Goal: Task Accomplishment & Management: Use online tool/utility

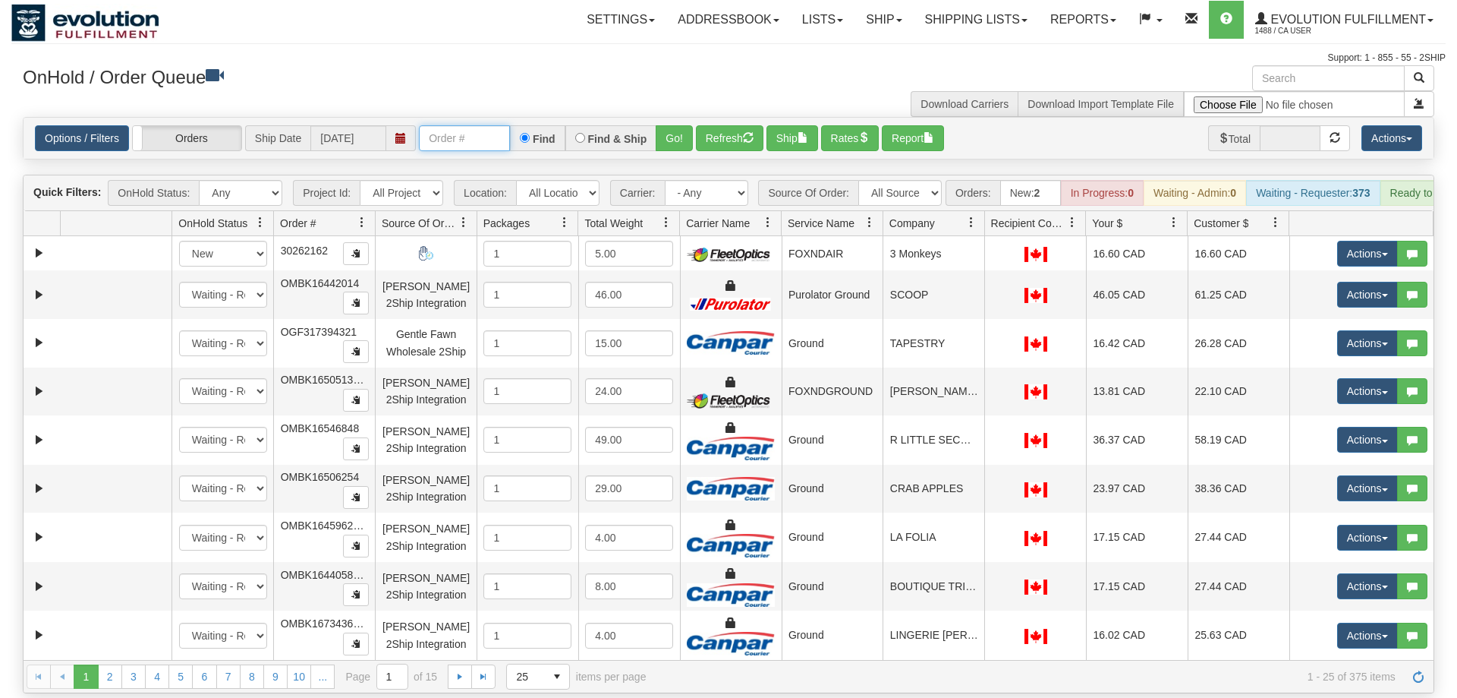
click at [455, 125] on input "text" at bounding box center [464, 138] width 91 height 26
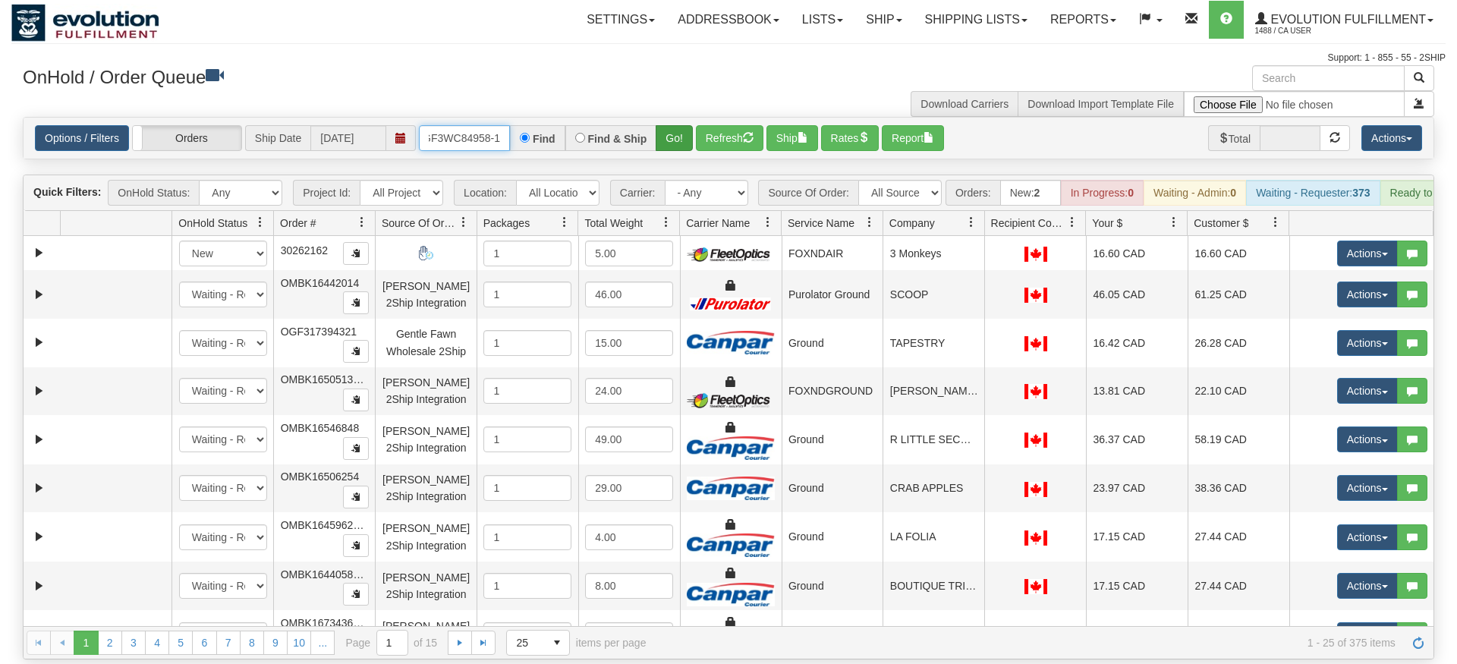
type input "OGF3WC84958-1"
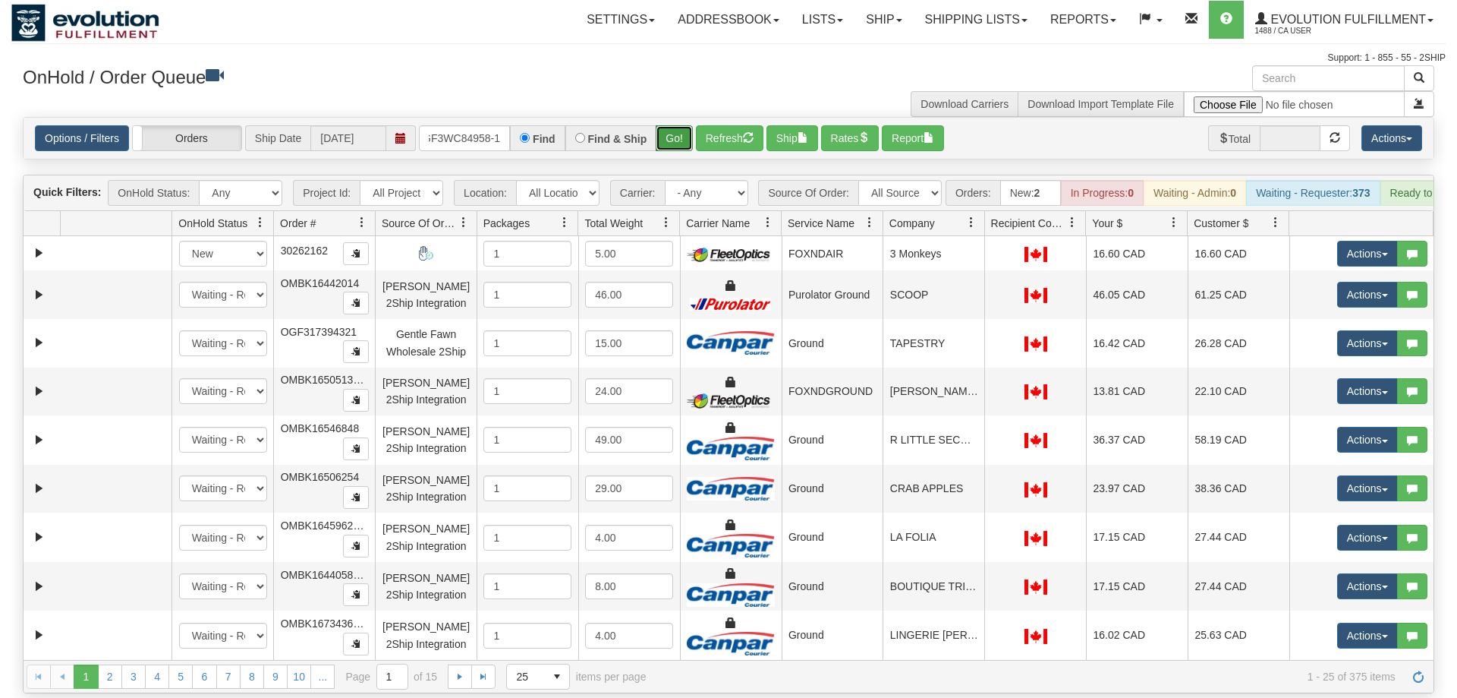
click at [671, 146] on div "Is equal to Is not equal to Contains Does not contains CAD USD EUR ZAR [PERSON_…" at bounding box center [728, 405] width 1435 height 576
click at [665, 125] on button "Go!" at bounding box center [674, 138] width 37 height 26
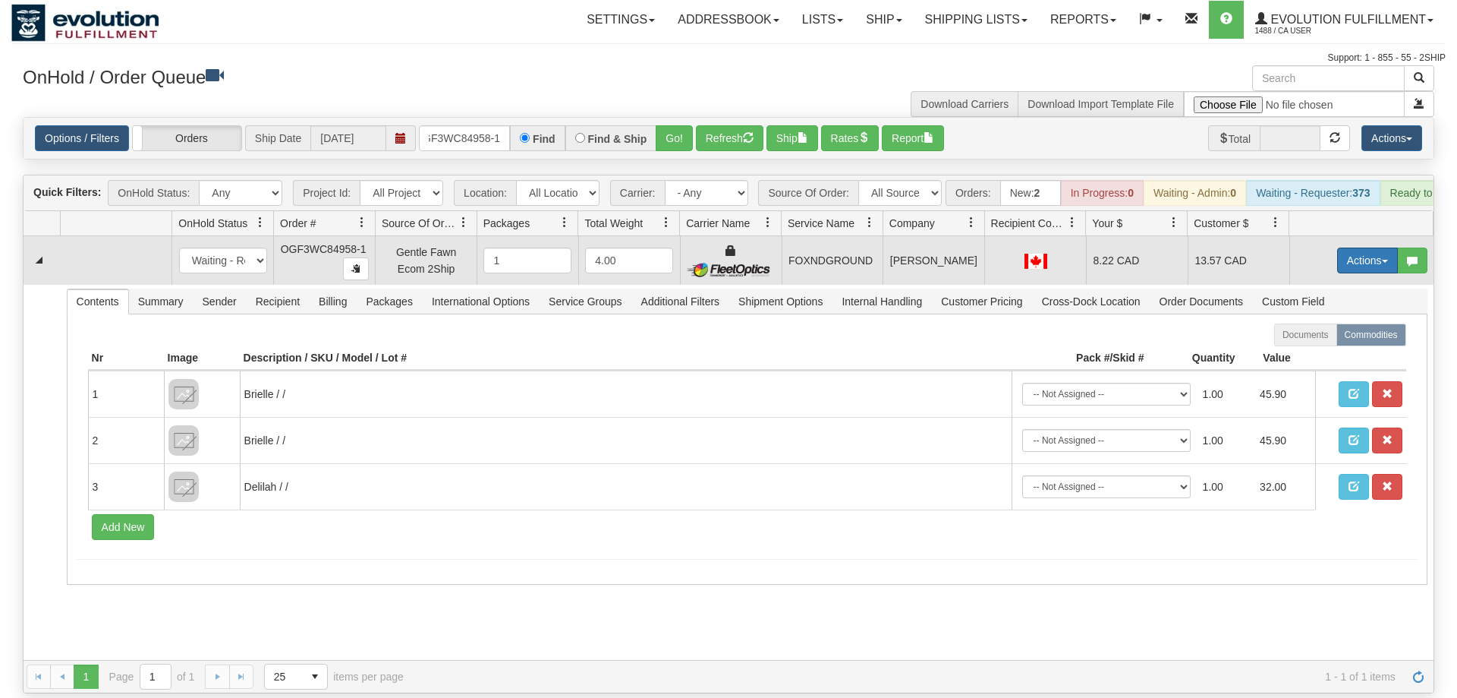
click at [1366, 247] on button "Actions" at bounding box center [1368, 260] width 61 height 26
click at [1319, 342] on span "Ship" at bounding box center [1307, 348] width 32 height 12
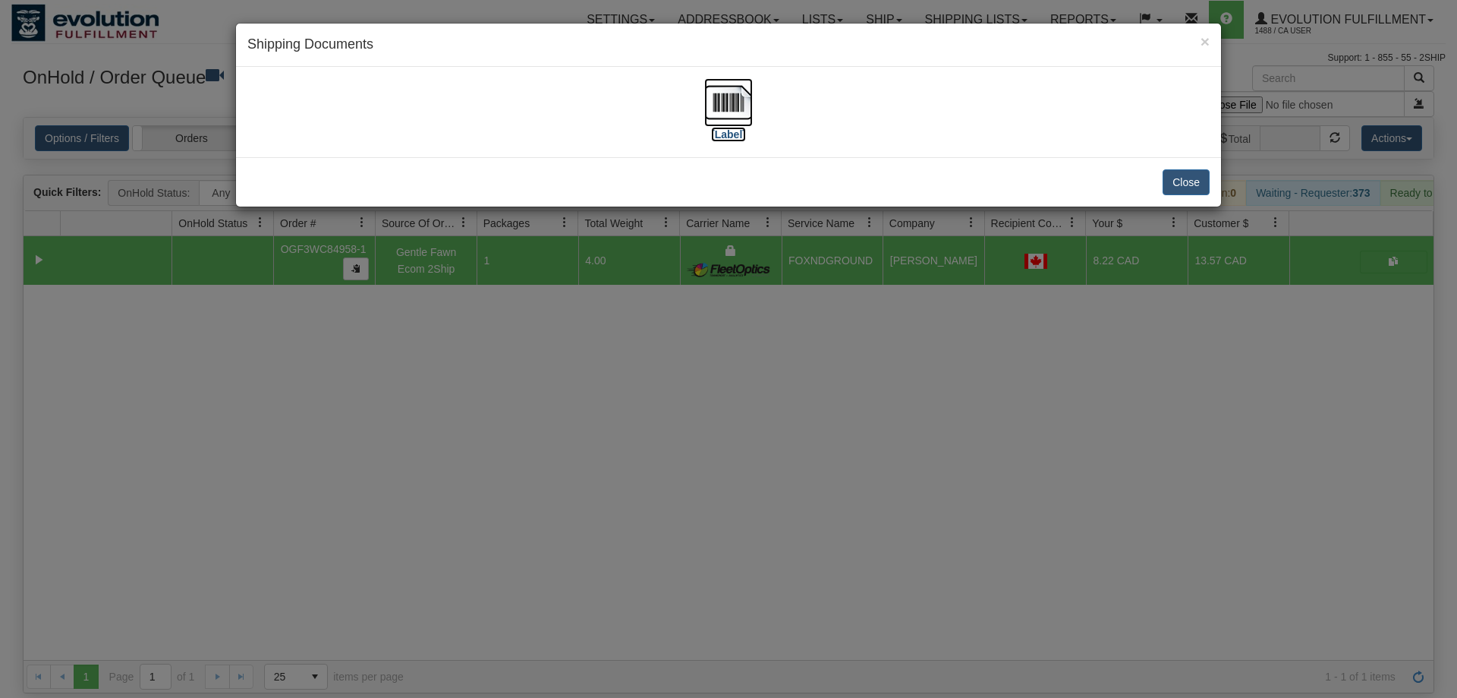
click at [708, 104] on img at bounding box center [728, 102] width 49 height 49
click at [830, 507] on div "× Shipping Documents [Label] Close" at bounding box center [728, 349] width 1457 height 698
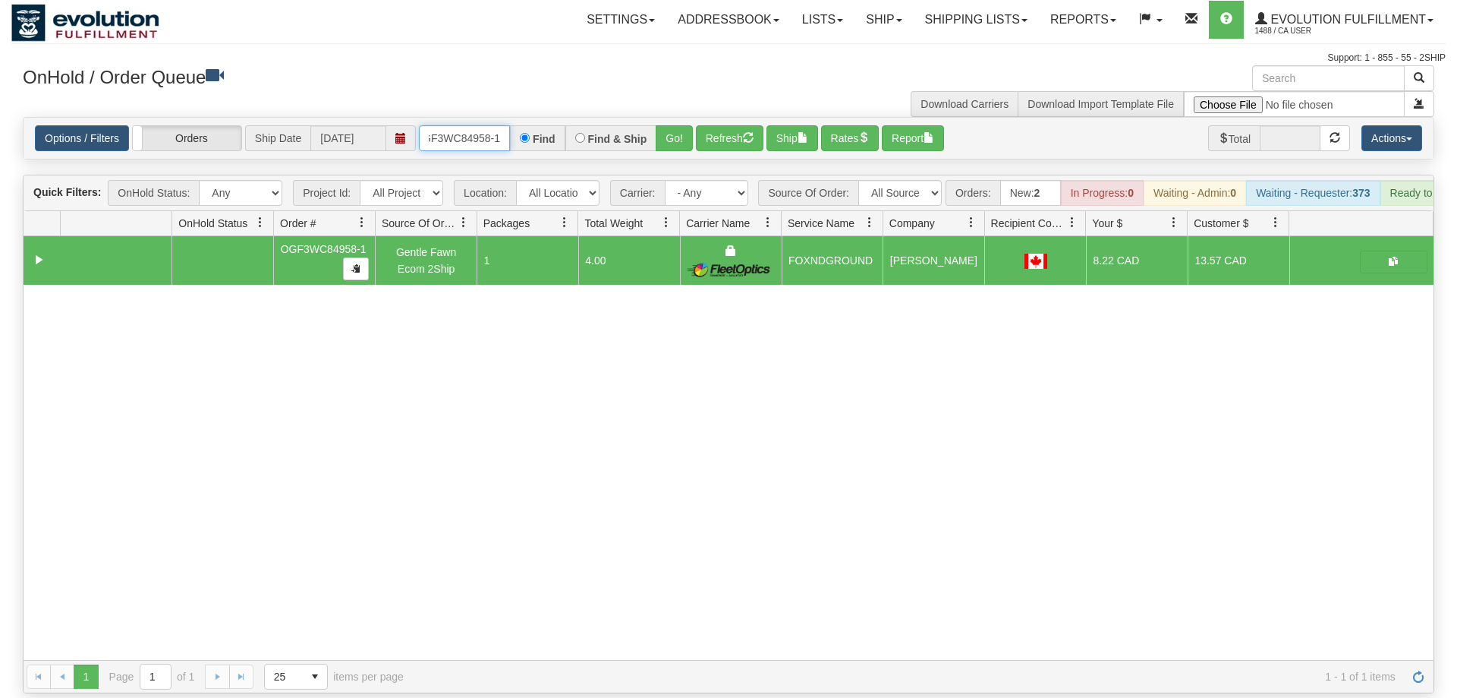
click at [490, 125] on input "OGF3WC84958-1" at bounding box center [464, 138] width 91 height 26
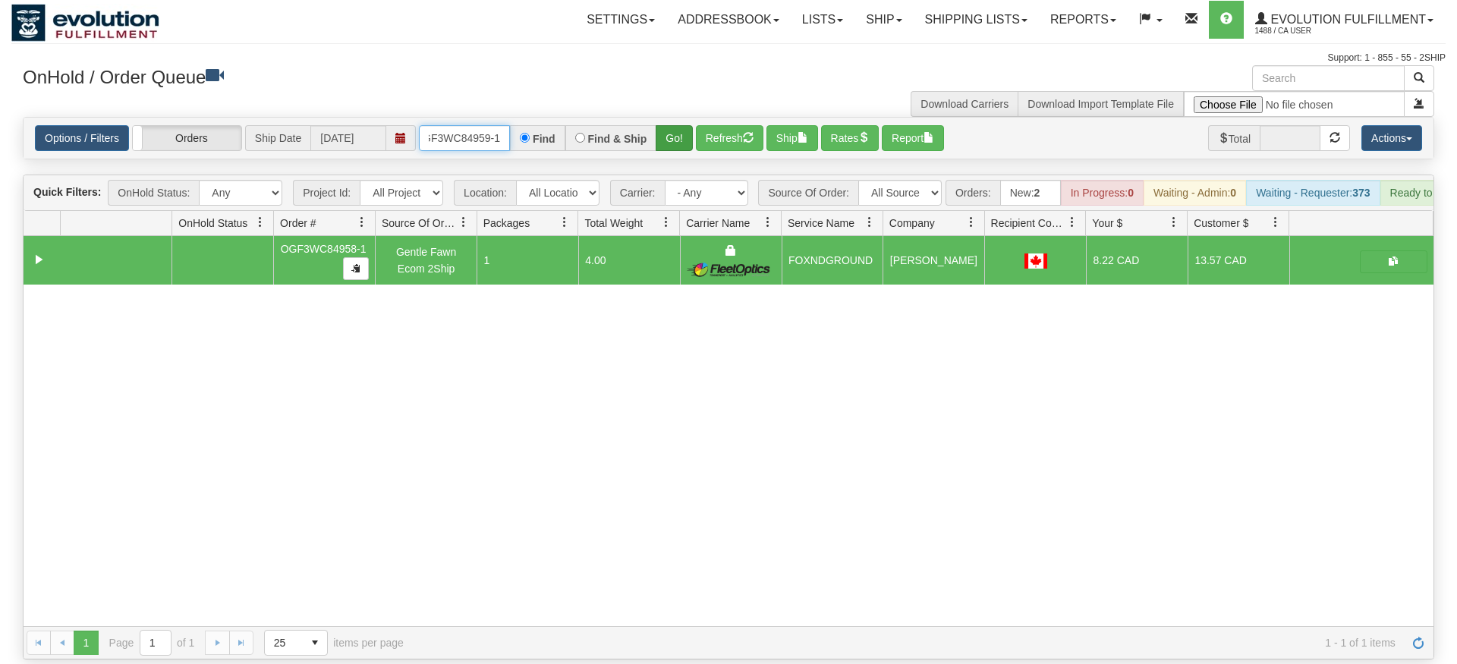
type input "OGF3WC84959-1"
click at [675, 140] on div "Is equal to Is not equal to Contains Does not contains CAD USD EUR ZAR [PERSON_…" at bounding box center [728, 388] width 1435 height 543
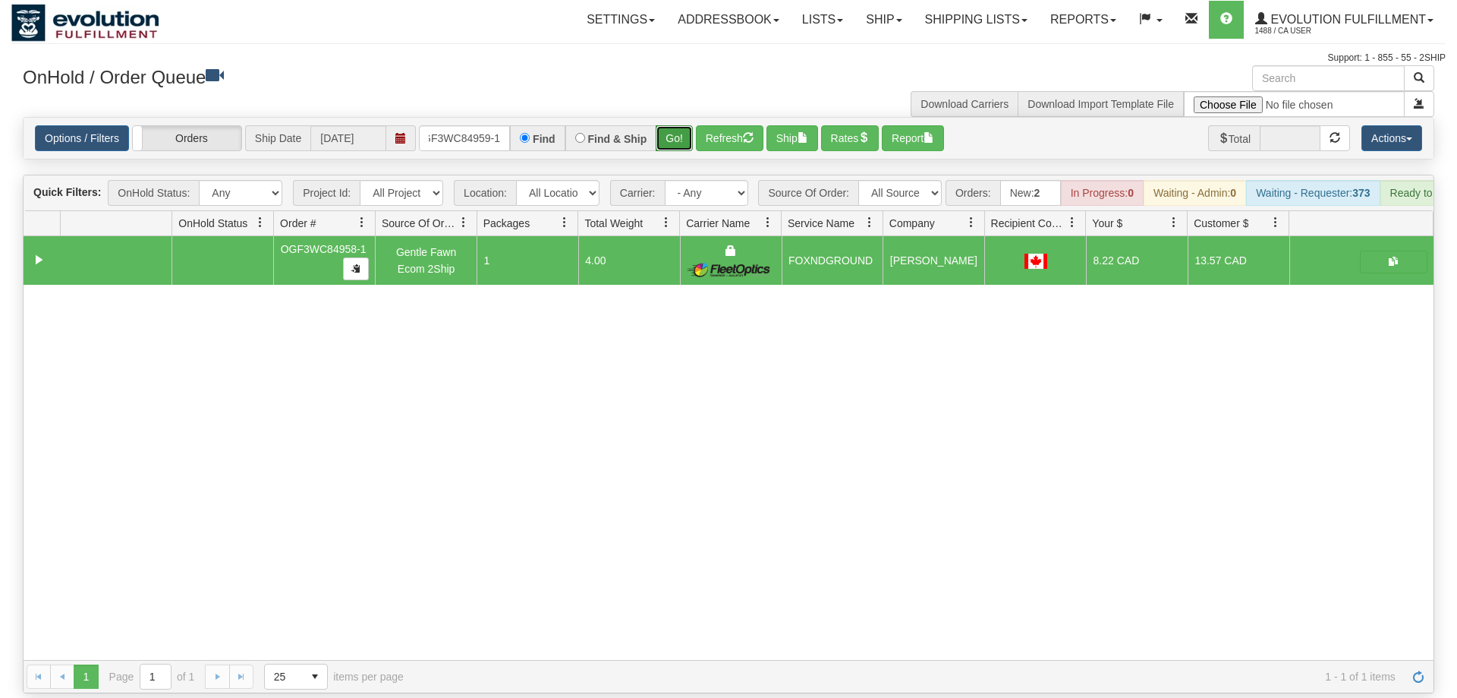
click at [675, 125] on button "Go!" at bounding box center [674, 138] width 37 height 26
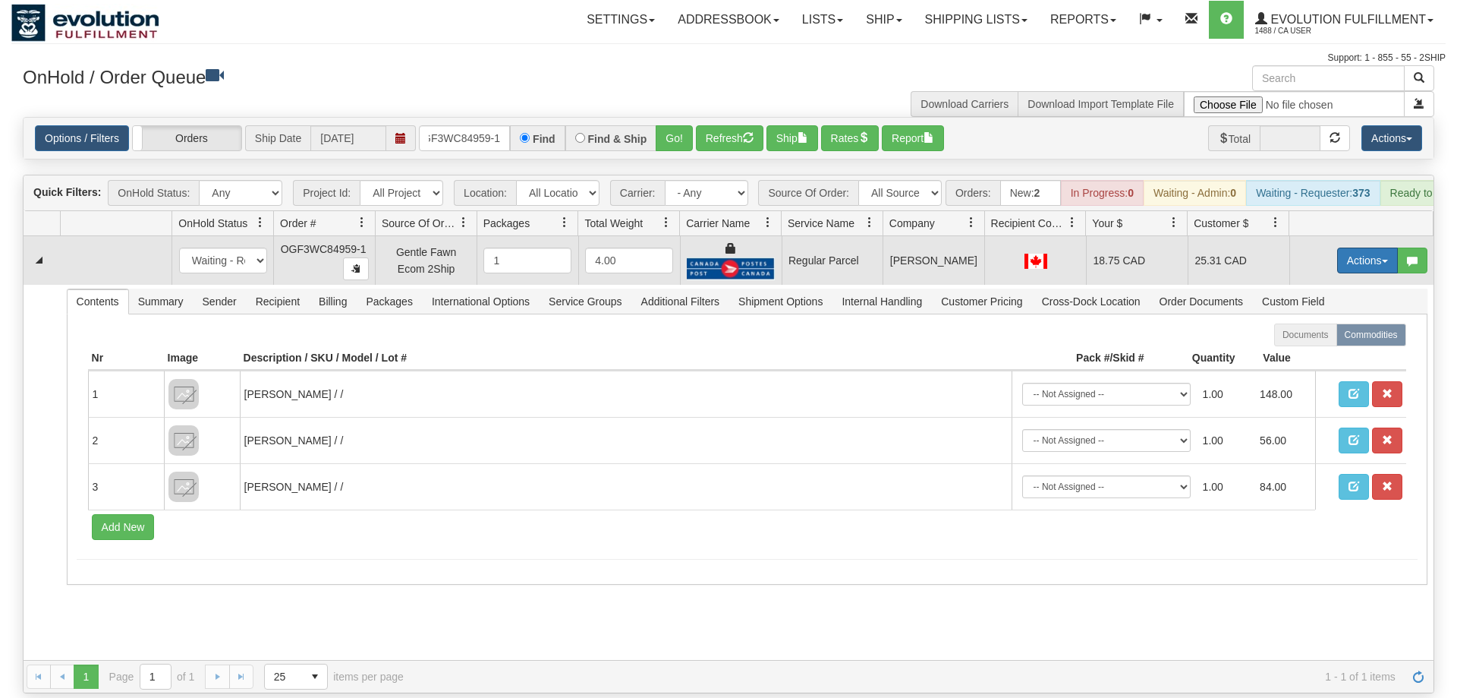
click at [1352, 247] on button "Actions" at bounding box center [1368, 260] width 61 height 26
click at [1353, 323] on span "Rate All Services" at bounding box center [1336, 329] width 91 height 12
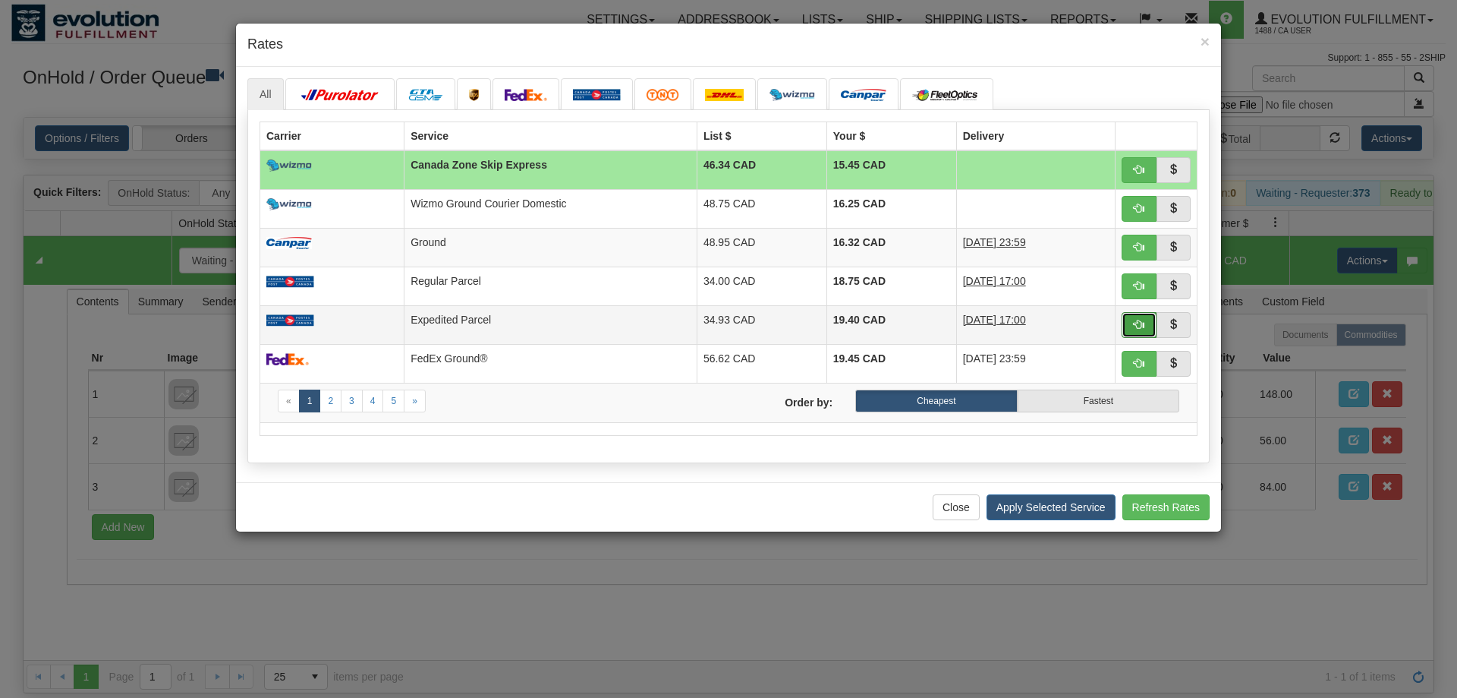
click at [1155, 329] on button "button" at bounding box center [1139, 325] width 35 height 26
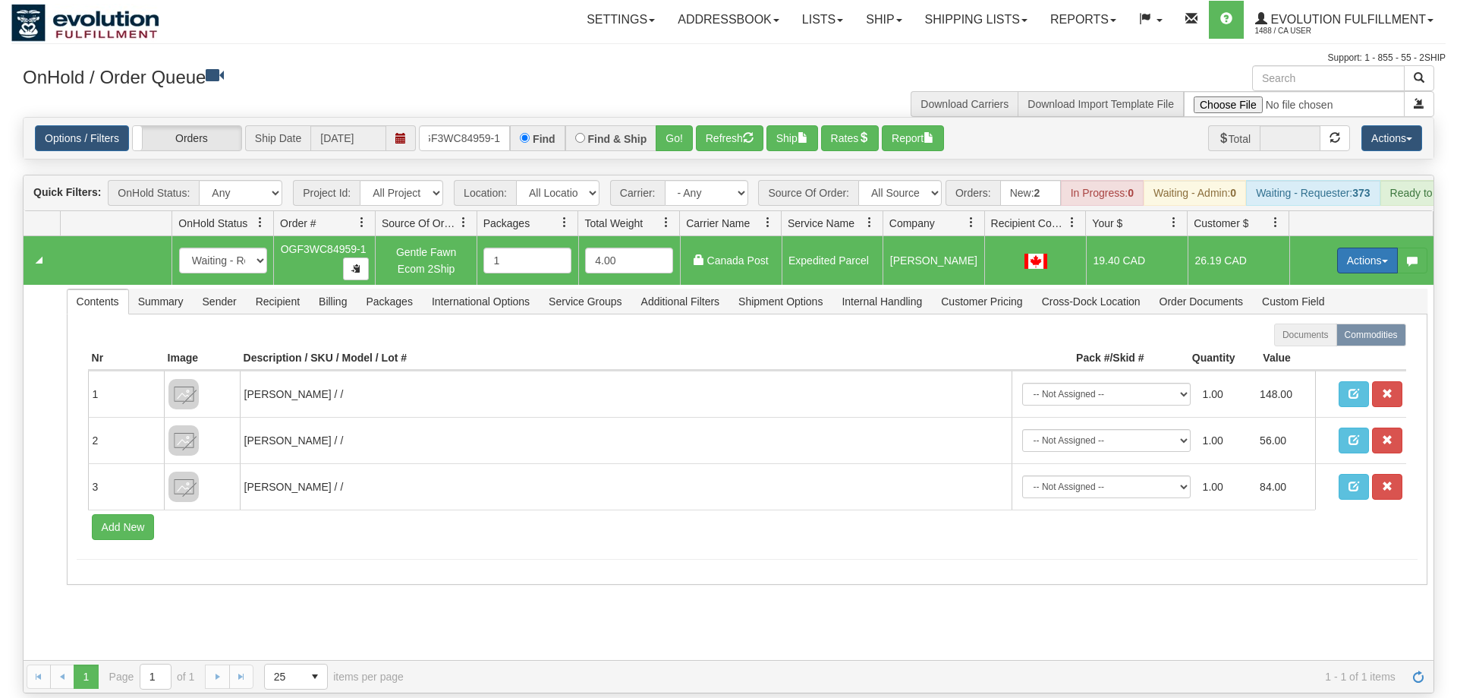
click at [1356, 247] on button "Actions" at bounding box center [1368, 260] width 61 height 26
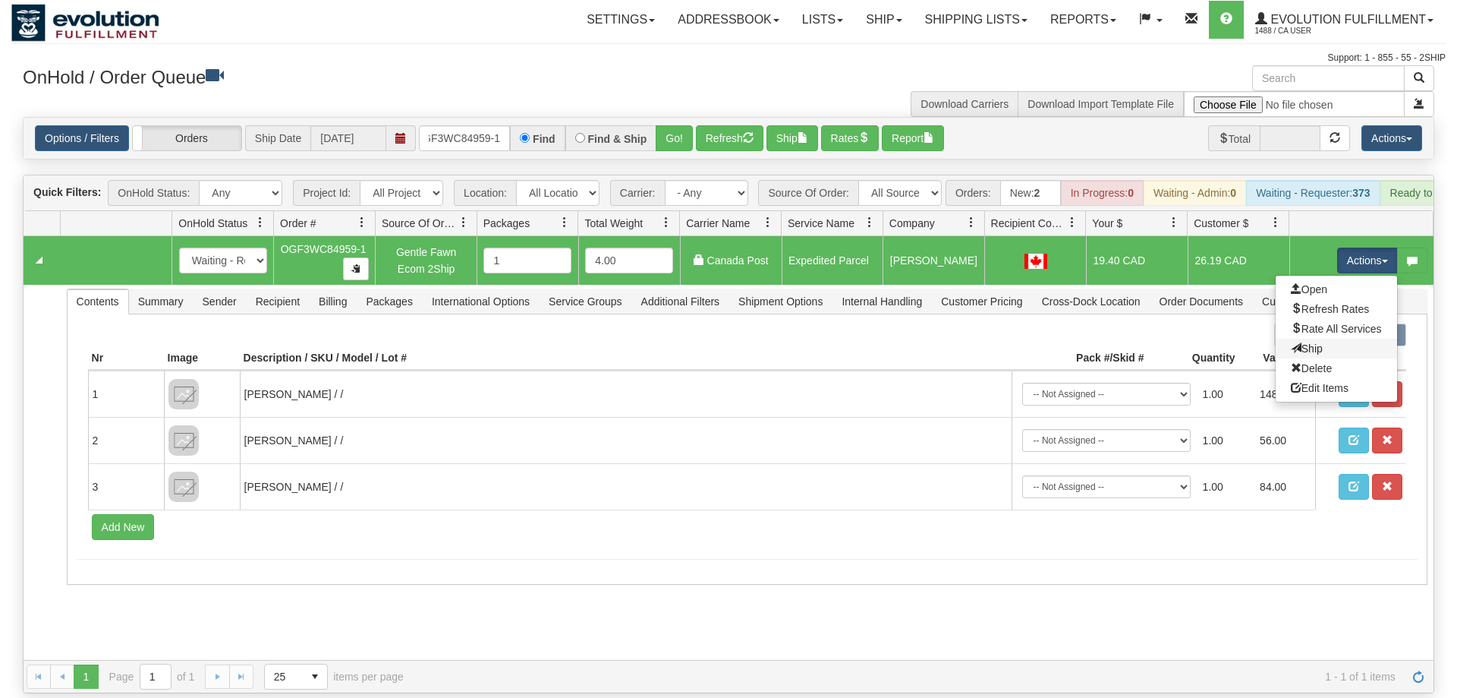
click at [1304, 339] on link "Ship" at bounding box center [1336, 349] width 121 height 20
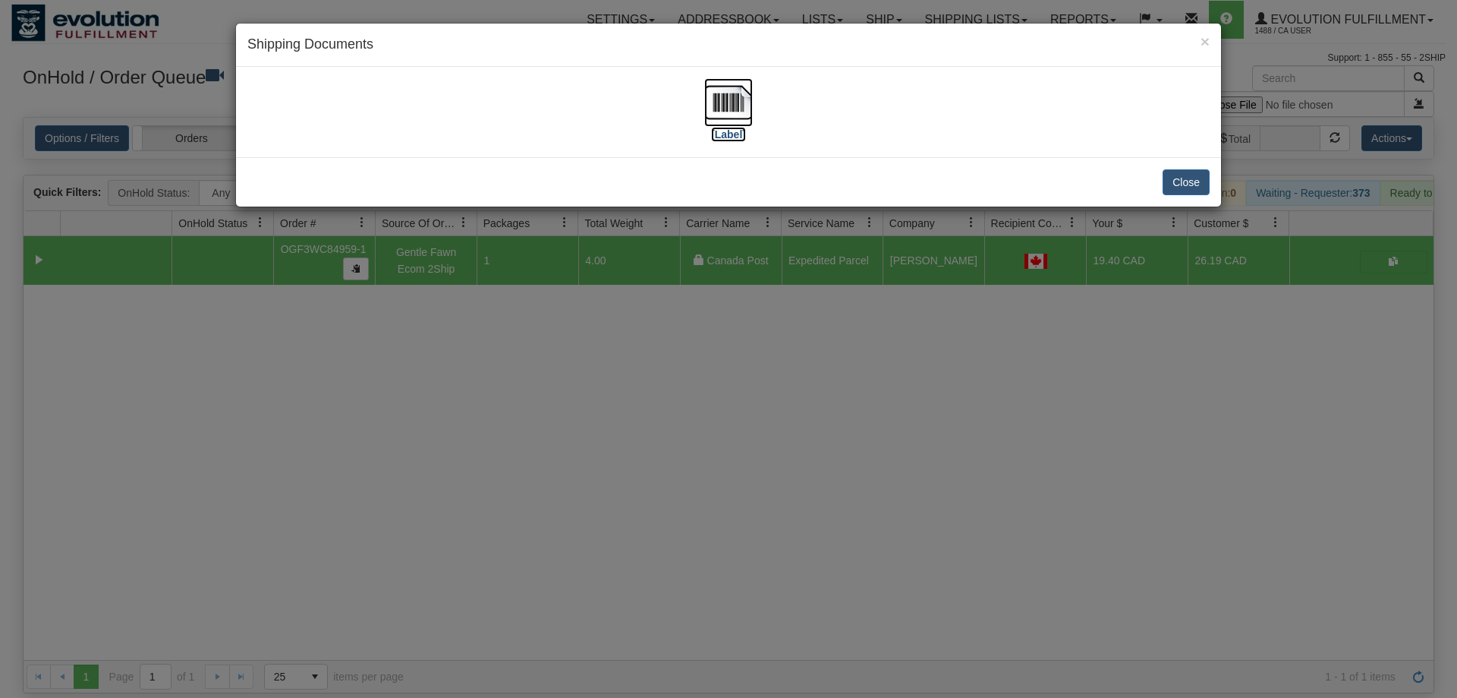
click at [740, 111] on img at bounding box center [728, 102] width 49 height 49
click at [632, 345] on div "× Shipping Documents [Label] Close" at bounding box center [728, 349] width 1457 height 698
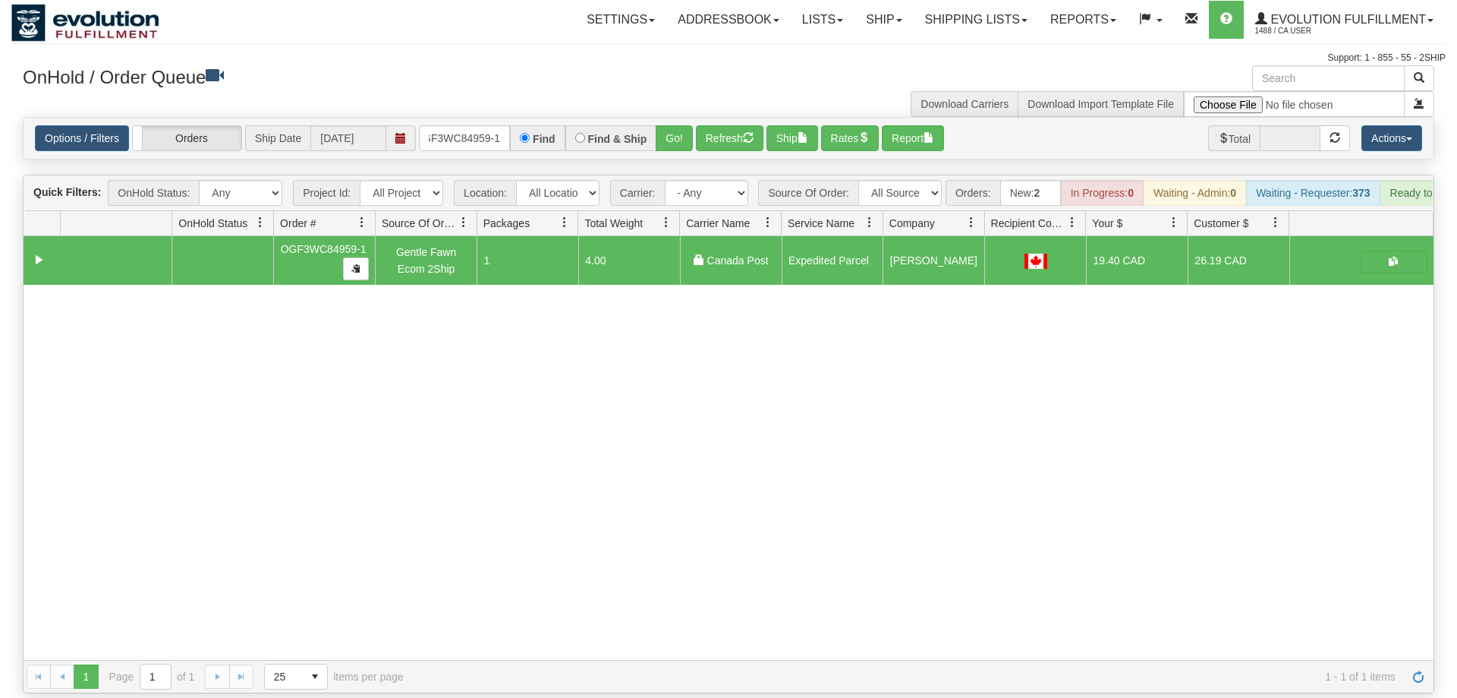
click at [307, 430] on div "31501706 EVOLUTION V3 90780950 90780952 OGF3WC84959-1 Gentle Fawn Ecom 2Ship 1 …" at bounding box center [729, 448] width 1410 height 424
click at [455, 125] on input "OGF3WC84959-1" at bounding box center [464, 138] width 91 height 26
click at [487, 125] on input "OGF3WC84959-1" at bounding box center [464, 138] width 91 height 26
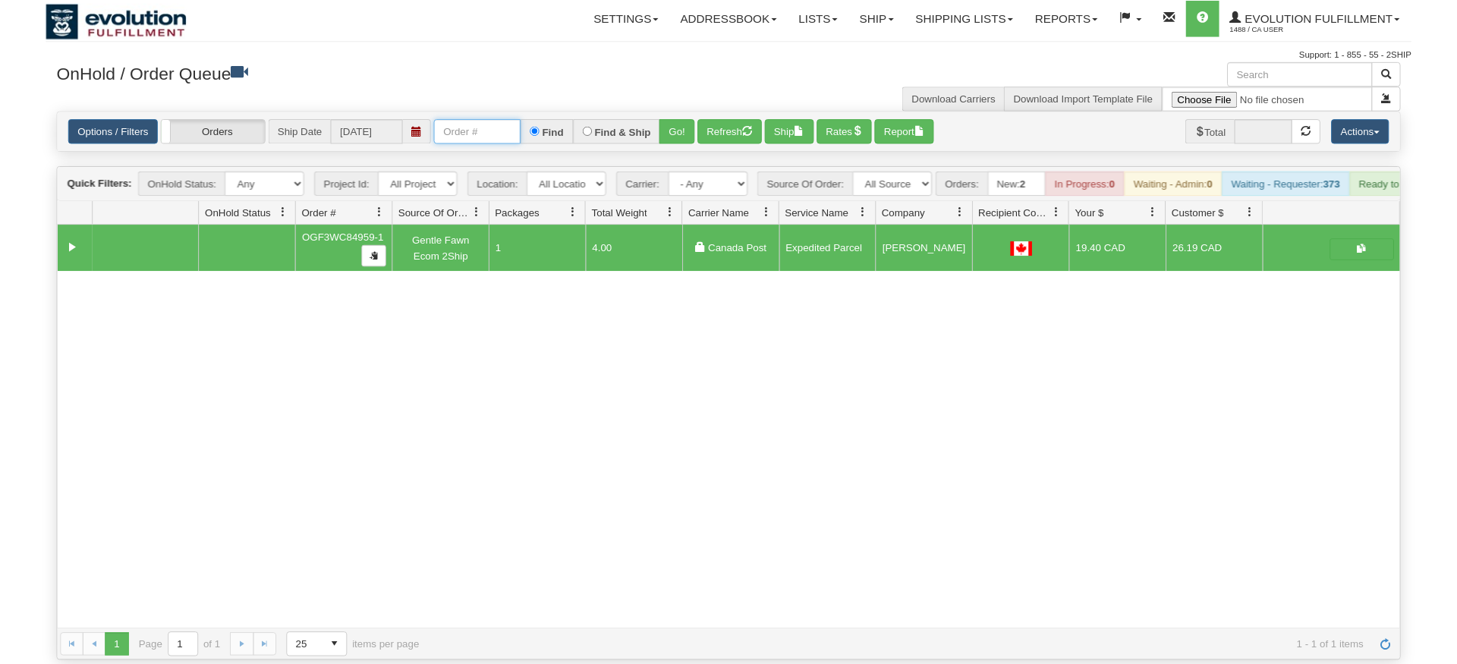
scroll to position [0, 0]
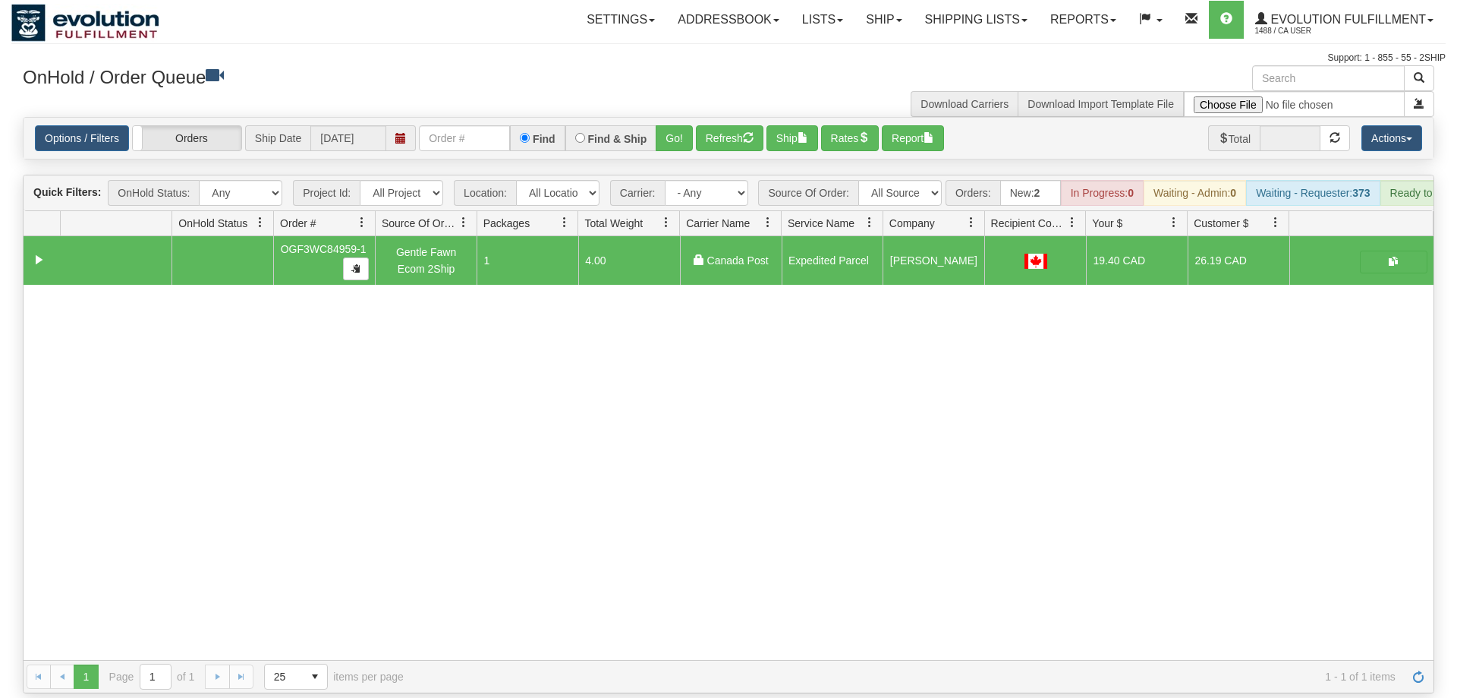
click at [695, 473] on div "31501706 EVOLUTION V3 90780950 90780952 OGF3WC84959-1 Gentle Fawn Ecom 2Ship 1 …" at bounding box center [729, 448] width 1410 height 424
click at [471, 125] on input "text" at bounding box center [464, 138] width 91 height 26
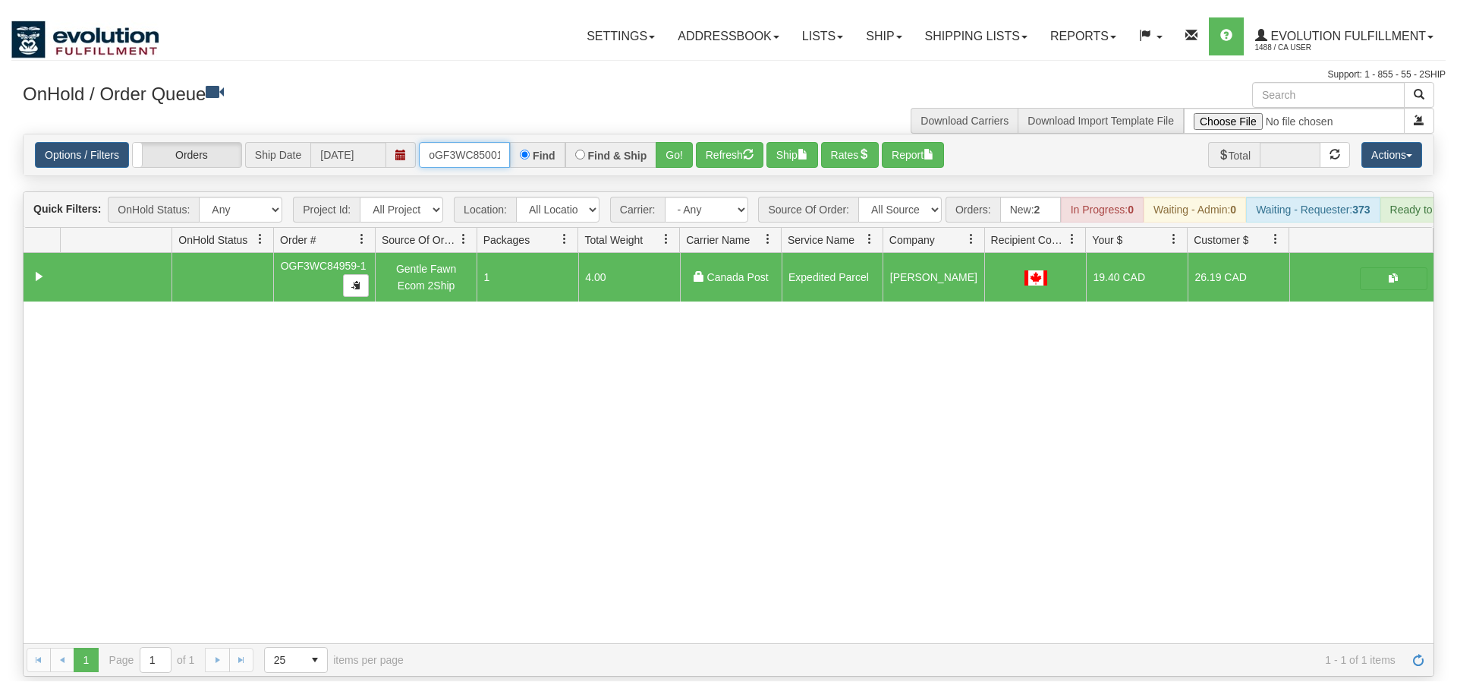
scroll to position [0, 12]
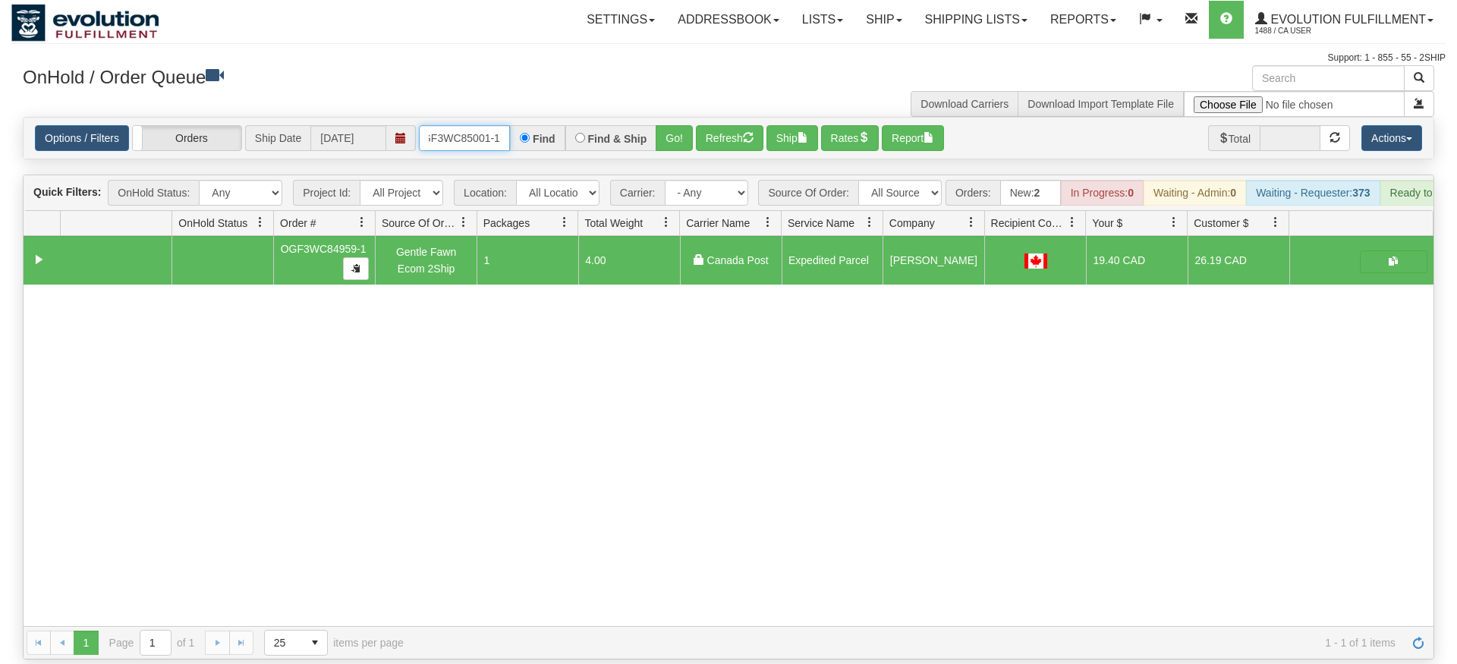
type input "oGF3WC85001-1"
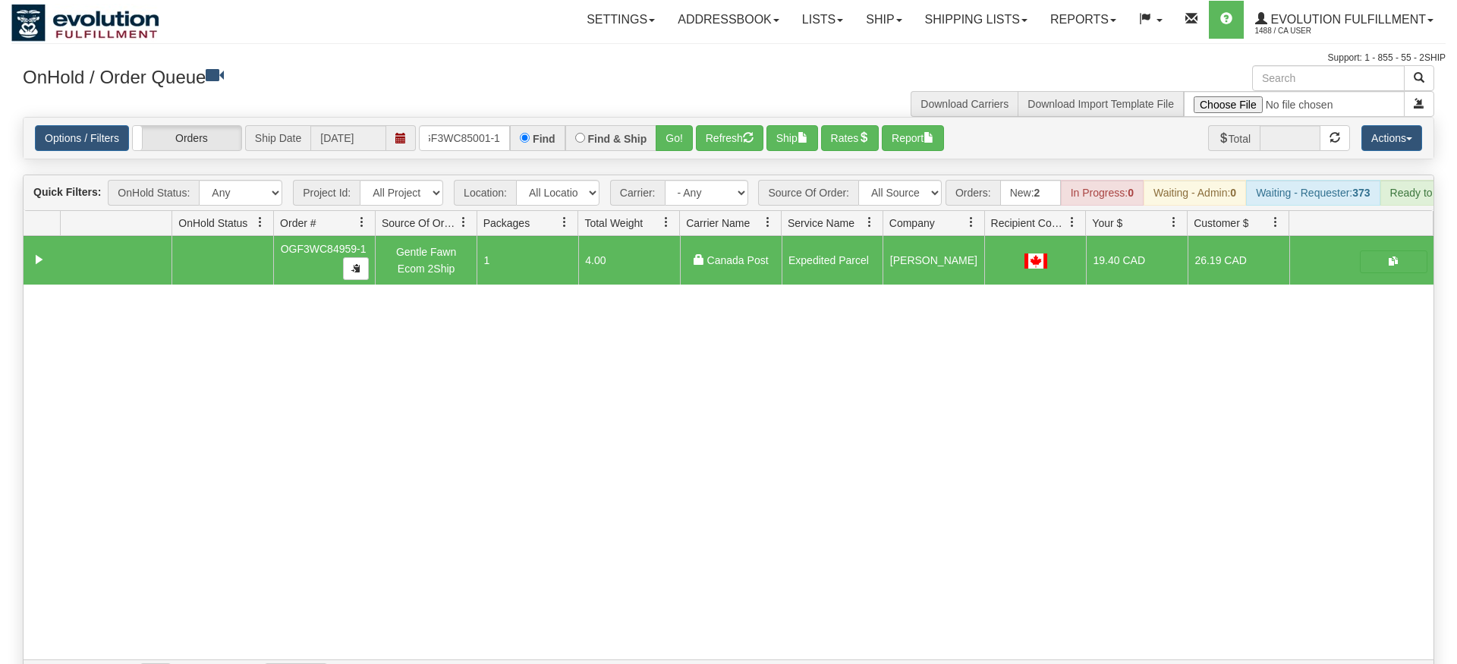
click at [669, 136] on div "Options / Filters Group Shipments Orders Ship Date [DATE] oGF3WC85001-1 Find Fi…" at bounding box center [729, 138] width 1410 height 41
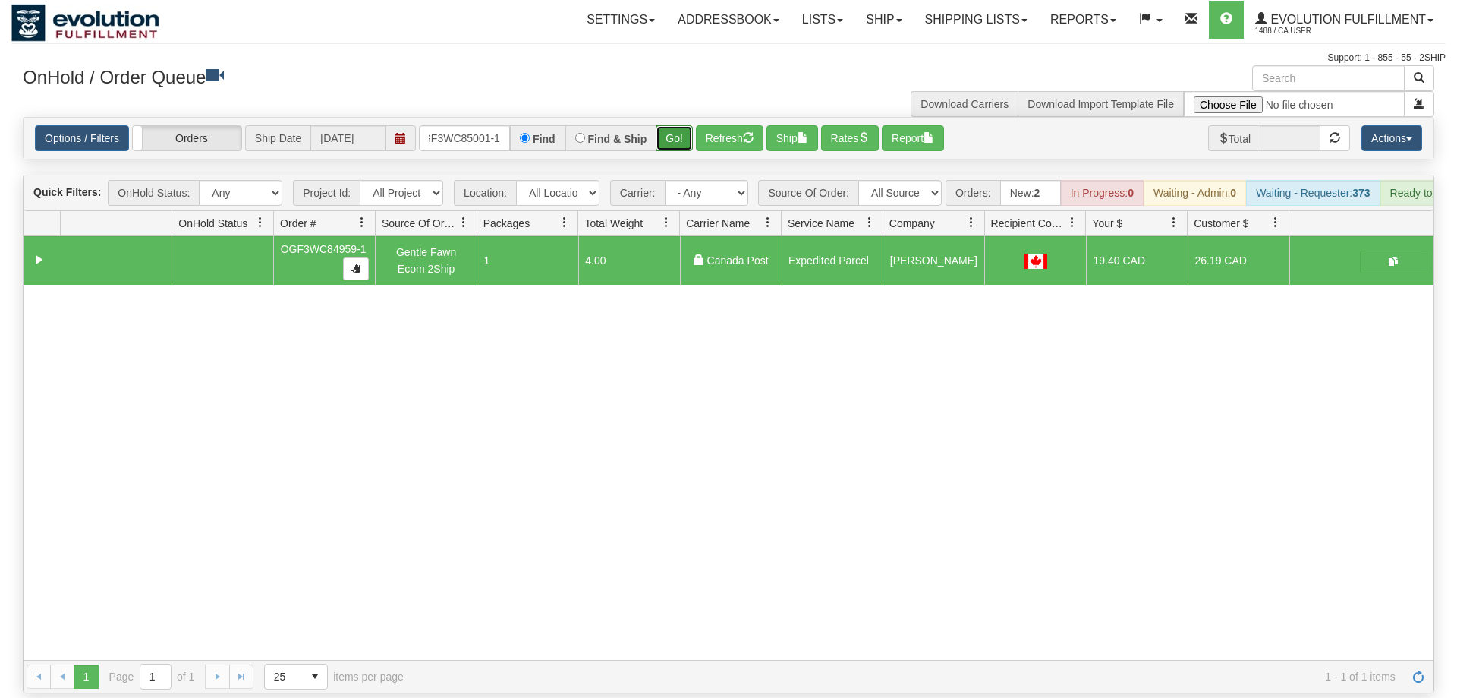
click at [669, 125] on button "Go!" at bounding box center [674, 138] width 37 height 26
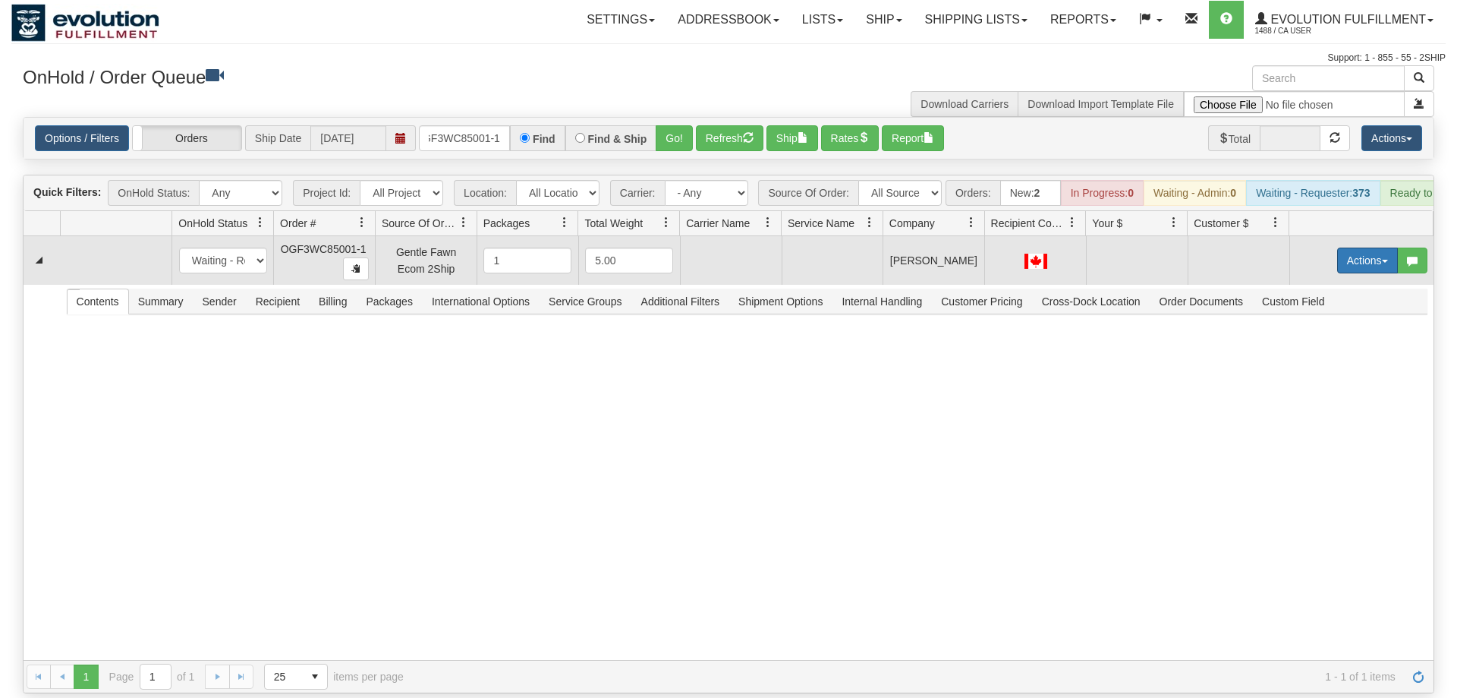
click at [1379, 247] on button "Actions" at bounding box center [1368, 260] width 61 height 26
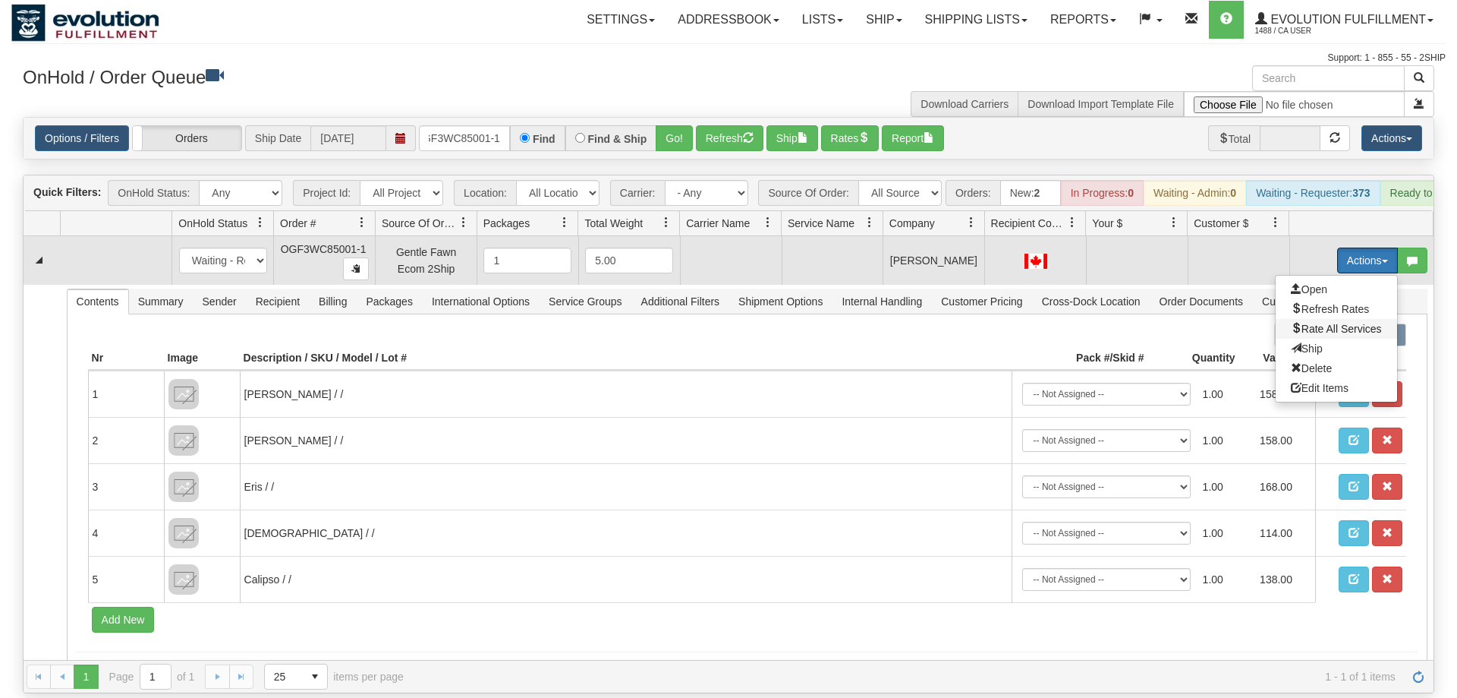
click at [1356, 323] on span "Rate All Services" at bounding box center [1336, 329] width 91 height 12
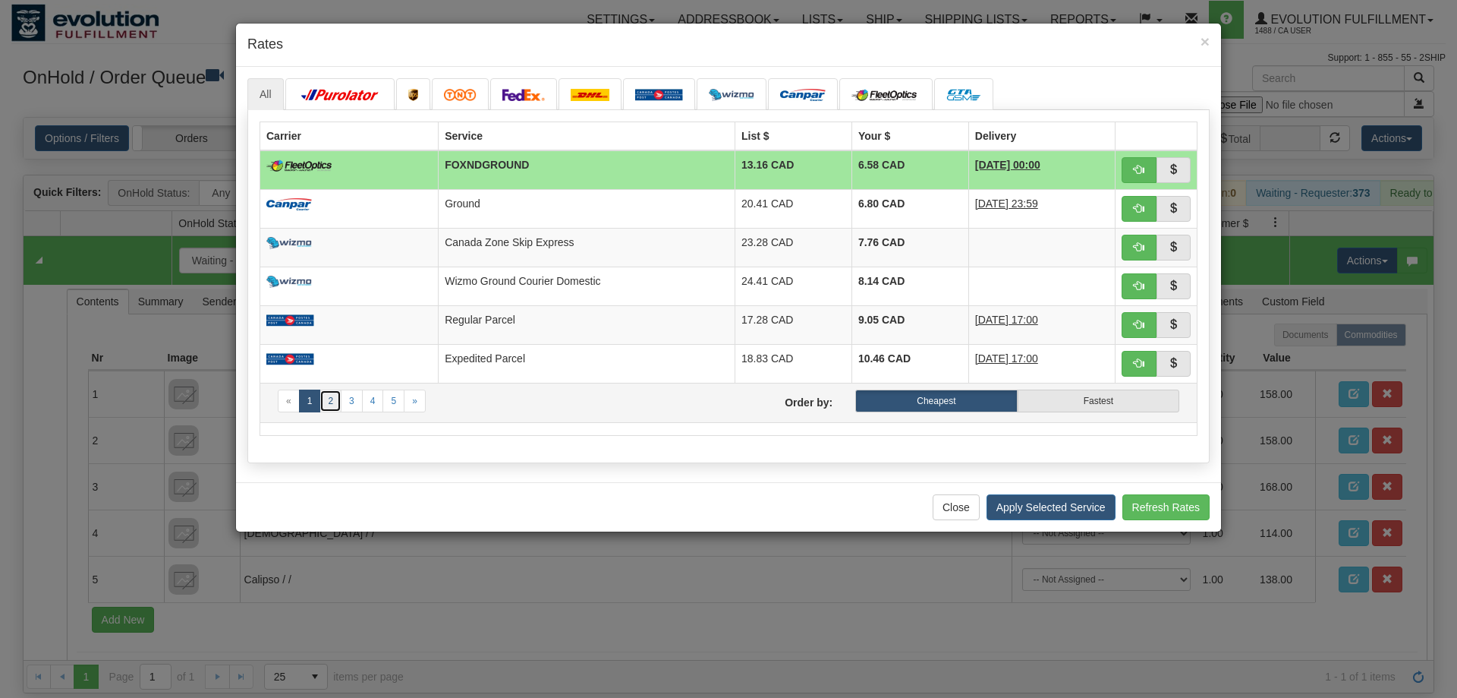
click at [333, 404] on link "2" at bounding box center [331, 400] width 22 height 23
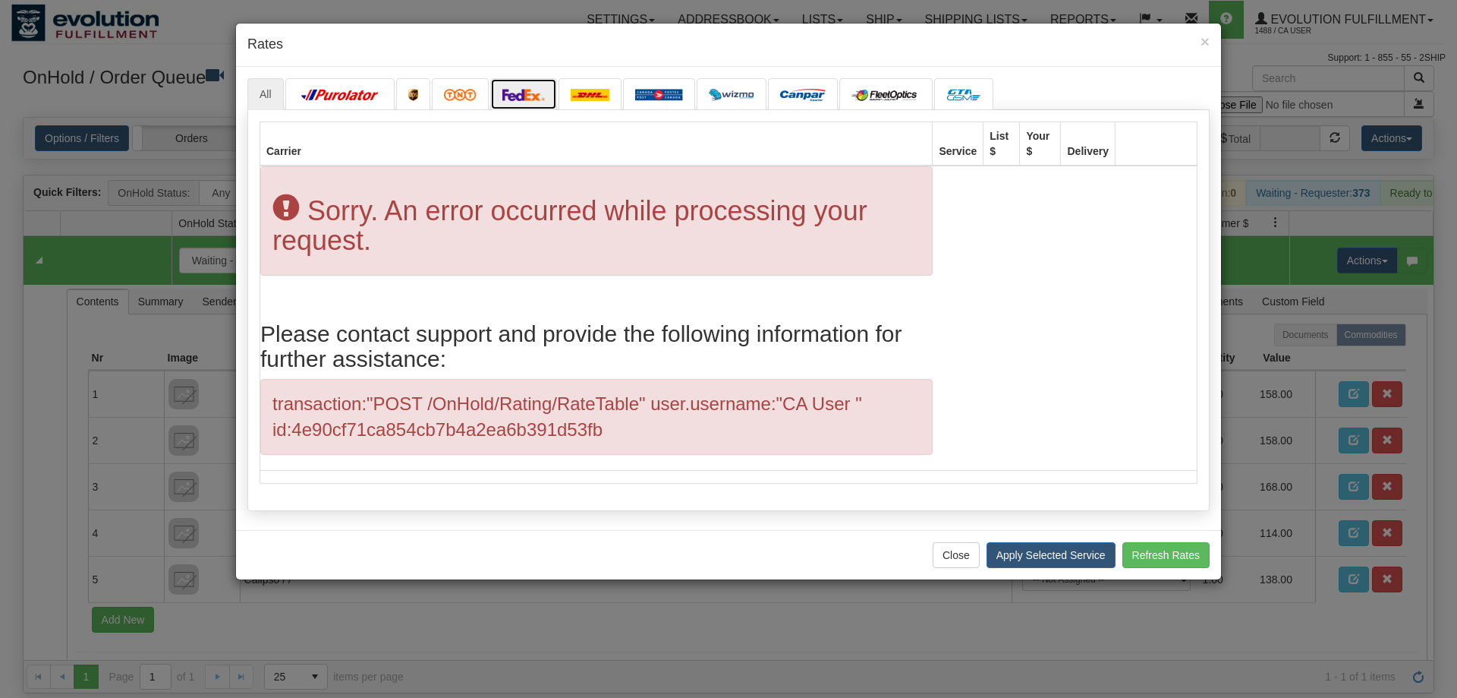
click at [510, 95] on img at bounding box center [524, 95] width 43 height 12
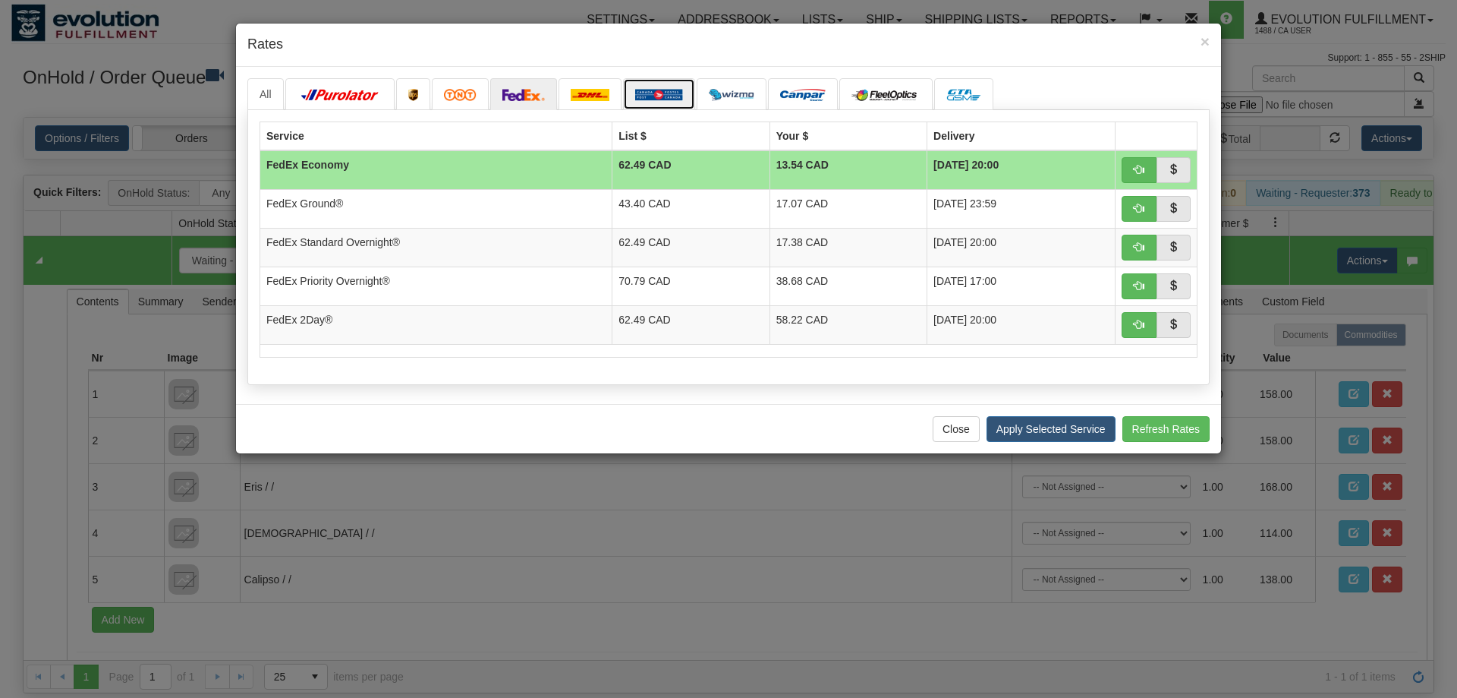
click at [672, 99] on img at bounding box center [659, 95] width 48 height 12
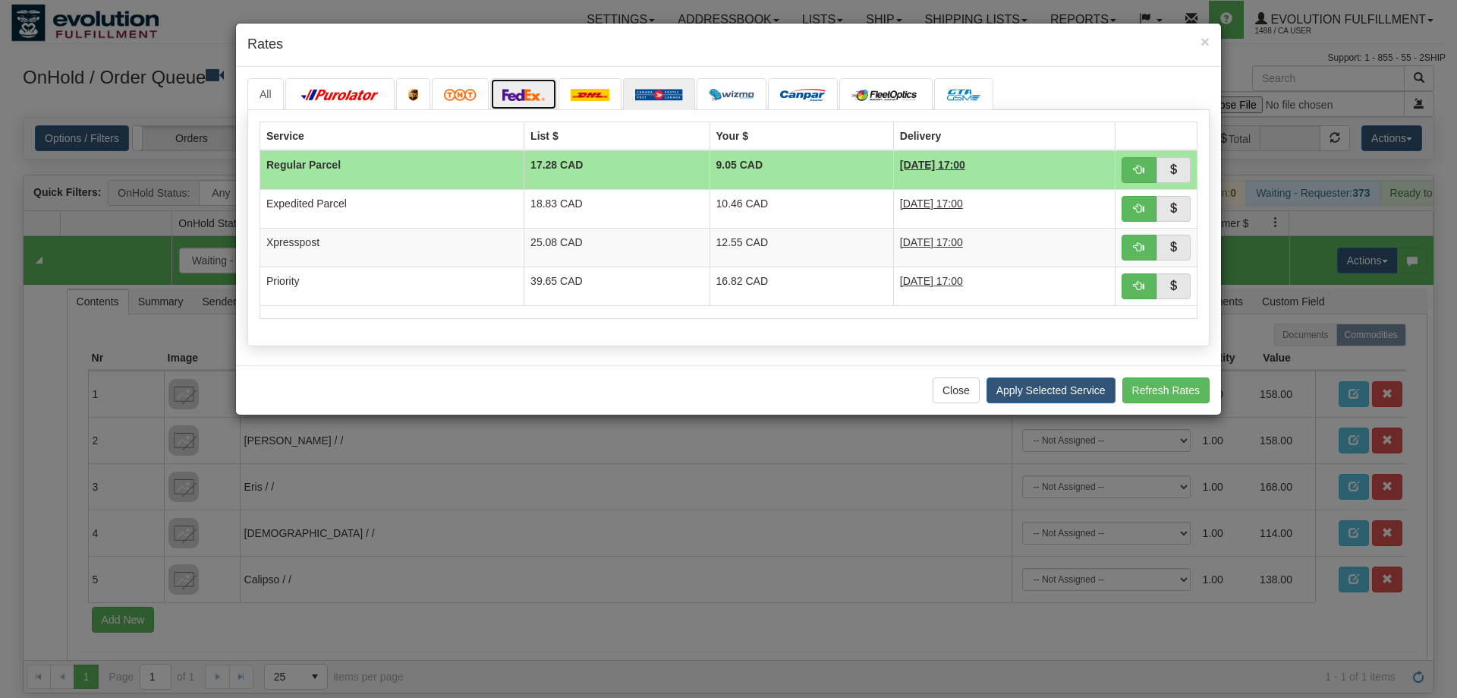
click at [538, 93] on img at bounding box center [524, 95] width 43 height 12
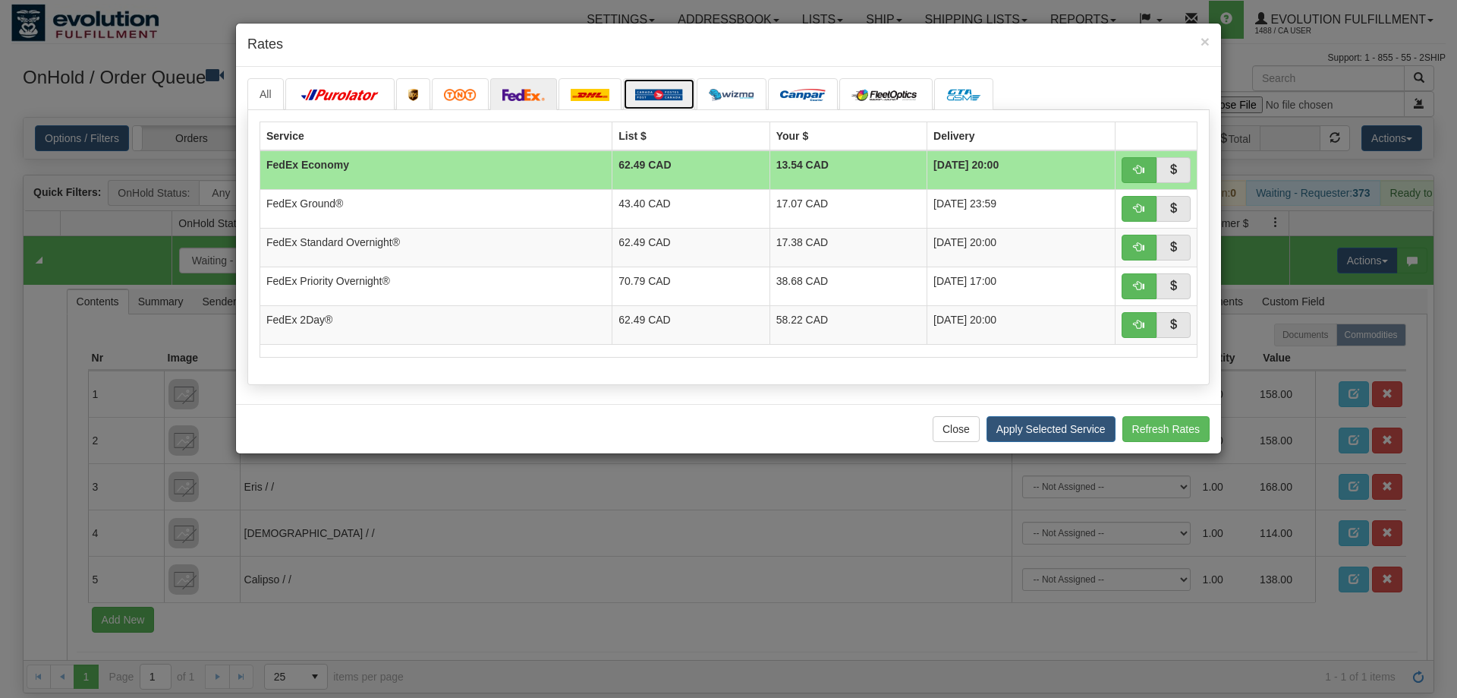
click at [667, 100] on img at bounding box center [659, 95] width 48 height 12
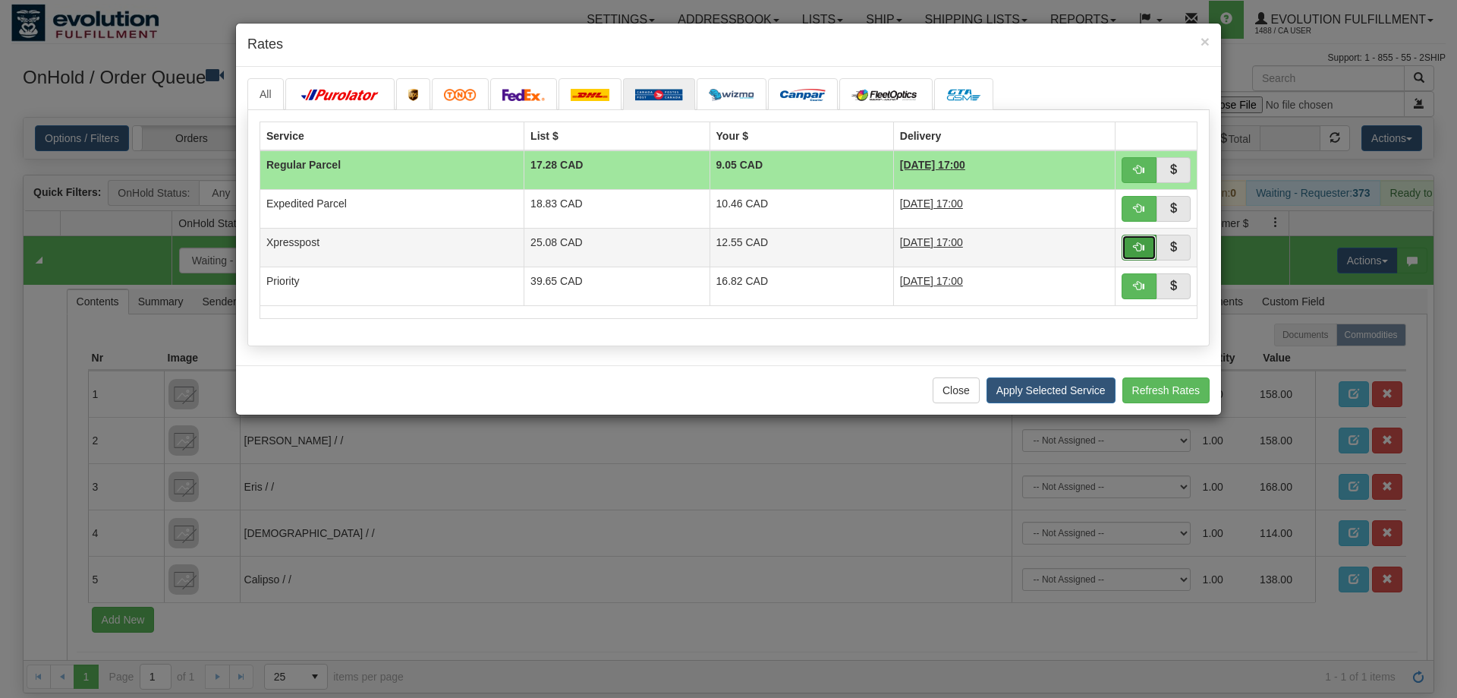
click at [1143, 237] on button "button" at bounding box center [1139, 248] width 35 height 26
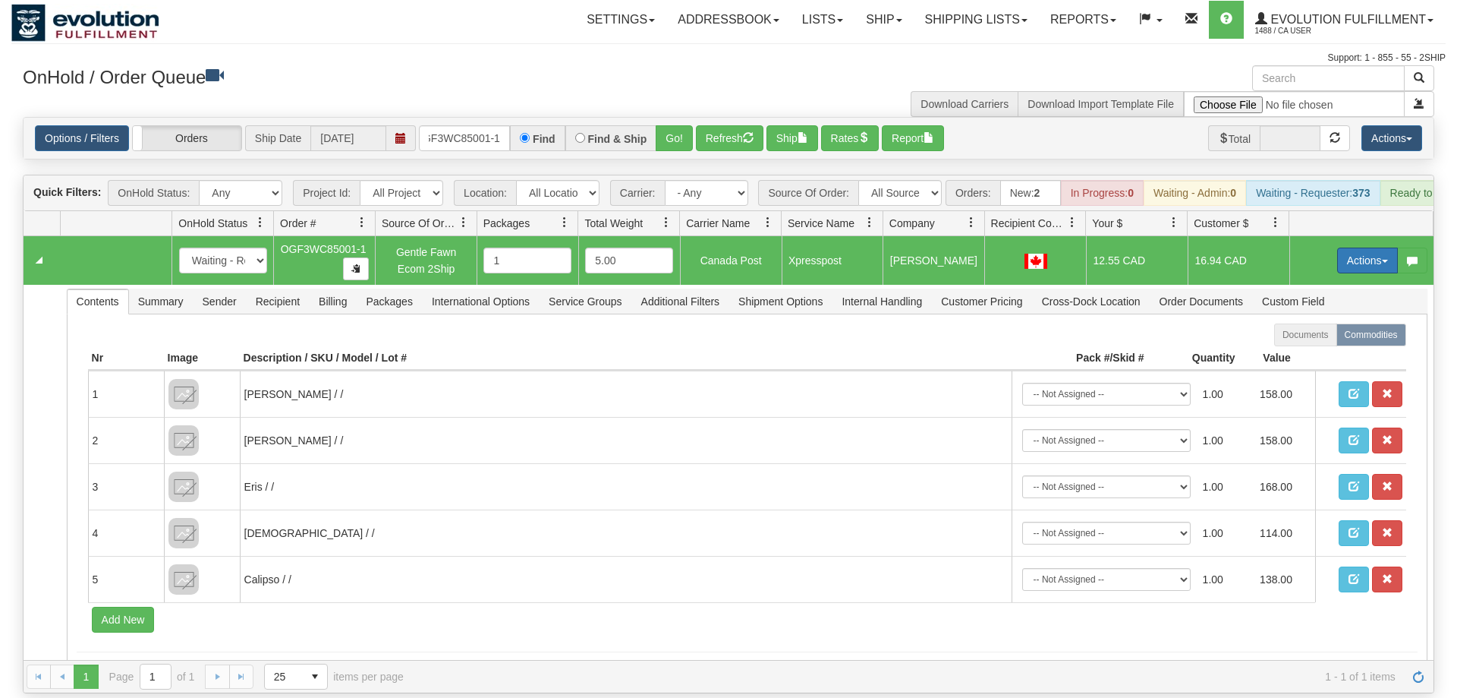
click at [1353, 247] on button "Actions" at bounding box center [1368, 260] width 61 height 26
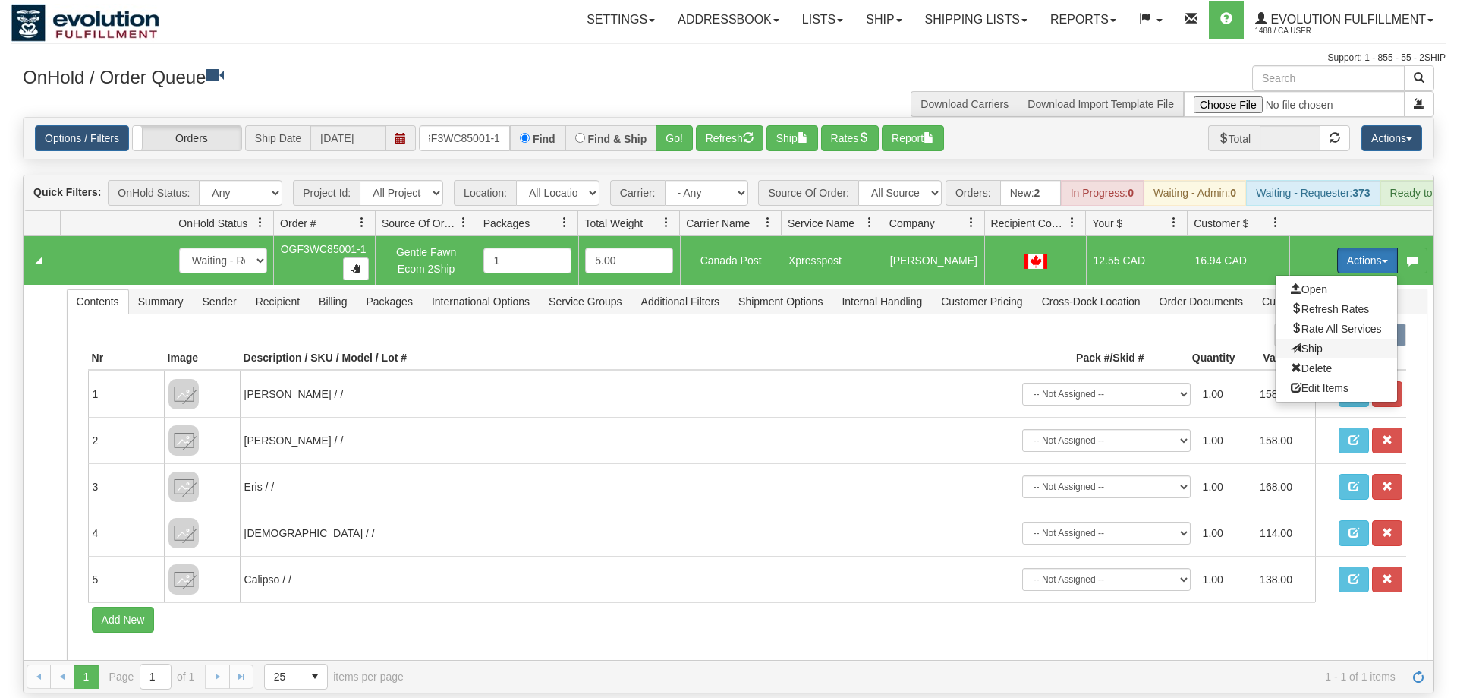
click at [1312, 342] on span "Ship" at bounding box center [1307, 348] width 32 height 12
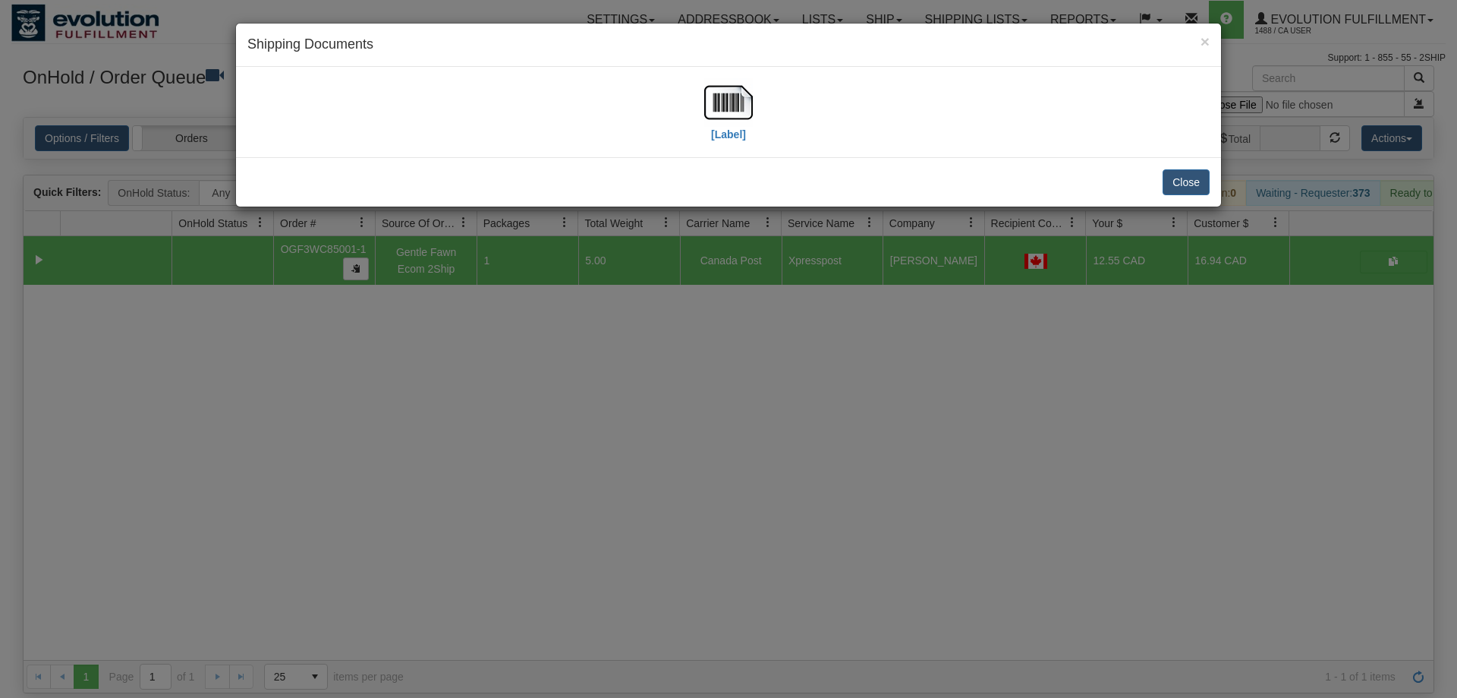
click at [705, 132] on div "[Label]" at bounding box center [728, 112] width 49 height 68
click at [720, 123] on img at bounding box center [728, 102] width 49 height 49
click at [506, 511] on div "× Shipping Documents [Label] Close" at bounding box center [728, 349] width 1457 height 698
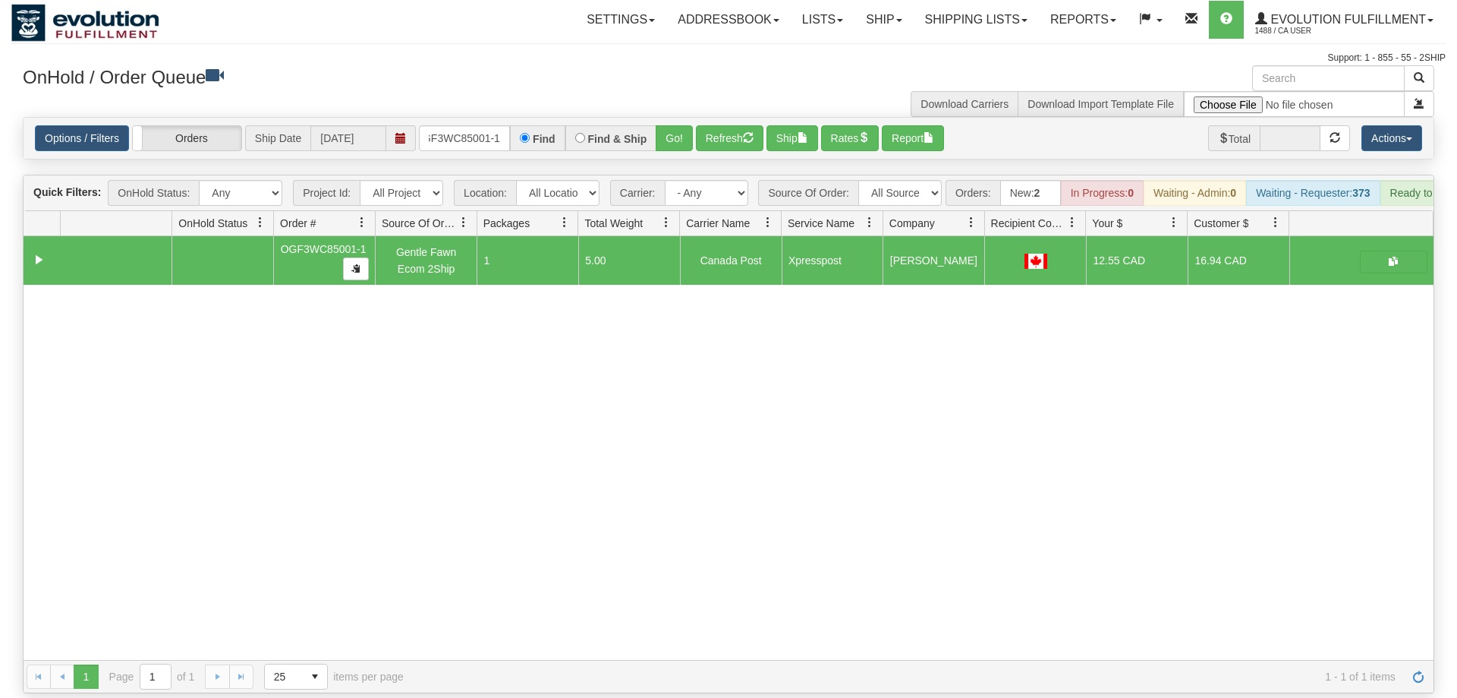
click at [465, 130] on div "Options / Filters Group Shipments Orders Ship Date [DATE] oGF3WC85001-1 Find Fi…" at bounding box center [729, 138] width 1410 height 41
click at [468, 125] on input "oGF3WC85001-1" at bounding box center [464, 138] width 91 height 26
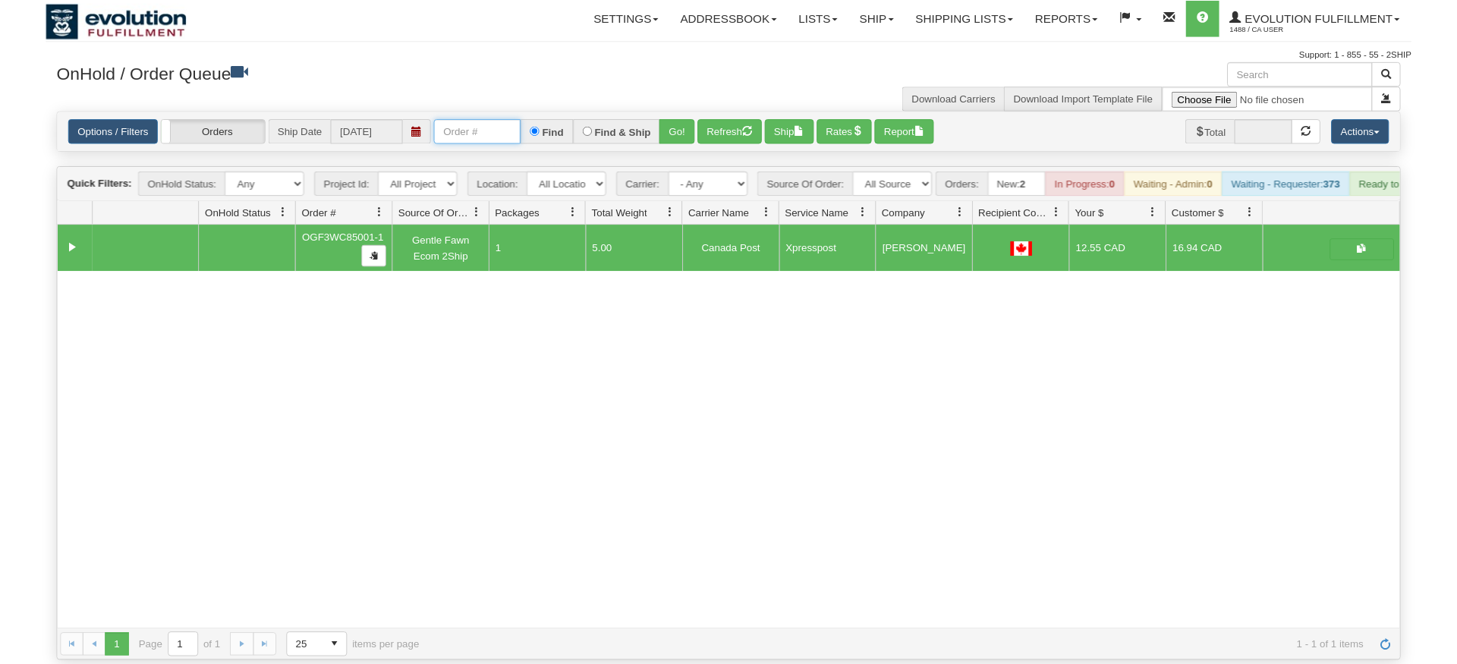
scroll to position [0, 0]
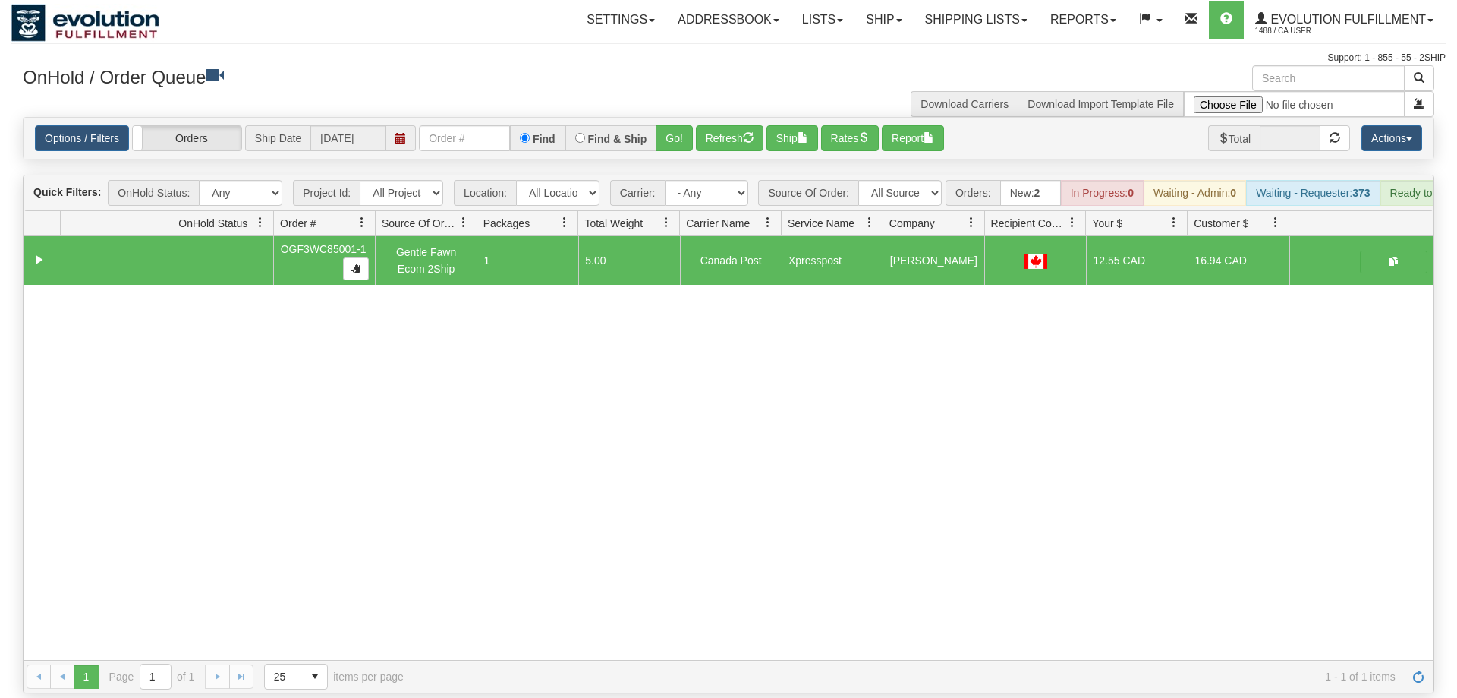
click at [452, 339] on div "31504725 EVOLUTION V3 90787243 0 OGF3WC85001-1 Gentle Fawn Ecom 2Ship 1 5.00 Ca…" at bounding box center [729, 448] width 1410 height 424
click at [460, 129] on div "Options / Filters Group Shipments Orders Ship Date [DATE] Find Find & Ship Go! …" at bounding box center [729, 138] width 1410 height 41
click at [479, 125] on input "text" at bounding box center [464, 138] width 91 height 26
click at [465, 126] on input "text" at bounding box center [464, 138] width 91 height 26
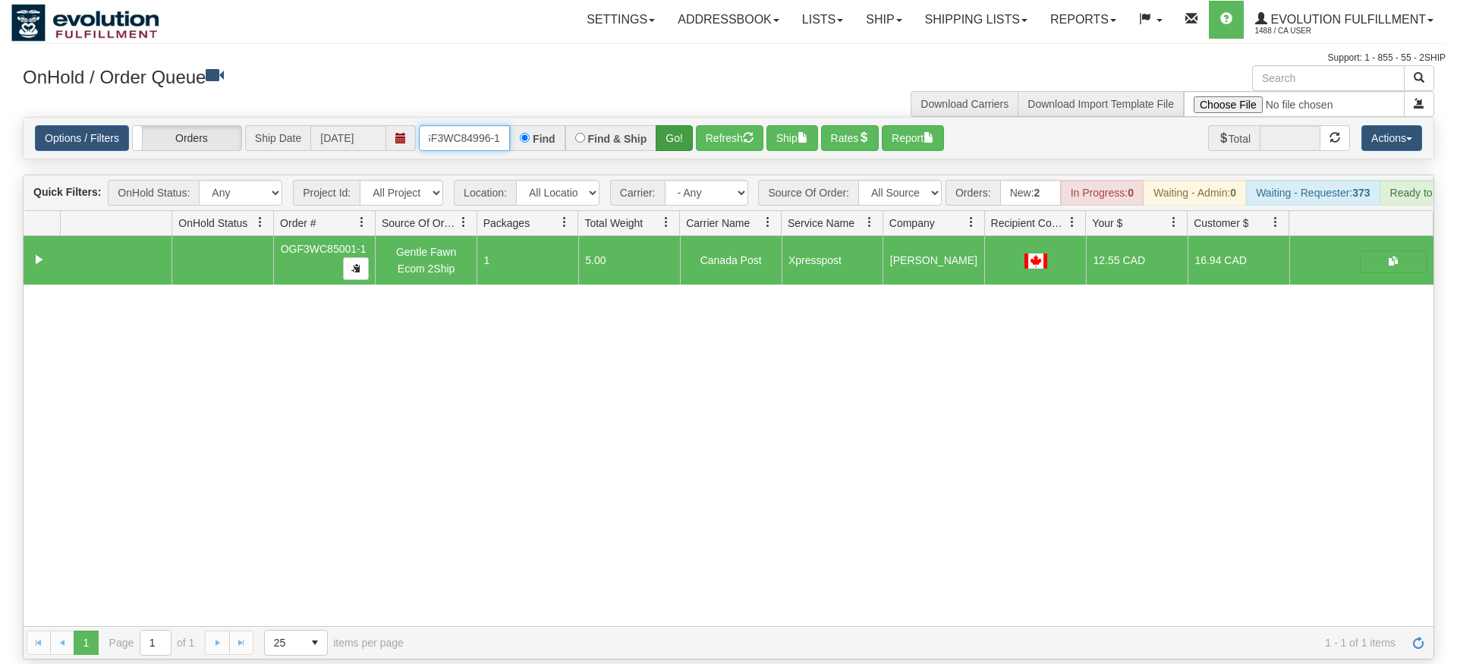
type input "oGF3WC84996-1"
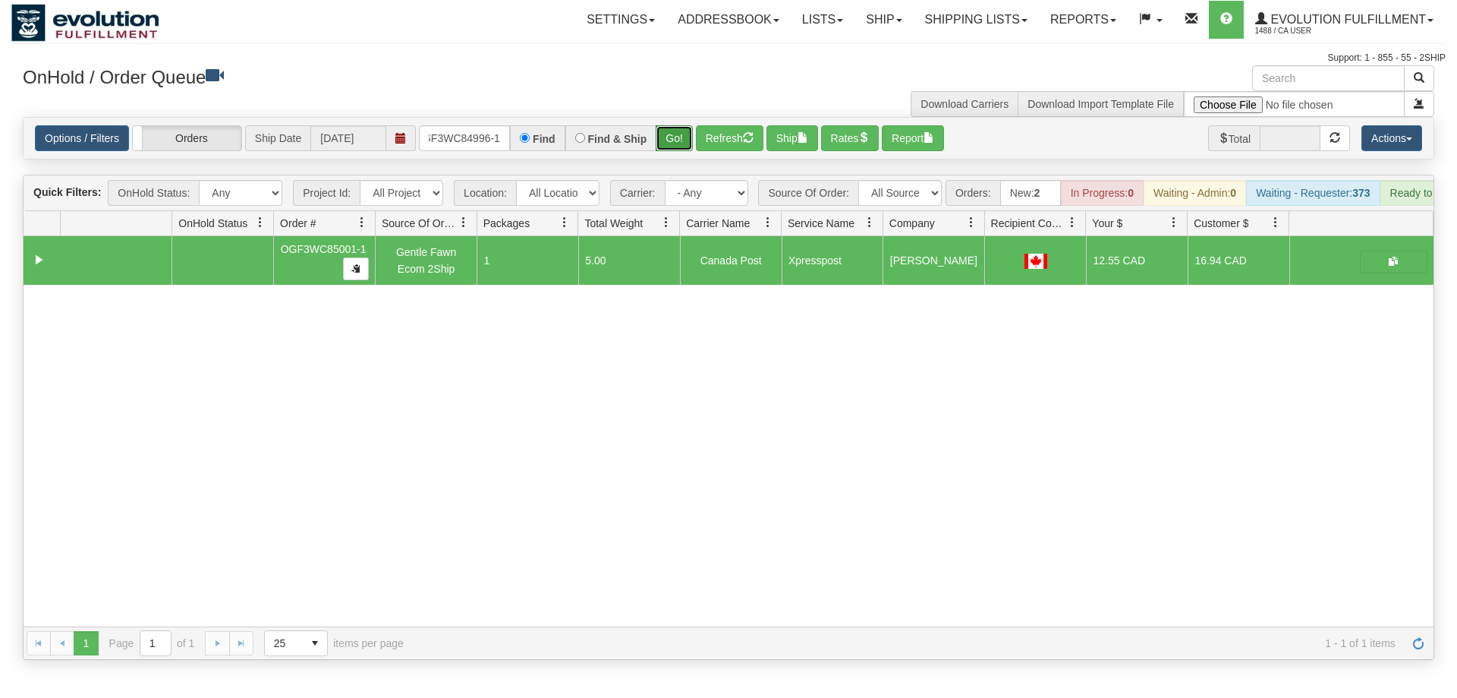
drag, startPoint x: 668, startPoint y: 125, endPoint x: 676, endPoint y: 130, distance: 8.9
click at [668, 158] on div "Is equal to Is not equal to Contains Does not contains CAD USD EUR ZAR [PERSON_…" at bounding box center [728, 388] width 1435 height 543
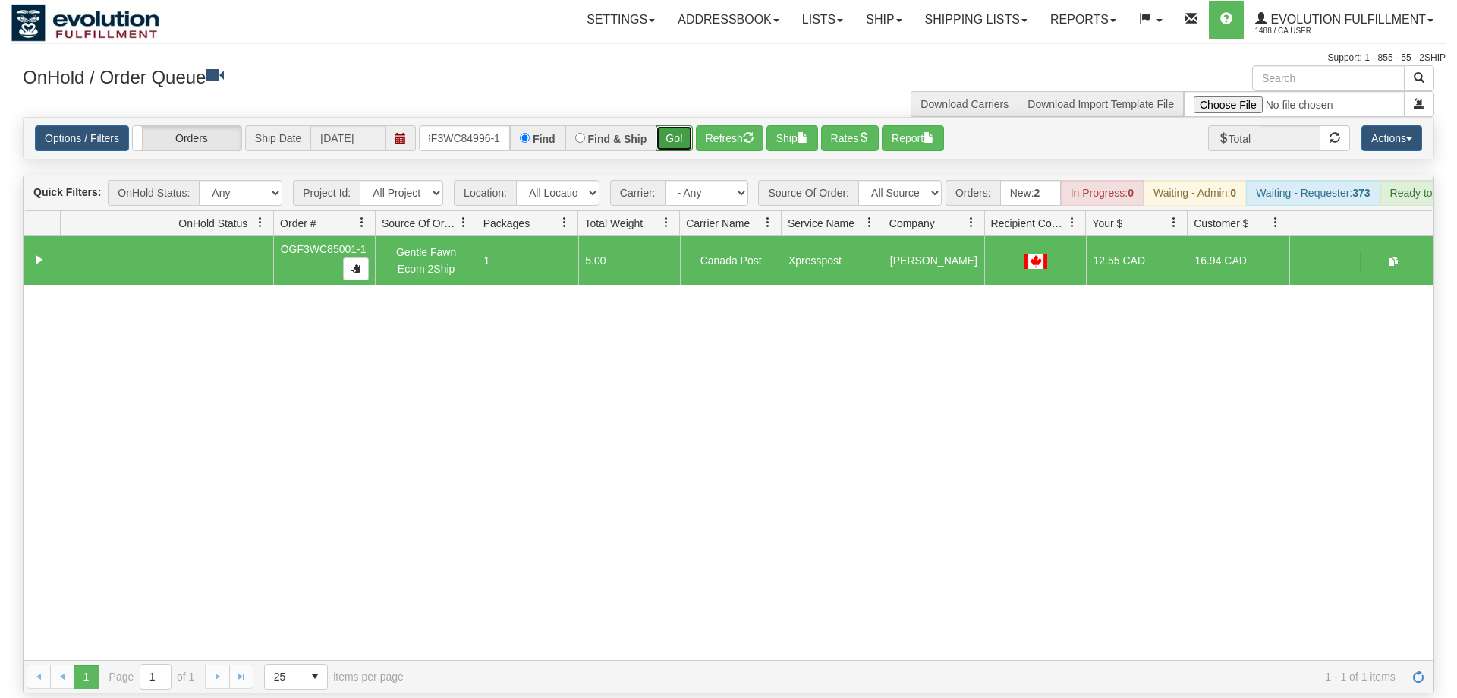
click at [676, 125] on button "Go!" at bounding box center [674, 138] width 37 height 26
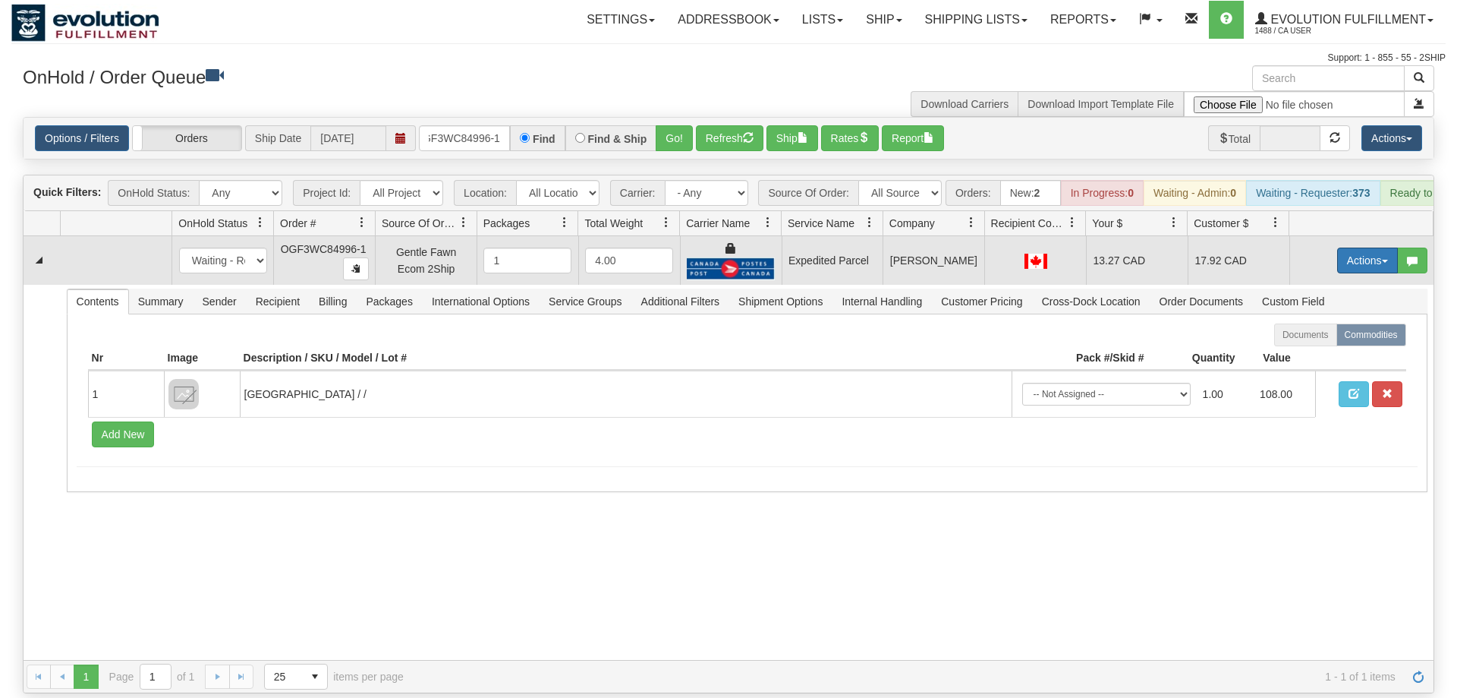
click at [1372, 247] on button "Actions" at bounding box center [1368, 260] width 61 height 26
click at [1348, 339] on link "Ship" at bounding box center [1336, 349] width 121 height 20
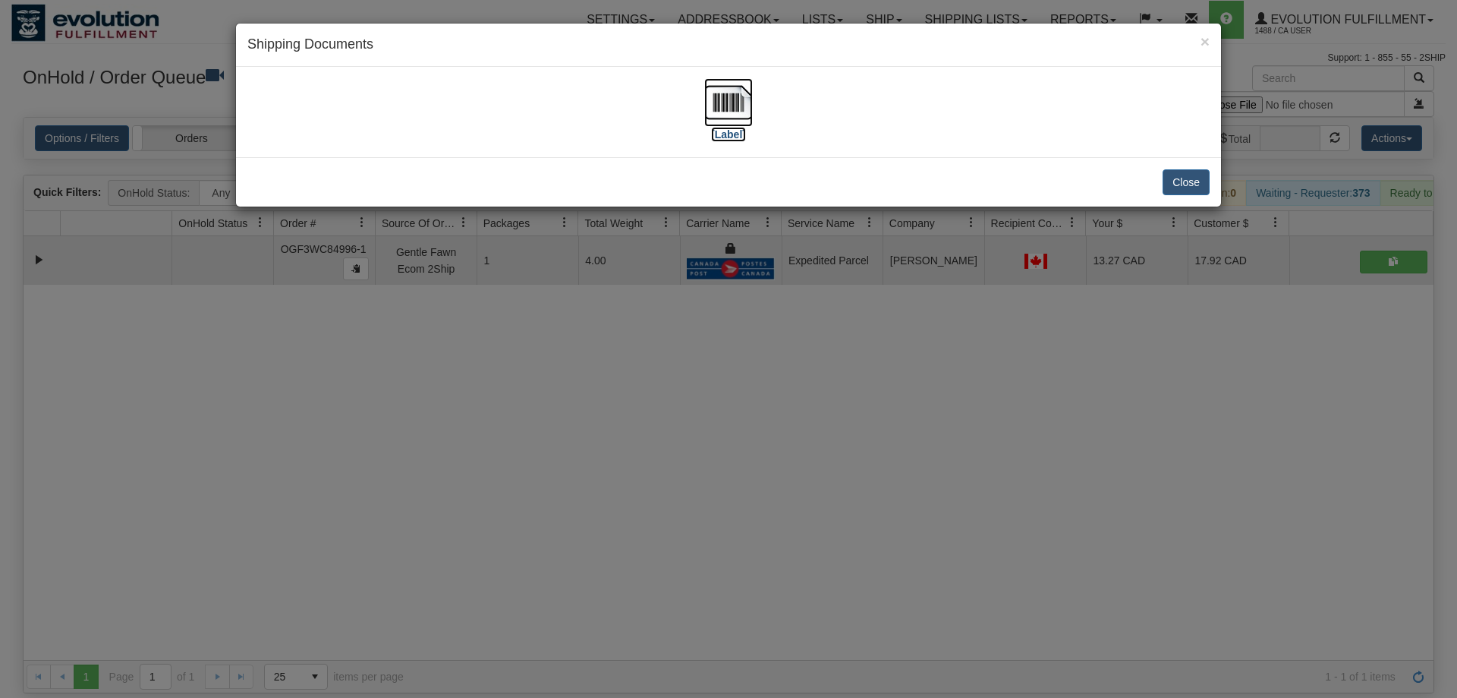
click at [739, 113] on img at bounding box center [728, 102] width 49 height 49
drag, startPoint x: 732, startPoint y: 348, endPoint x: 619, endPoint y: 61, distance: 308.1
click at [723, 340] on div "× Shipping Documents [Label] Close" at bounding box center [728, 349] width 1457 height 698
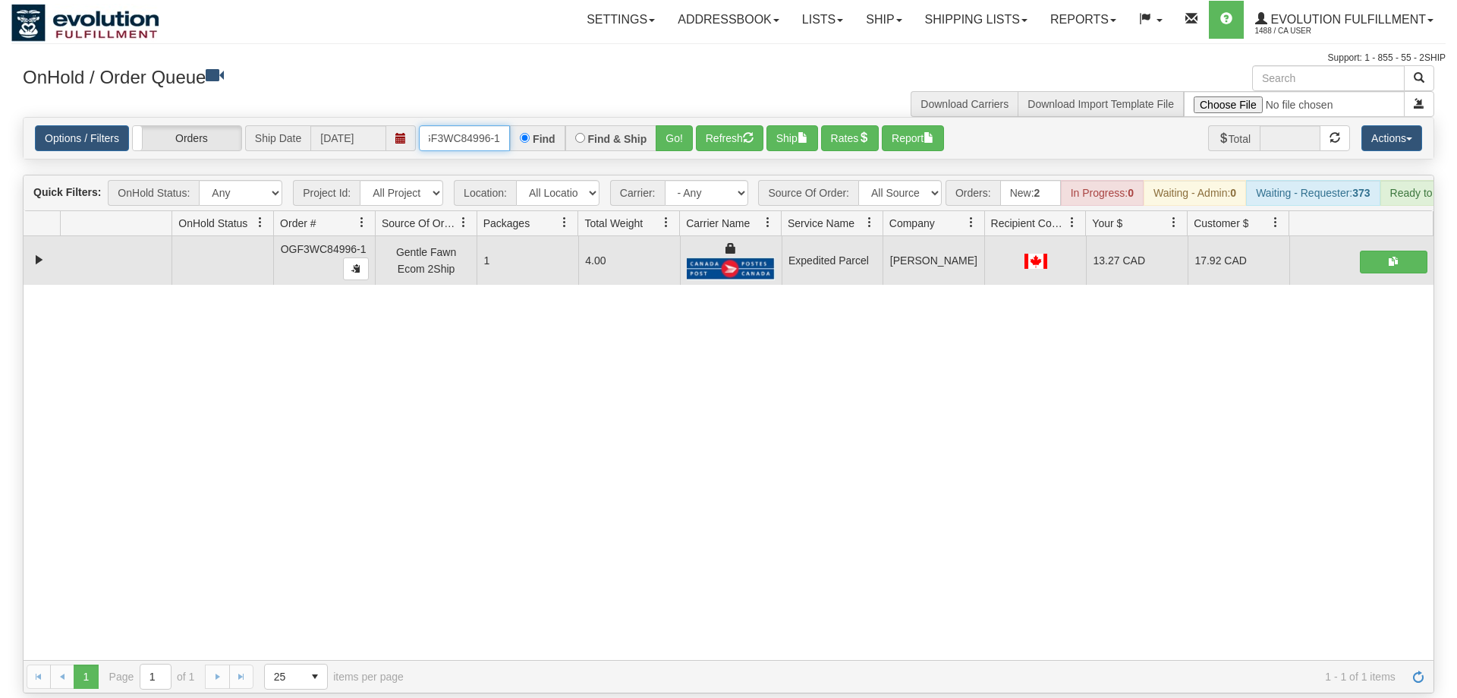
click at [467, 125] on input "oGF3WC84996-1" at bounding box center [464, 138] width 91 height 26
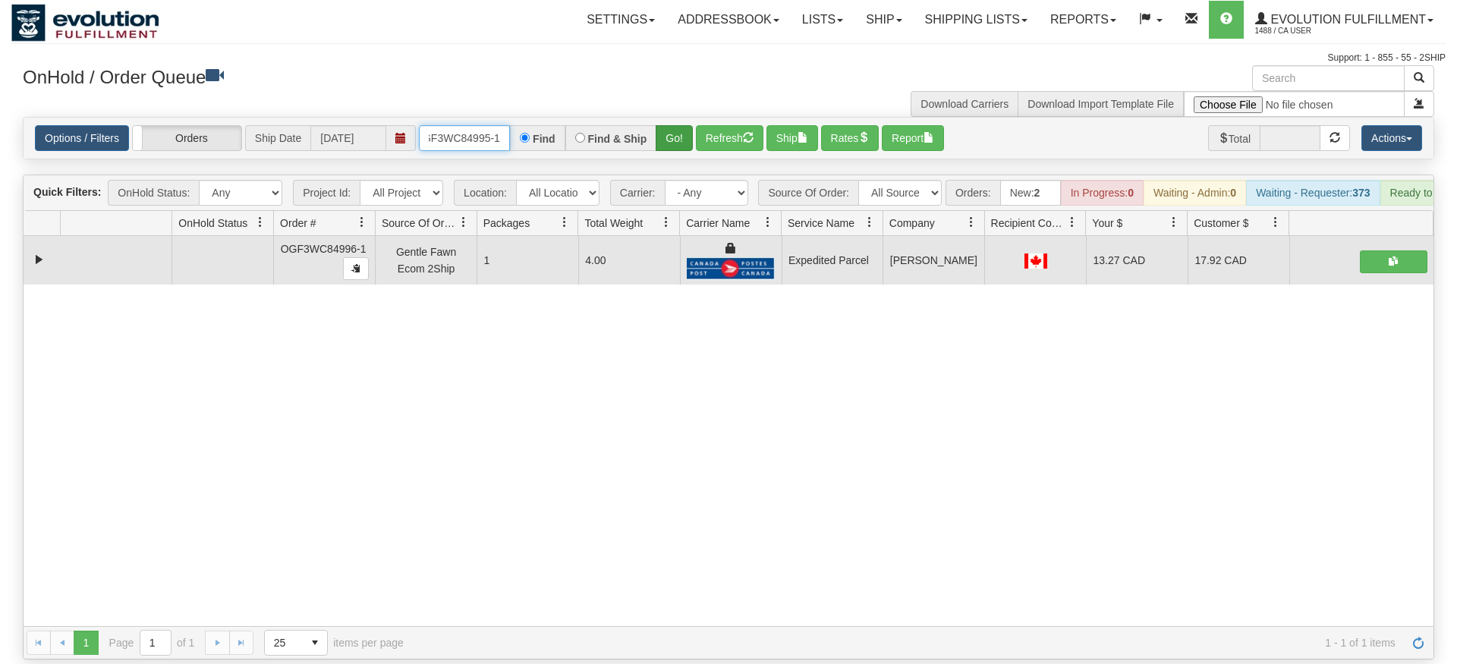
type input "oGF3WC84995-1"
click at [673, 152] on div "Is equal to Is not equal to Contains Does not contains CAD USD EUR ZAR [PERSON_…" at bounding box center [728, 388] width 1435 height 543
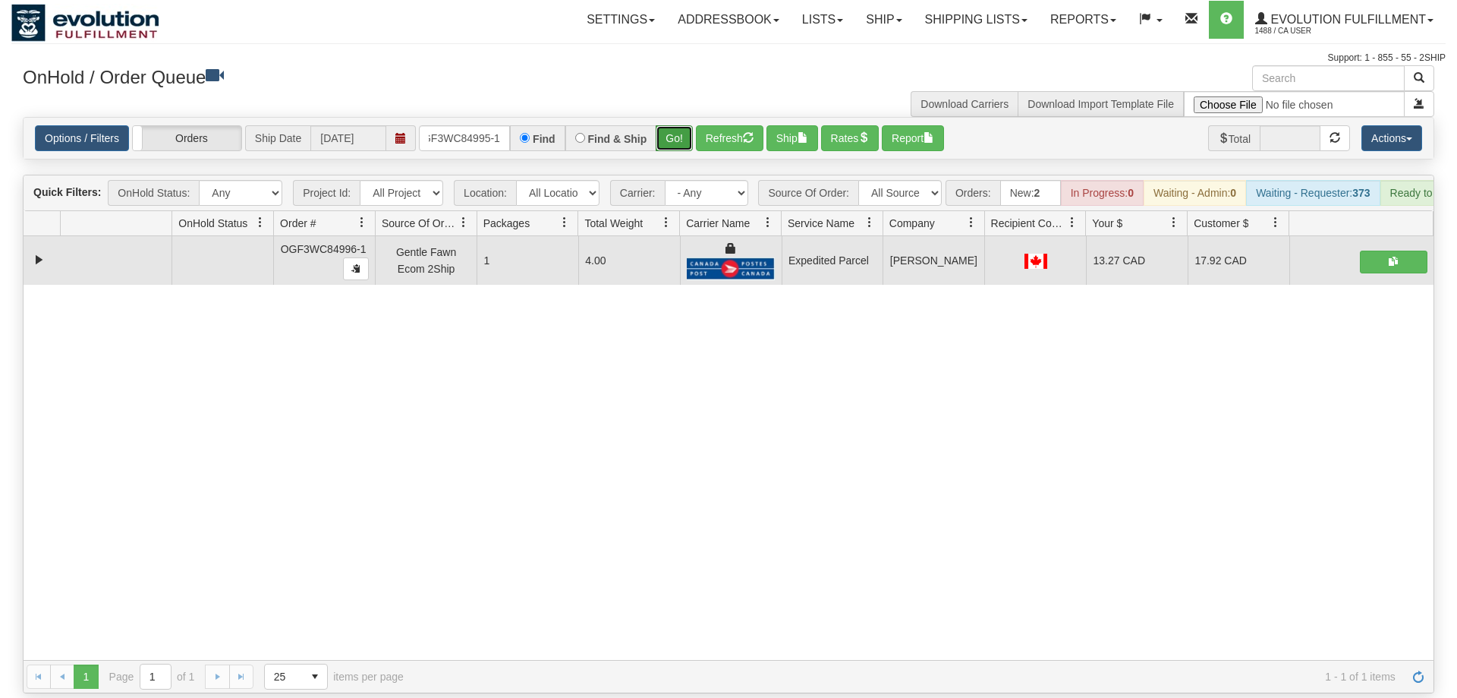
click at [682, 128] on button "Go!" at bounding box center [674, 138] width 37 height 26
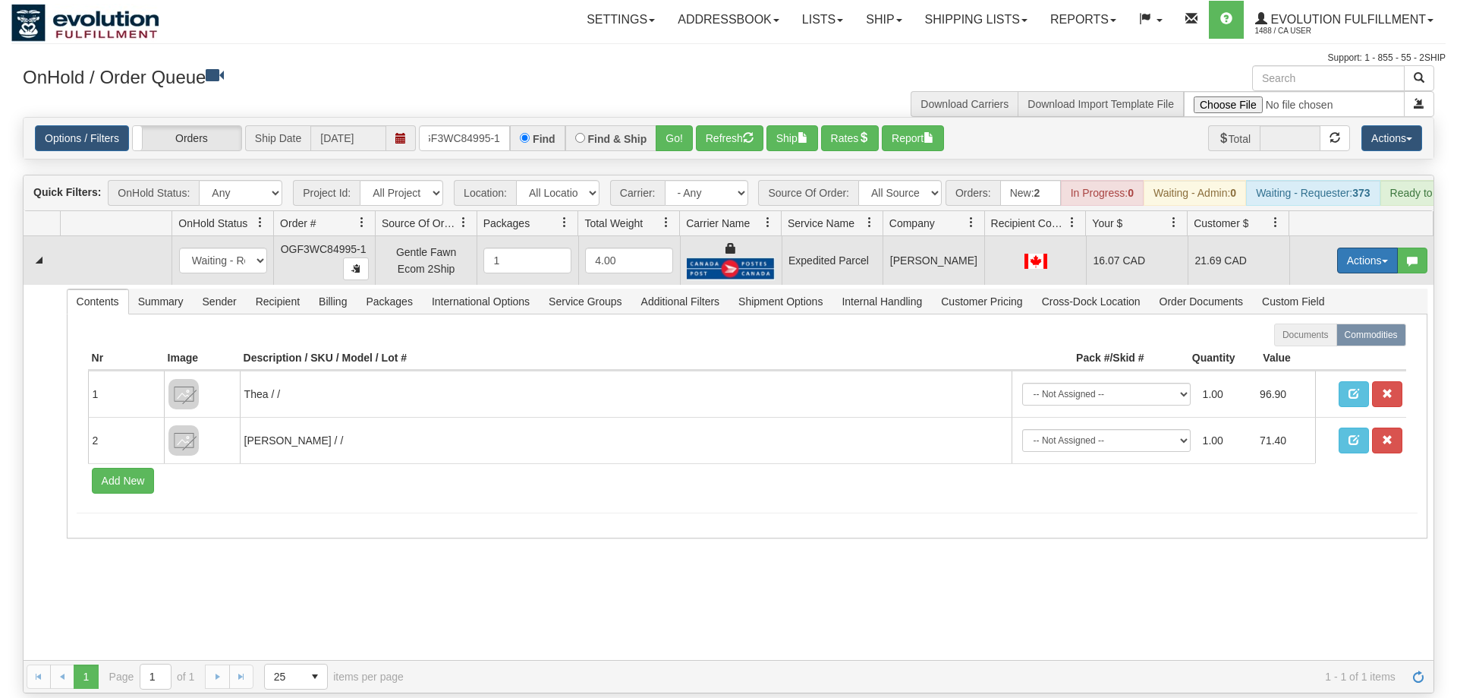
click at [1382, 247] on button "Actions" at bounding box center [1368, 260] width 61 height 26
click at [1323, 339] on link "Ship" at bounding box center [1336, 349] width 121 height 20
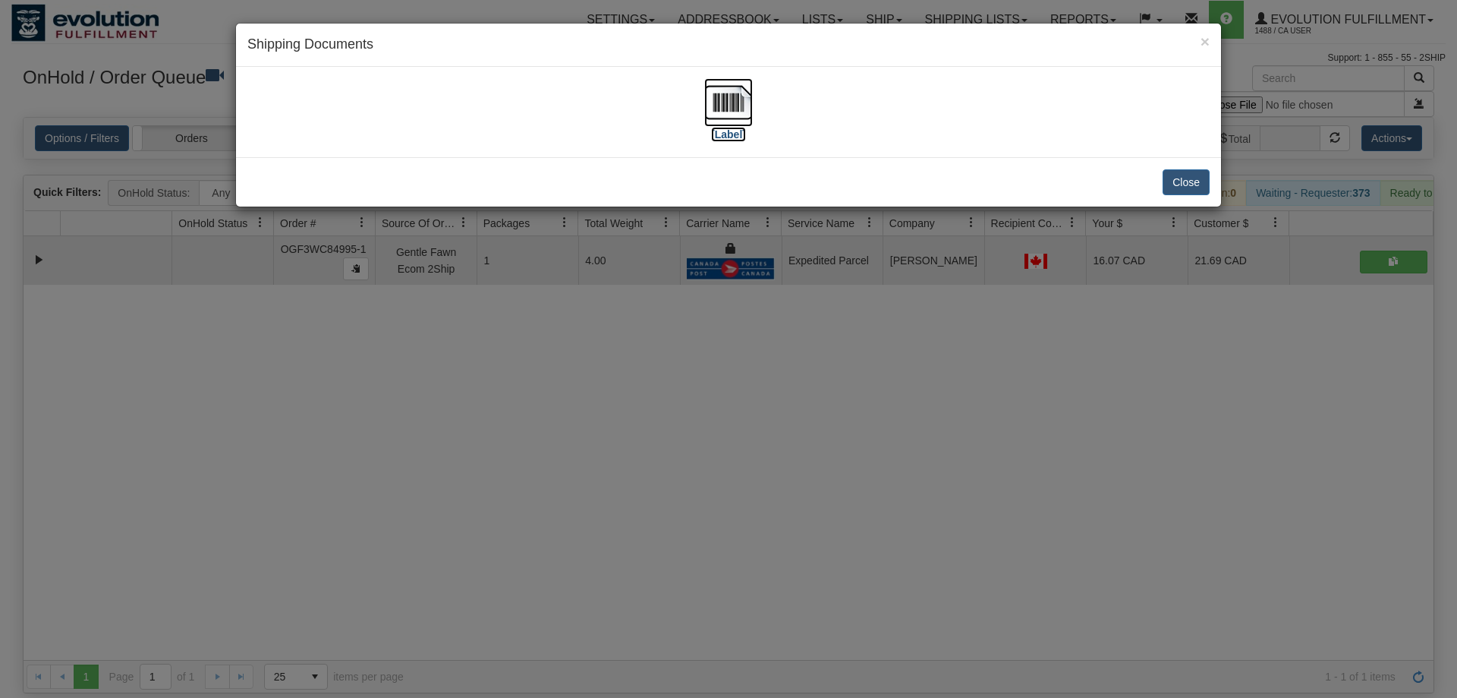
click at [739, 98] on img at bounding box center [728, 102] width 49 height 49
drag, startPoint x: 645, startPoint y: 383, endPoint x: 603, endPoint y: 70, distance: 316.4
click at [646, 373] on div "× Shipping Documents [Label] Close" at bounding box center [728, 349] width 1457 height 698
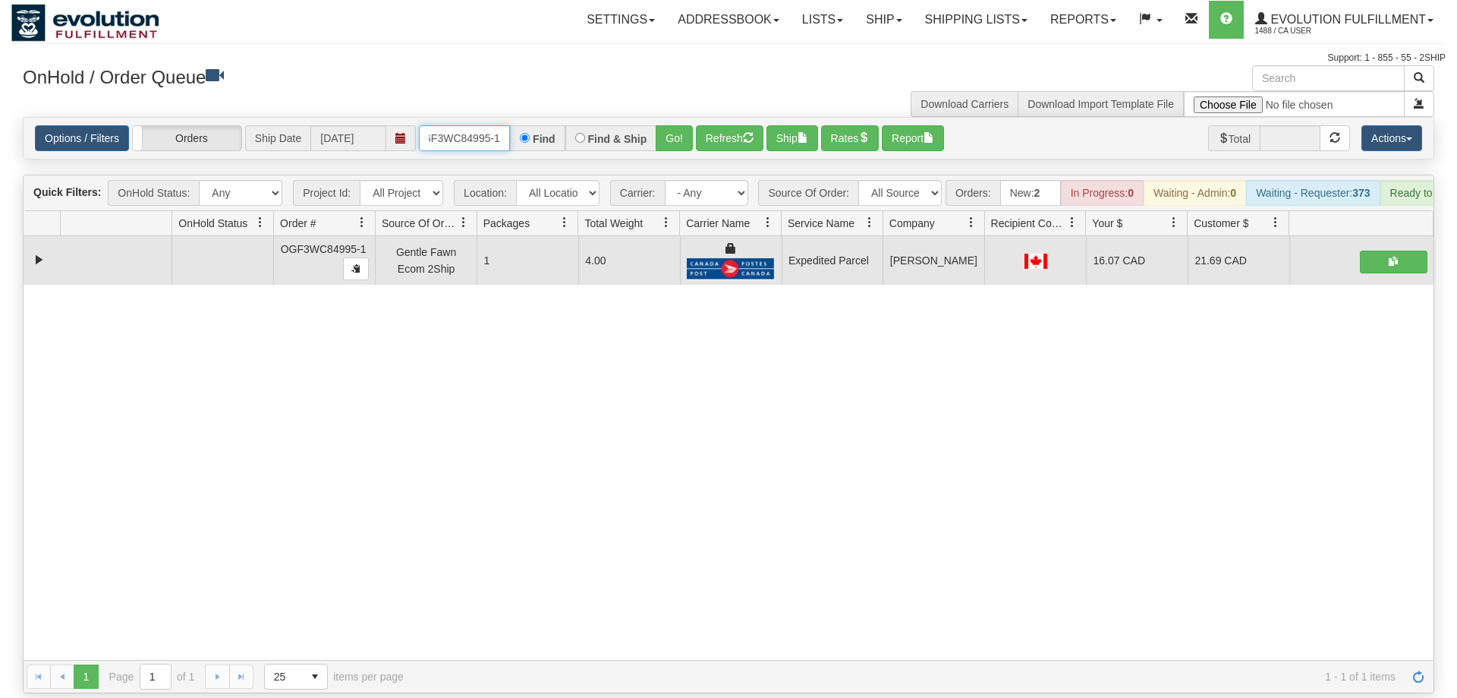
click at [449, 125] on input "oGF3WC84995-1" at bounding box center [464, 138] width 91 height 26
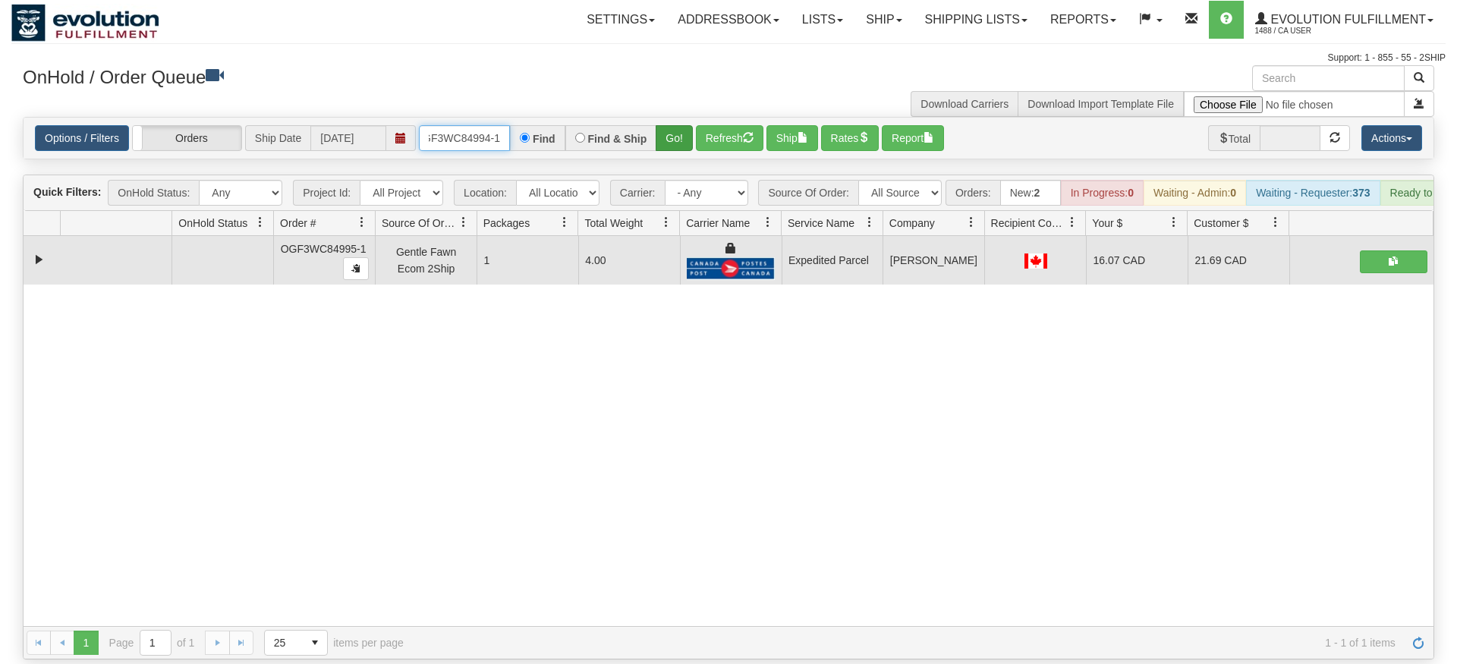
type input "OGF3WC84994-1"
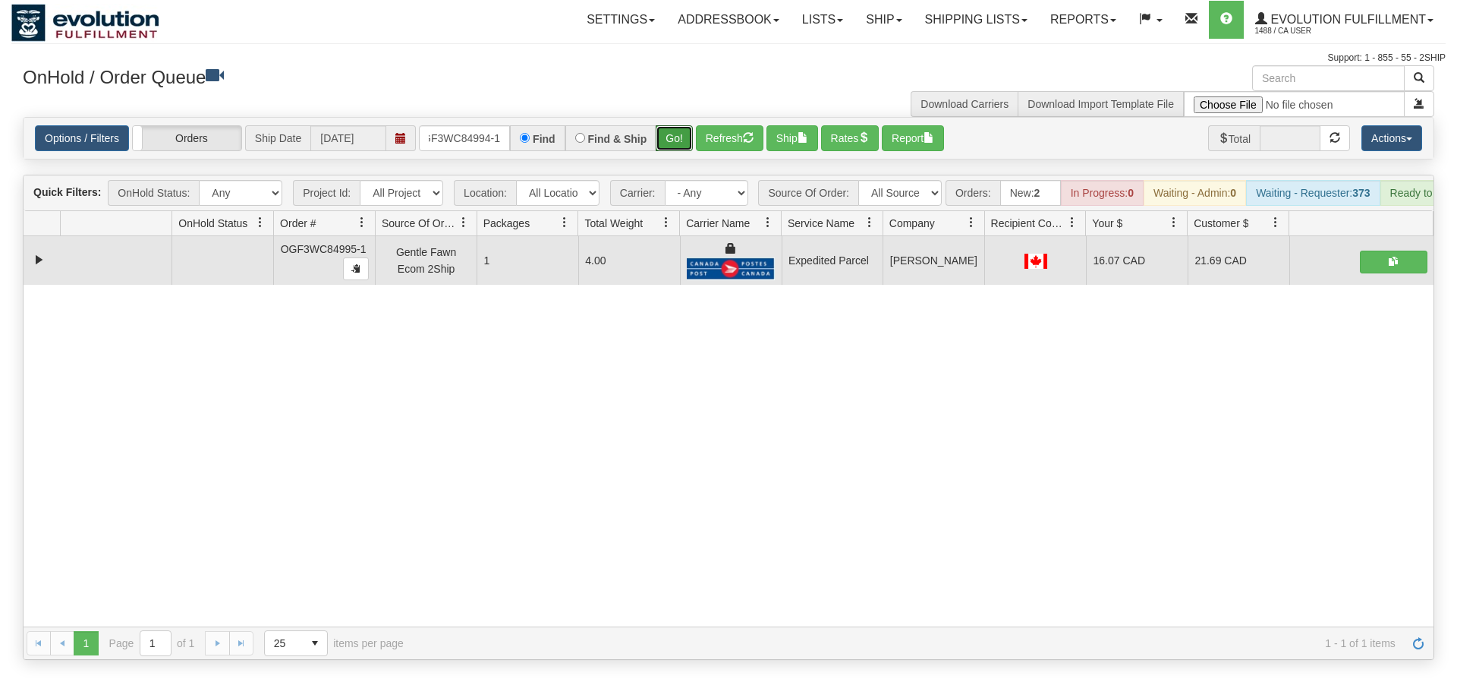
drag, startPoint x: 665, startPoint y: 110, endPoint x: 664, endPoint y: 143, distance: 33.4
click at [664, 143] on div "Is equal to Is not equal to Contains Does not contains CAD USD EUR ZAR [PERSON_…" at bounding box center [728, 388] width 1435 height 543
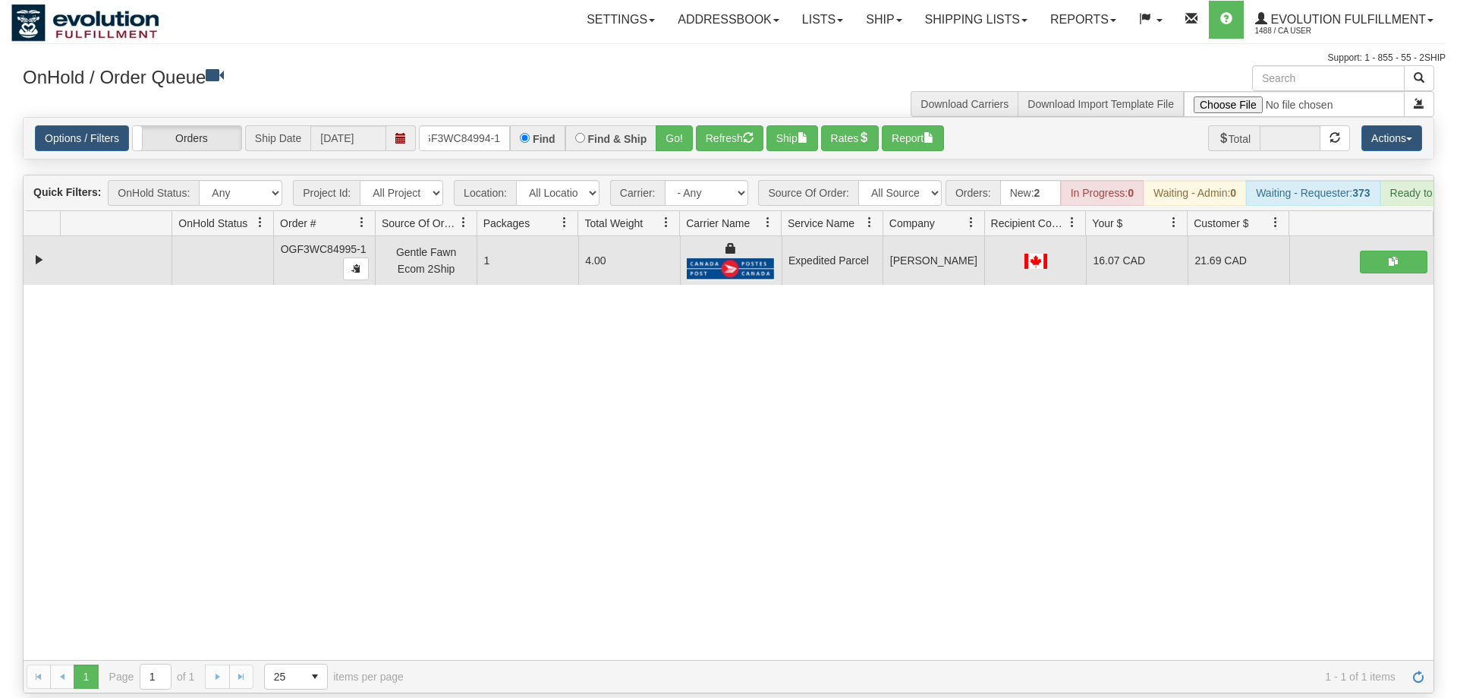
click at [677, 118] on div "Options / Filters Group Shipments Orders Ship Date [DATE] OGF3WC84994-1 Find Fi…" at bounding box center [729, 138] width 1410 height 41
click at [679, 118] on div "Options / Filters Group Shipments Orders Ship Date [DATE] OGF3WC84994-1 Find Fi…" at bounding box center [729, 138] width 1410 height 41
click at [680, 125] on button "Go!" at bounding box center [674, 138] width 37 height 26
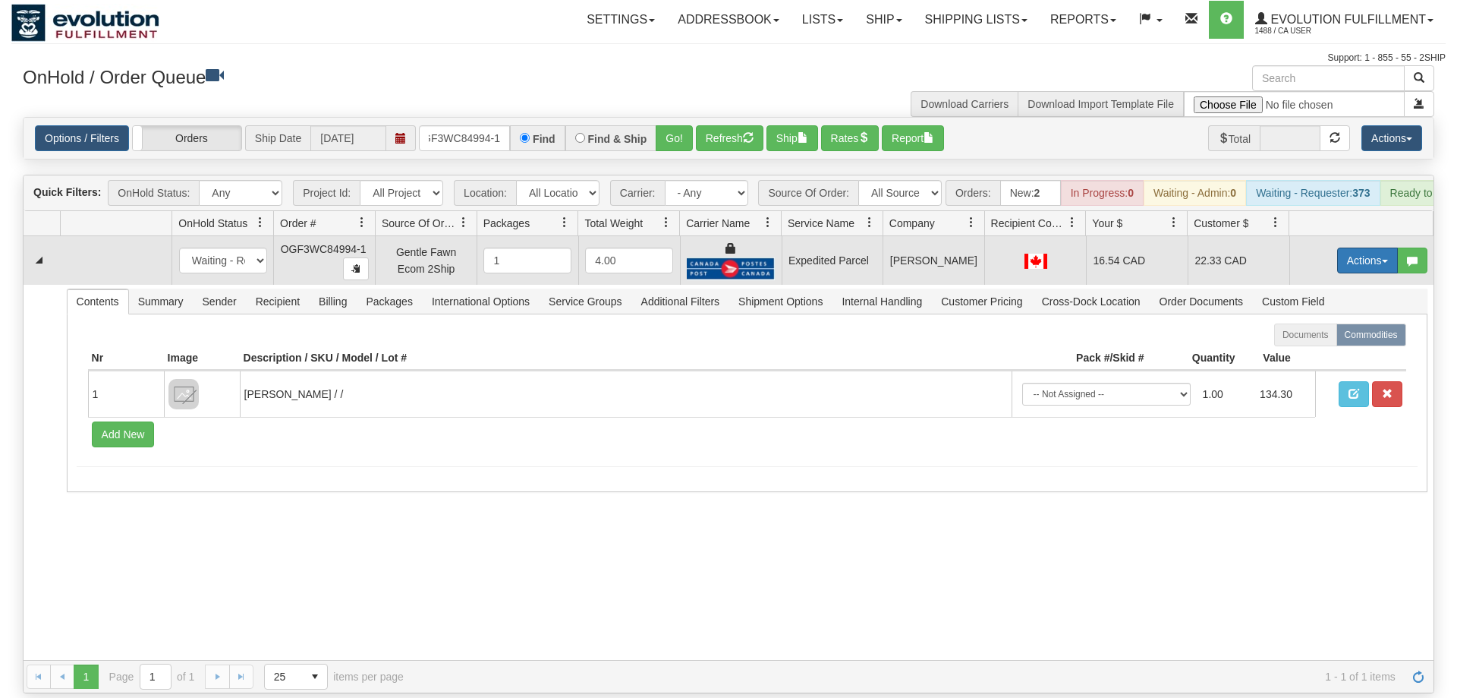
click at [1370, 248] on button "Actions" at bounding box center [1368, 260] width 61 height 26
click at [1345, 339] on link "Ship" at bounding box center [1336, 349] width 121 height 20
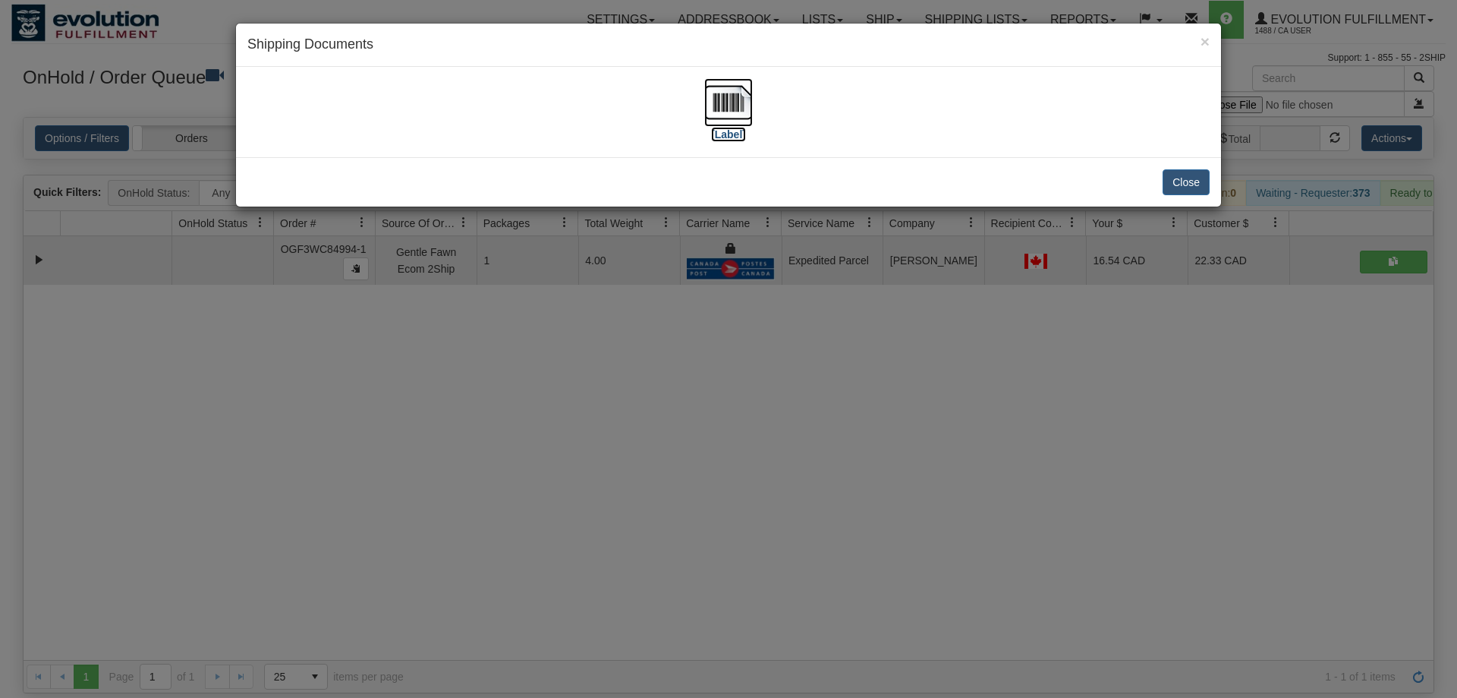
click at [739, 111] on img at bounding box center [728, 102] width 49 height 49
drag, startPoint x: 608, startPoint y: 505, endPoint x: 451, endPoint y: 145, distance: 392.6
click at [607, 499] on div "× Shipping Documents [Label] Close" at bounding box center [728, 349] width 1457 height 698
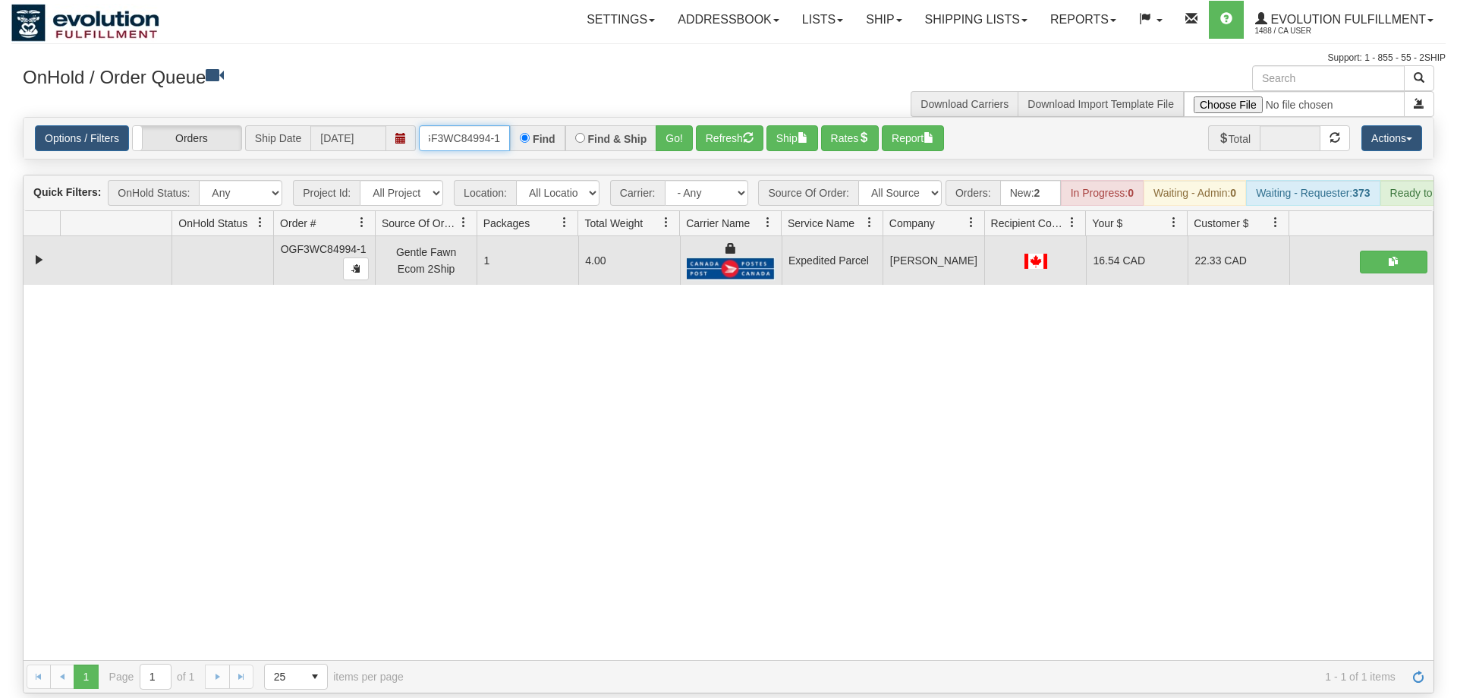
click at [445, 125] on input "OGF3WC84994-1" at bounding box center [464, 138] width 91 height 26
click at [225, 460] on div "31505245 EVOLUTION V3 90788262 90788263 OGF3WC84994-1 Gentle Fawn Ecom 2Ship 1 …" at bounding box center [729, 448] width 1410 height 424
click at [471, 125] on input "text" at bounding box center [464, 138] width 91 height 26
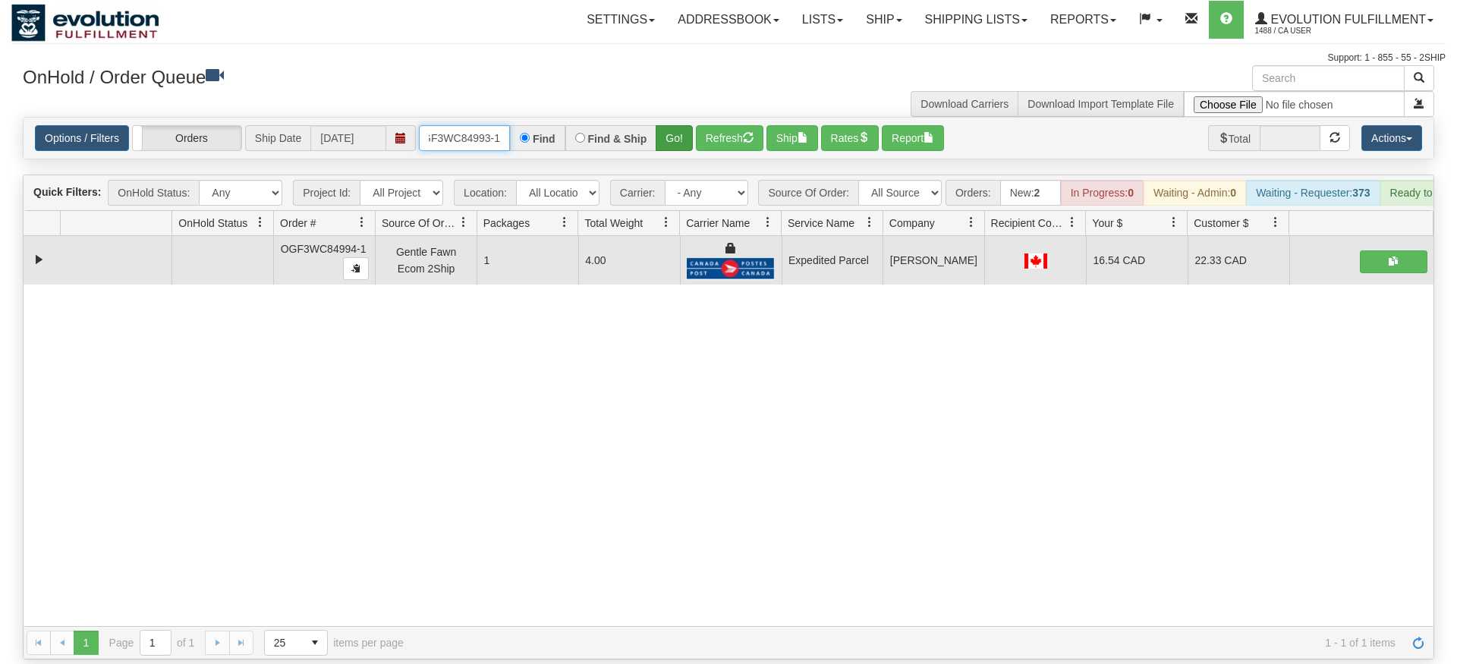
type input "OGF3WC84993-1"
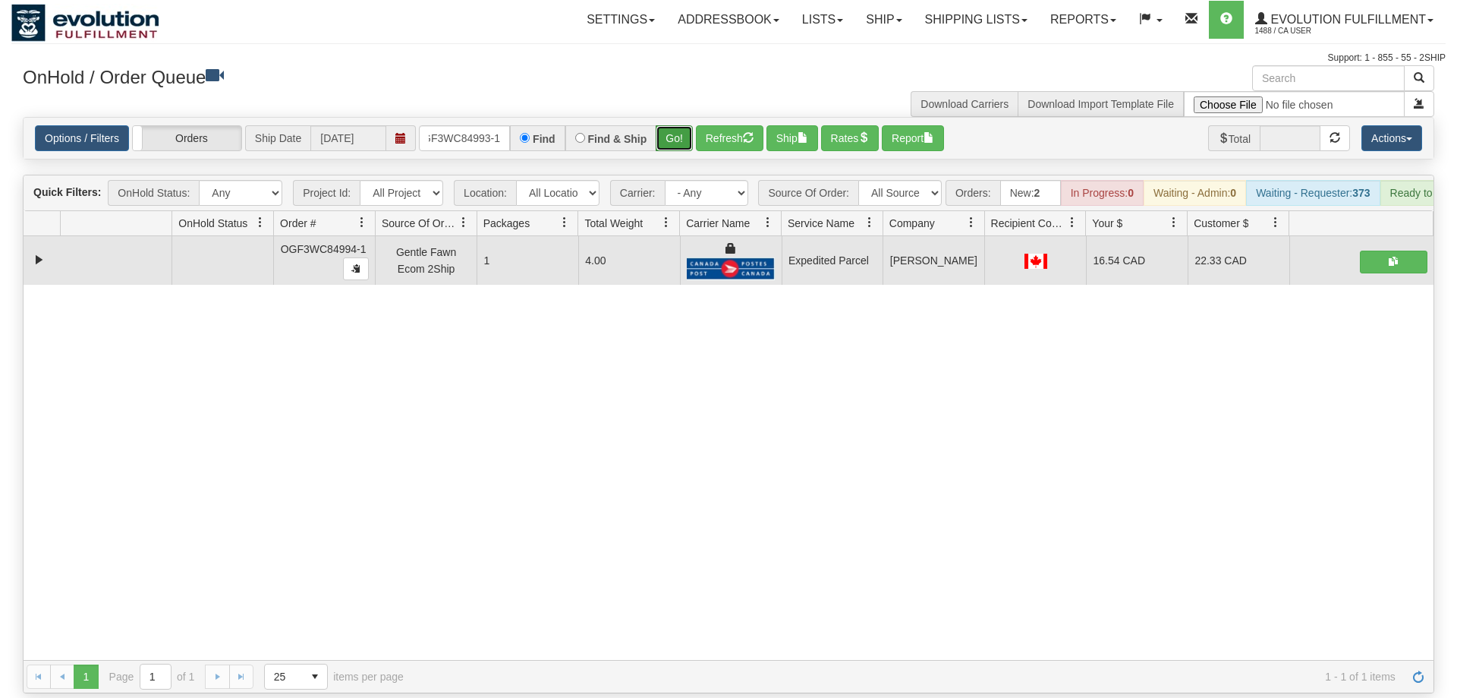
click at [683, 147] on div "Is equal to Is not equal to Contains Does not contains CAD USD EUR ZAR [PERSON_…" at bounding box center [728, 405] width 1435 height 576
click at [679, 133] on div "Options / Filters Group Shipments Orders Ship Date [DATE] OGF3WC84993-1 Find Fi…" at bounding box center [729, 138] width 1410 height 41
click at [676, 125] on button "Go!" at bounding box center [674, 138] width 37 height 26
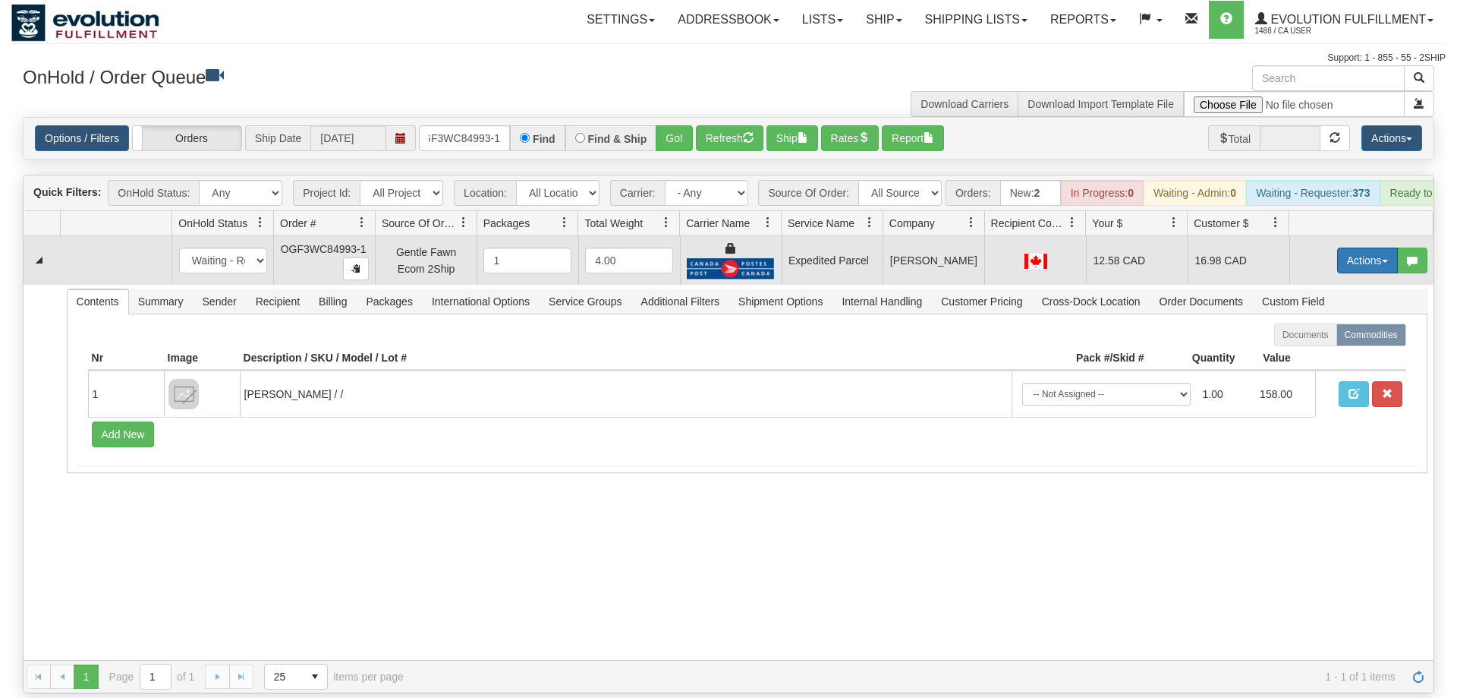
click at [1364, 247] on button "Actions" at bounding box center [1368, 260] width 61 height 26
click at [1316, 342] on span "Ship" at bounding box center [1307, 348] width 32 height 12
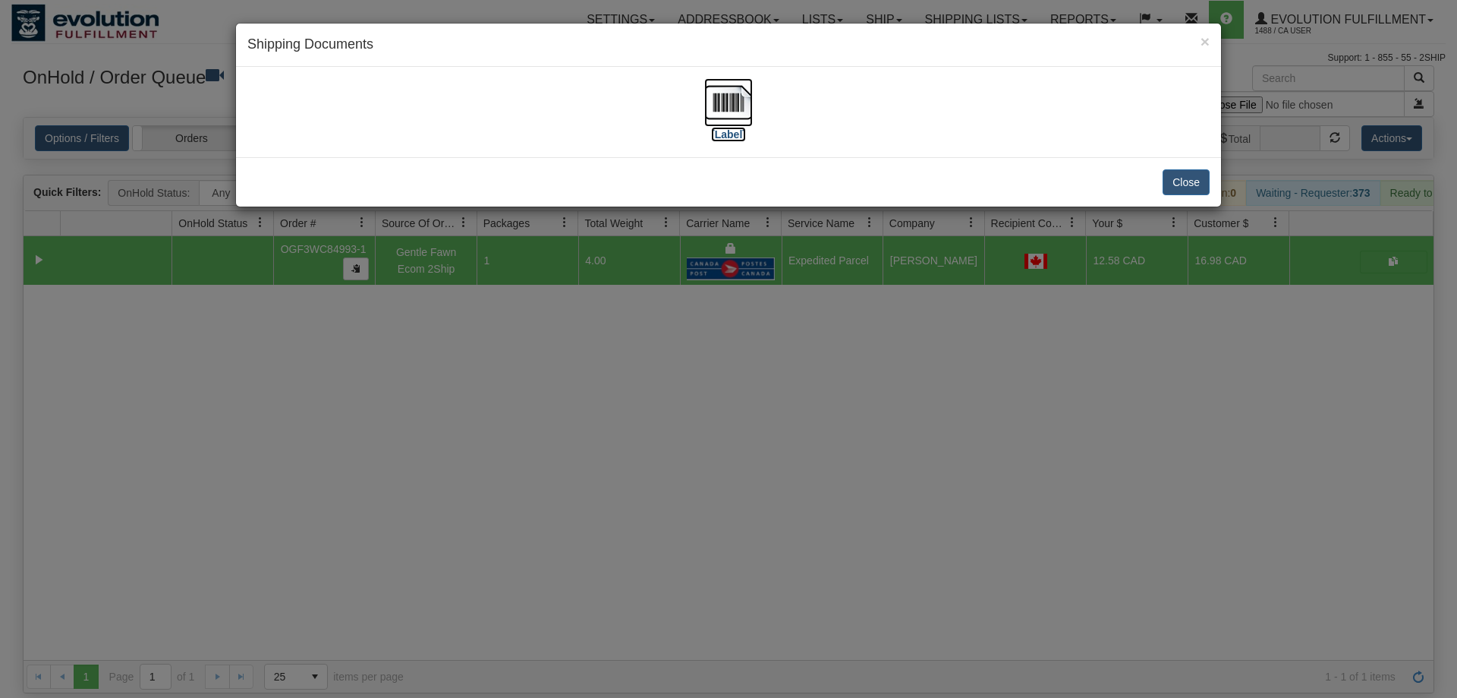
click at [720, 128] on label "[Label]" at bounding box center [728, 134] width 35 height 15
drag, startPoint x: 776, startPoint y: 382, endPoint x: 572, endPoint y: 96, distance: 350.5
click at [771, 369] on div "× Shipping Documents [Label] Close" at bounding box center [728, 349] width 1457 height 698
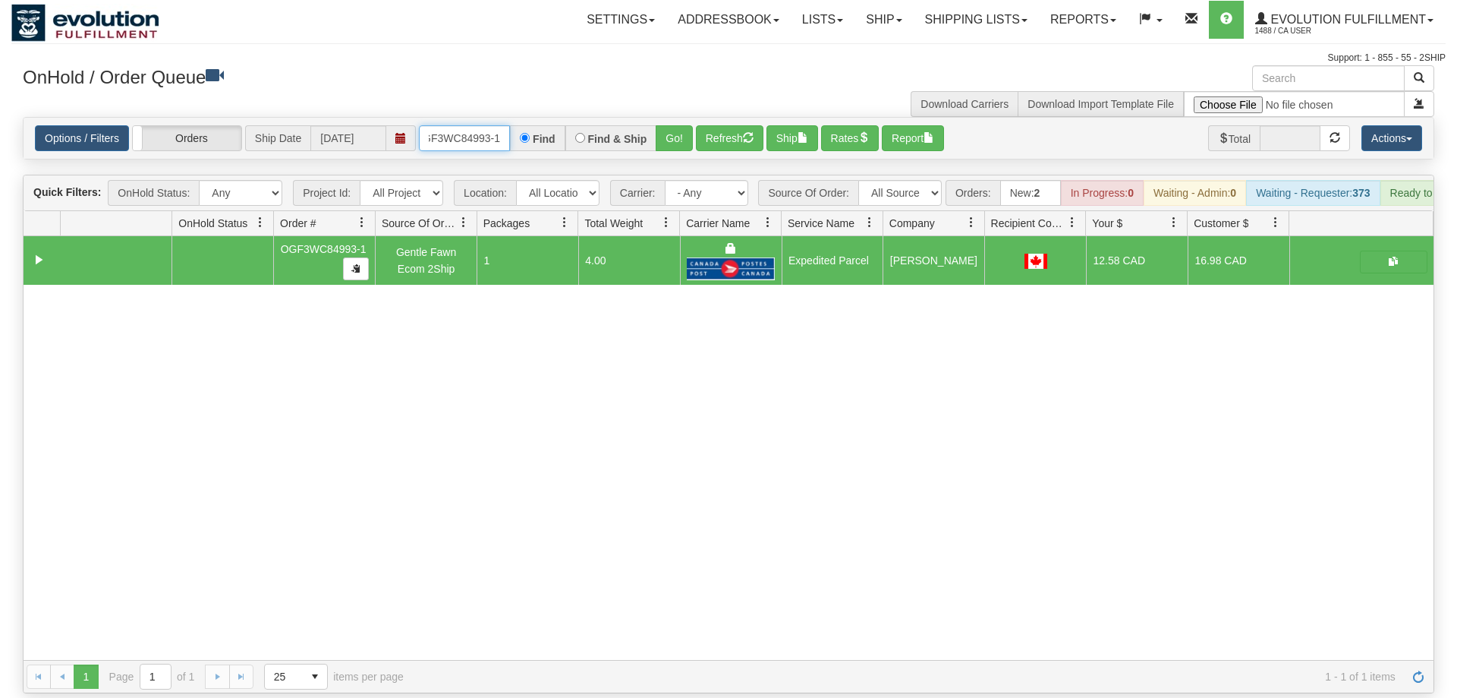
click at [490, 127] on input "OGF3WC84993-1" at bounding box center [464, 138] width 91 height 26
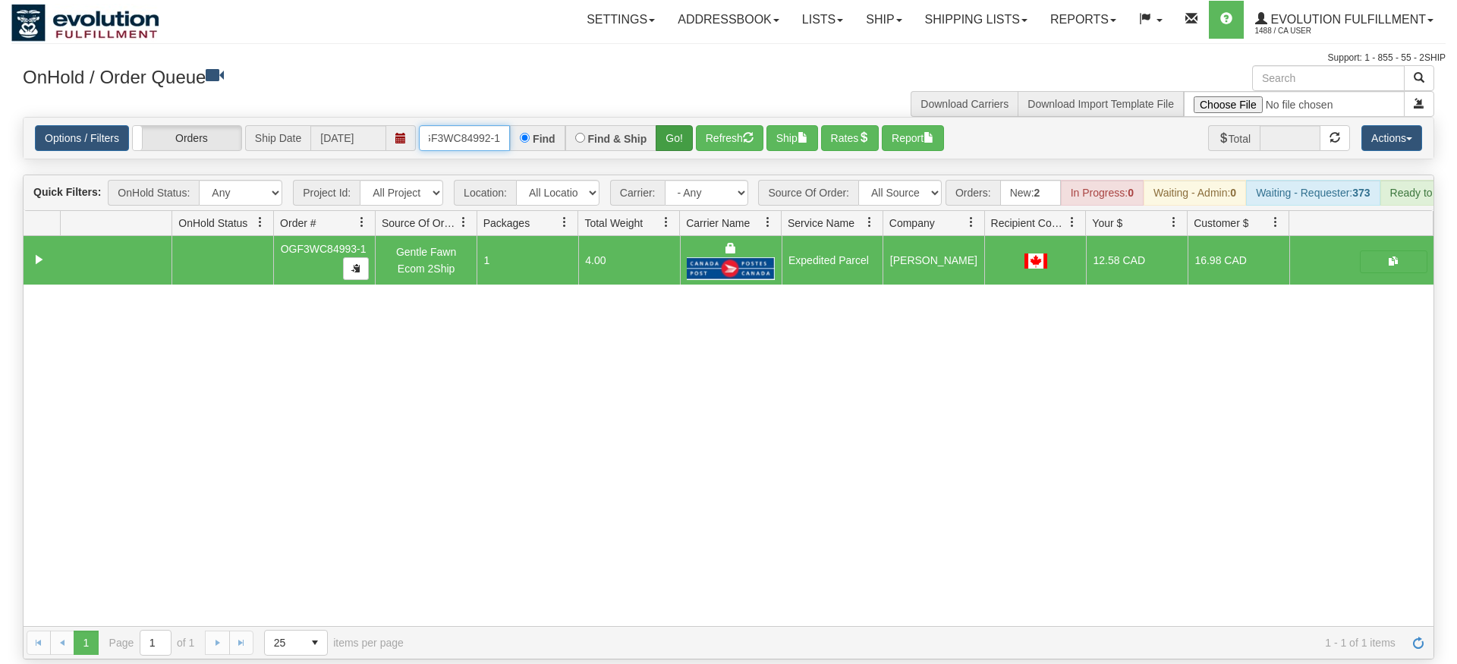
type input "OGF3WC84992-1"
click at [676, 137] on div "Options / Filters Group Shipments Orders Ship Date [DATE] OGF3WC84992-1 Find Fi…" at bounding box center [729, 138] width 1412 height 43
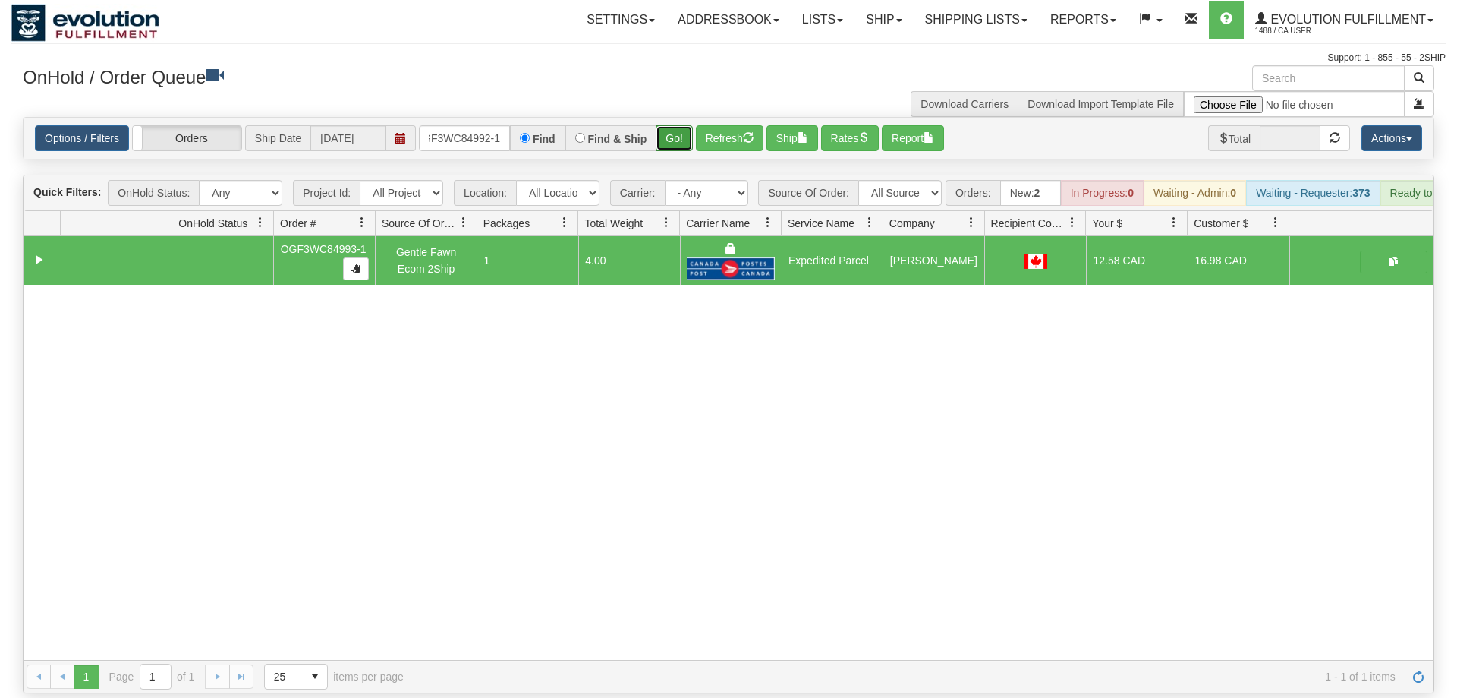
click at [676, 125] on button "Go!" at bounding box center [674, 138] width 37 height 26
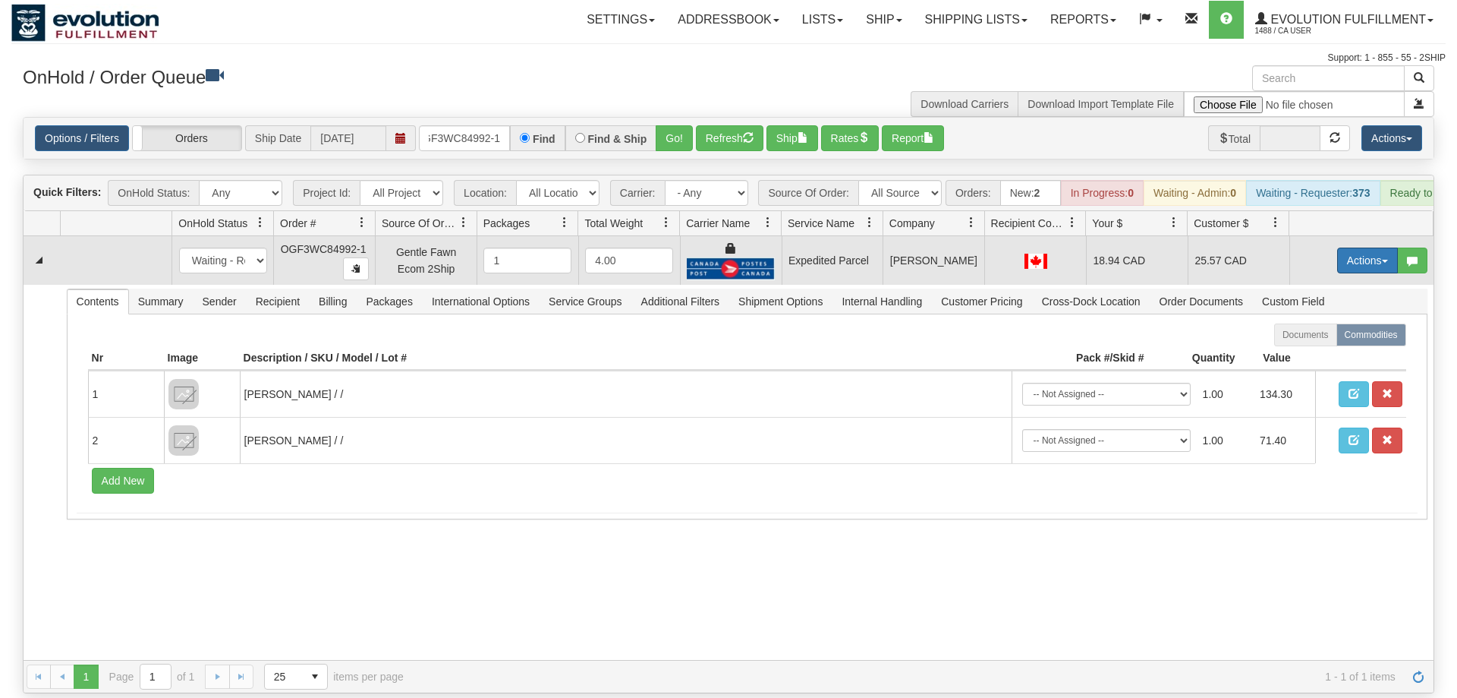
click at [1363, 247] on button "Actions" at bounding box center [1368, 260] width 61 height 26
click at [1327, 339] on link "Ship" at bounding box center [1336, 349] width 121 height 20
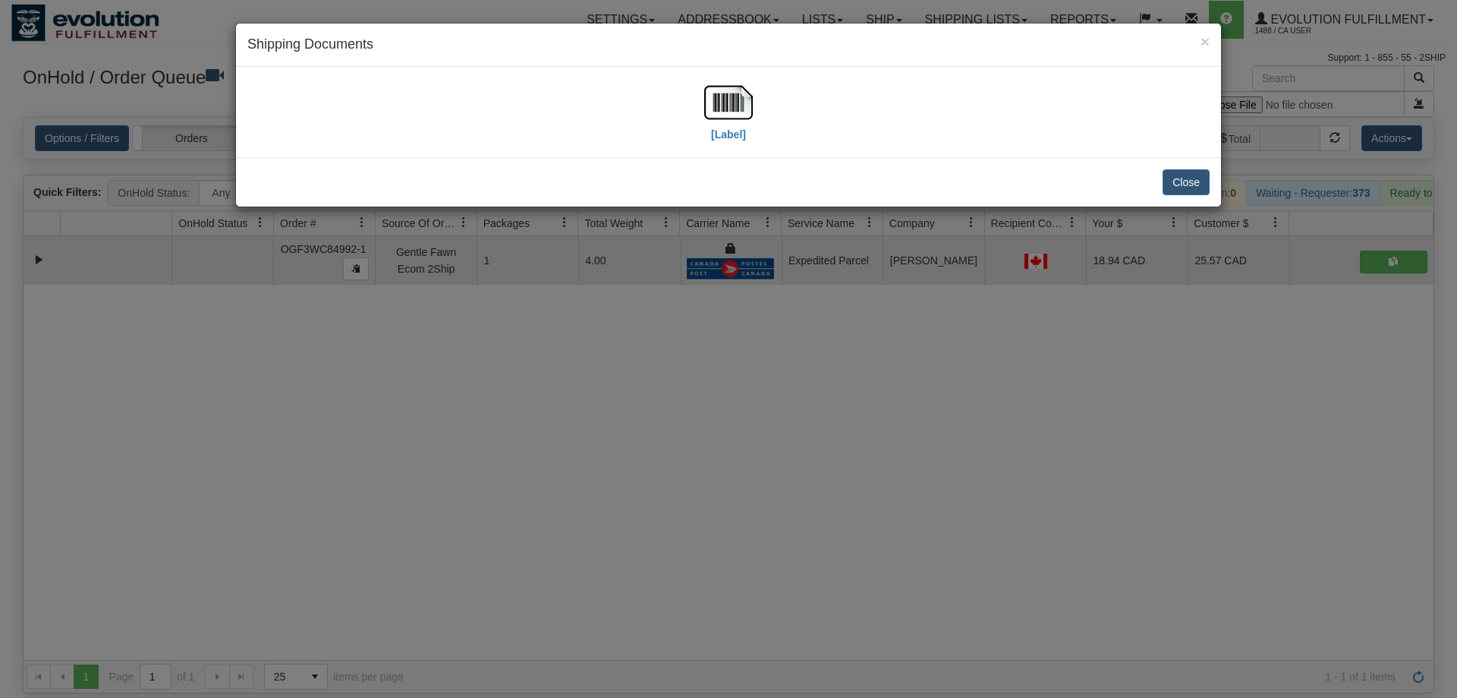
click at [444, 117] on div "[Label]" at bounding box center [728, 112] width 963 height 68
click at [721, 109] on img at bounding box center [728, 102] width 49 height 49
click at [845, 569] on div "× Shipping Documents [Label] Close" at bounding box center [728, 349] width 1457 height 698
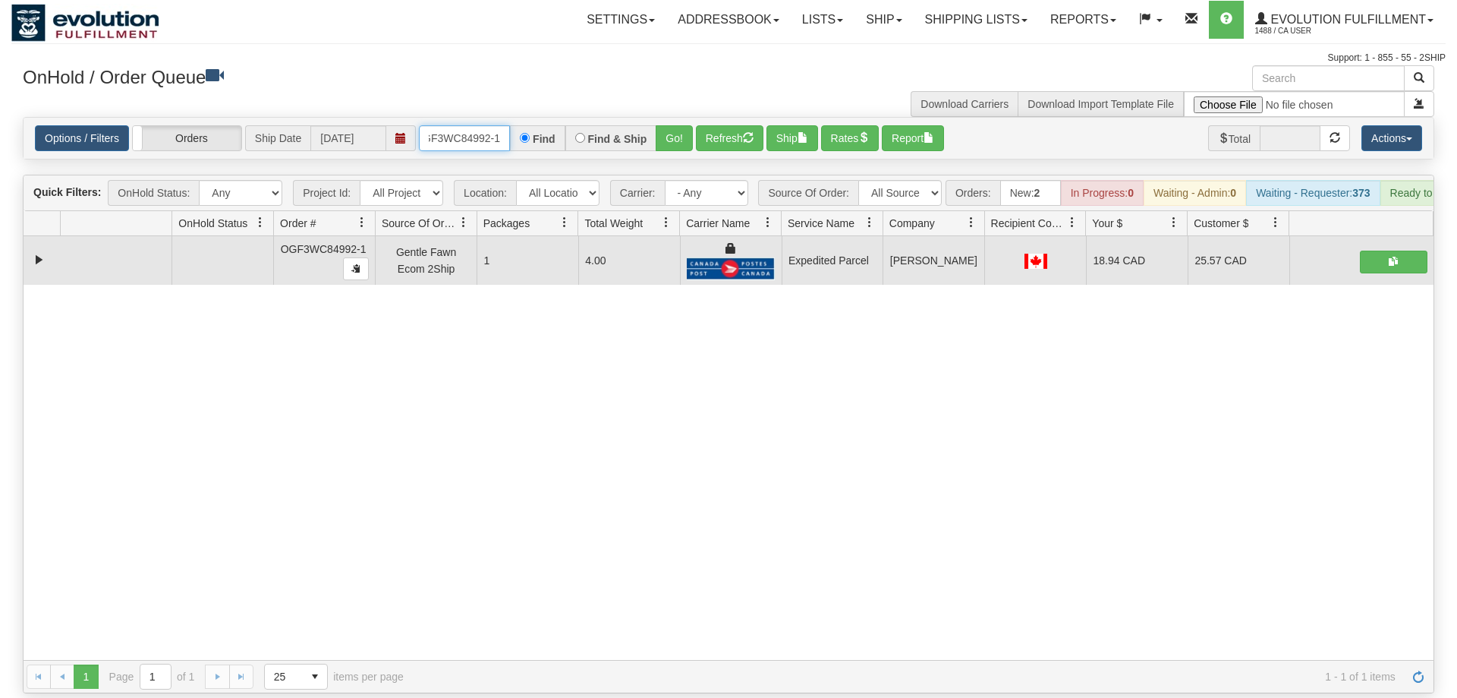
click at [505, 125] on input "OGF3WC84992-1" at bounding box center [464, 138] width 91 height 26
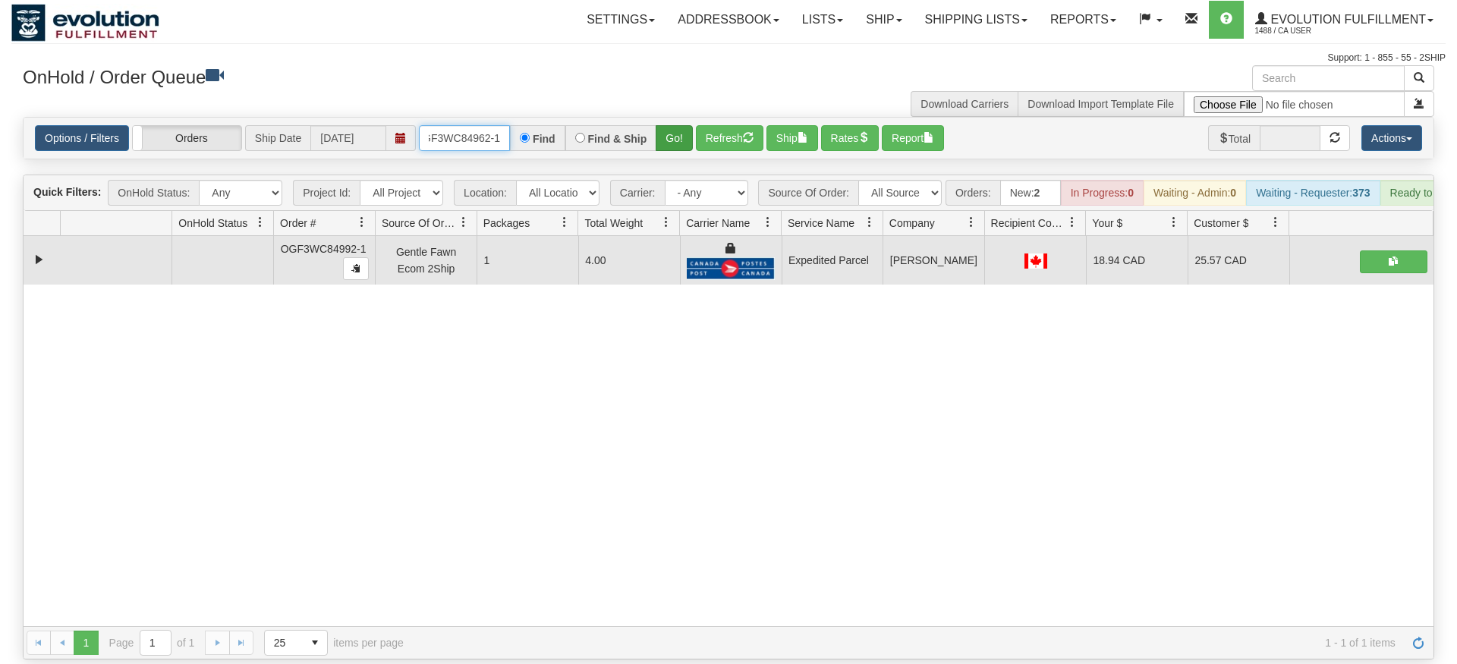
type input "OGF3WC84962-1"
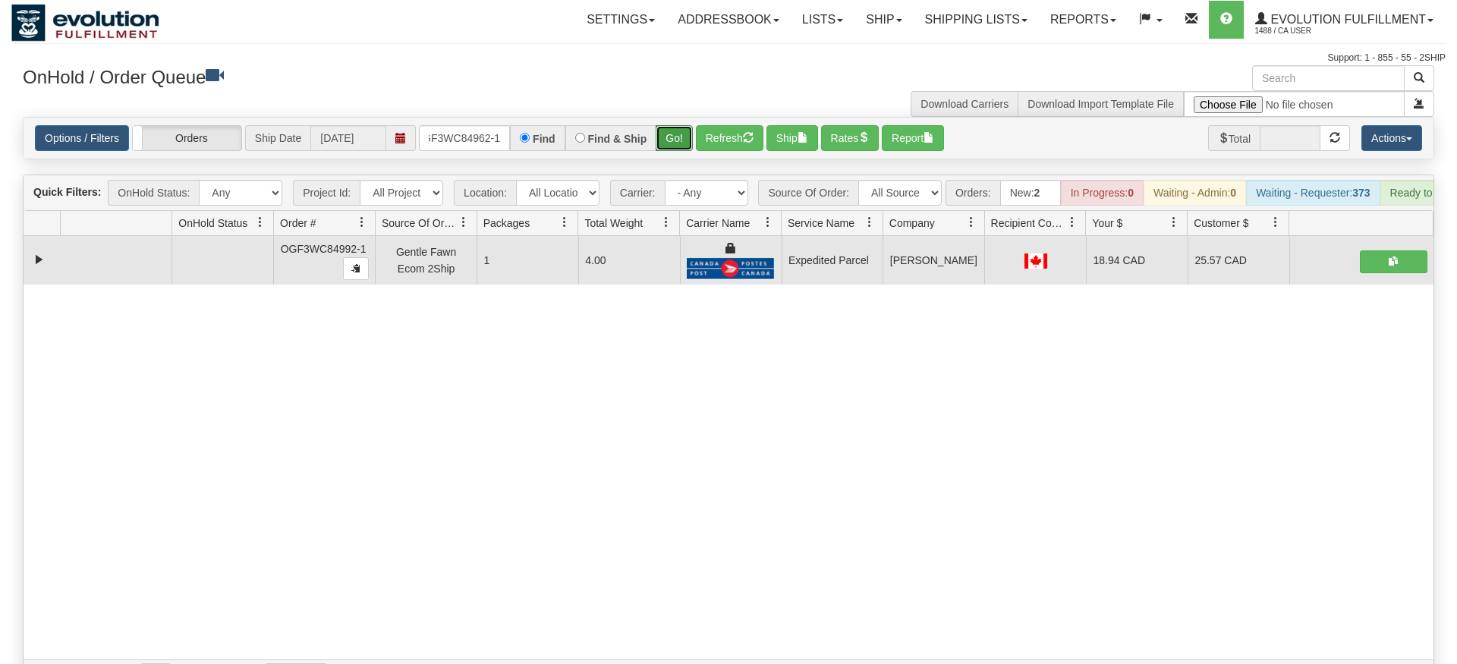
click at [669, 145] on div "Is equal to Is not equal to Contains Does not contains CAD USD EUR ZAR [PERSON_…" at bounding box center [728, 405] width 1435 height 576
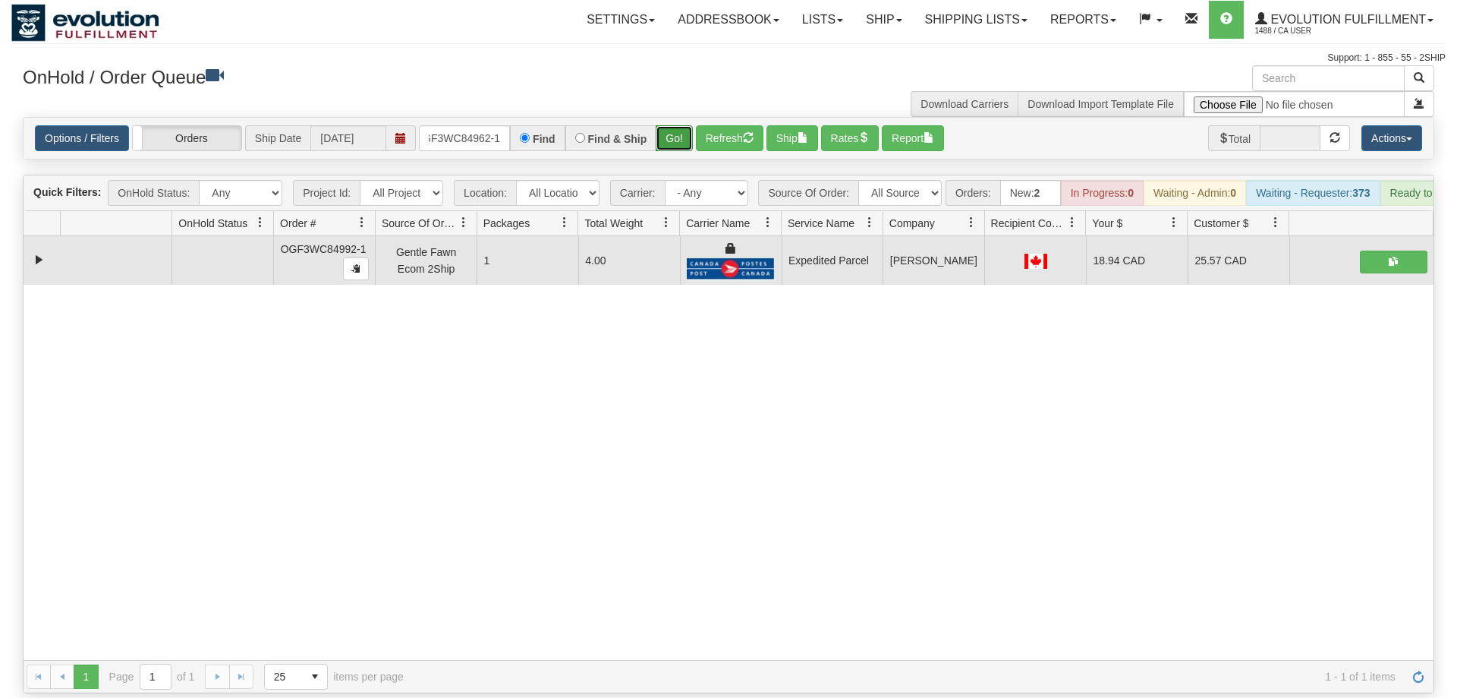
click at [679, 125] on button "Go!" at bounding box center [674, 138] width 37 height 26
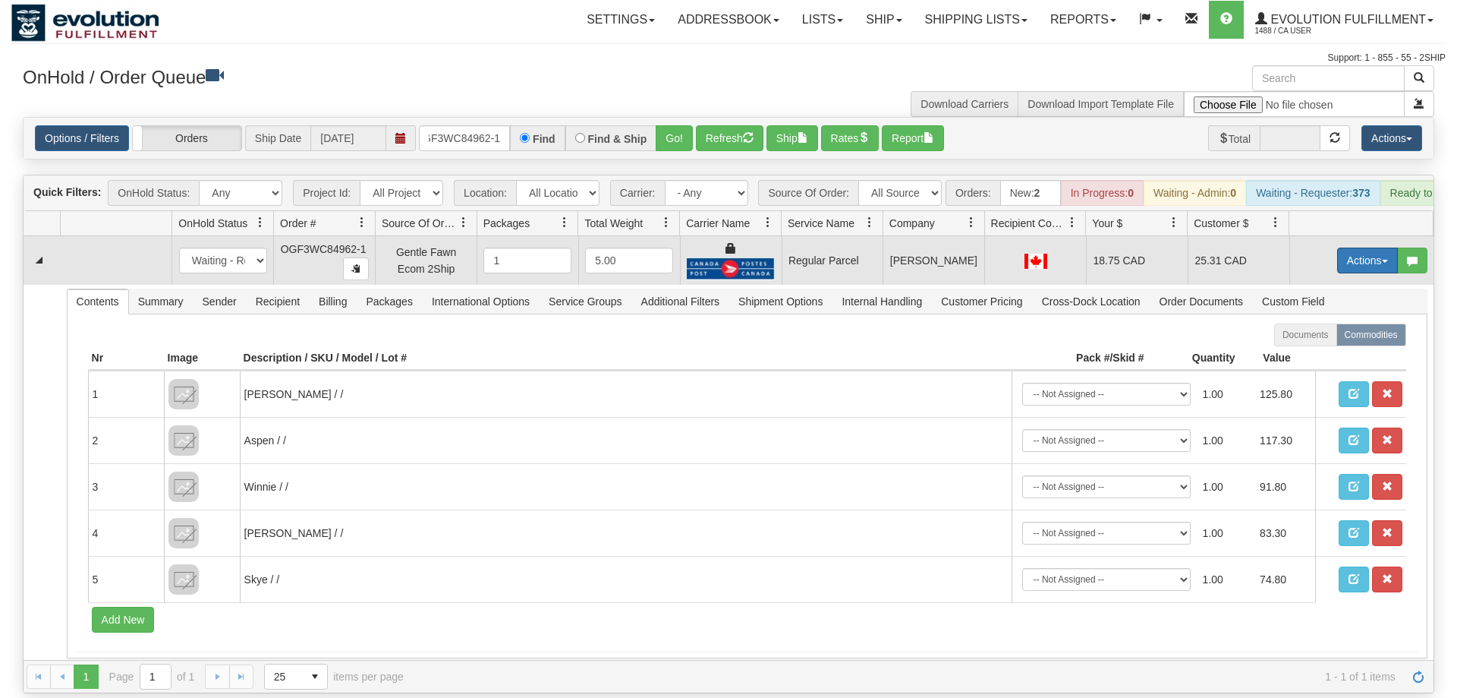
click at [1345, 247] on button "Actions" at bounding box center [1368, 260] width 61 height 26
click at [1337, 323] on span "Rate All Services" at bounding box center [1336, 329] width 91 height 12
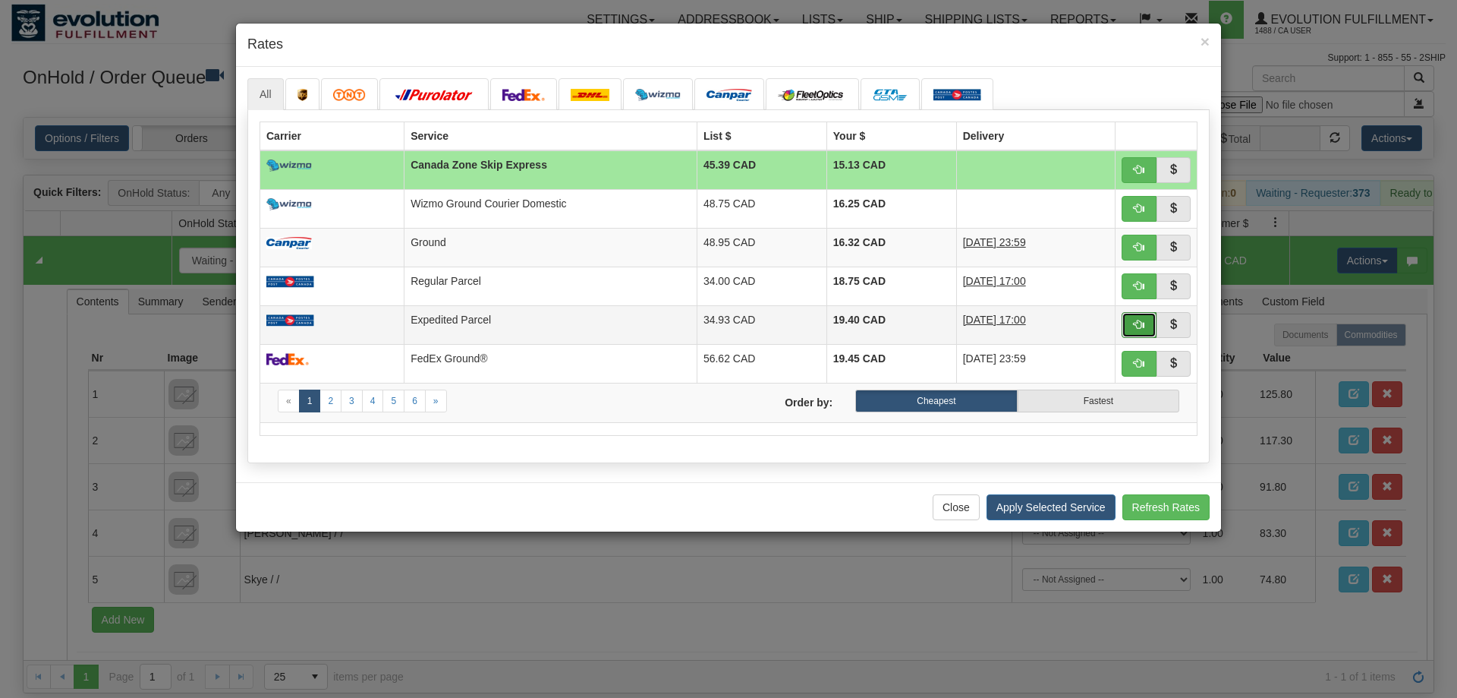
click at [1143, 326] on span "button" at bounding box center [1139, 324] width 11 height 11
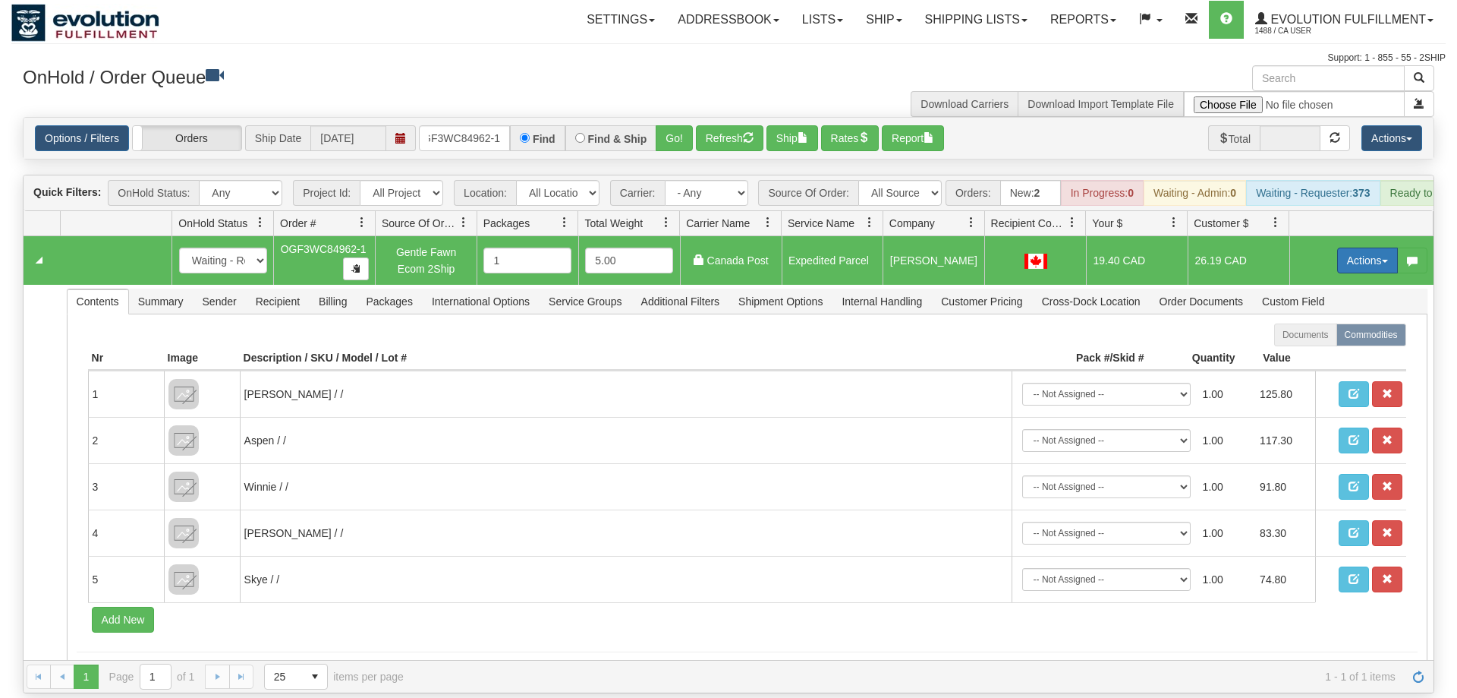
click at [1372, 247] on button "Actions" at bounding box center [1368, 260] width 61 height 26
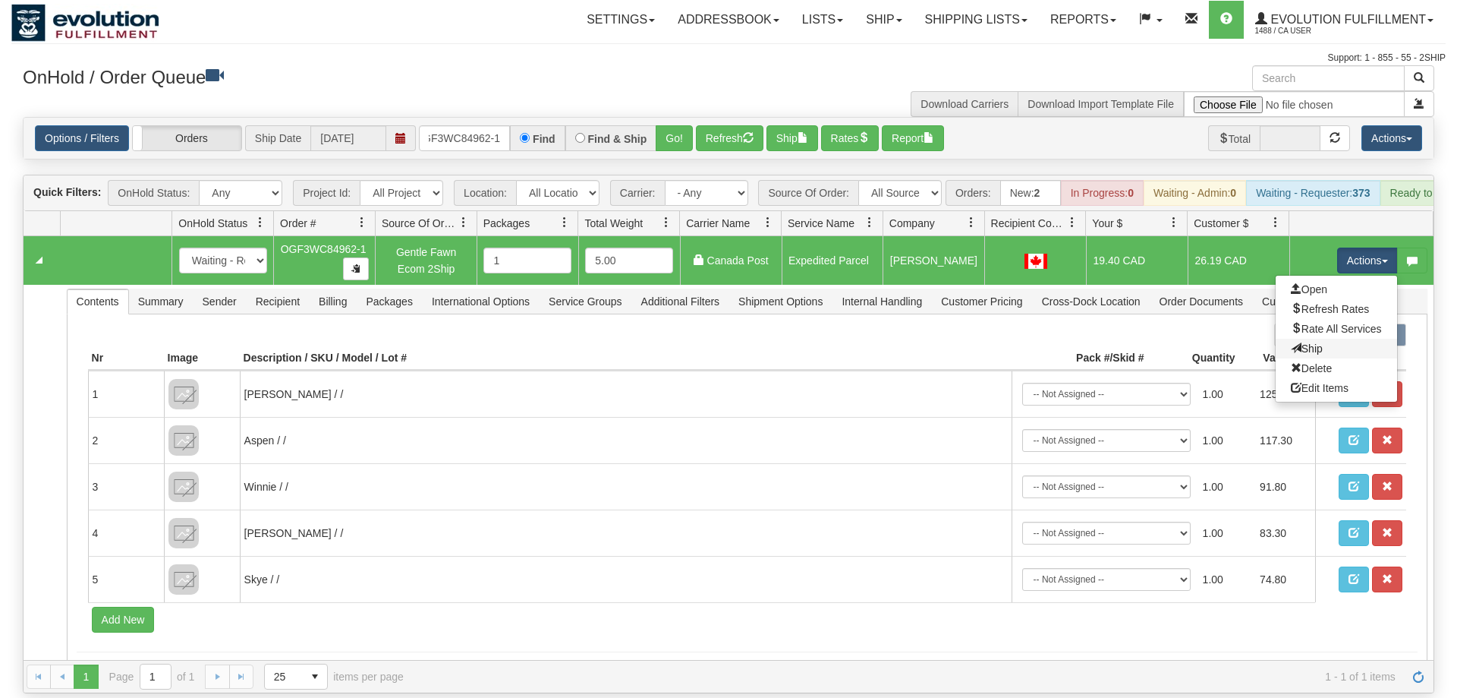
click at [1350, 339] on link "Ship" at bounding box center [1336, 349] width 121 height 20
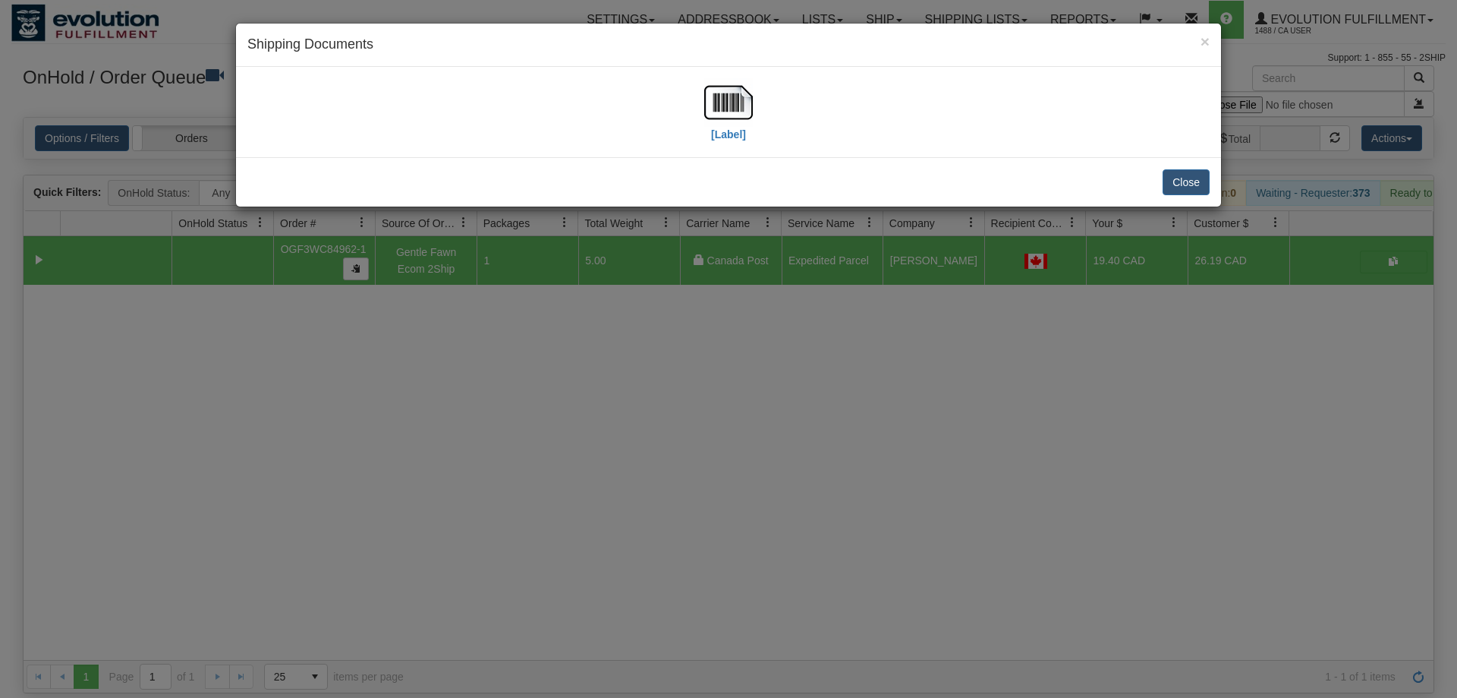
click at [754, 107] on div "[Label]" at bounding box center [728, 112] width 963 height 68
click at [736, 121] on img at bounding box center [728, 102] width 49 height 49
drag, startPoint x: 728, startPoint y: 267, endPoint x: 603, endPoint y: 91, distance: 215.7
click at [726, 260] on div "× Shipping Documents [Label] Close" at bounding box center [728, 349] width 1457 height 698
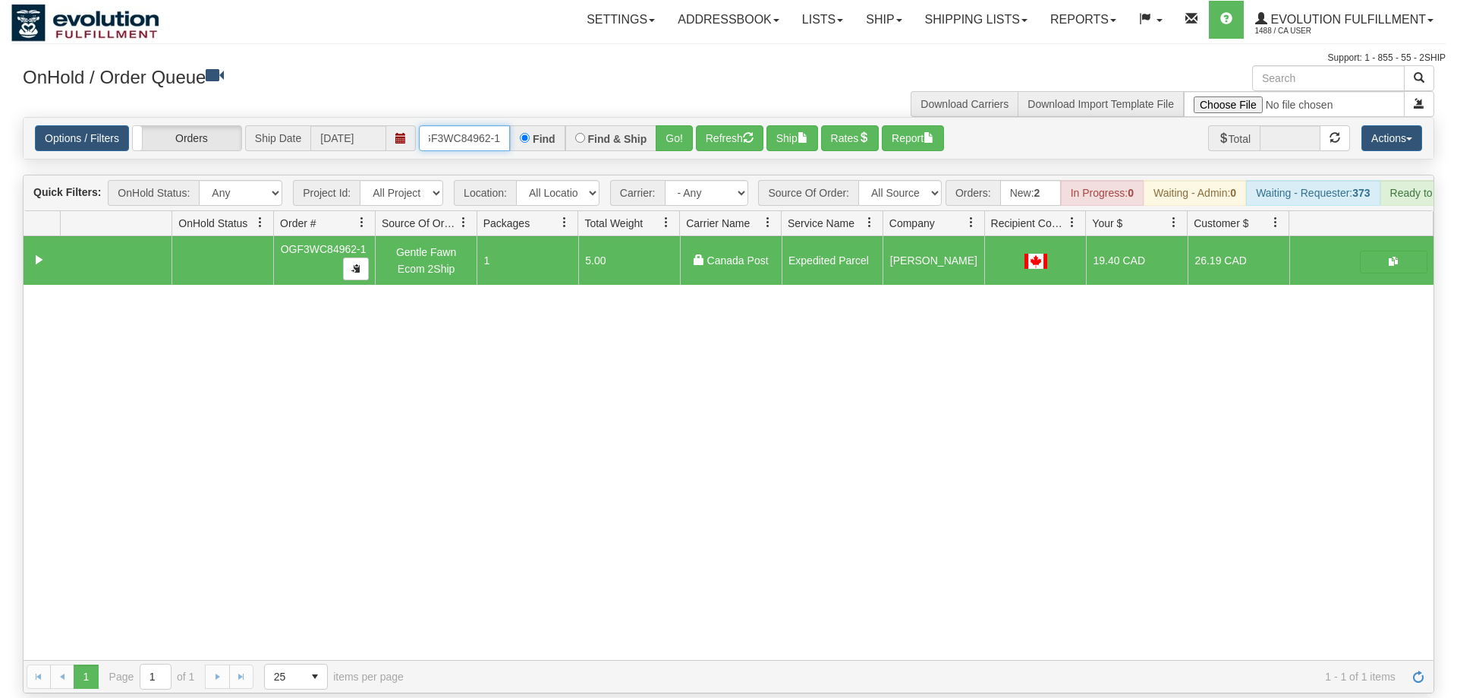
click at [430, 125] on input "OGF3WC84962-1" at bounding box center [464, 138] width 91 height 26
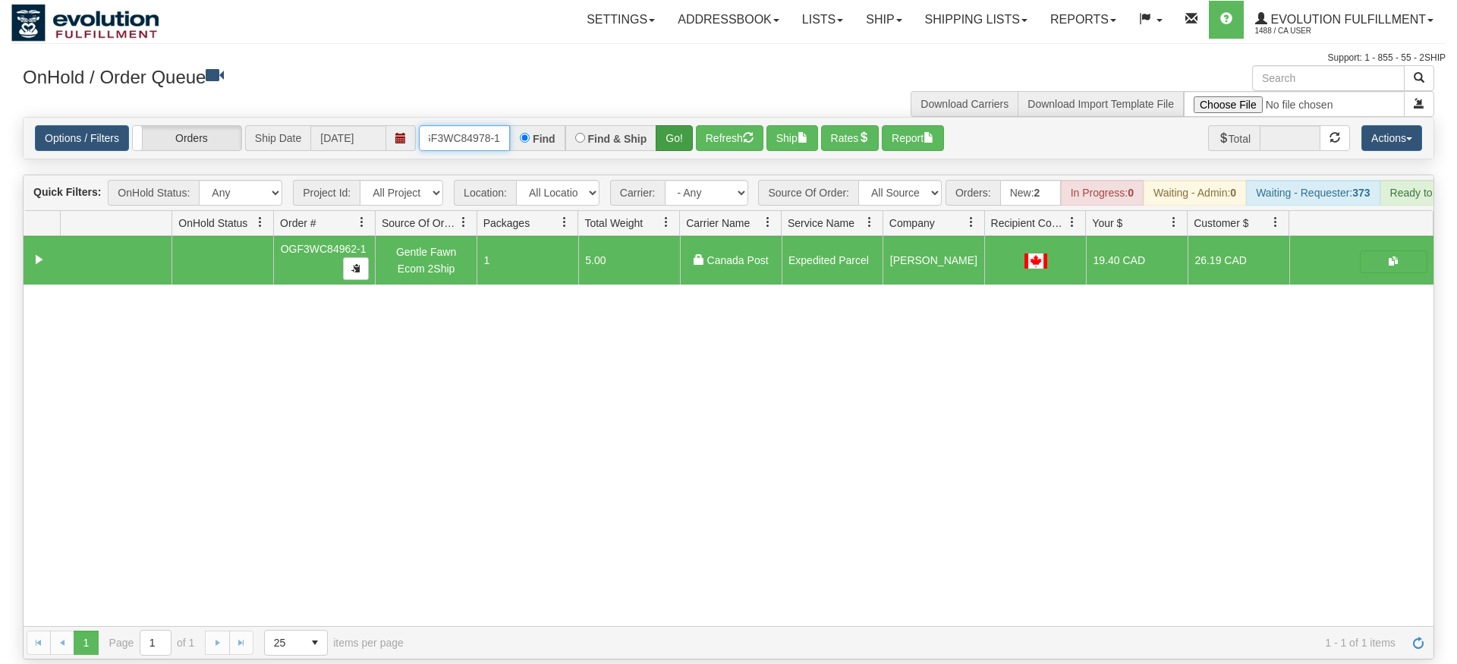
type input "oGF3WC84978-1"
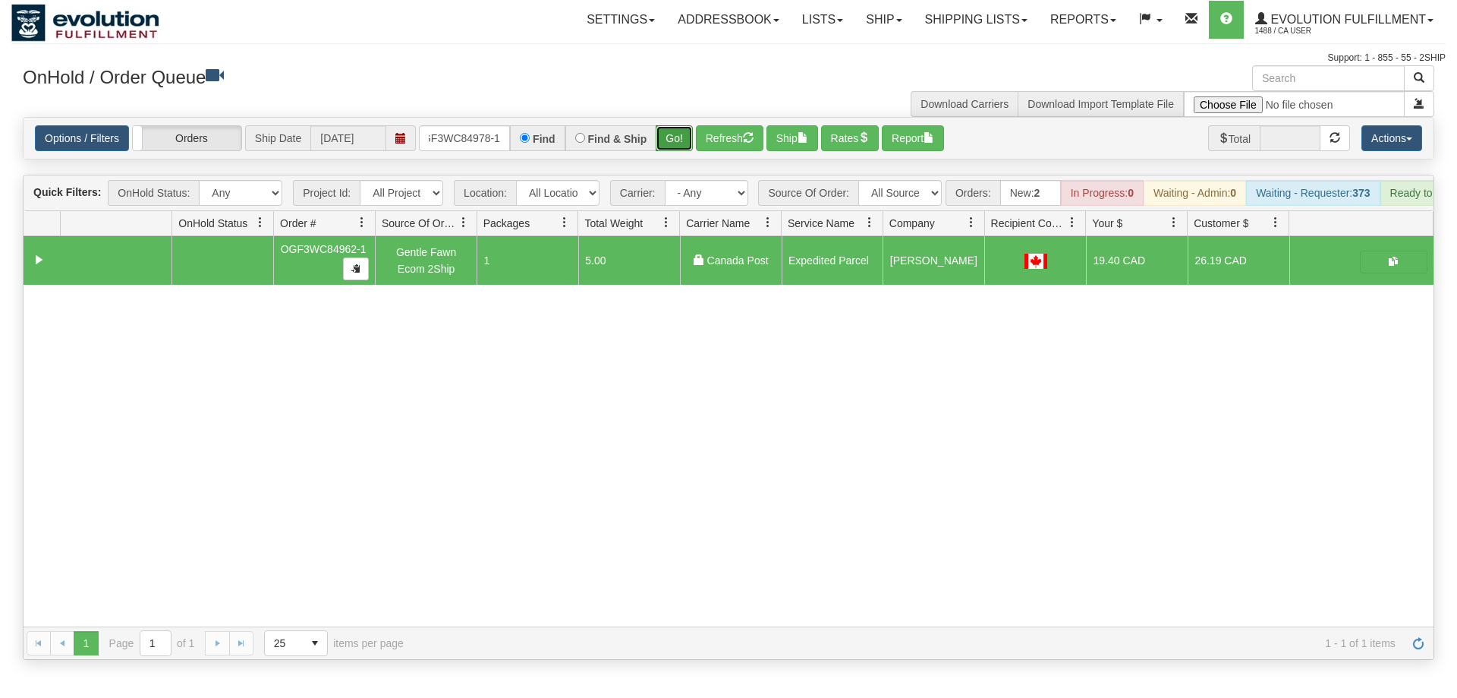
click at [677, 143] on div "Is equal to Is not equal to Contains Does not contains CAD USD EUR ZAR [PERSON_…" at bounding box center [728, 388] width 1435 height 543
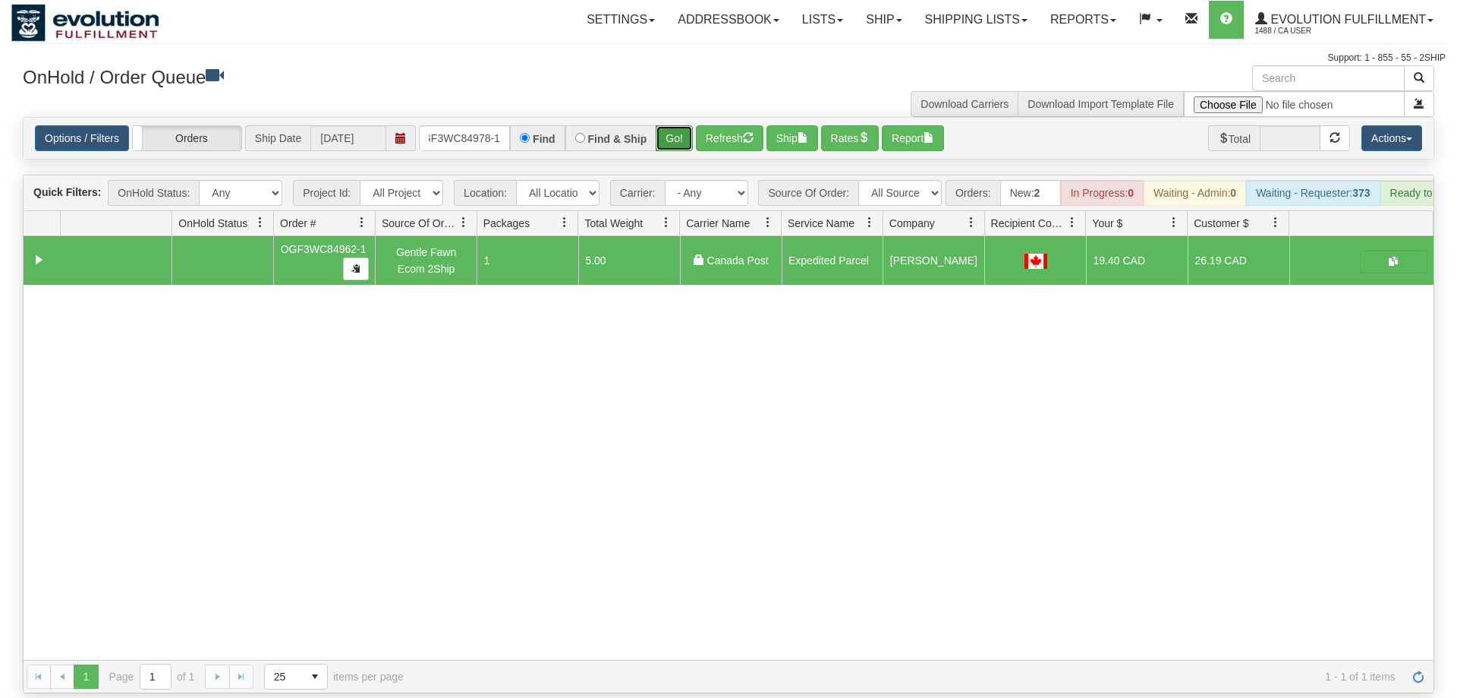
click at [679, 125] on button "Go!" at bounding box center [674, 138] width 37 height 26
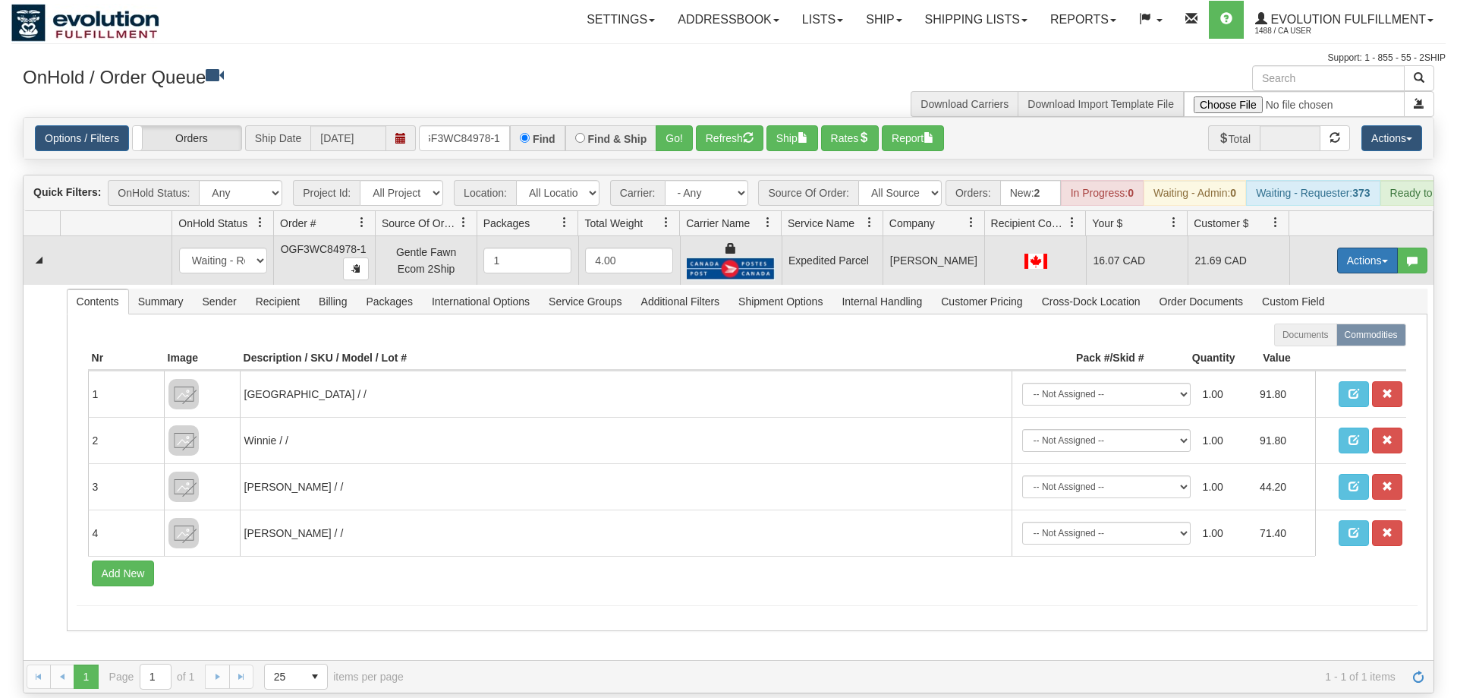
click at [1372, 247] on button "Actions" at bounding box center [1368, 260] width 61 height 26
click at [1363, 339] on link "Ship" at bounding box center [1336, 349] width 121 height 20
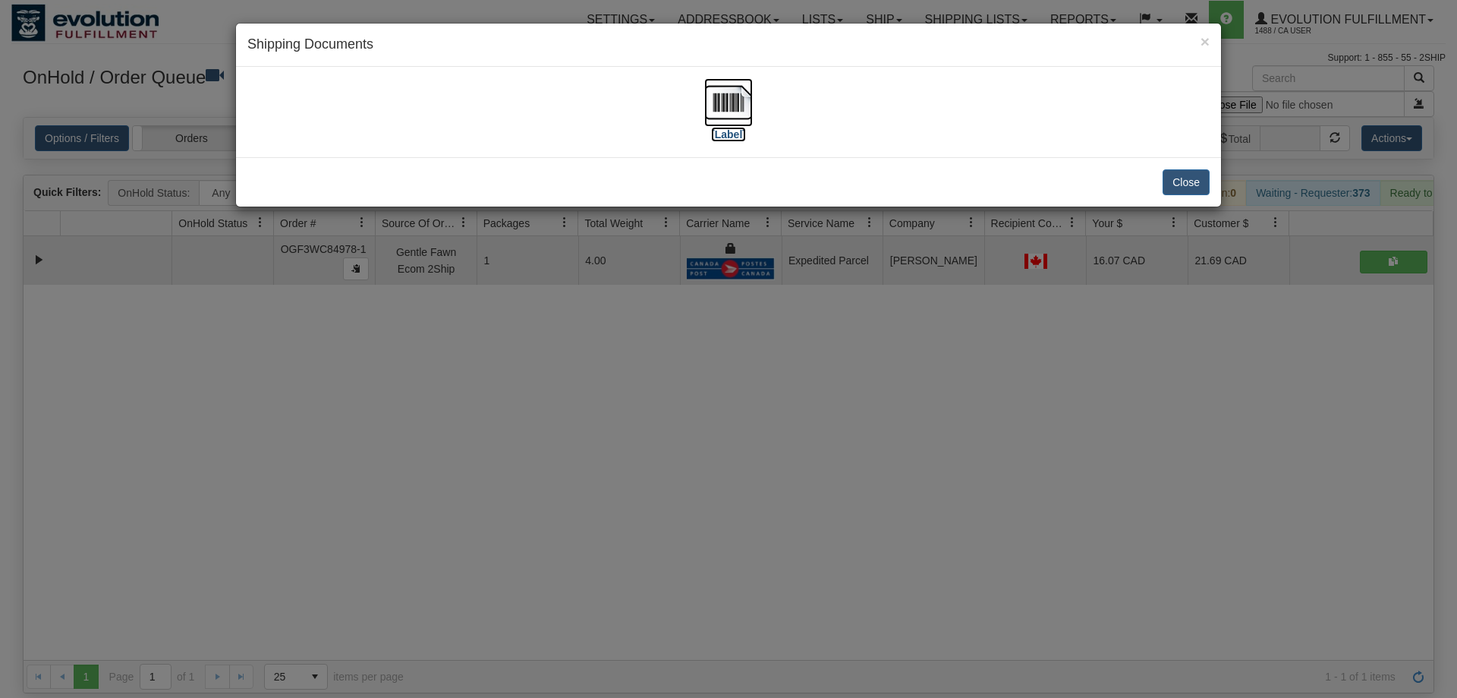
click at [748, 113] on img at bounding box center [728, 102] width 49 height 49
drag, startPoint x: 705, startPoint y: 455, endPoint x: 477, endPoint y: 152, distance: 378.9
click at [703, 448] on div "× Shipping Documents [Label] Close" at bounding box center [728, 349] width 1457 height 698
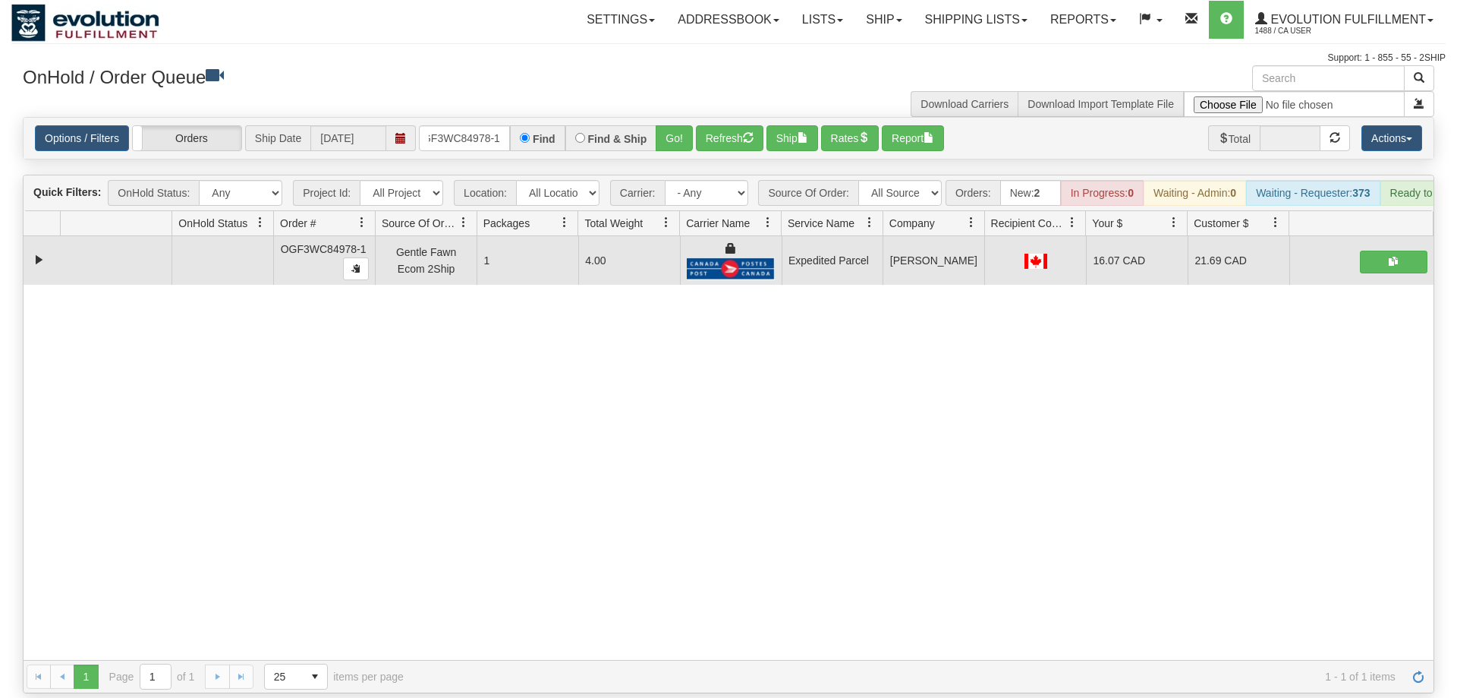
click at [491, 129] on div "Options / Filters Group Shipments Orders Ship Date [DATE] oGF3WC84978-1 Find Fi…" at bounding box center [729, 138] width 1410 height 41
click at [497, 118] on div "Options / Filters Group Shipments Orders Ship Date [DATE] oGF3WC84978-1 Find Fi…" at bounding box center [729, 138] width 1410 height 41
click at [487, 125] on input "oGF3WC84978-1" at bounding box center [464, 138] width 91 height 26
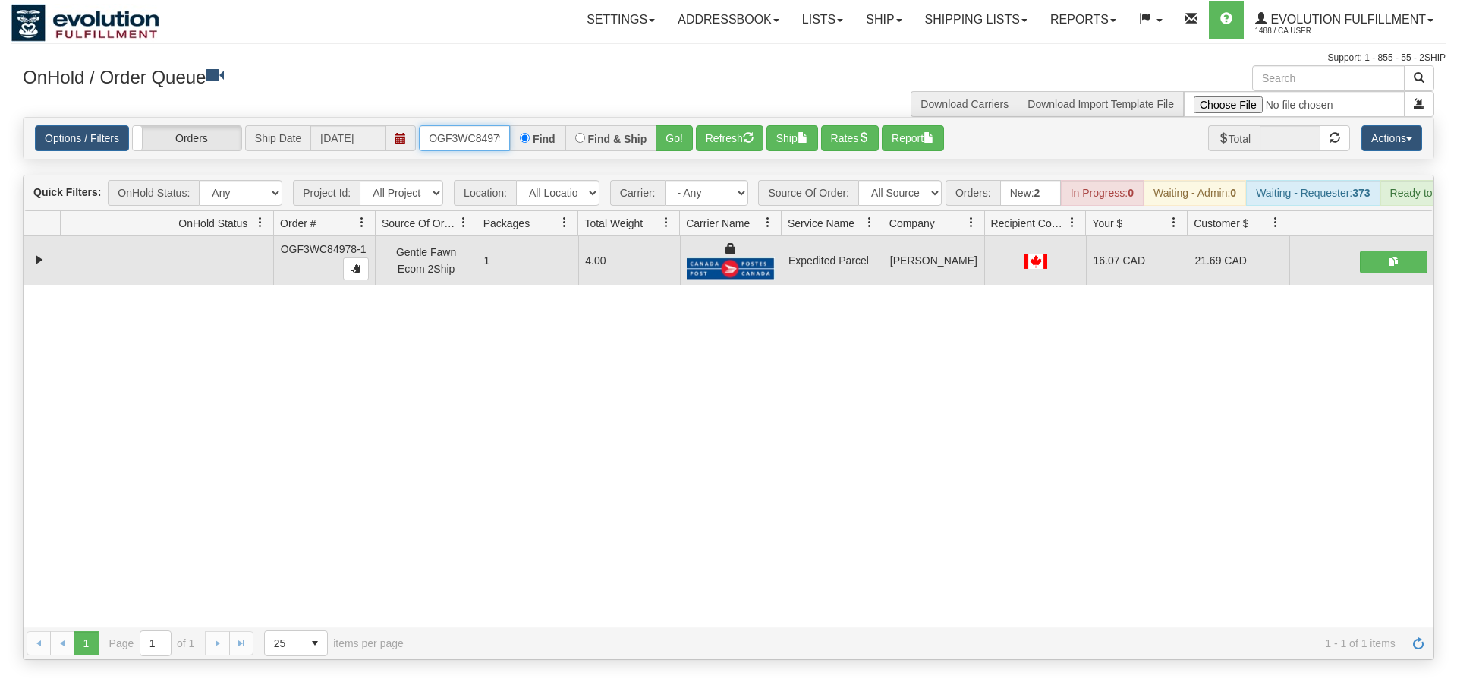
scroll to position [0, 14]
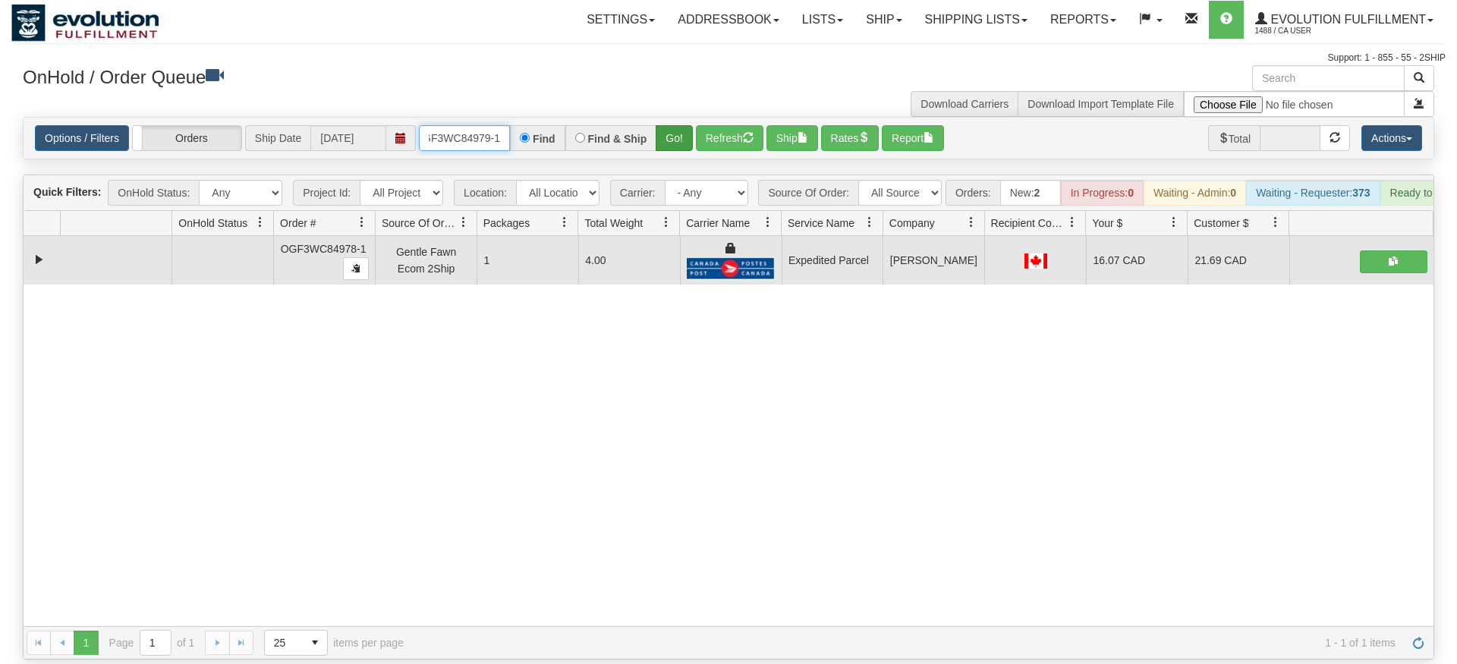
type input "OGF3WC84979-1"
click at [676, 150] on div "Is equal to Is not equal to Contains Does not contains CAD USD EUR ZAR [PERSON_…" at bounding box center [728, 388] width 1435 height 543
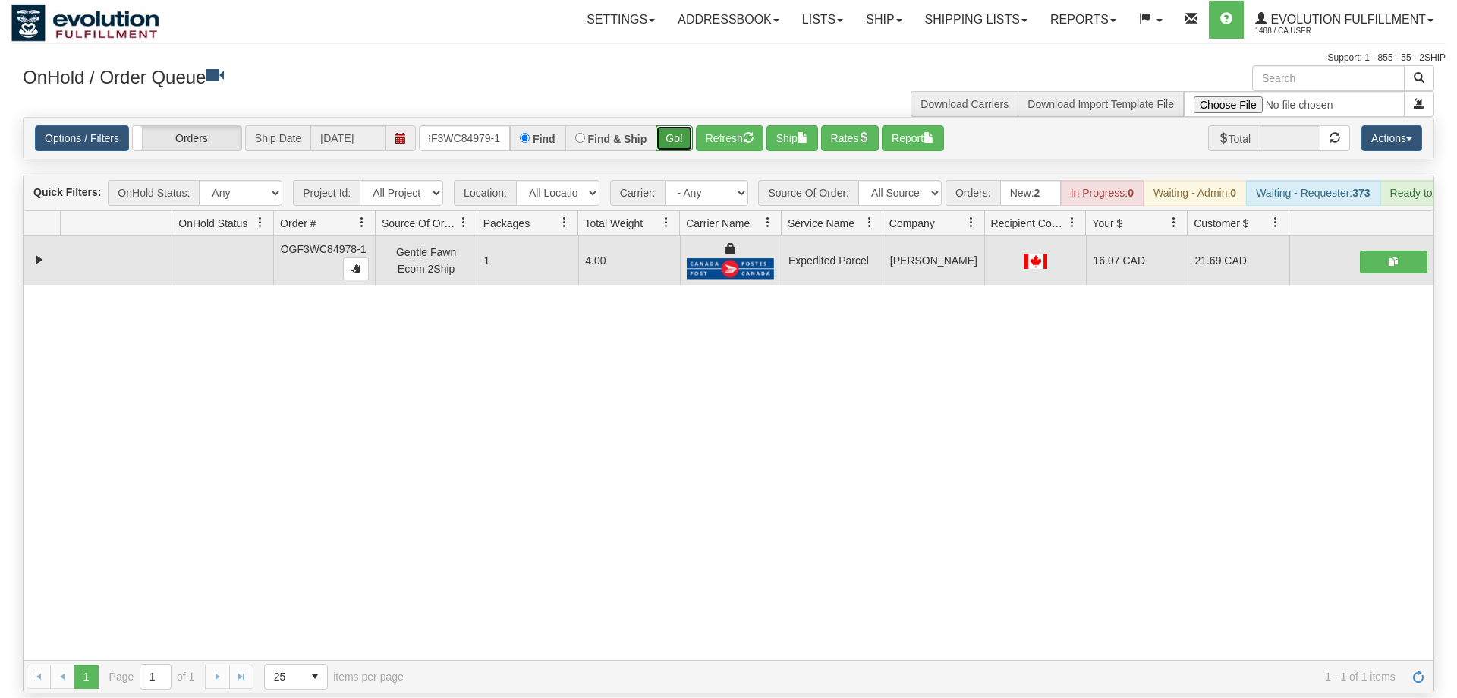
click at [676, 125] on button "Go!" at bounding box center [674, 138] width 37 height 26
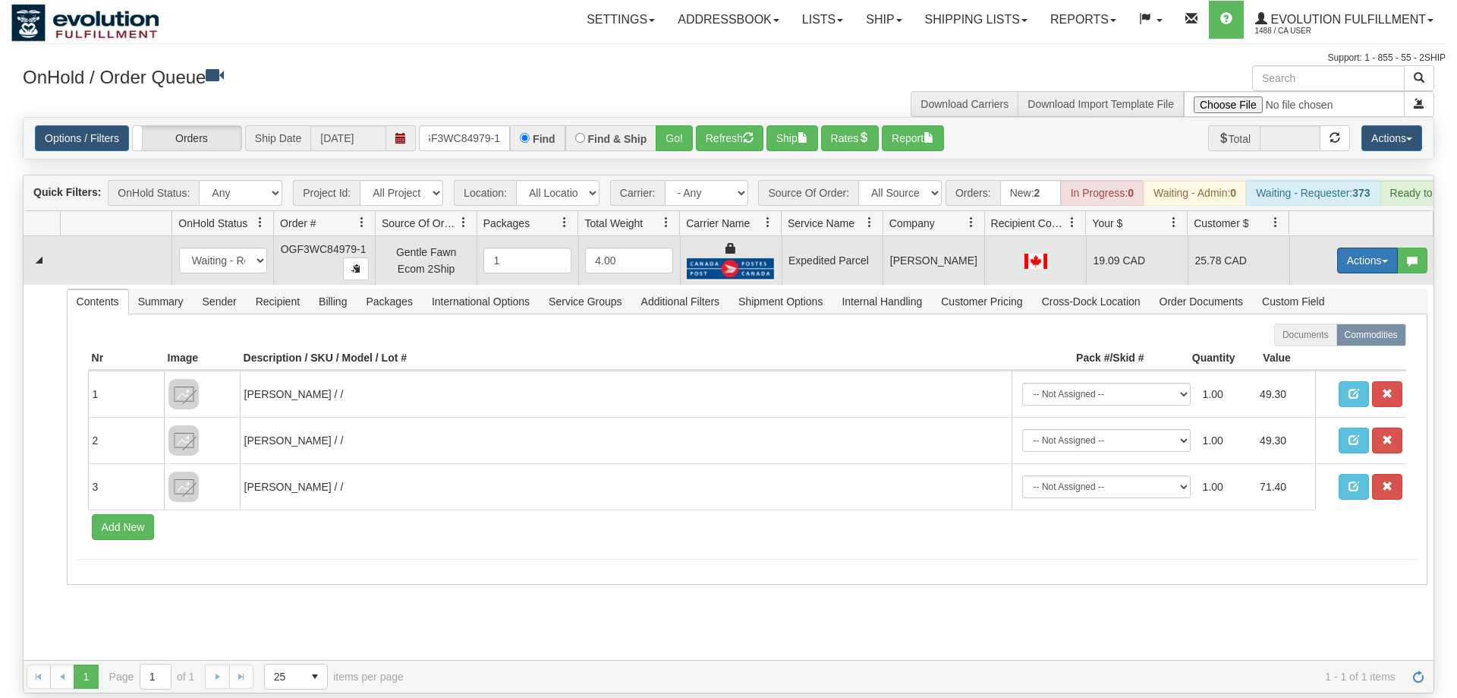
click at [1349, 247] on button "Actions" at bounding box center [1368, 260] width 61 height 26
click at [1339, 339] on link "Ship" at bounding box center [1336, 349] width 121 height 20
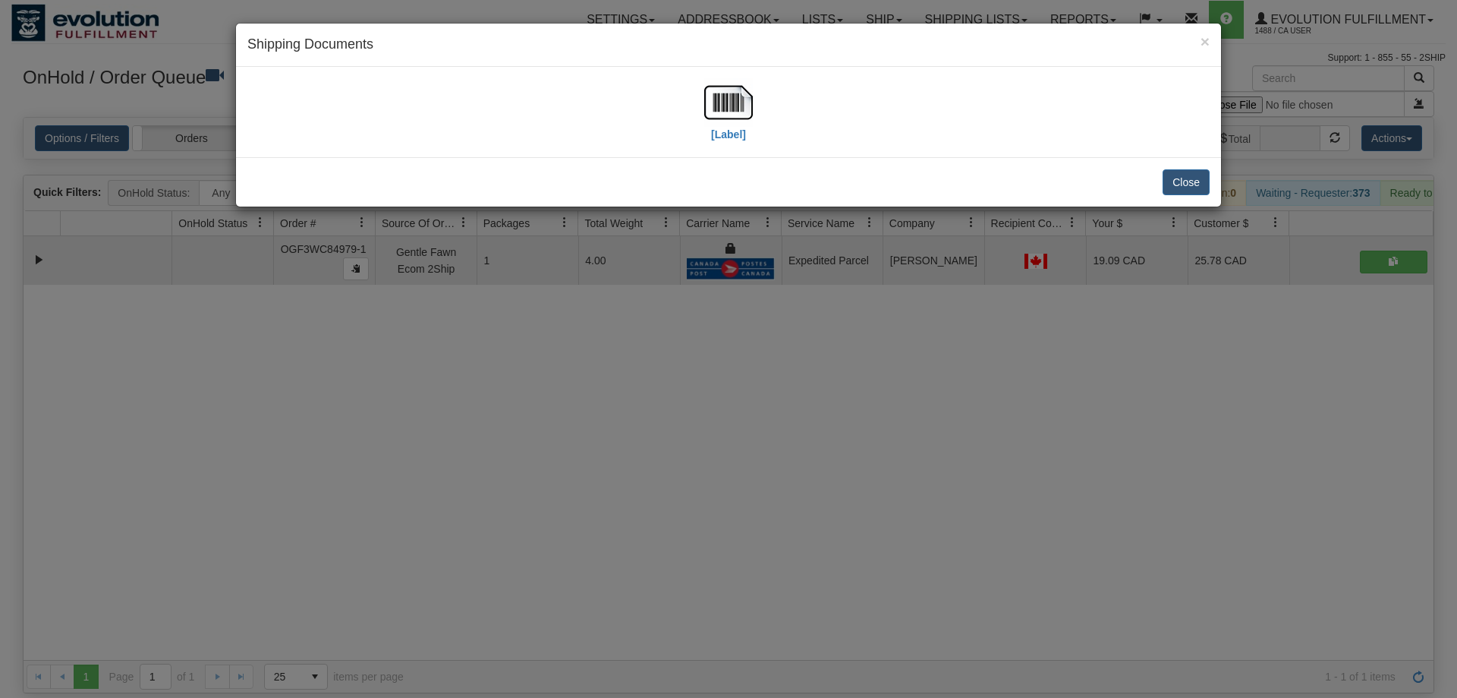
click at [755, 101] on div "[Label]" at bounding box center [728, 112] width 963 height 68
click at [740, 104] on img at bounding box center [728, 102] width 49 height 49
drag, startPoint x: 682, startPoint y: 530, endPoint x: 584, endPoint y: 119, distance: 422.2
click at [682, 518] on div "× Shipping Documents [Label] Close" at bounding box center [728, 349] width 1457 height 698
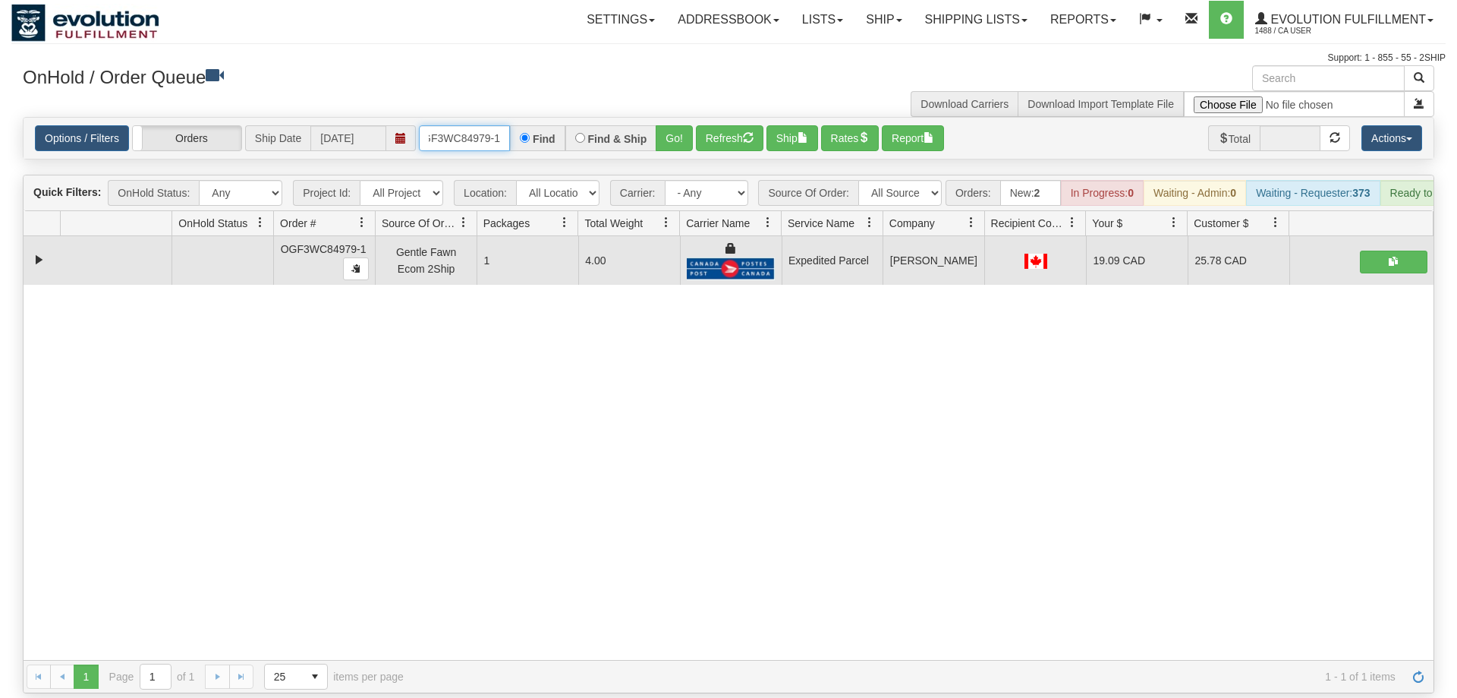
click at [456, 125] on input "OGF3WC84979-1" at bounding box center [464, 138] width 91 height 26
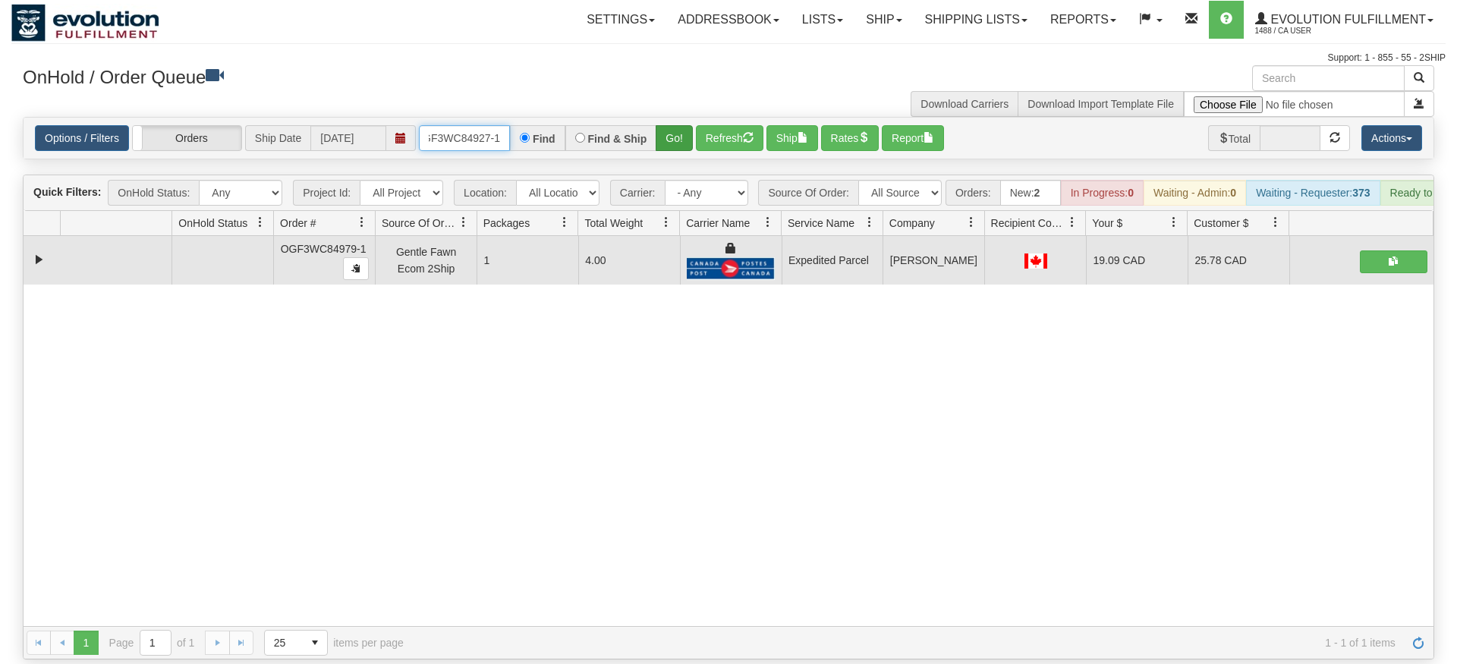
type input "OGF3WC84927-1"
click at [670, 147] on div "Is equal to Is not equal to Contains Does not contains CAD USD EUR ZAR [PERSON_…" at bounding box center [728, 388] width 1435 height 543
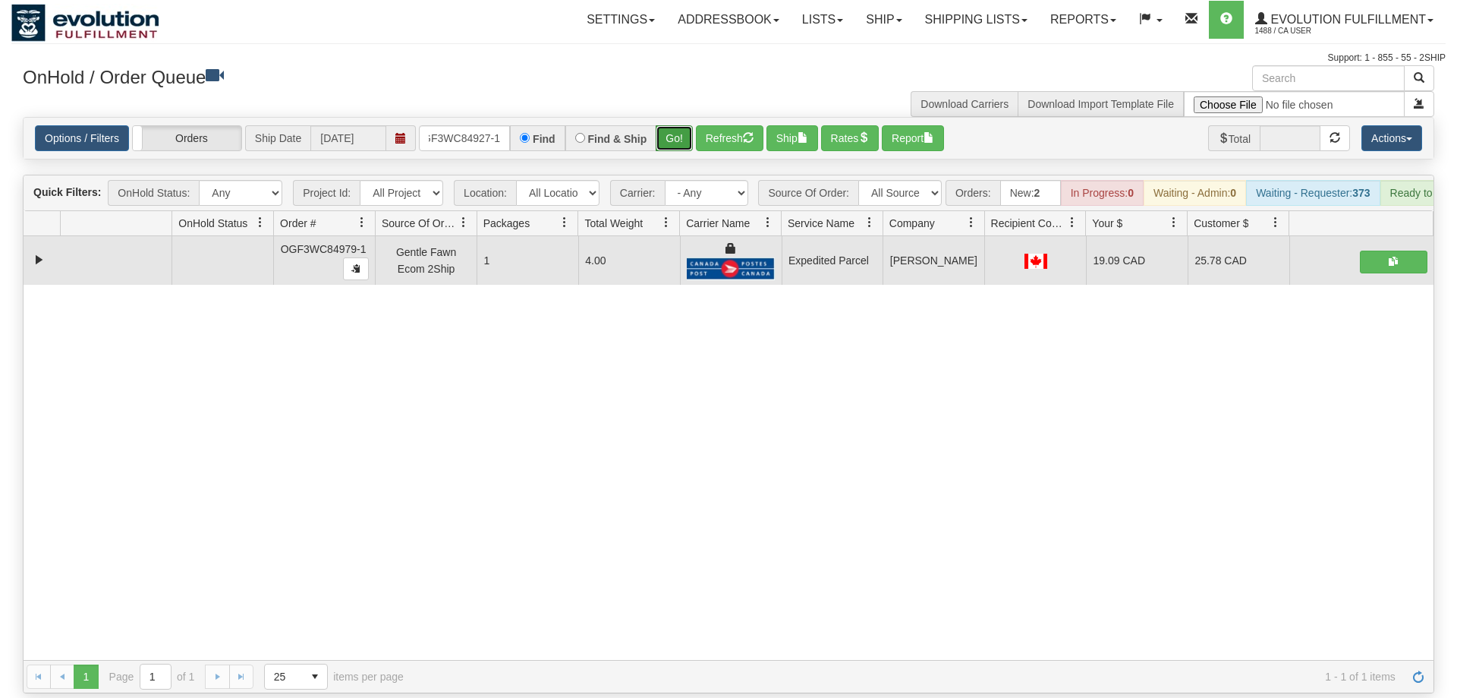
click at [673, 125] on button "Go!" at bounding box center [674, 138] width 37 height 26
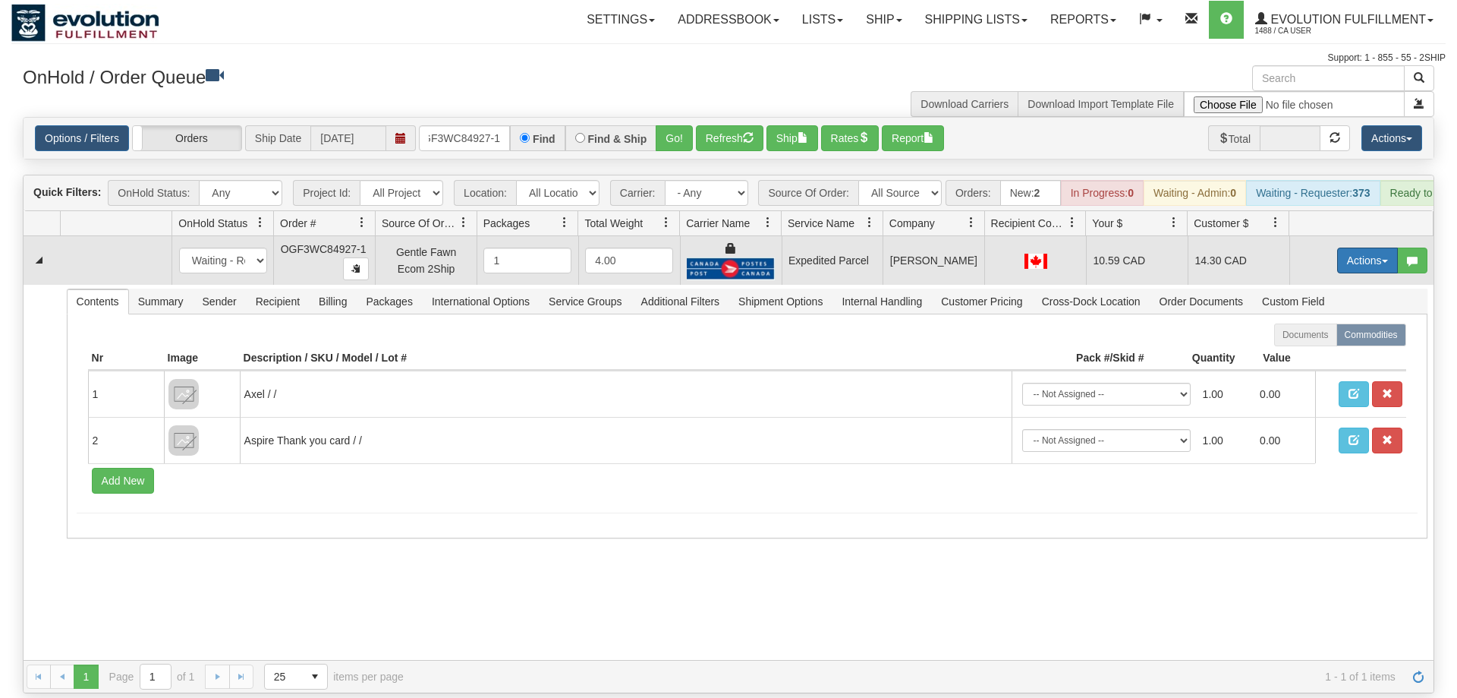
click at [1346, 247] on button "Actions" at bounding box center [1368, 260] width 61 height 26
click at [1349, 339] on link "Ship" at bounding box center [1336, 349] width 121 height 20
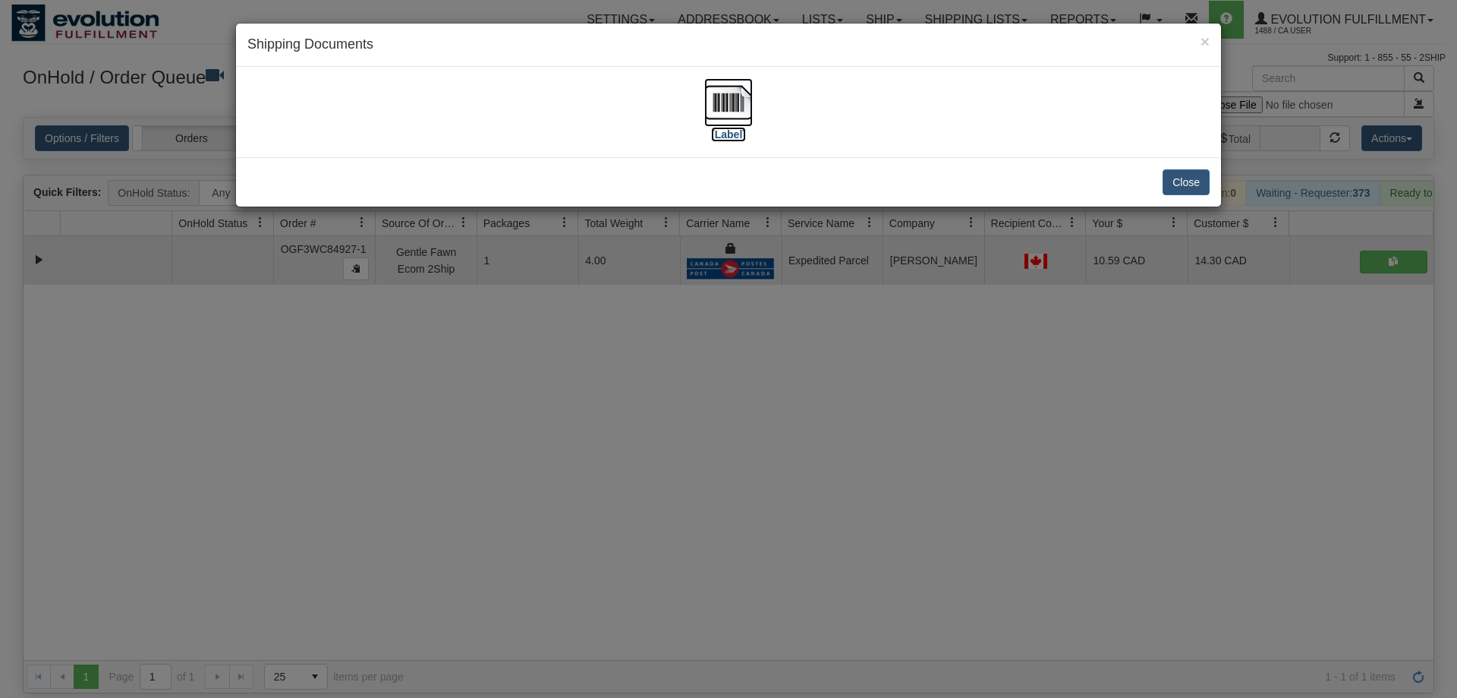
click at [714, 126] on img at bounding box center [728, 102] width 49 height 49
click at [559, 485] on div "× Shipping Documents [Label] Close" at bounding box center [728, 349] width 1457 height 698
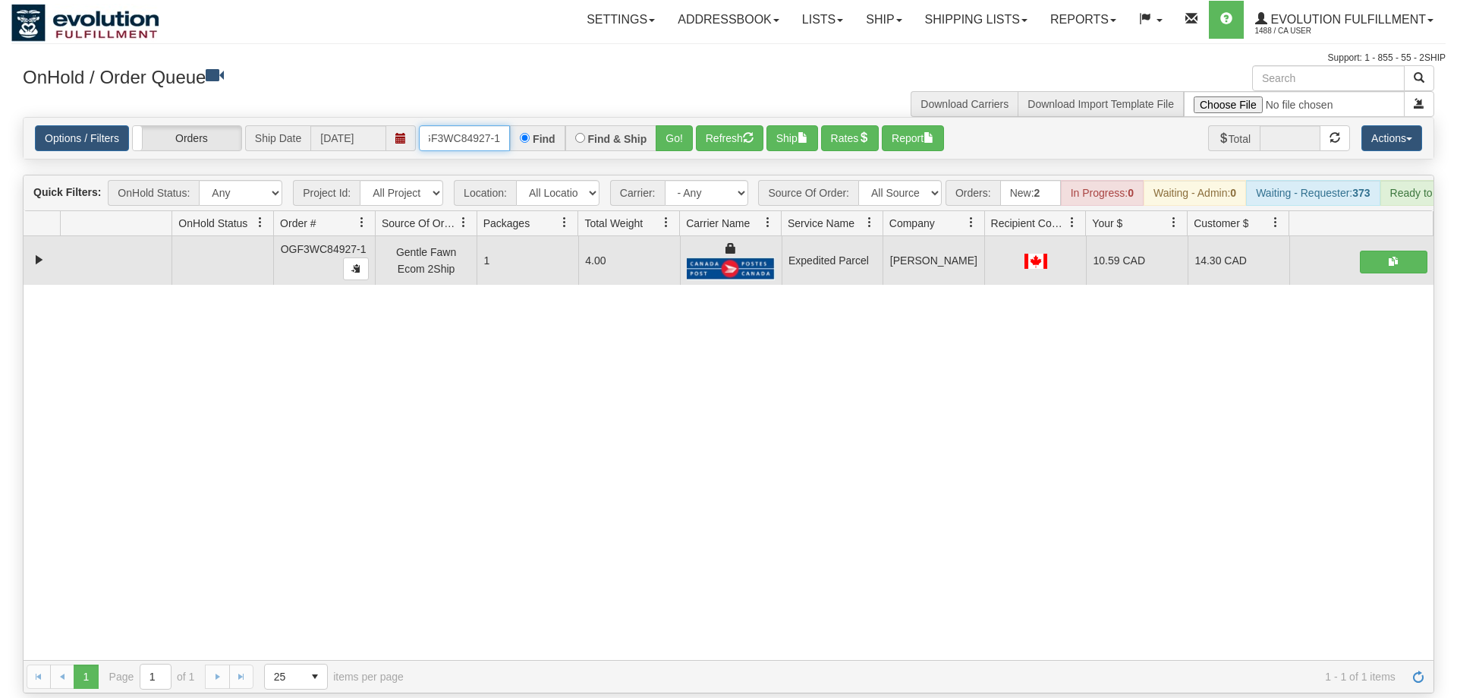
click at [479, 125] on input "OGF3WC84927-1" at bounding box center [464, 138] width 91 height 26
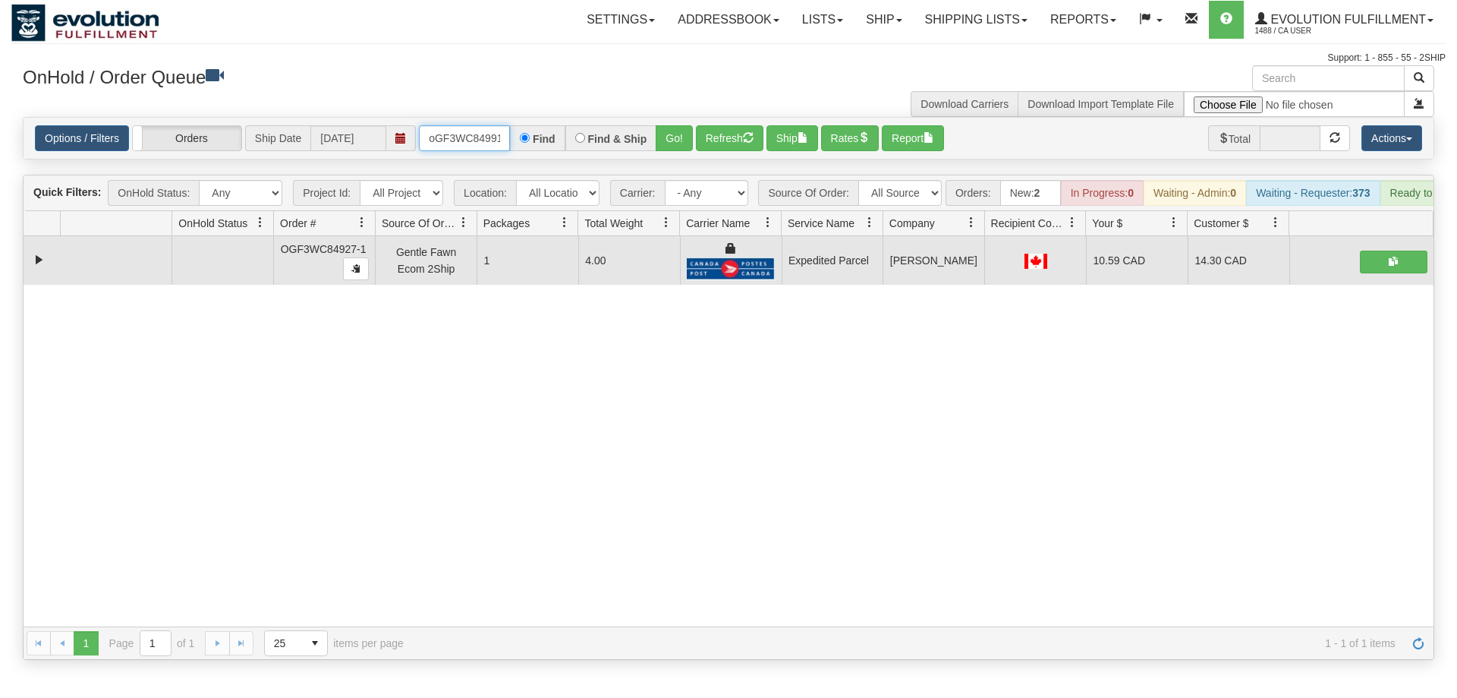
scroll to position [0, 12]
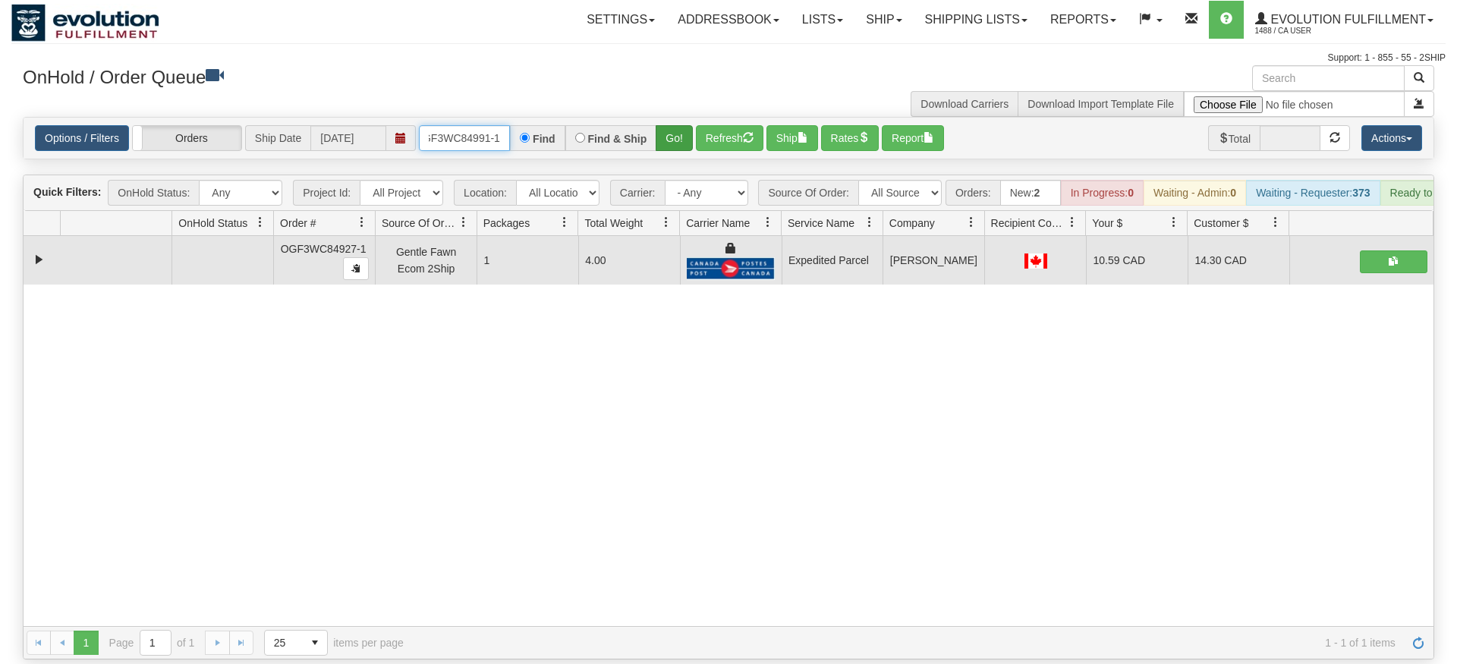
type input "oGF3WC84991-1"
click at [673, 152] on div "Is equal to Is not equal to Contains Does not contains CAD USD EUR ZAR [PERSON_…" at bounding box center [728, 388] width 1435 height 543
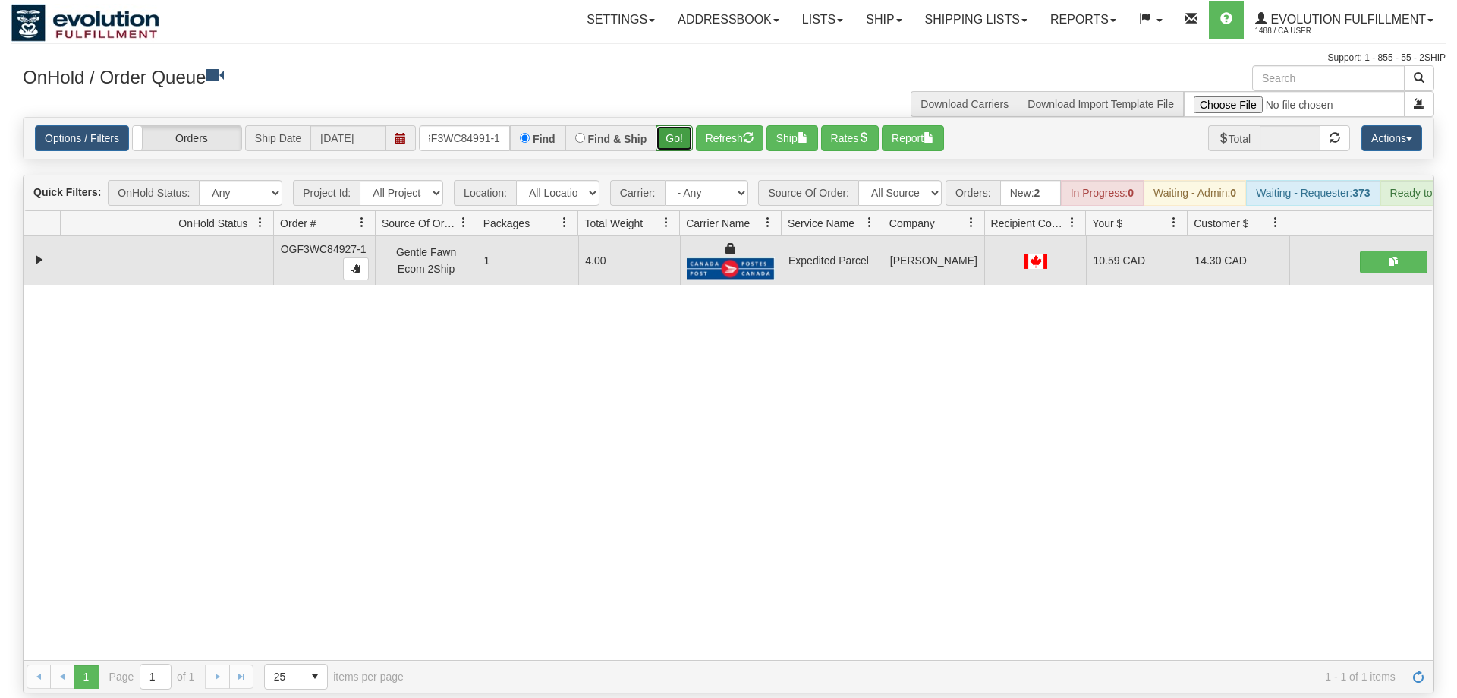
click at [675, 125] on button "Go!" at bounding box center [674, 138] width 37 height 26
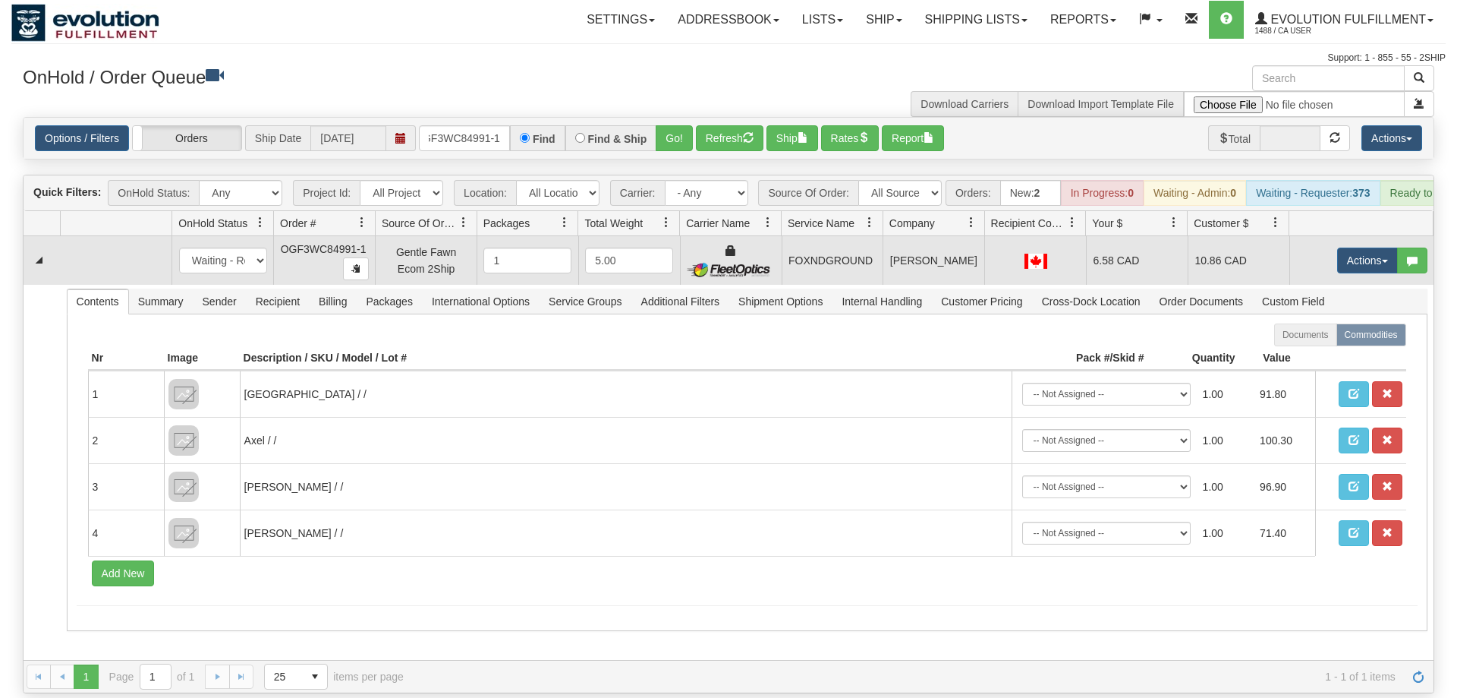
click at [1365, 257] on td "Actions Open Refresh Rates Rate All Services Ship Delete Edit Items" at bounding box center [1362, 260] width 144 height 49
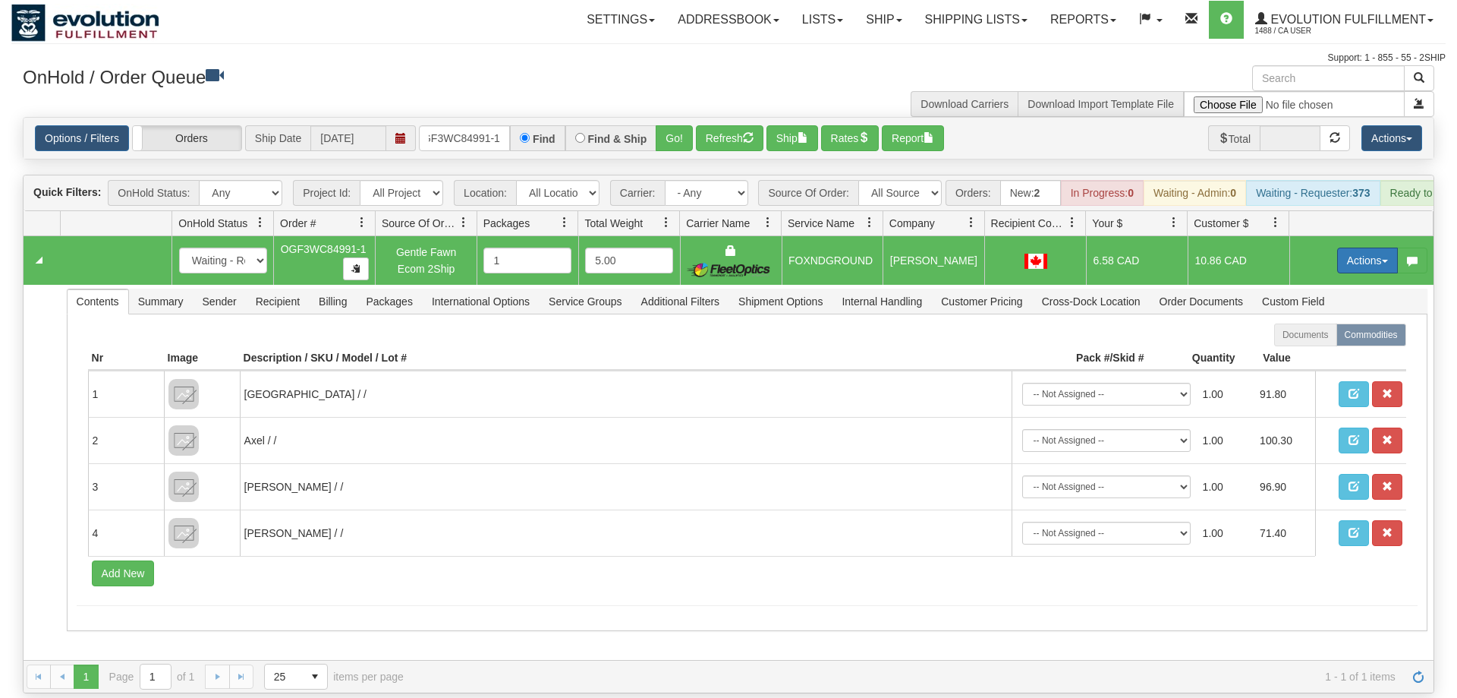
click at [1349, 247] on button "Actions" at bounding box center [1368, 260] width 61 height 26
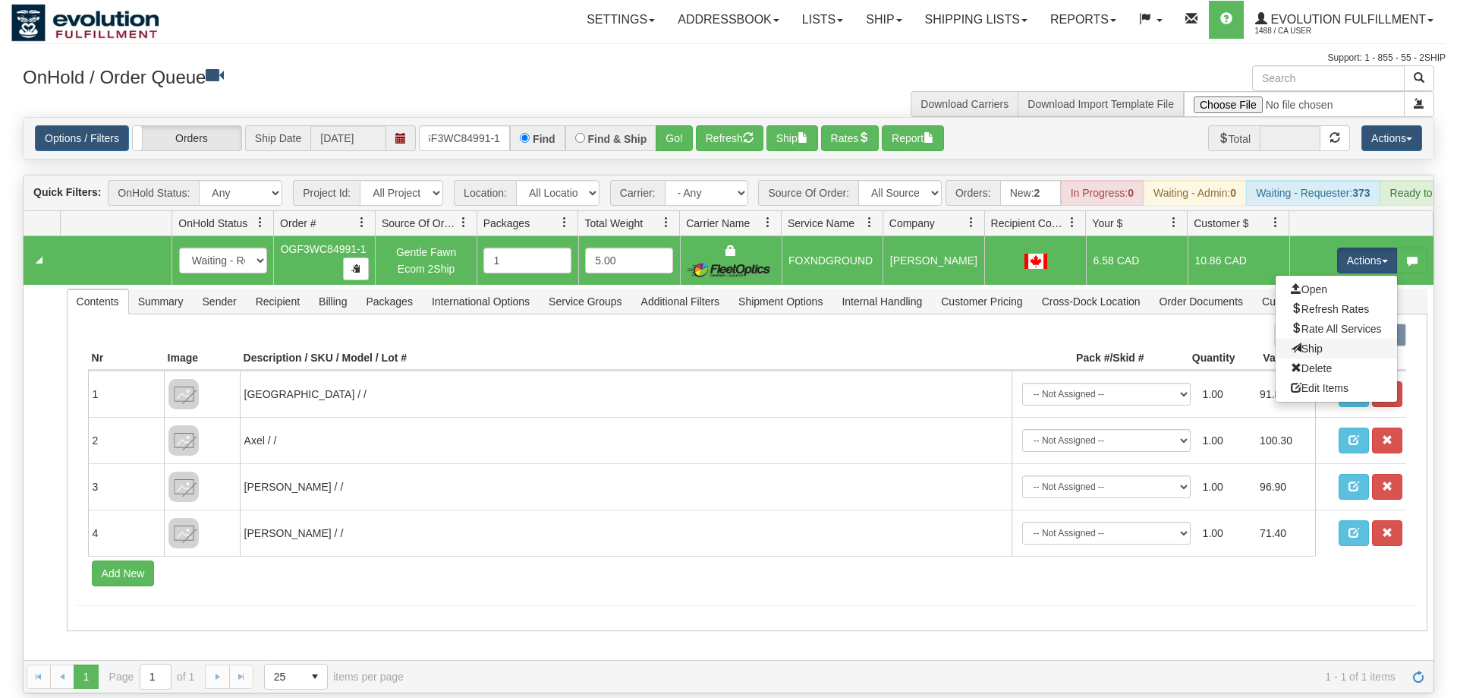
click at [1329, 339] on link "Ship" at bounding box center [1336, 349] width 121 height 20
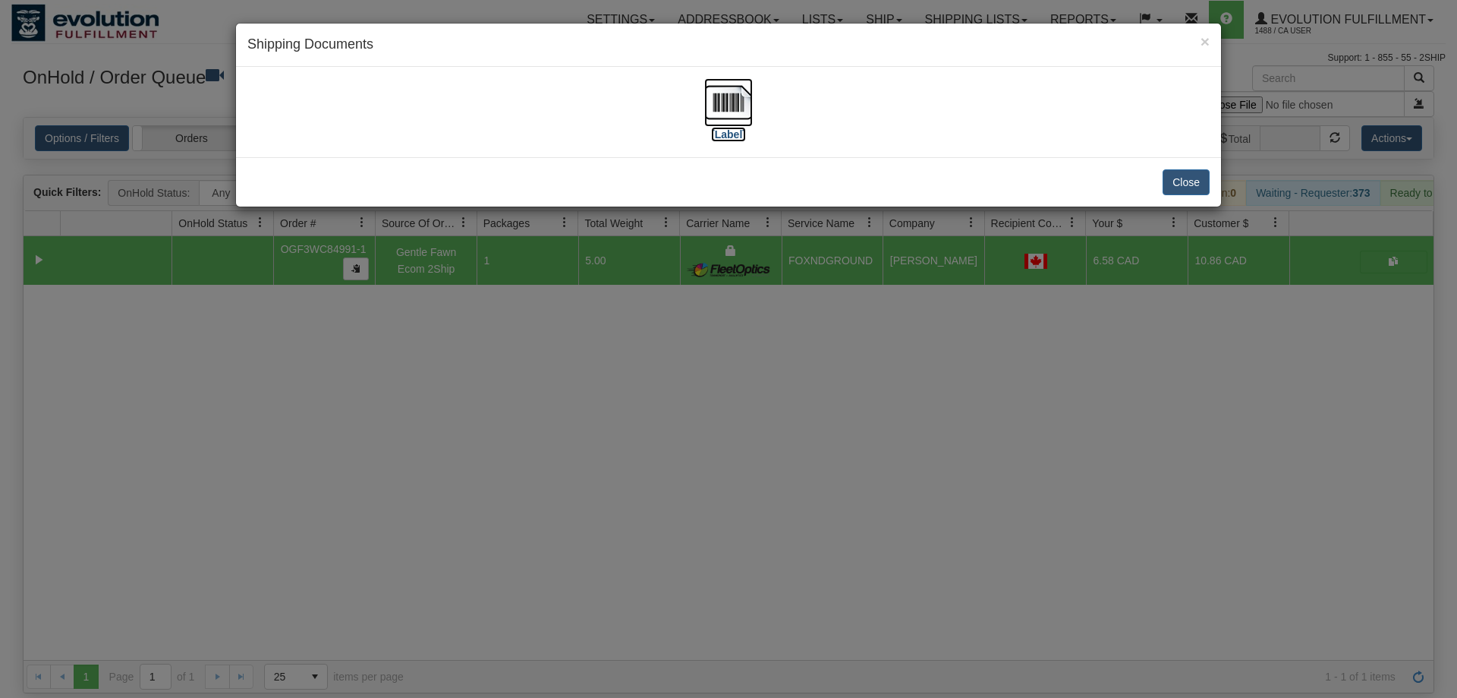
click at [740, 122] on img at bounding box center [728, 102] width 49 height 49
click at [510, 331] on div "× Shipping Documents [Label] Close" at bounding box center [728, 349] width 1457 height 698
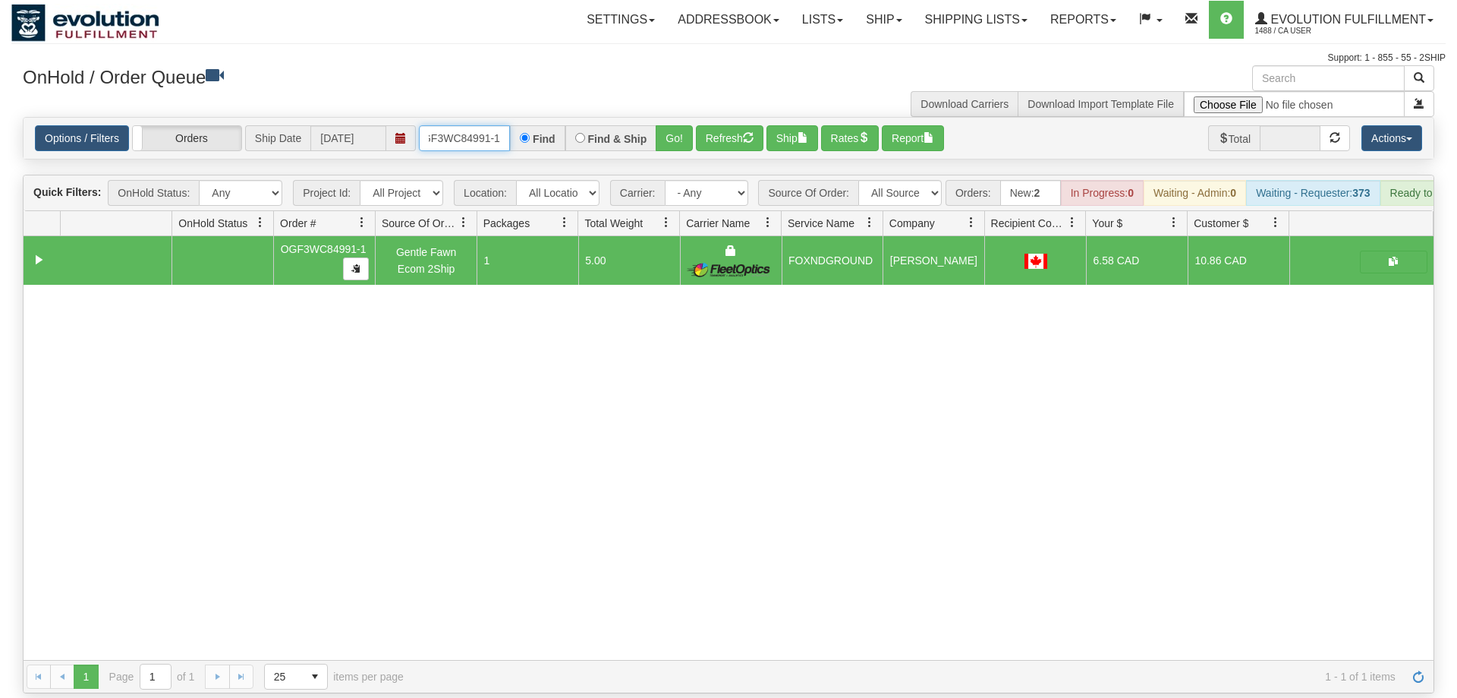
click at [460, 126] on input "oGF3WC84991-1" at bounding box center [464, 138] width 91 height 26
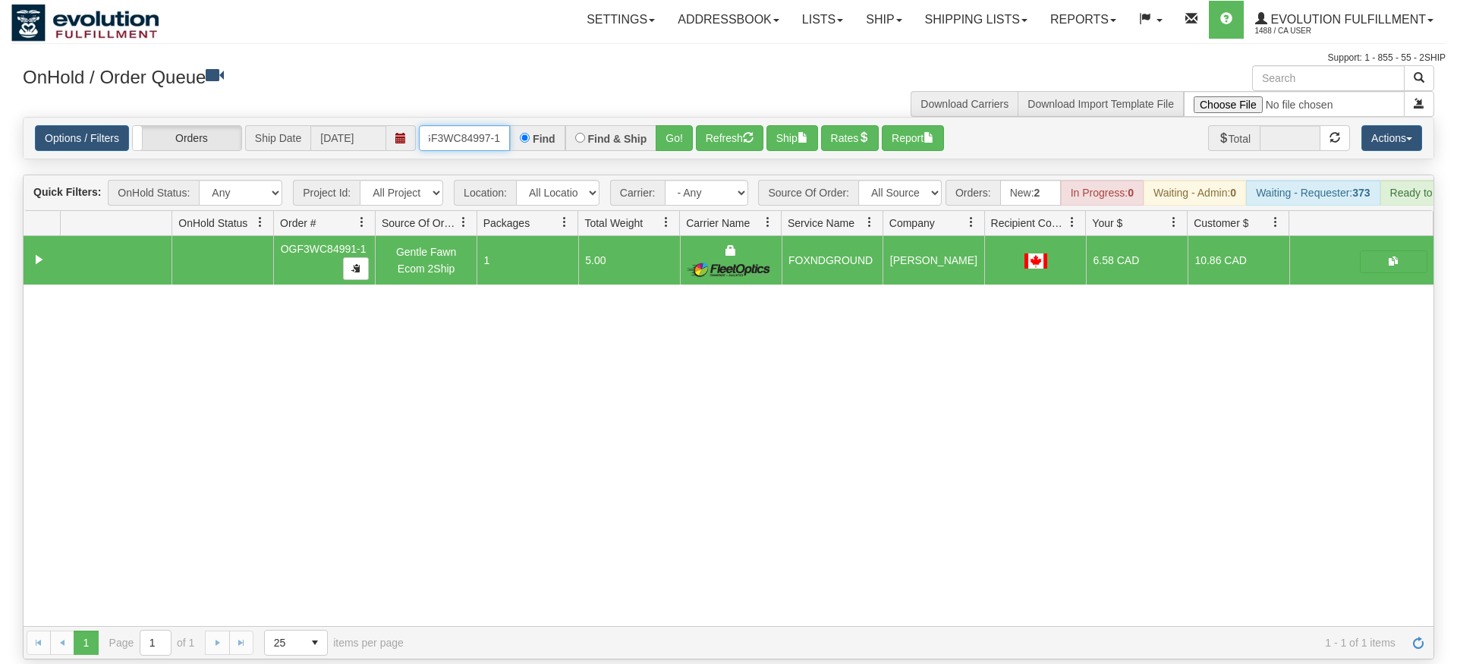
type input "OGF3WC84997-1"
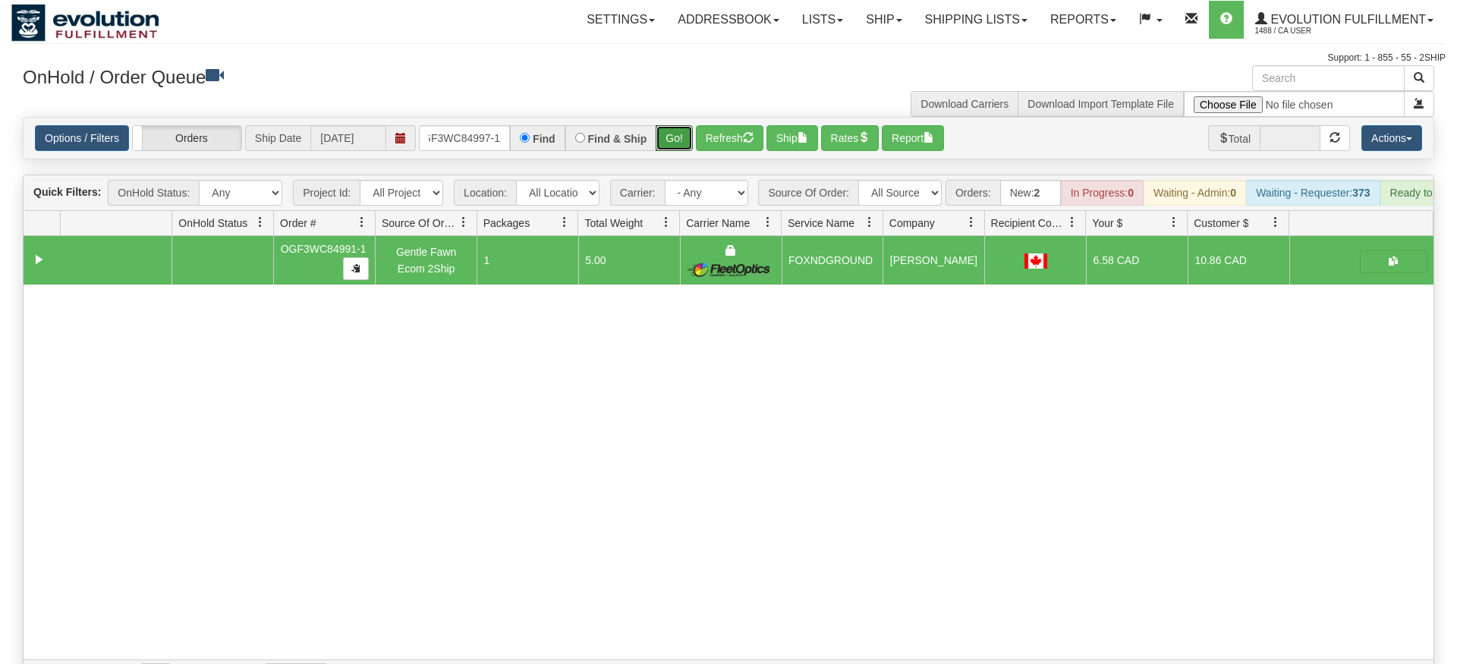
click at [679, 139] on div "Is equal to Is not equal to Contains Does not contains CAD USD EUR ZAR [PERSON_…" at bounding box center [728, 405] width 1435 height 576
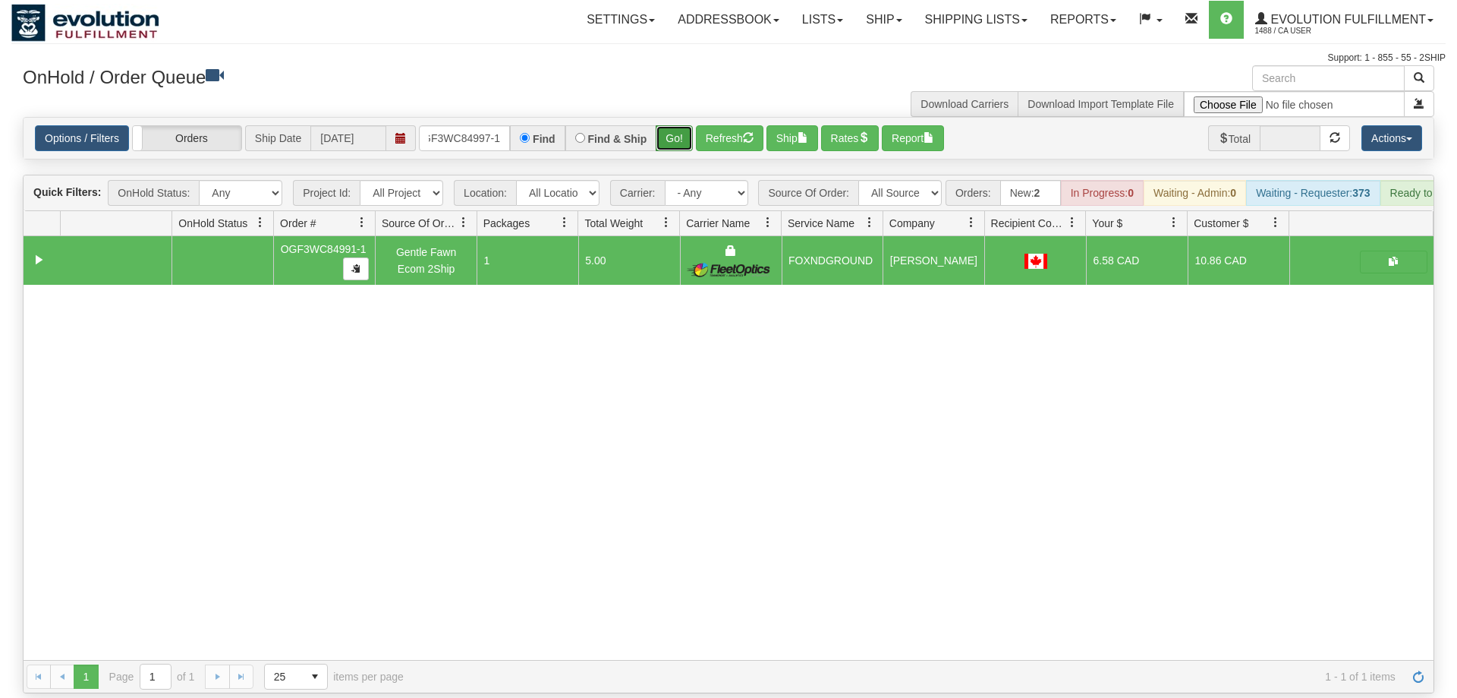
click at [669, 125] on button "Go!" at bounding box center [674, 138] width 37 height 26
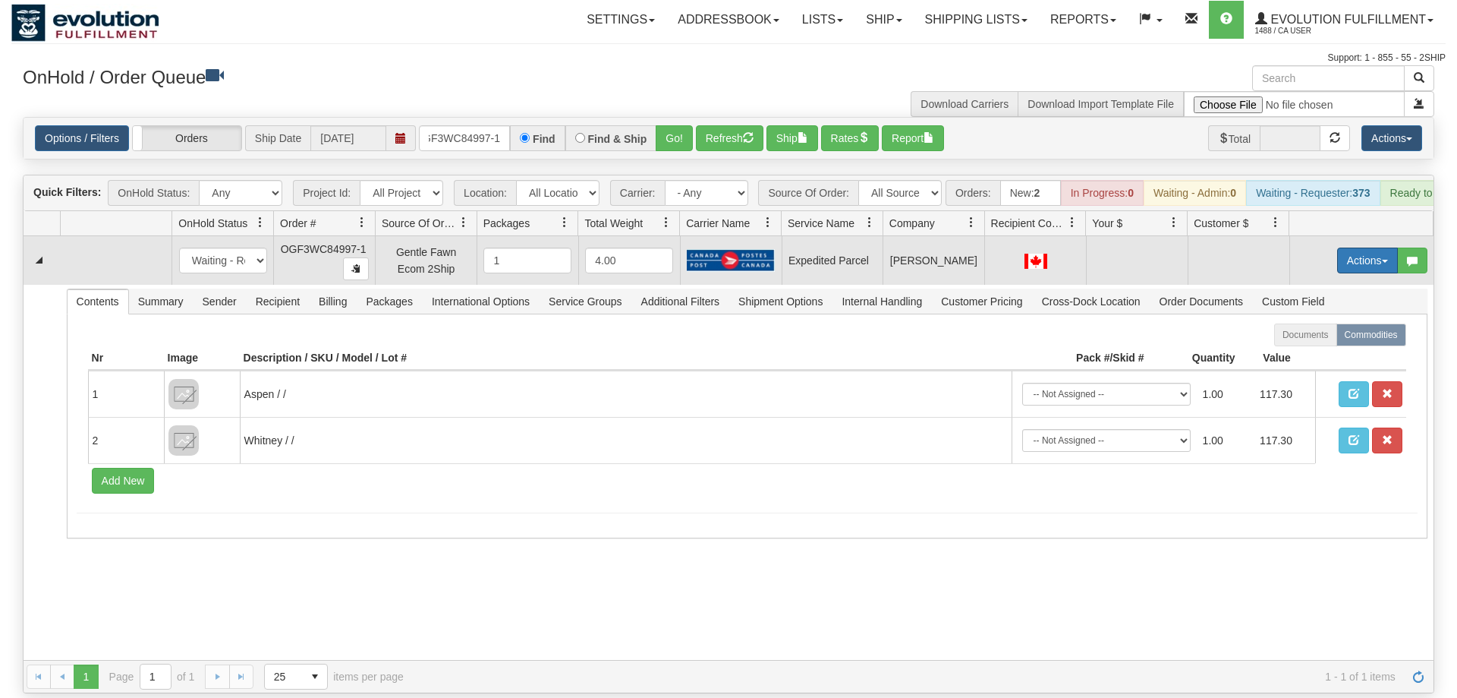
click at [1338, 247] on button "Actions" at bounding box center [1368, 260] width 61 height 26
click at [1316, 323] on span "Rate All Services" at bounding box center [1336, 329] width 91 height 12
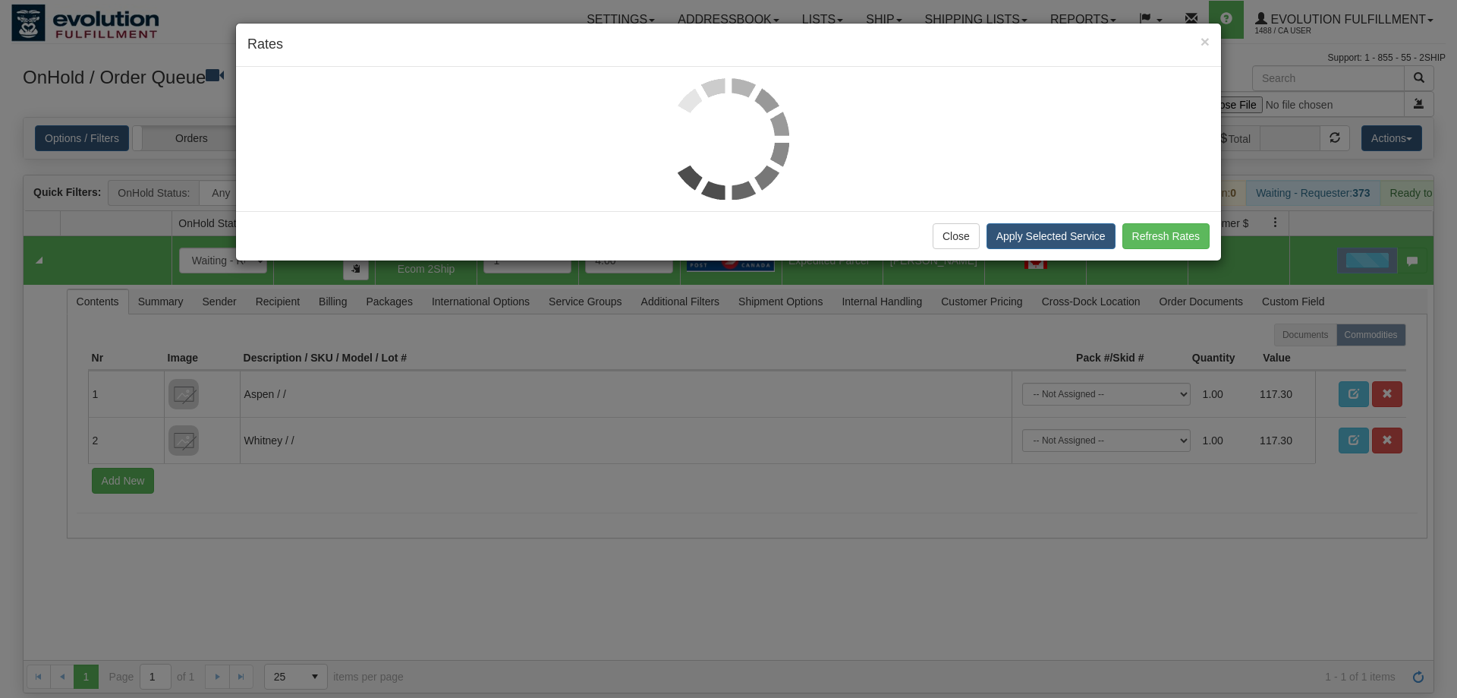
click at [323, 133] on div at bounding box center [728, 138] width 963 height 121
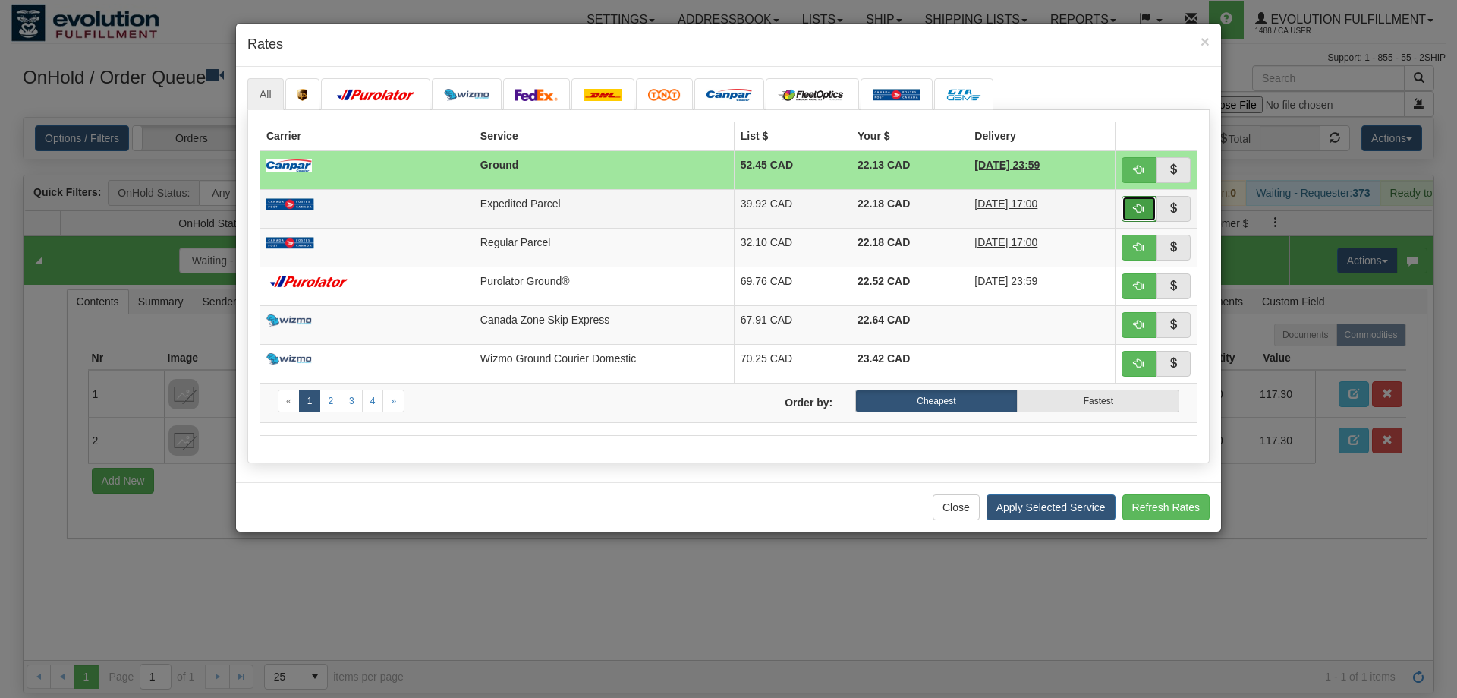
click at [1137, 206] on span "button" at bounding box center [1139, 208] width 11 height 11
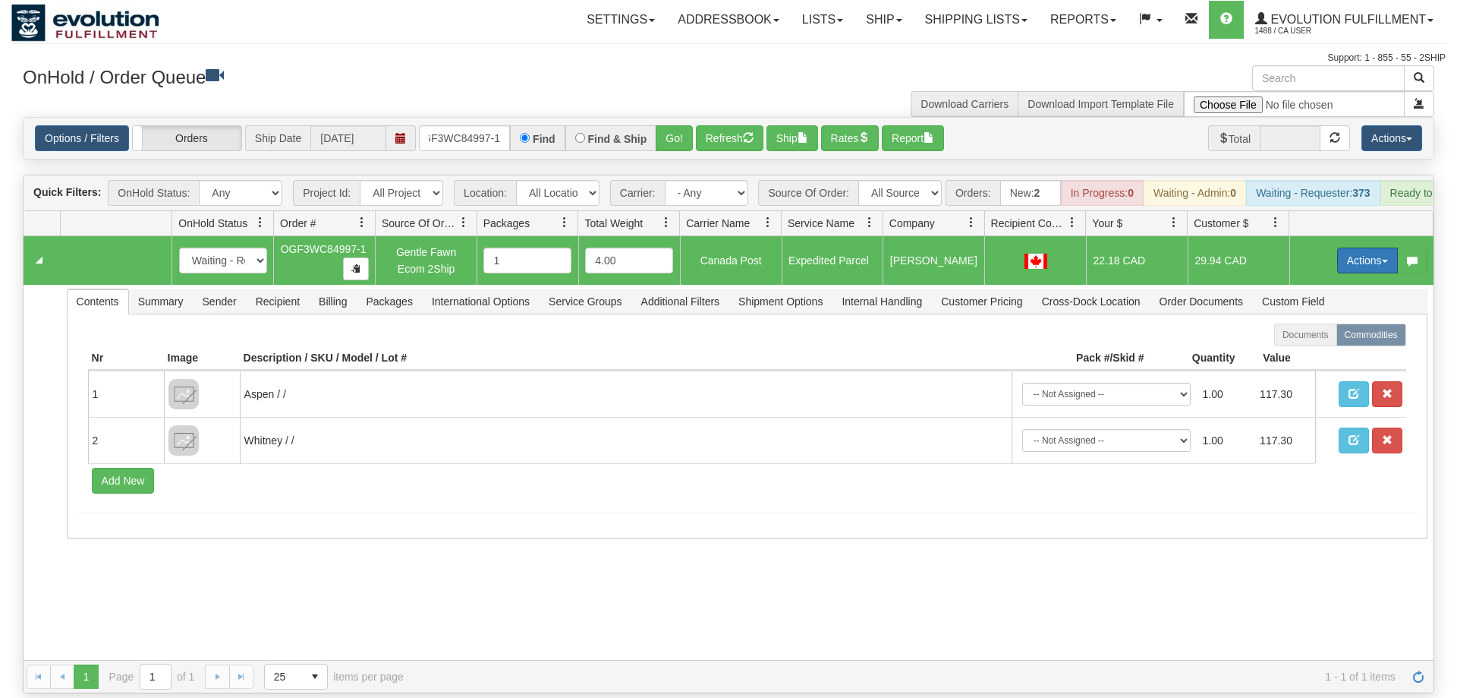
click at [1370, 247] on button "Actions" at bounding box center [1368, 260] width 61 height 26
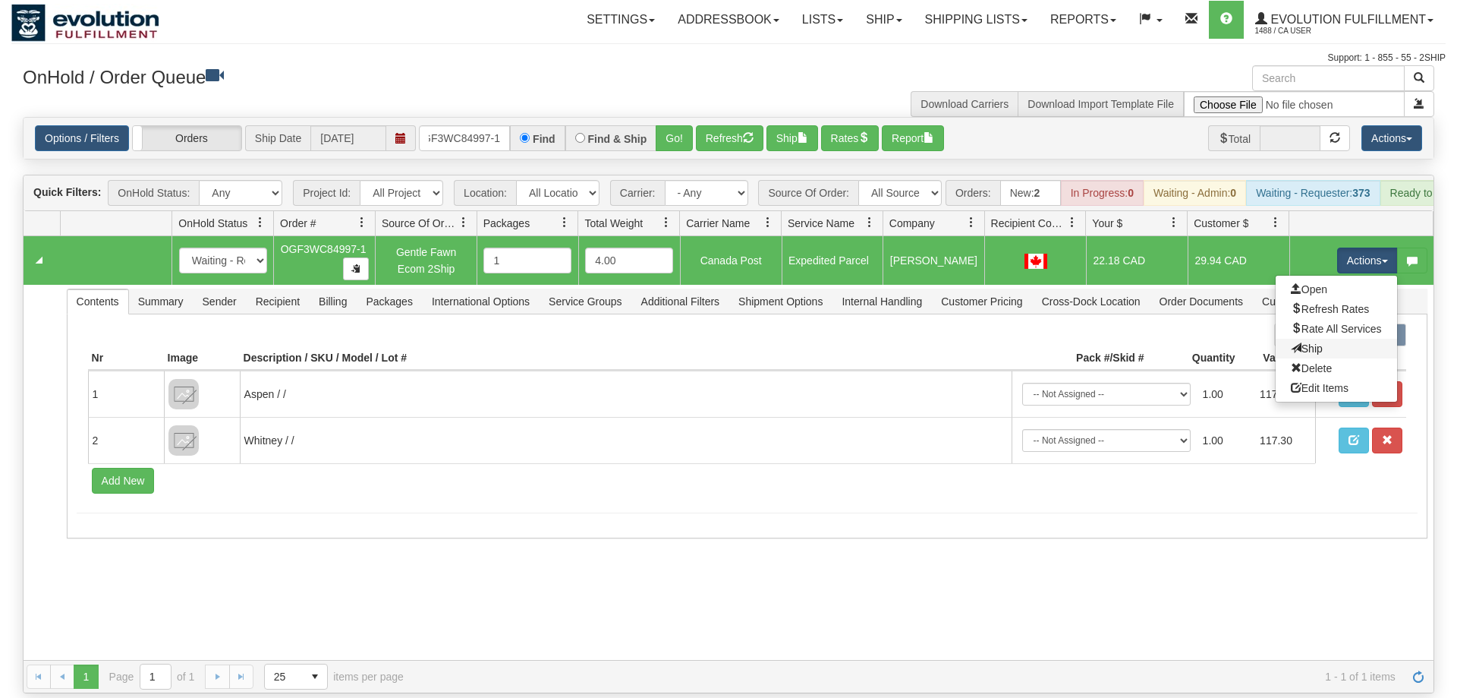
click at [1340, 339] on link "Ship" at bounding box center [1336, 349] width 121 height 20
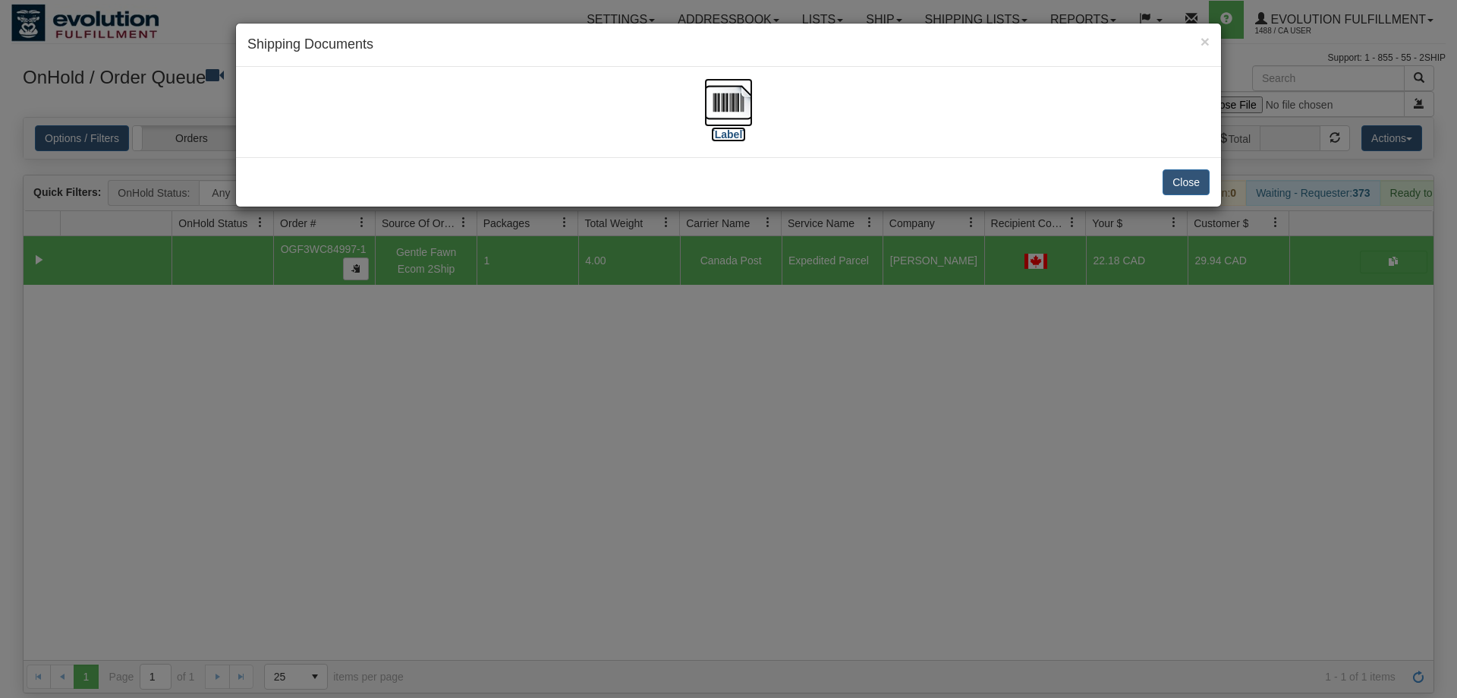
click at [708, 112] on img at bounding box center [728, 102] width 49 height 49
click at [718, 465] on div "× Shipping Documents [Label] Close" at bounding box center [728, 349] width 1457 height 698
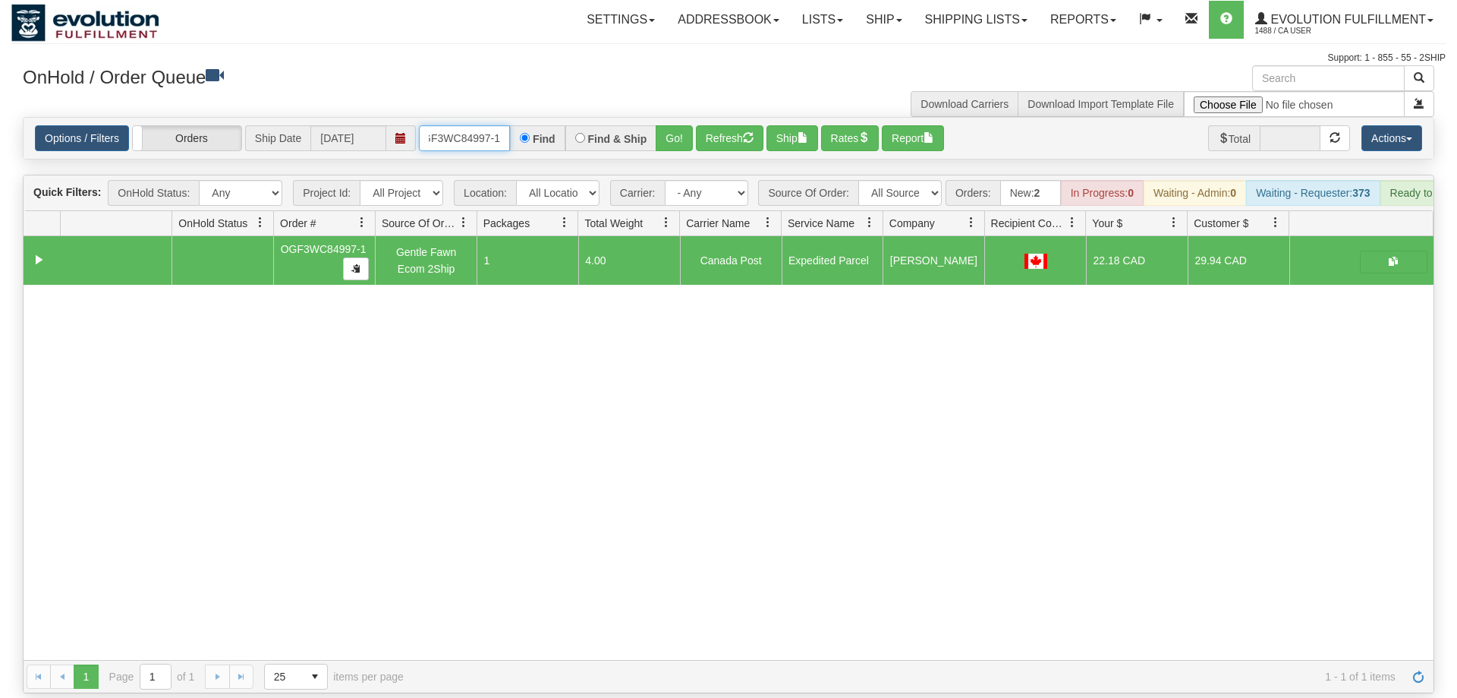
click at [446, 125] on input "OGF3WC84997-1" at bounding box center [464, 138] width 91 height 26
click at [446, 449] on div "31505285 EVOLUTION V3 90788329 0 OGF3WC84997-1 Gentle Fawn Ecom 2Ship 1 4.00 Ca…" at bounding box center [729, 448] width 1410 height 424
click at [468, 125] on input "text" at bounding box center [464, 138] width 91 height 26
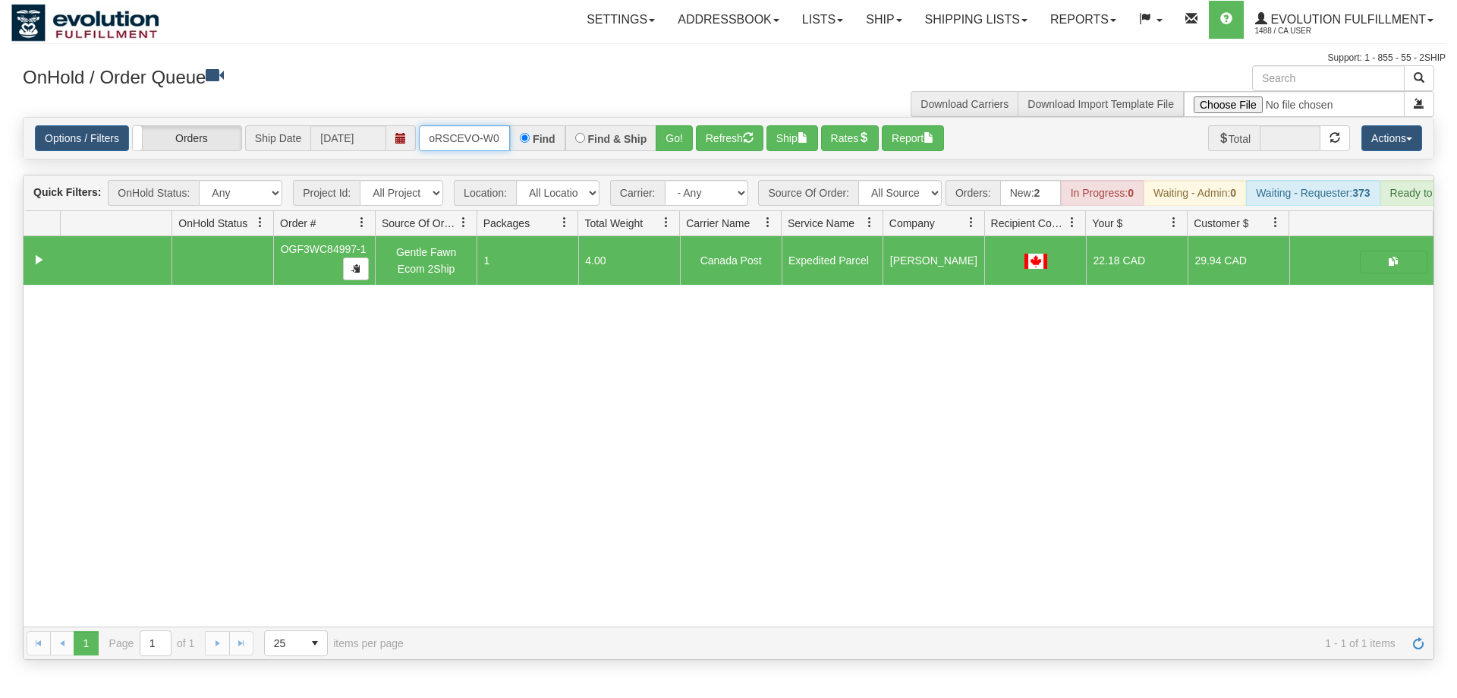
scroll to position [0, 29]
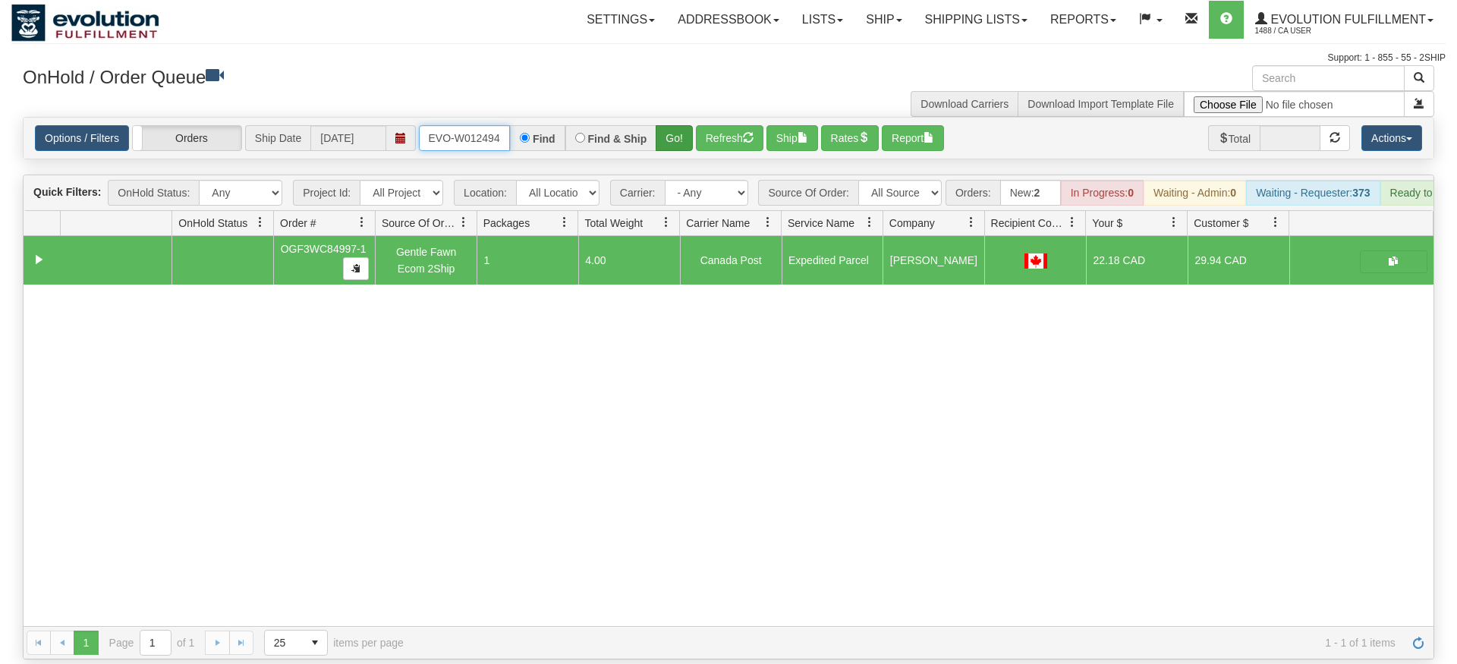
type input "oRSCEVO-W012494"
click at [678, 128] on div "× Get OnHold Shipments fields - load dt: 343 Get OnHold Shipments fields - tran…" at bounding box center [728, 362] width 1435 height 594
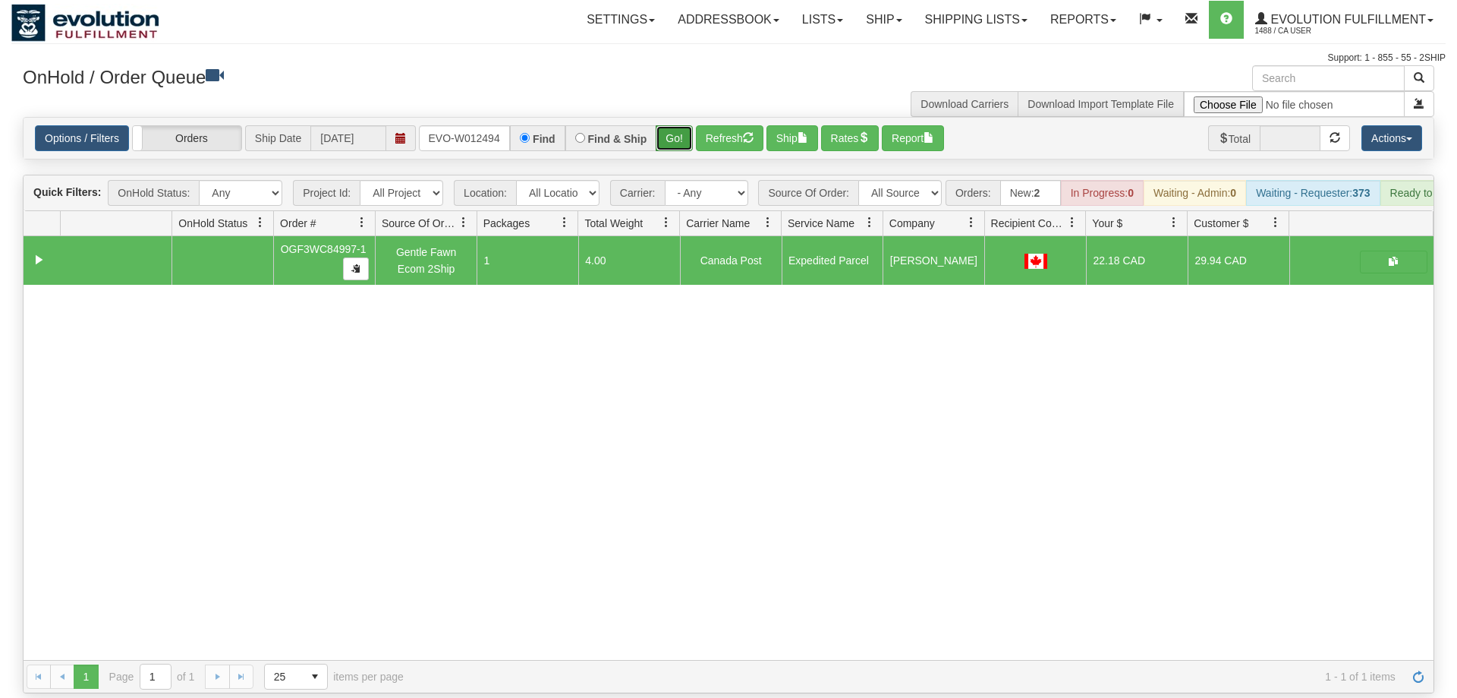
click at [673, 125] on button "Go!" at bounding box center [674, 138] width 37 height 26
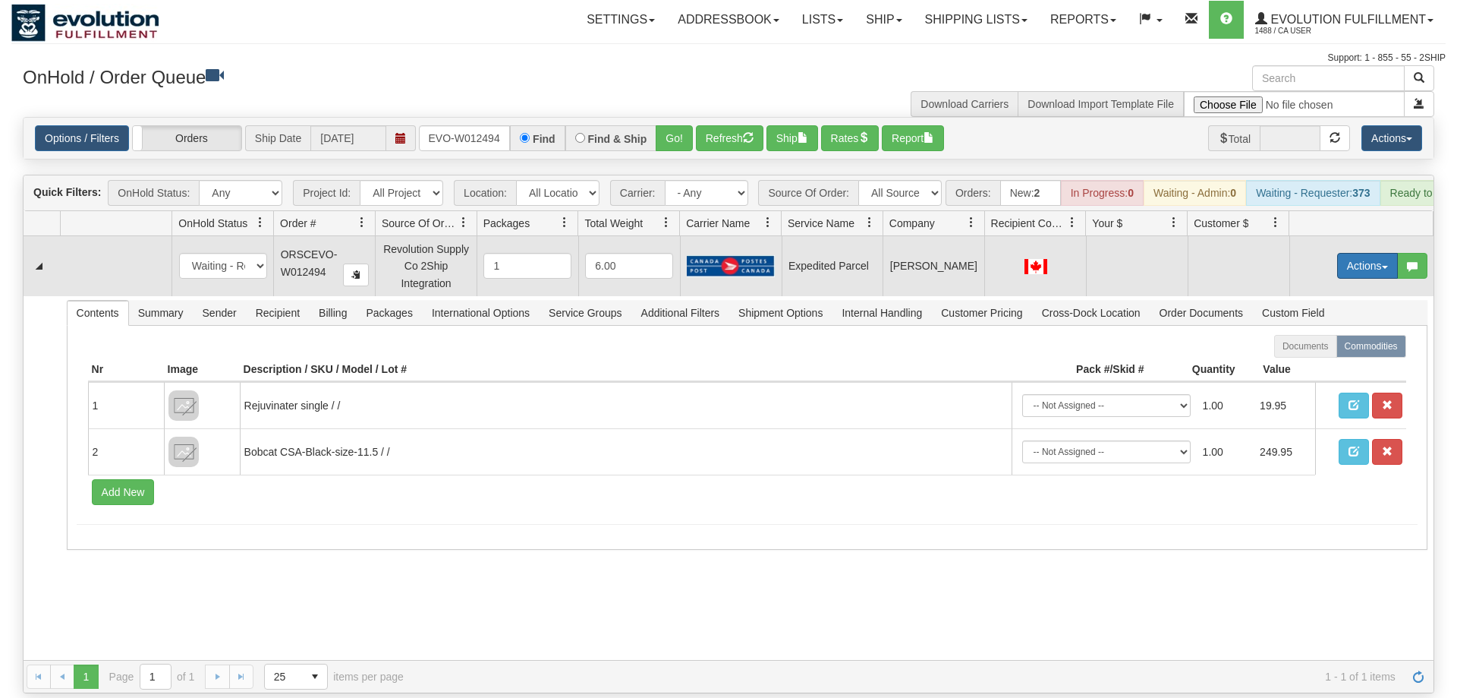
click at [1360, 253] on button "Actions" at bounding box center [1368, 266] width 61 height 26
click at [1357, 328] on span "Rate All Services" at bounding box center [1336, 334] width 91 height 12
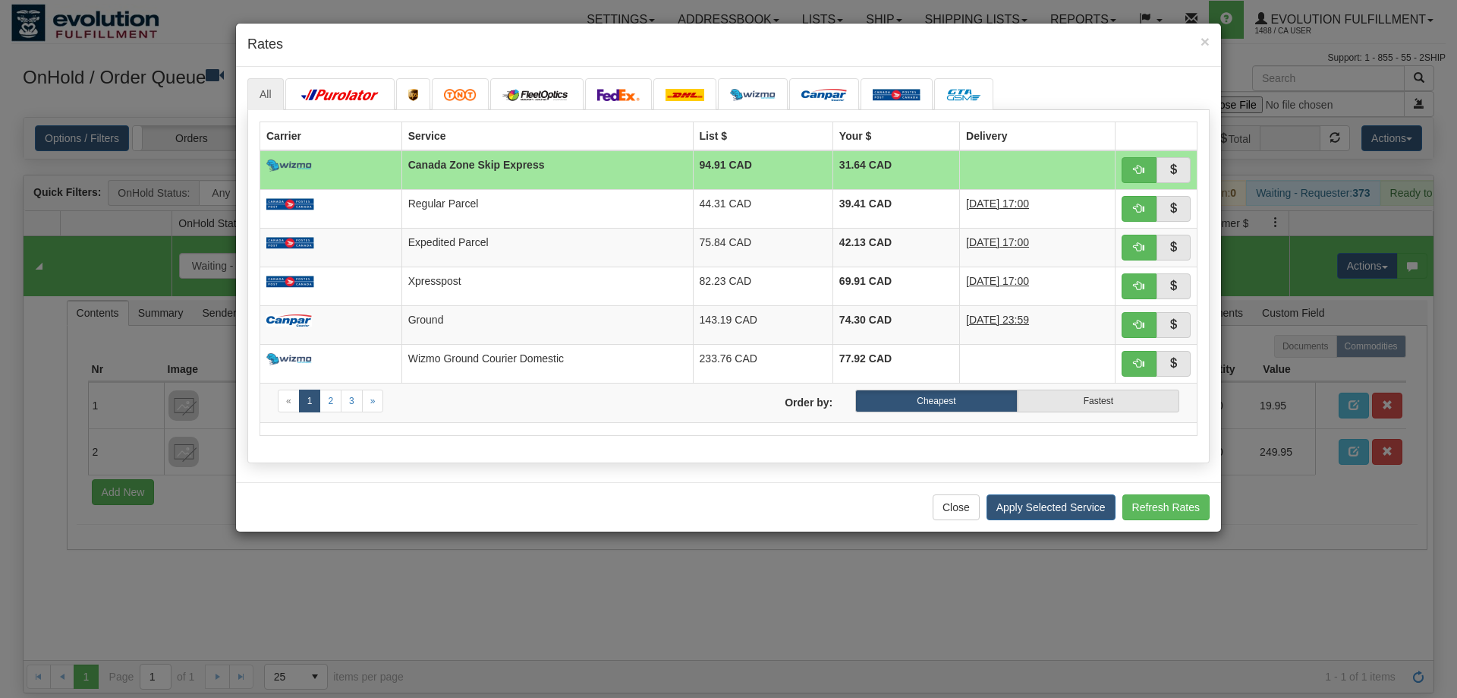
click at [452, 495] on div "Close Apply Selected Service Refresh Rates" at bounding box center [728, 506] width 985 height 49
click at [435, 483] on div "Close Apply Selected Service Refresh Rates" at bounding box center [728, 506] width 985 height 49
click at [1133, 235] on button "button" at bounding box center [1139, 248] width 35 height 26
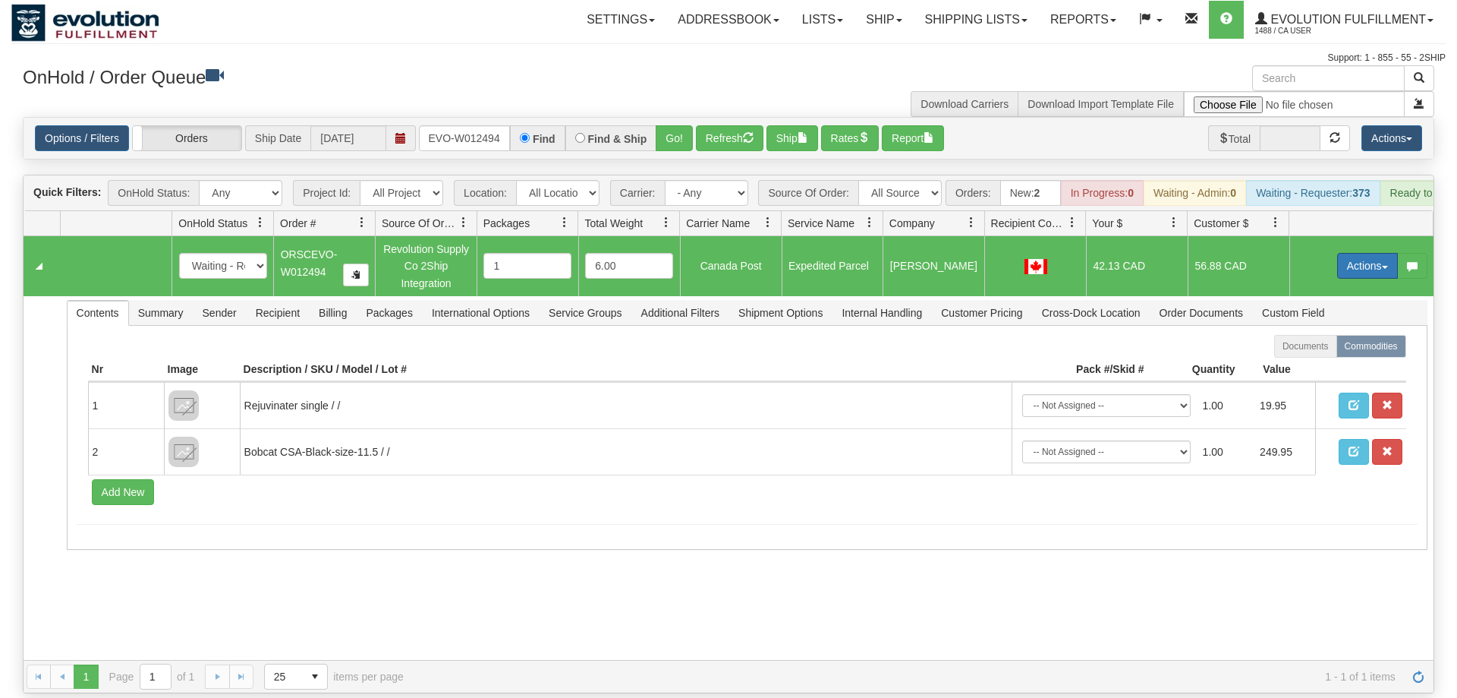
click at [1363, 253] on button "Actions" at bounding box center [1368, 266] width 61 height 26
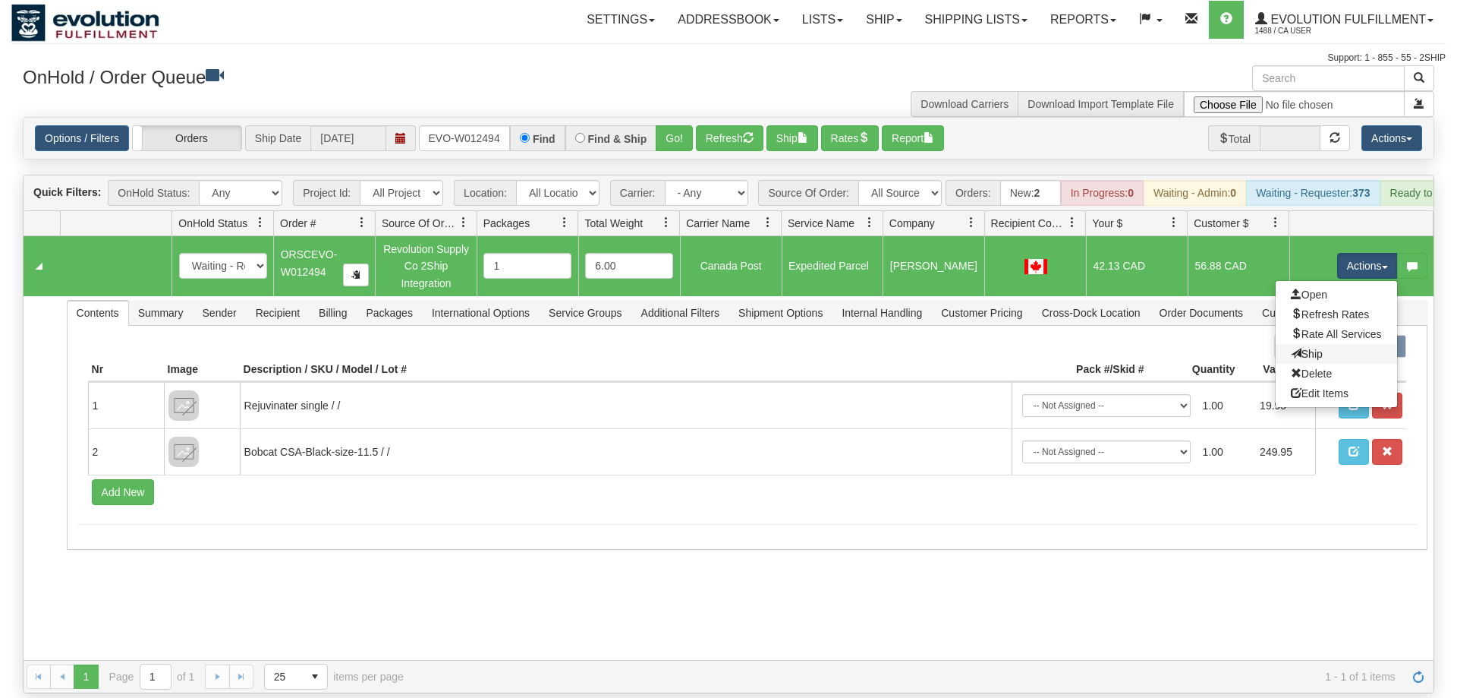
click at [1334, 344] on link "Ship" at bounding box center [1336, 354] width 121 height 20
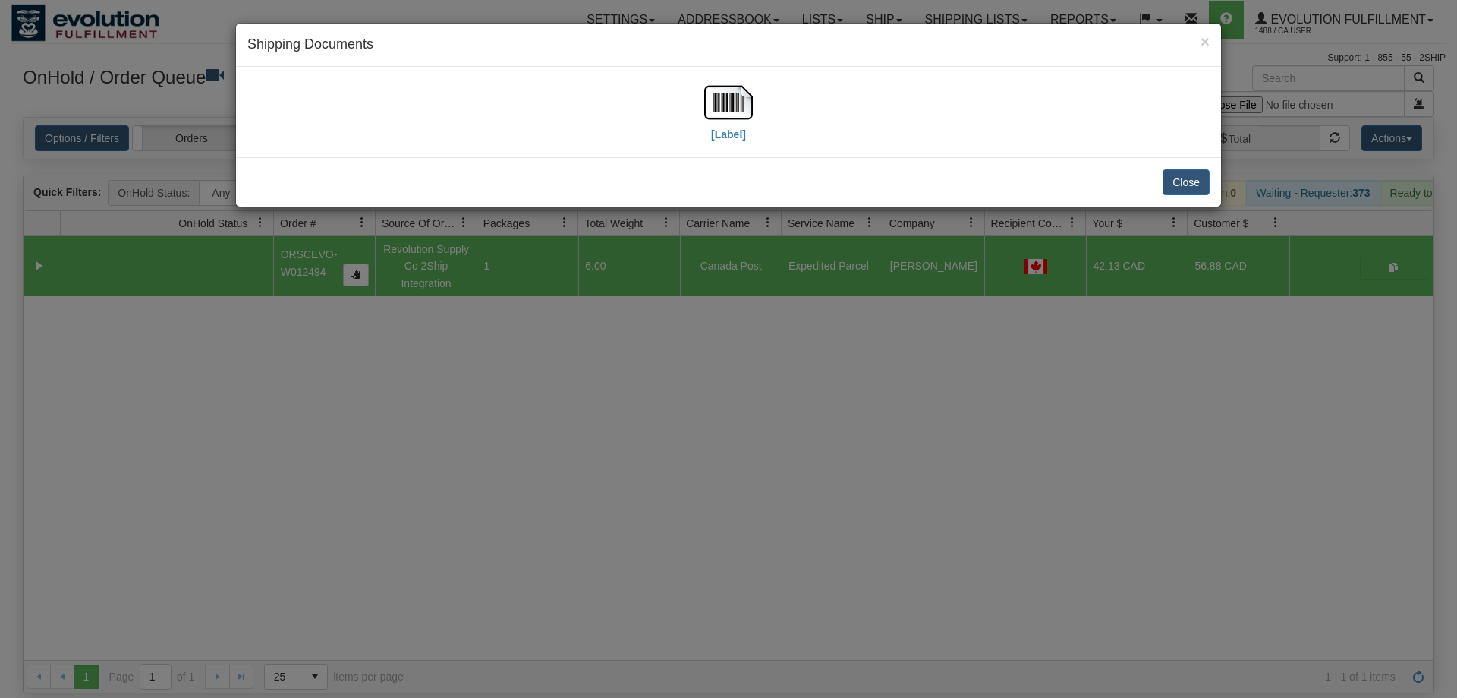
click at [393, 165] on div "Close" at bounding box center [728, 181] width 985 height 49
click at [760, 124] on div "[Label]" at bounding box center [728, 112] width 963 height 68
click at [748, 118] on img at bounding box center [728, 102] width 49 height 49
click at [547, 364] on div "× Shipping Documents [Label] Close" at bounding box center [728, 349] width 1457 height 698
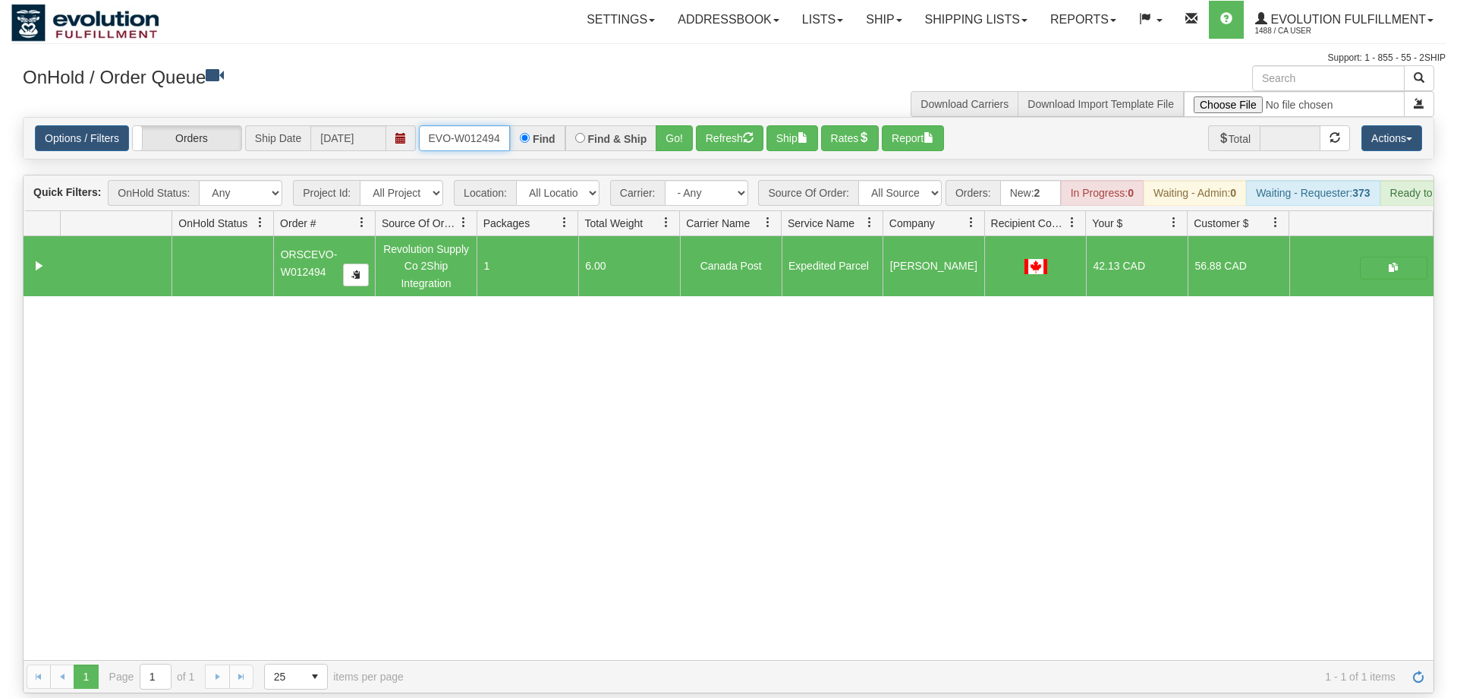
click at [452, 125] on input "oRSCEVO-W012494" at bounding box center [464, 138] width 91 height 26
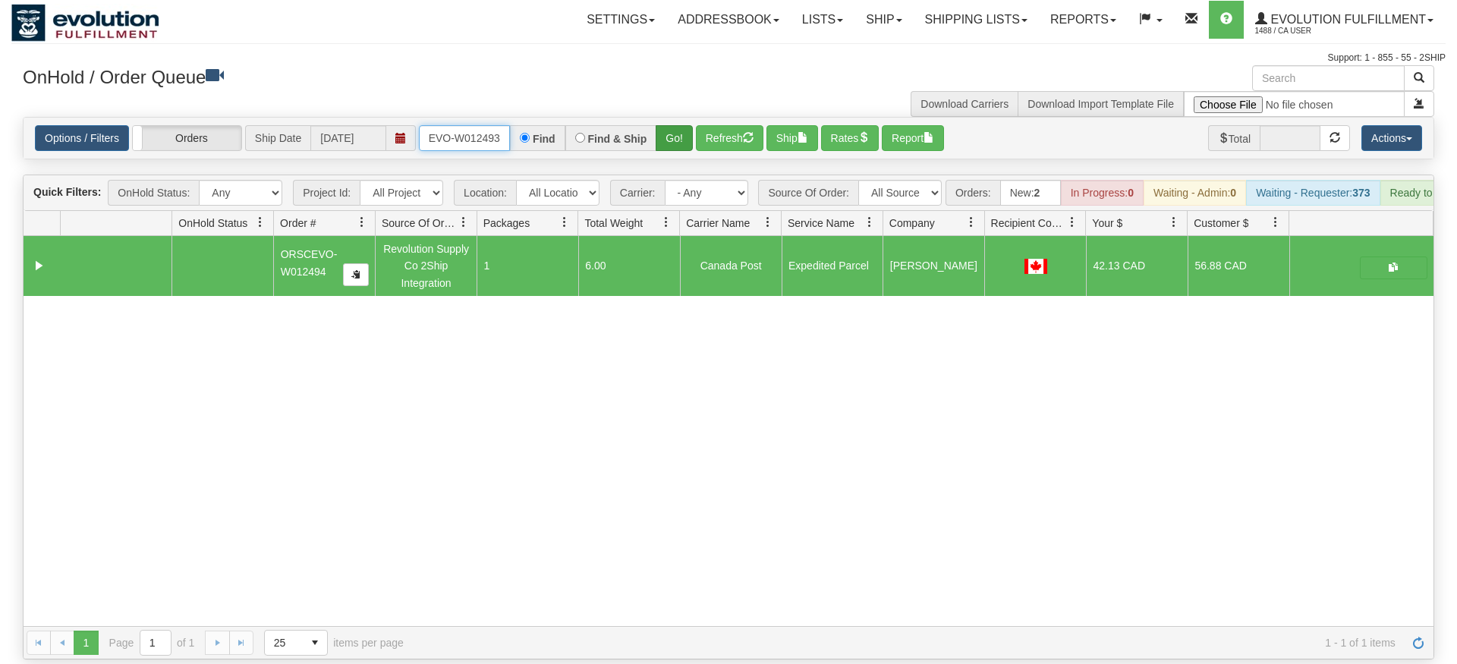
type input "ORSCEVO-W012493"
click at [674, 154] on div "Is equal to Is not equal to Contains Does not contains CAD USD EUR ZAR [PERSON_…" at bounding box center [728, 388] width 1435 height 543
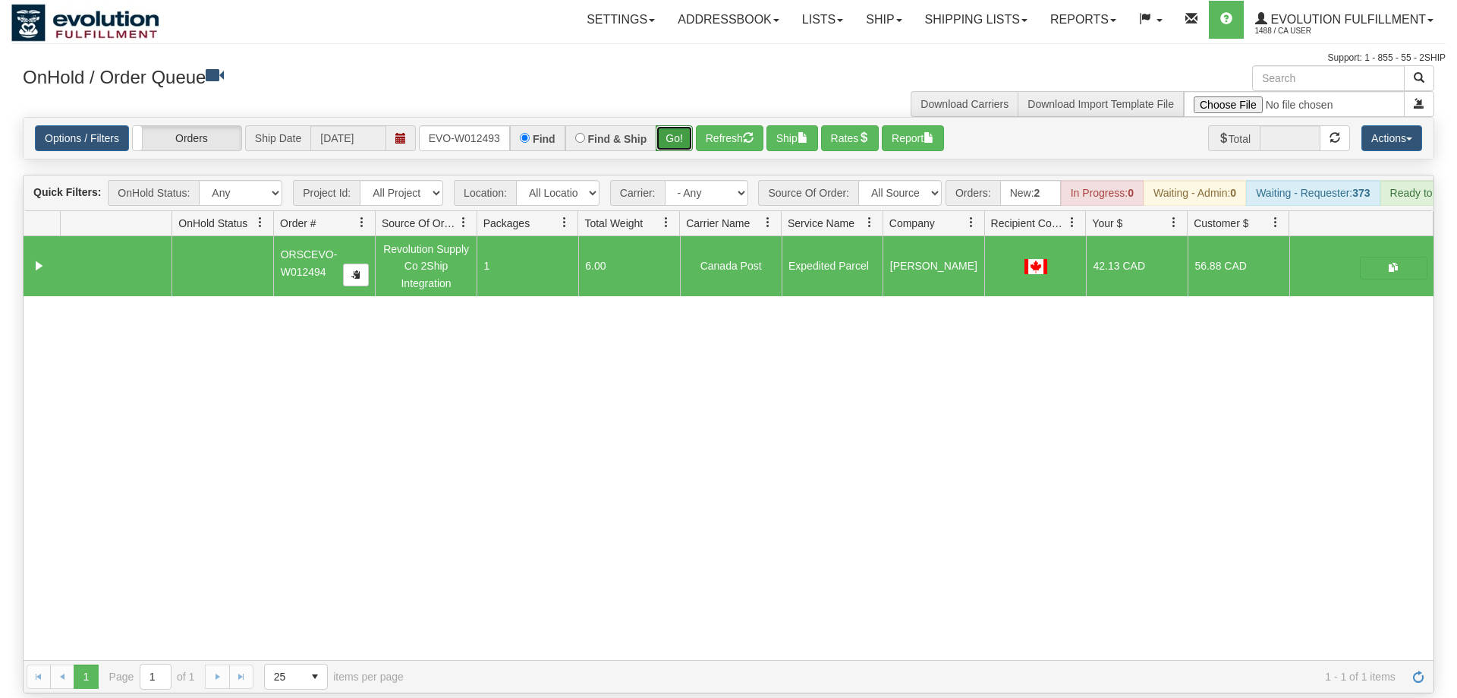
click at [688, 125] on button "Go!" at bounding box center [674, 138] width 37 height 26
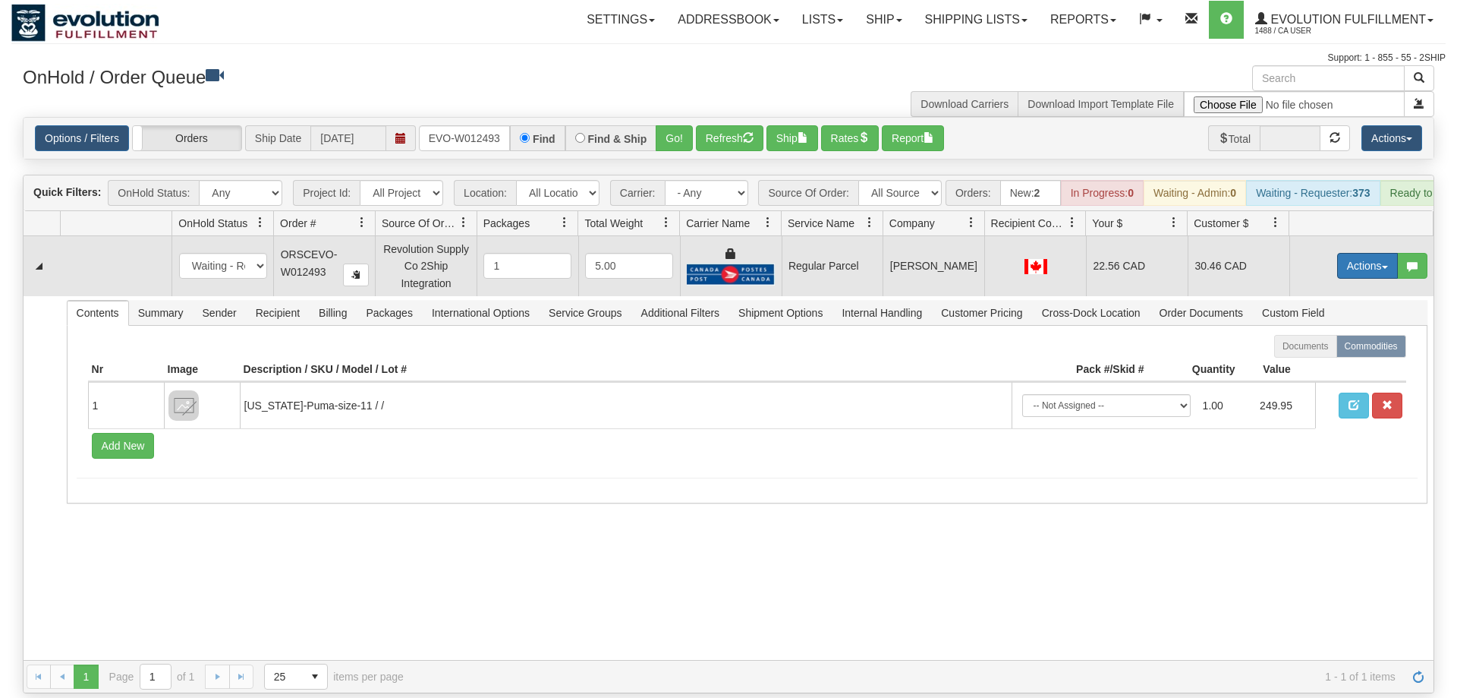
click at [1353, 253] on button "Actions" at bounding box center [1368, 266] width 61 height 26
click at [1297, 328] on span "Rate All Services" at bounding box center [1336, 334] width 91 height 12
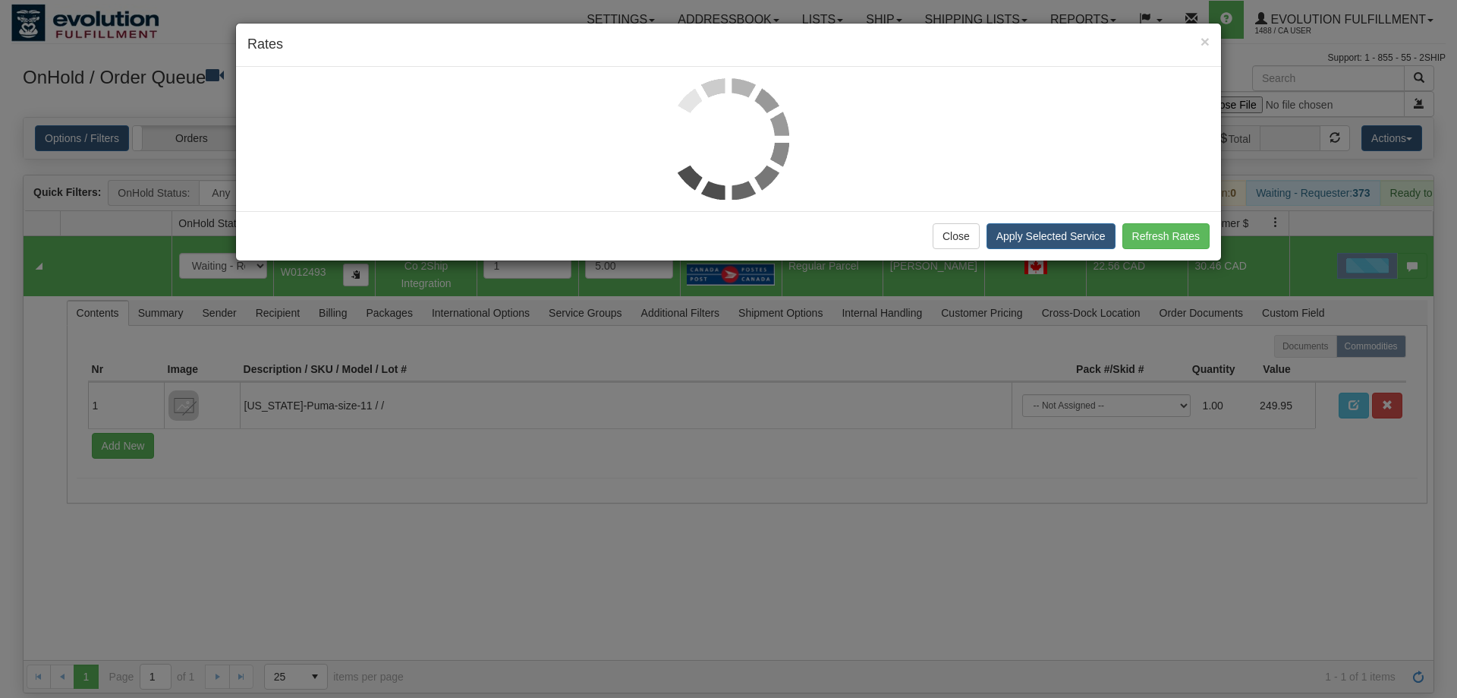
click at [338, 137] on div at bounding box center [728, 138] width 963 height 121
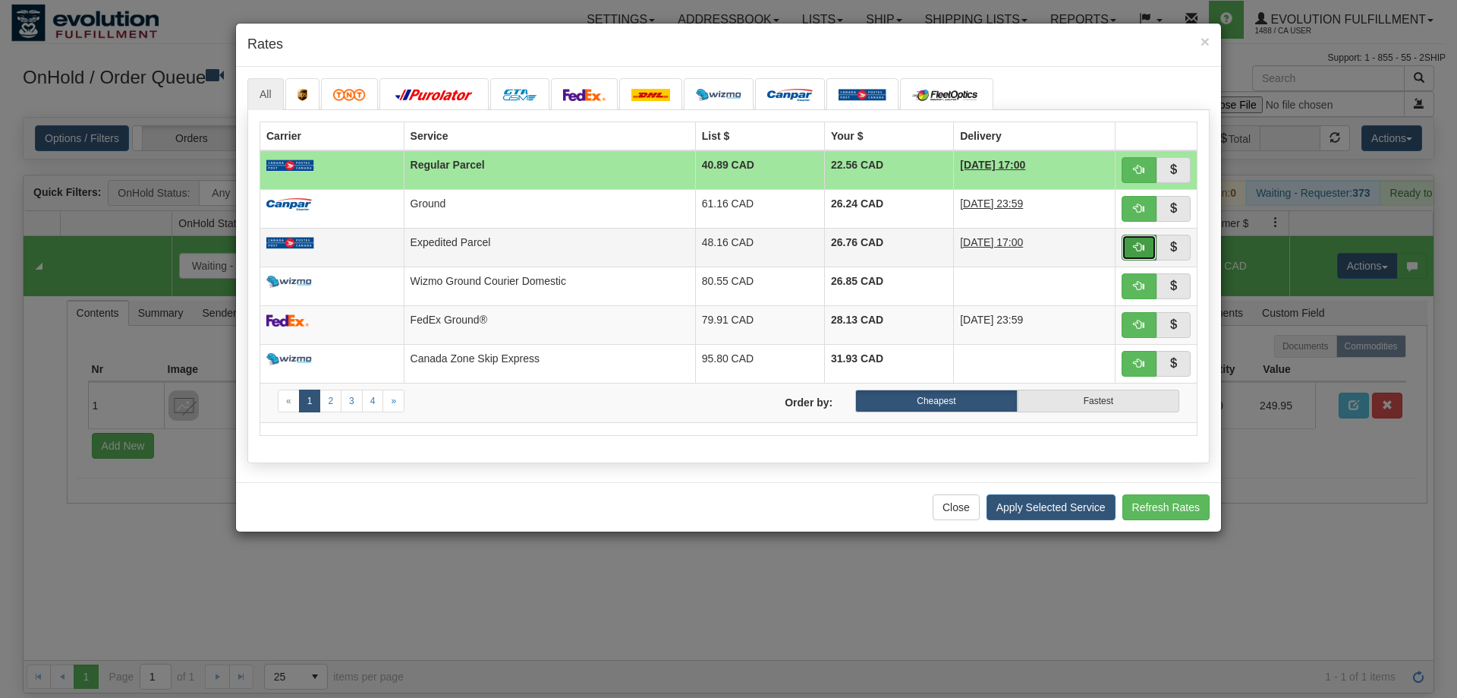
click at [1130, 237] on button "button" at bounding box center [1139, 248] width 35 height 26
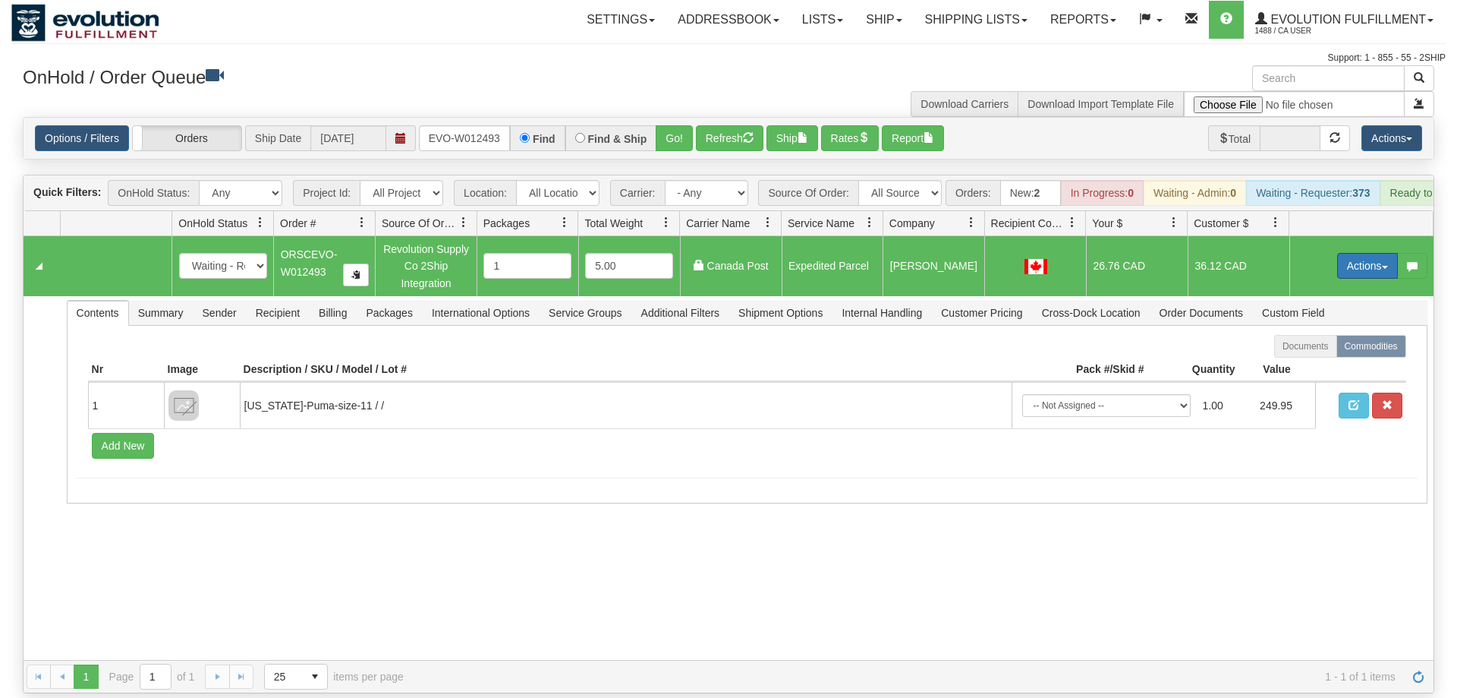
click at [1362, 253] on button "Actions" at bounding box center [1368, 266] width 61 height 26
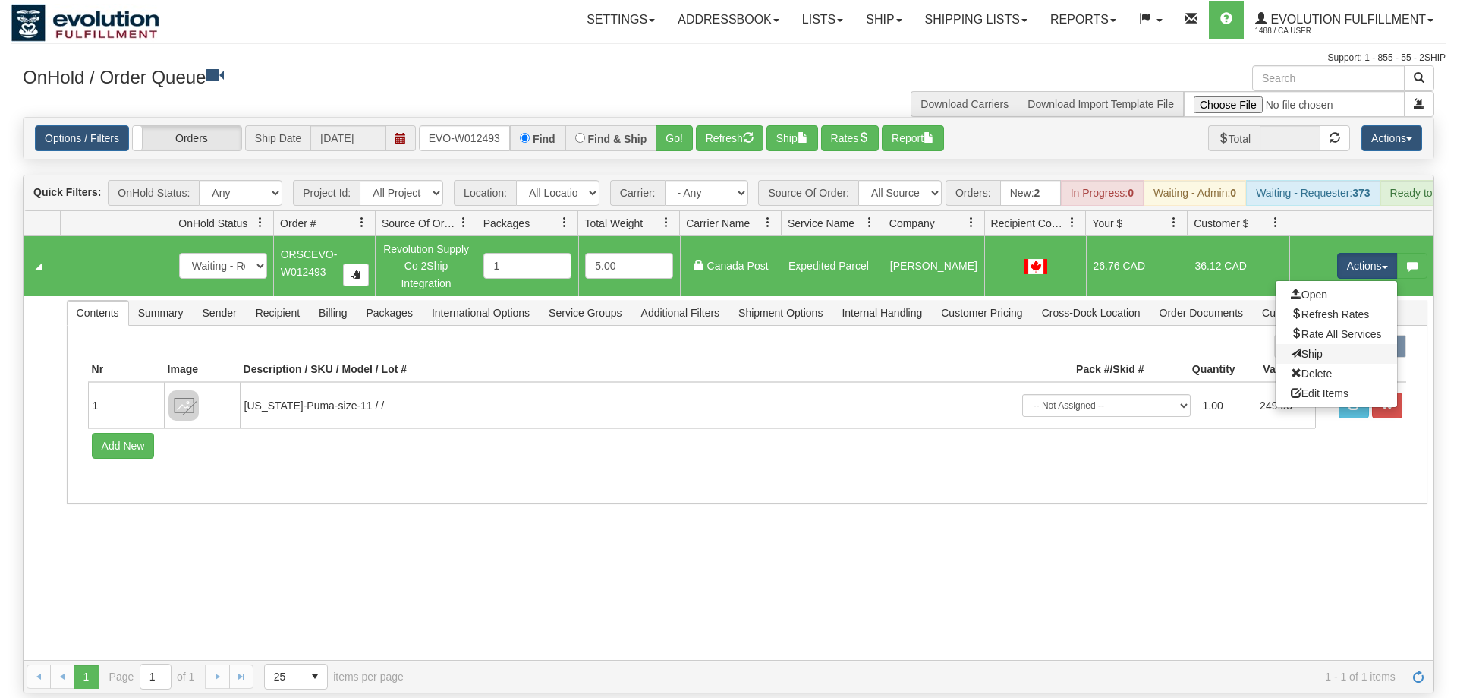
click at [1349, 344] on link "Ship" at bounding box center [1336, 354] width 121 height 20
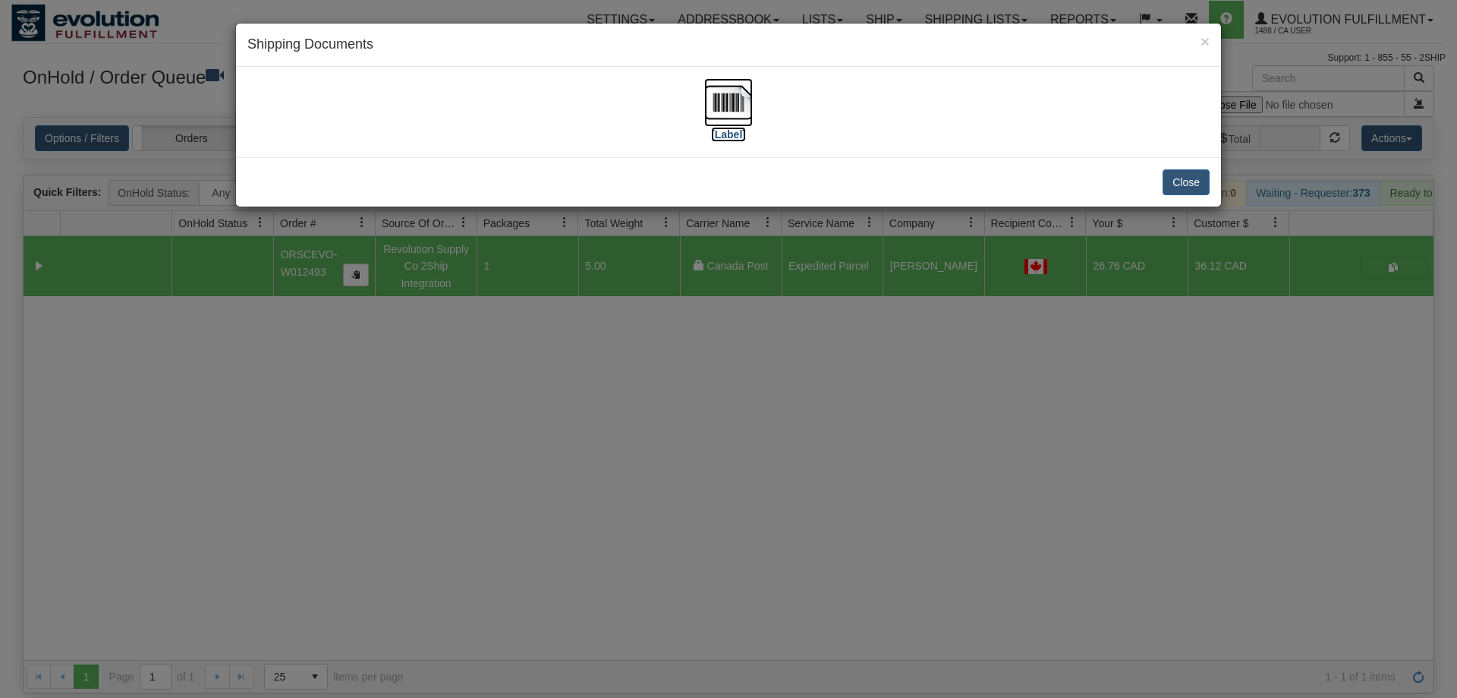
click at [736, 109] on img at bounding box center [728, 102] width 49 height 49
click at [559, 421] on div "× Shipping Documents [Label] Close" at bounding box center [728, 349] width 1457 height 698
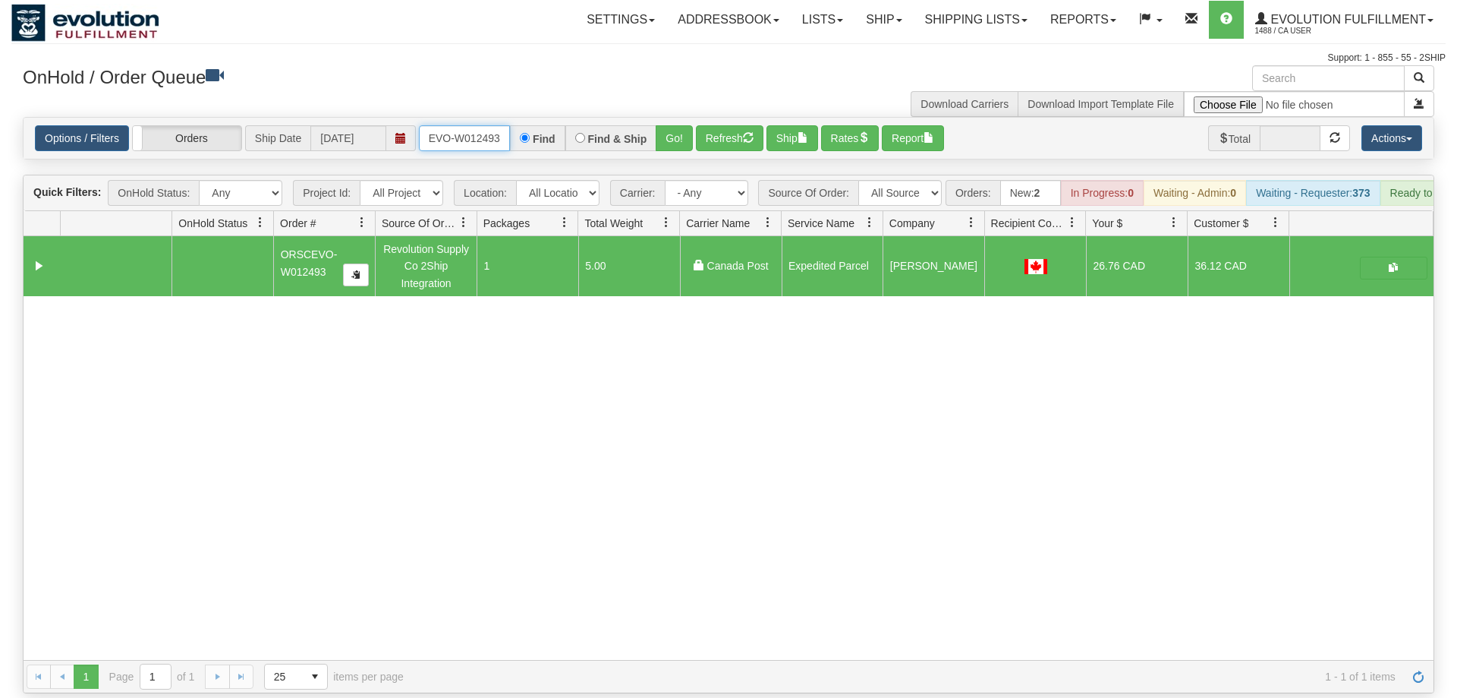
click at [466, 125] on input "ORSCEVO-W012493" at bounding box center [464, 138] width 91 height 26
click at [478, 125] on input "ORSCEVO-W012493" at bounding box center [464, 138] width 91 height 26
drag, startPoint x: 478, startPoint y: 115, endPoint x: 383, endPoint y: 115, distance: 94.9
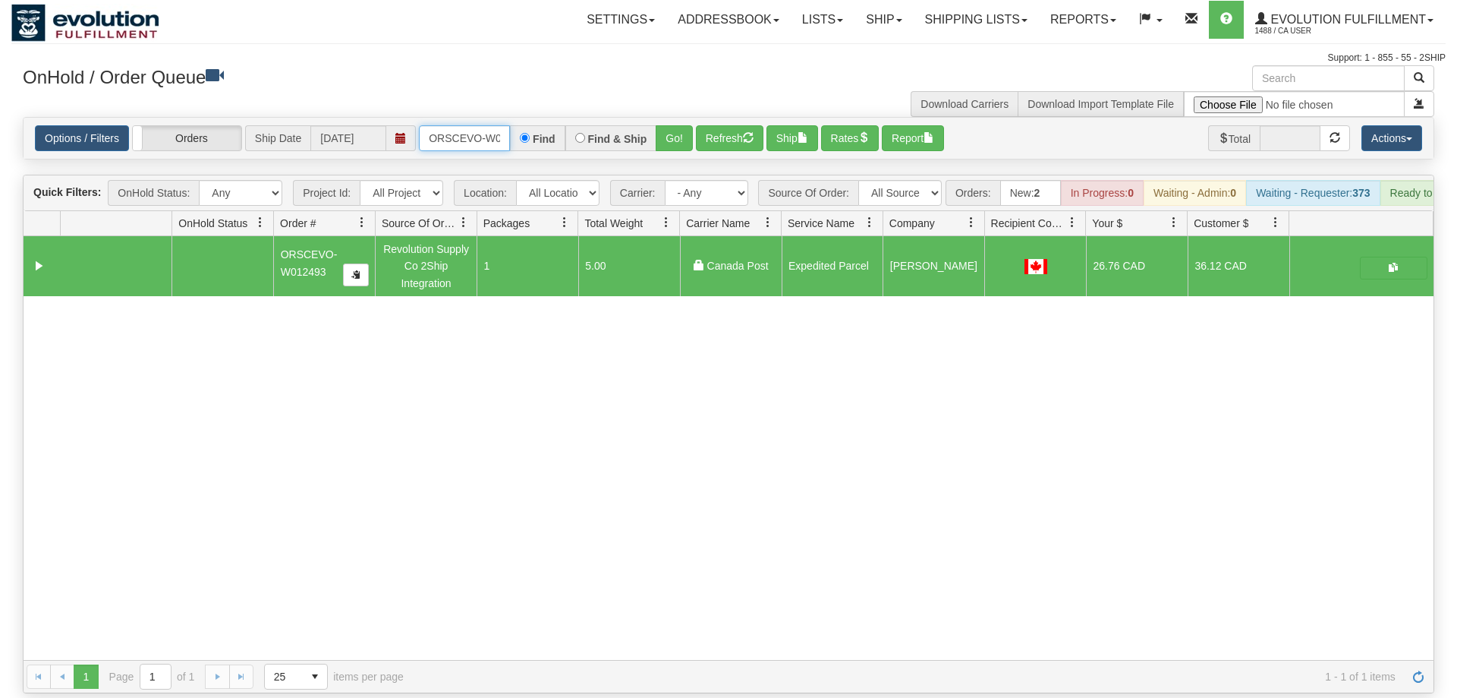
click at [419, 125] on input "ORSCEVO-W012493" at bounding box center [464, 138] width 91 height 26
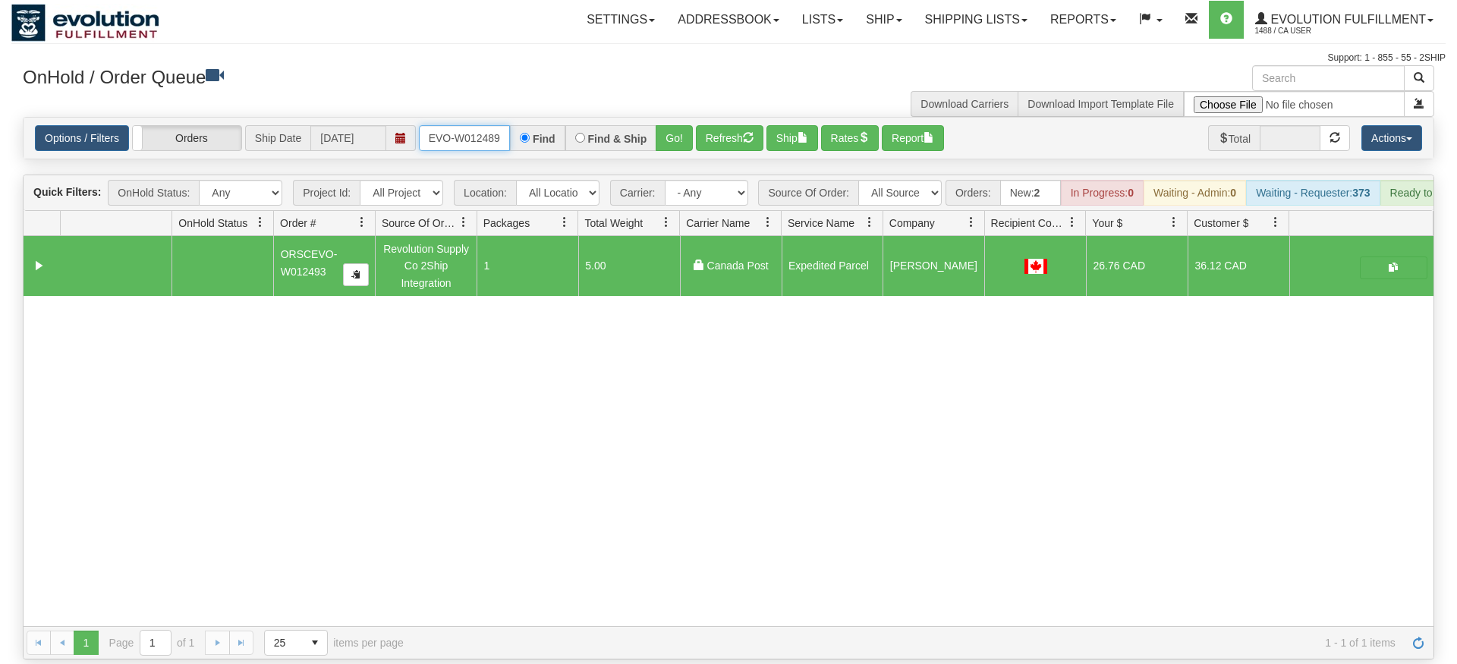
type input "ORSCEVO-W012489"
click at [660, 141] on div "Is equal to Is not equal to Contains Does not contains CAD USD EUR ZAR [PERSON_…" at bounding box center [728, 388] width 1435 height 543
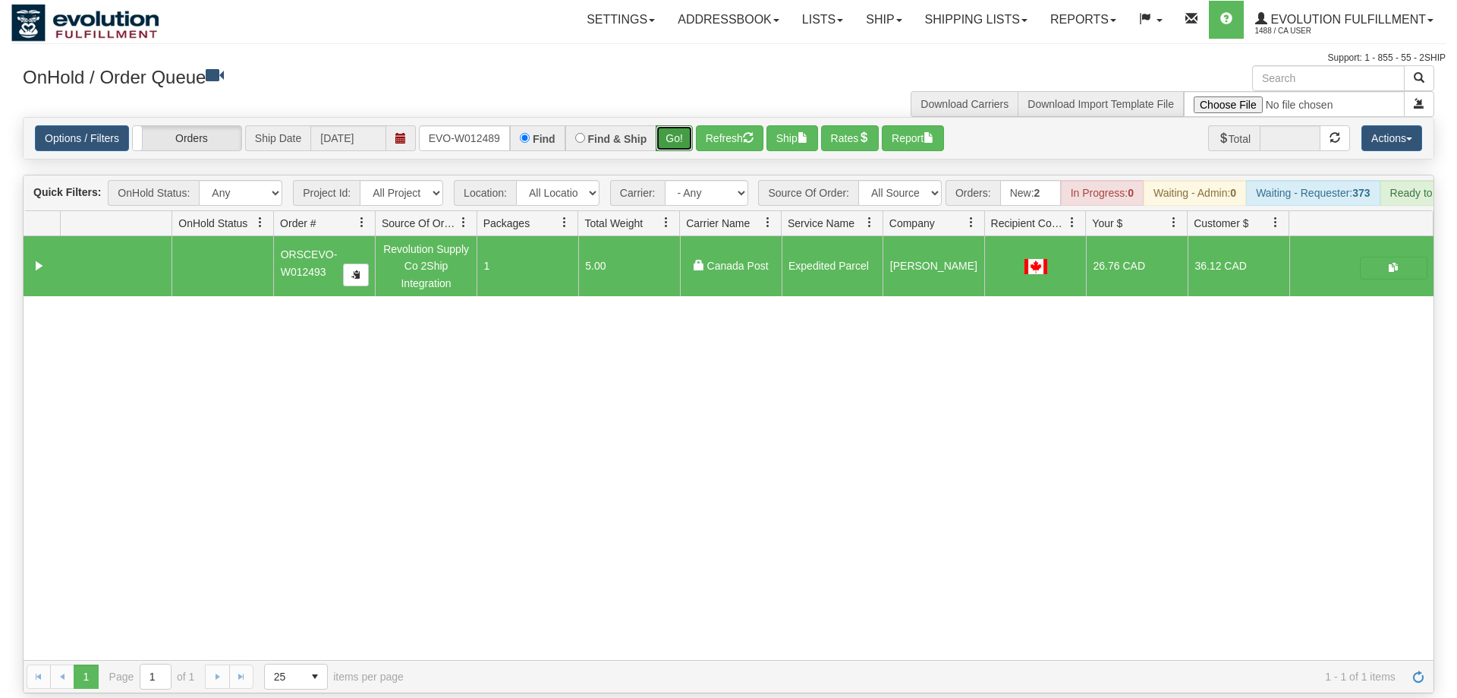
click at [676, 125] on button "Go!" at bounding box center [674, 138] width 37 height 26
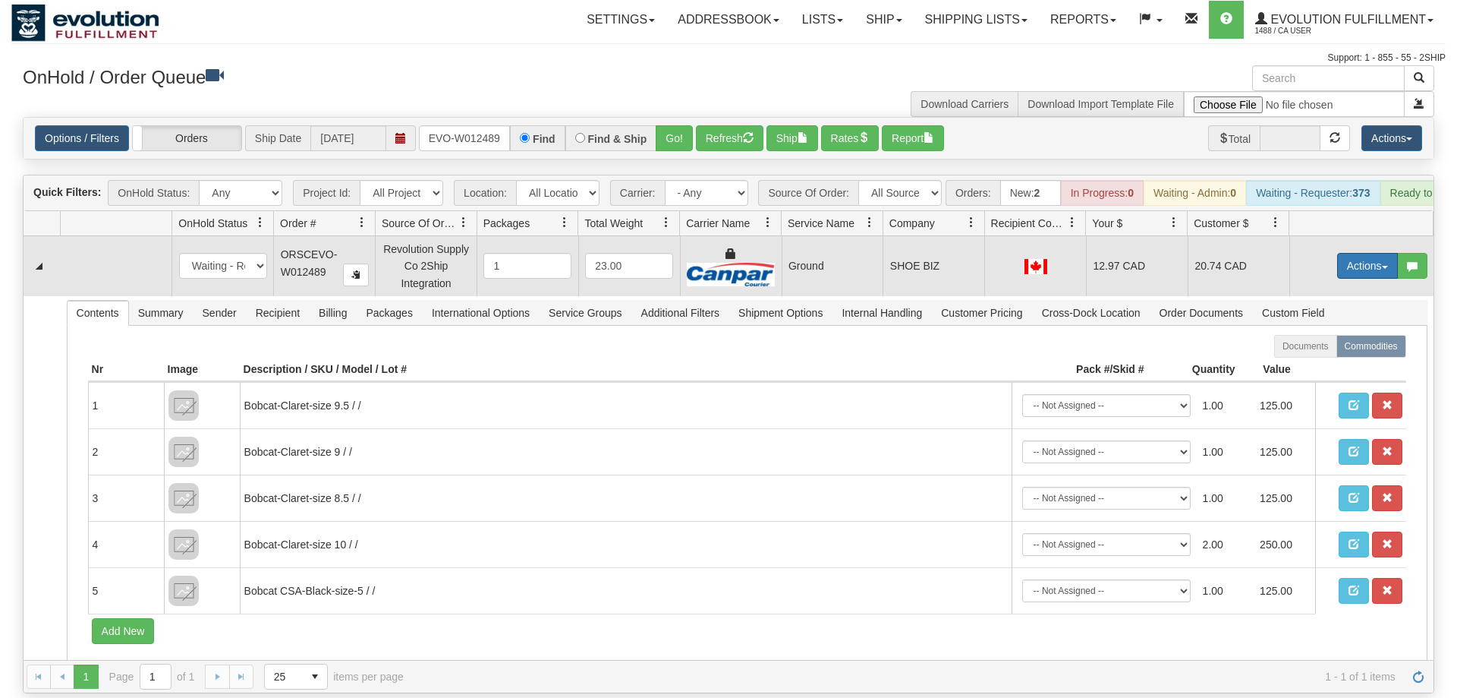
click at [1363, 253] on button "Actions" at bounding box center [1368, 266] width 61 height 26
click at [1304, 348] on span "Ship" at bounding box center [1307, 354] width 32 height 12
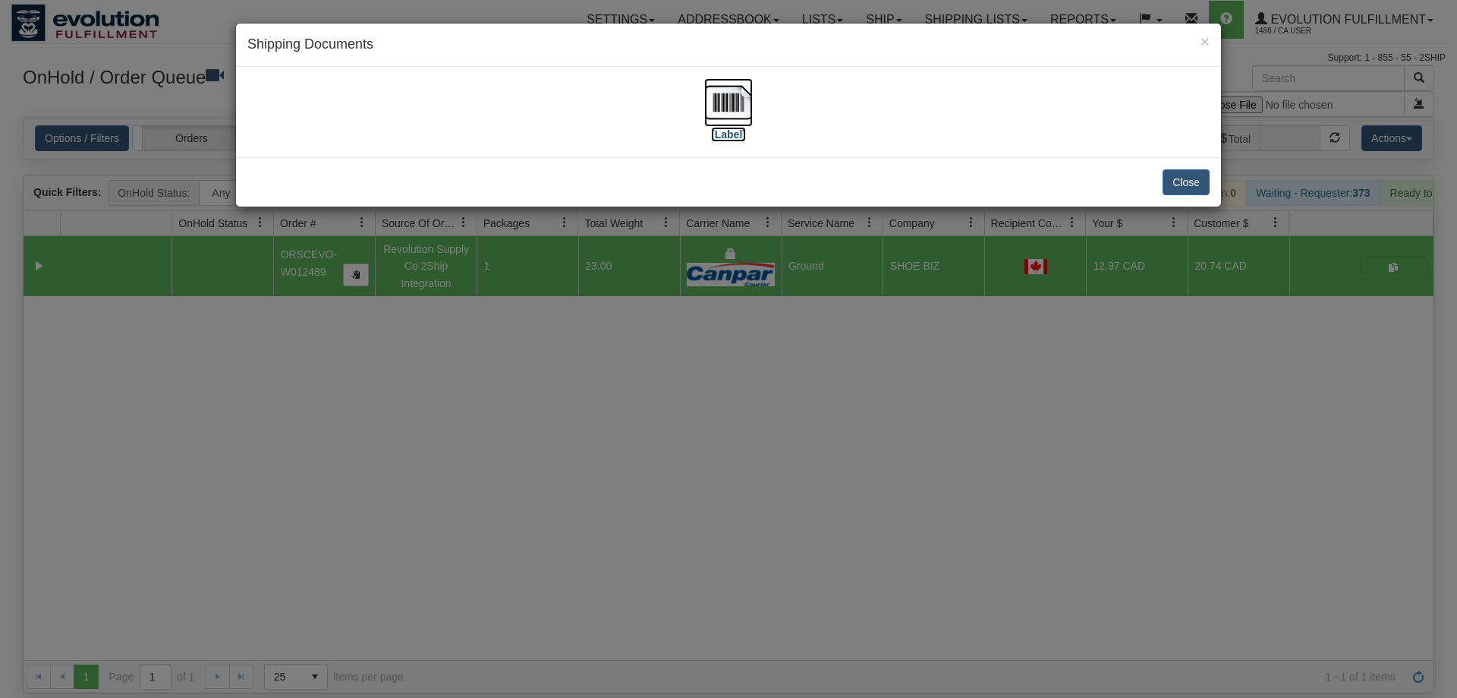
click at [723, 118] on img at bounding box center [728, 102] width 49 height 49
drag, startPoint x: 486, startPoint y: 442, endPoint x: 424, endPoint y: 83, distance: 364.4
click at [486, 436] on div "× Shipping Documents [Label] Close" at bounding box center [728, 349] width 1457 height 698
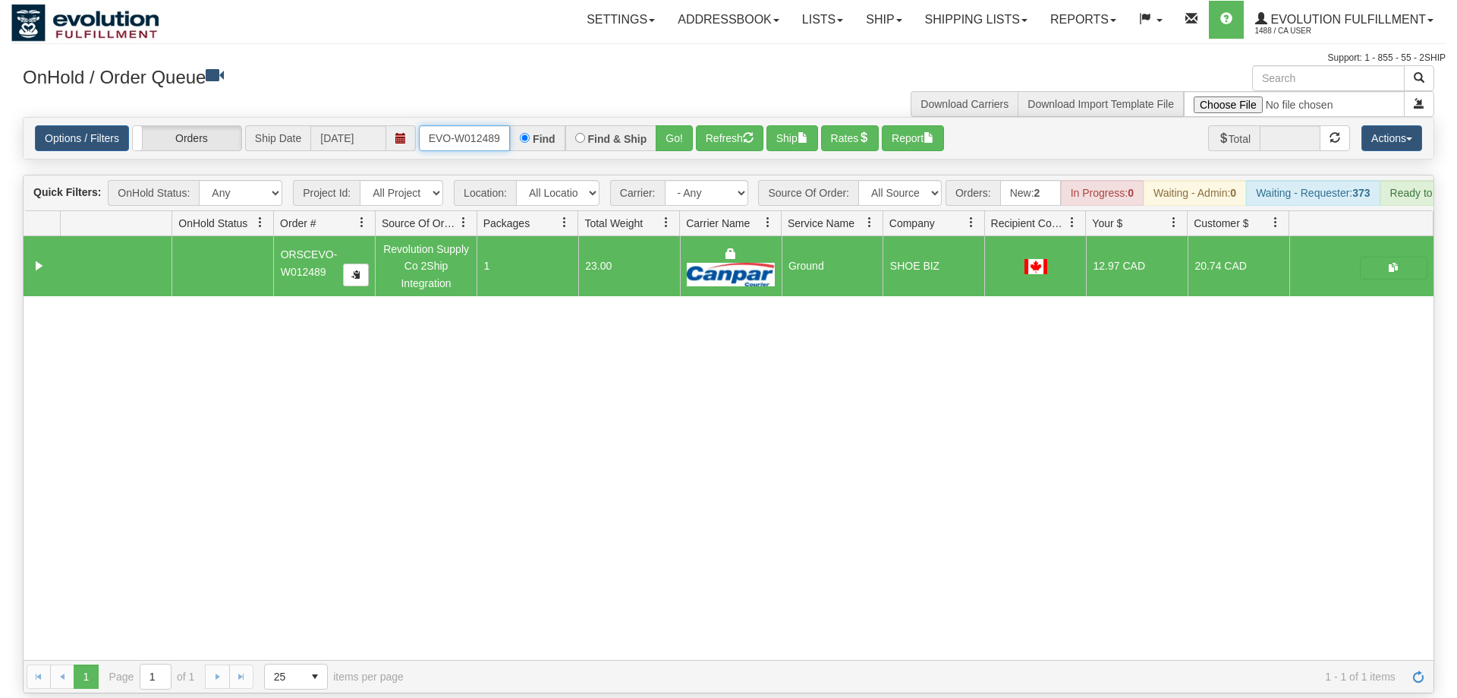
click at [462, 125] on input "ORSCEVO-W012489" at bounding box center [464, 138] width 91 height 26
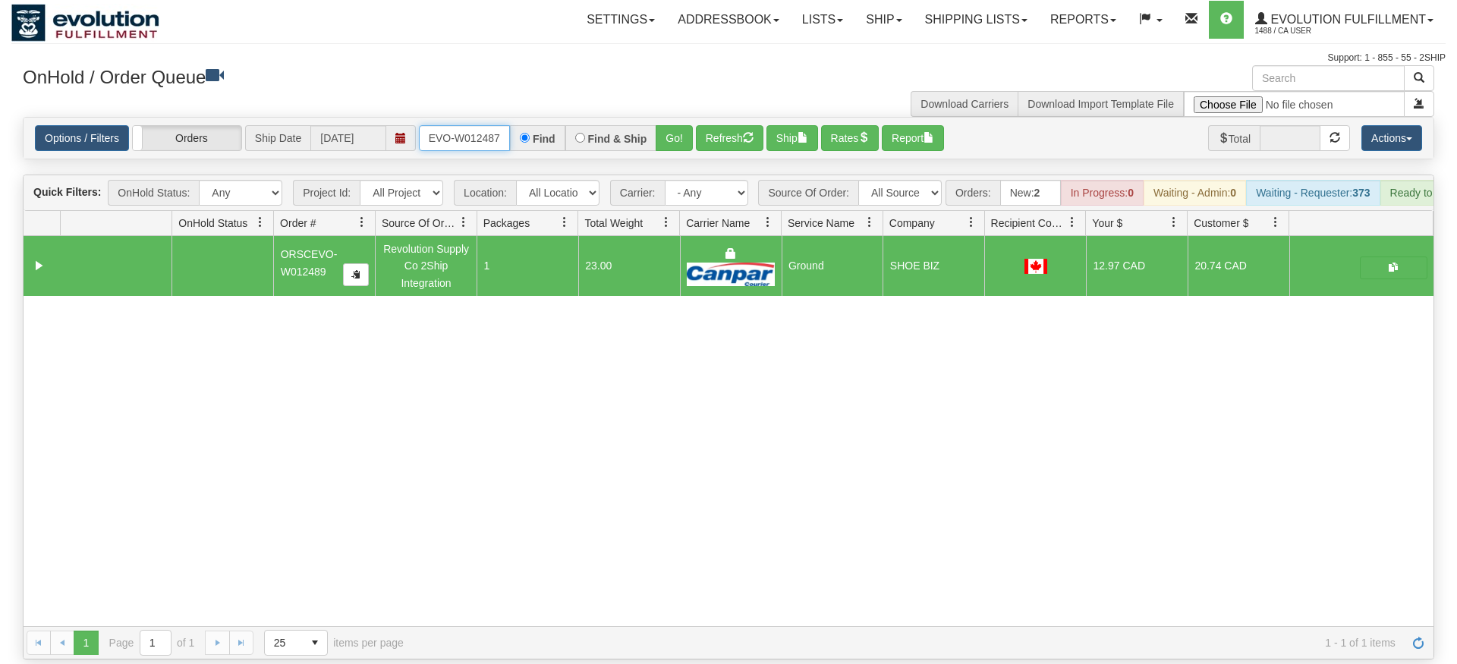
type input "ORSCEVO-W012487"
click at [652, 145] on div "Is equal to Is not equal to Contains Does not contains CAD USD EUR ZAR [PERSON_…" at bounding box center [728, 388] width 1435 height 543
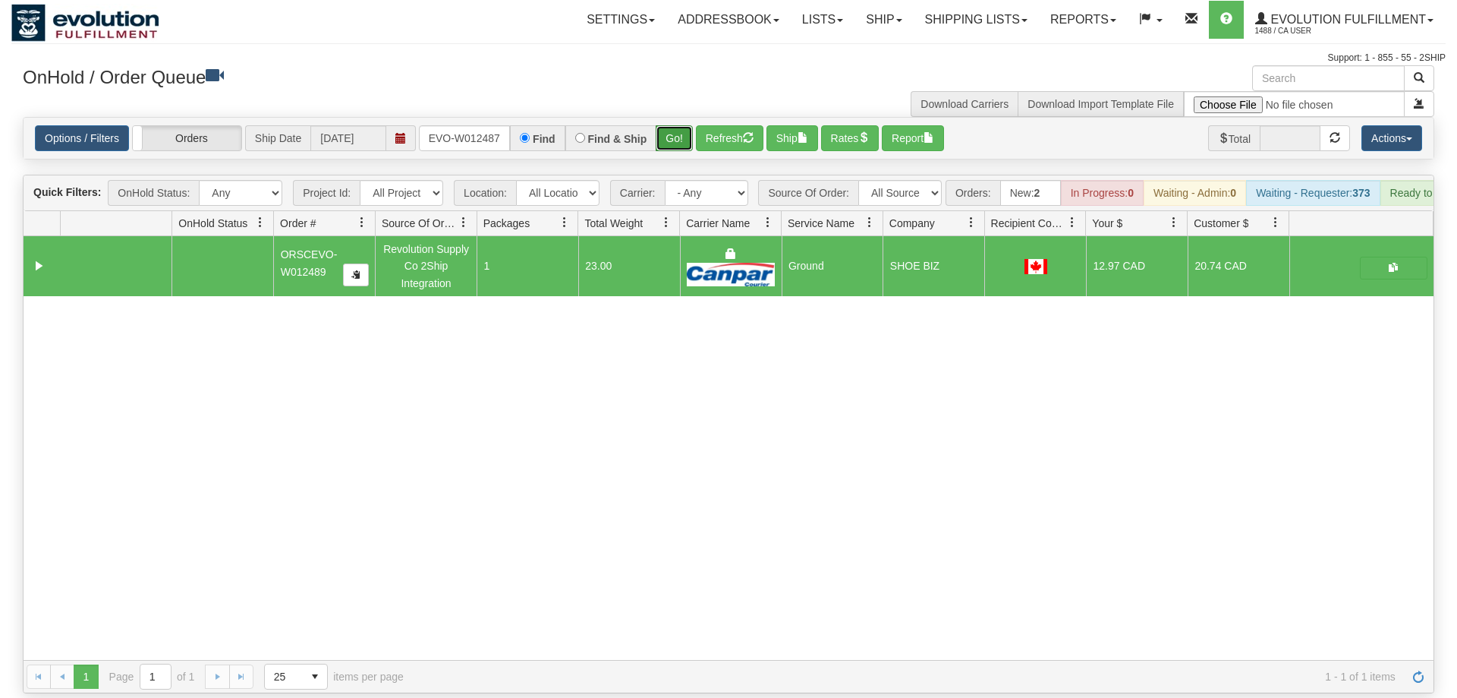
click at [671, 125] on button "Go!" at bounding box center [674, 138] width 37 height 26
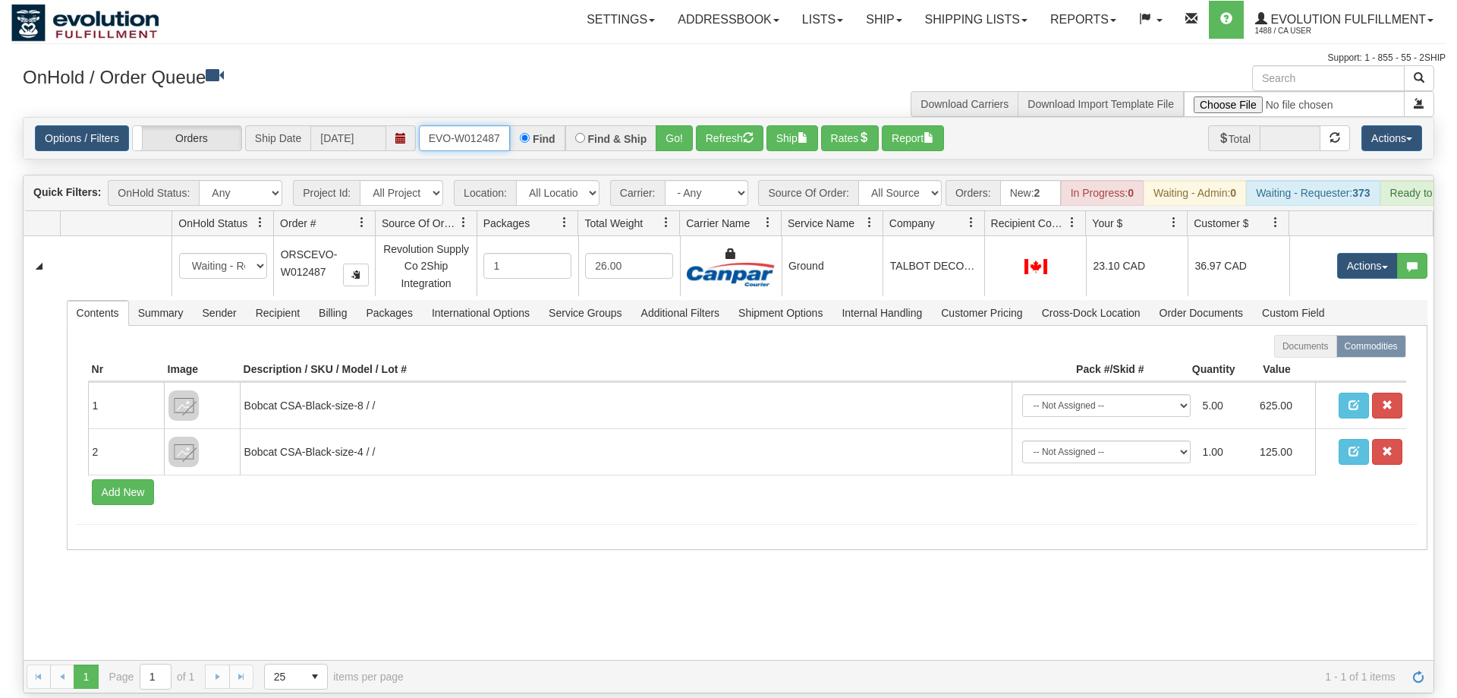
click at [473, 125] on input "ORSCEVO-W012487" at bounding box center [464, 138] width 91 height 26
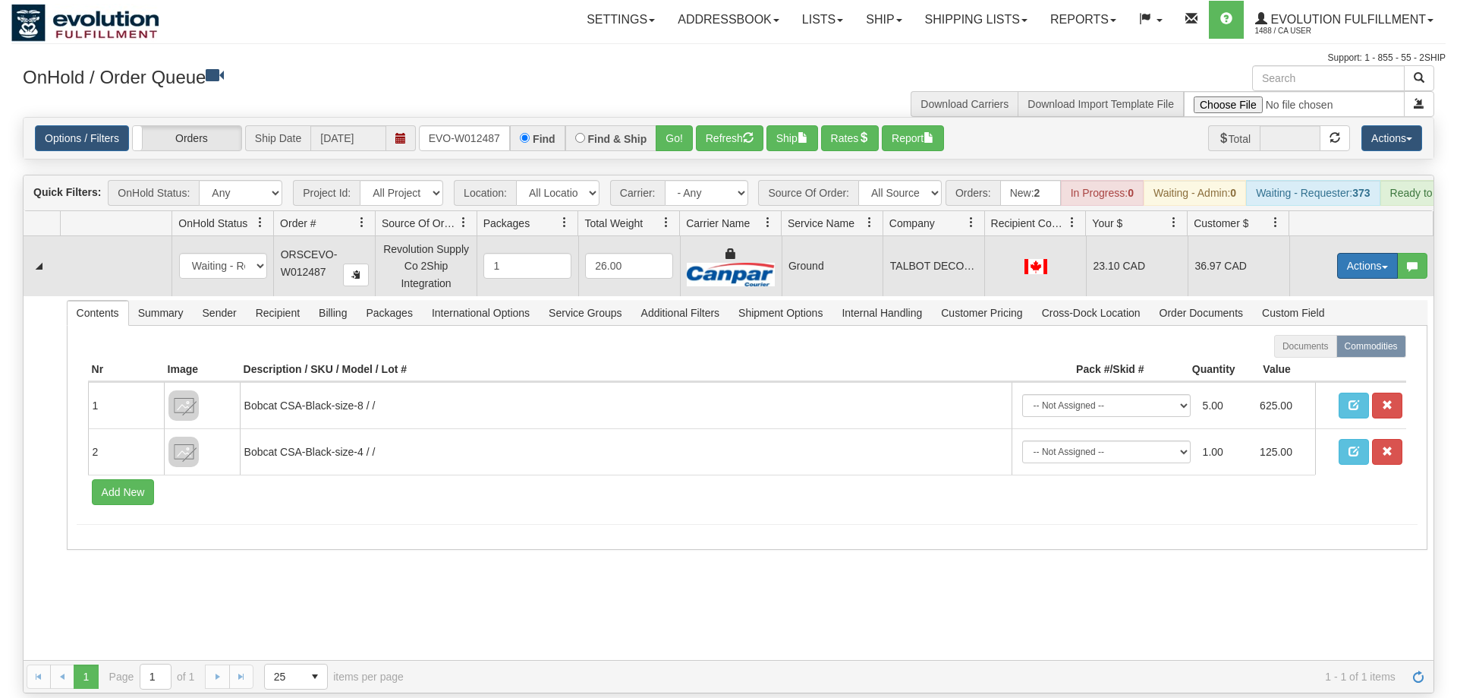
click at [1343, 253] on button "Actions" at bounding box center [1368, 266] width 61 height 26
click at [1327, 328] on span "Rate All Services" at bounding box center [1336, 334] width 91 height 12
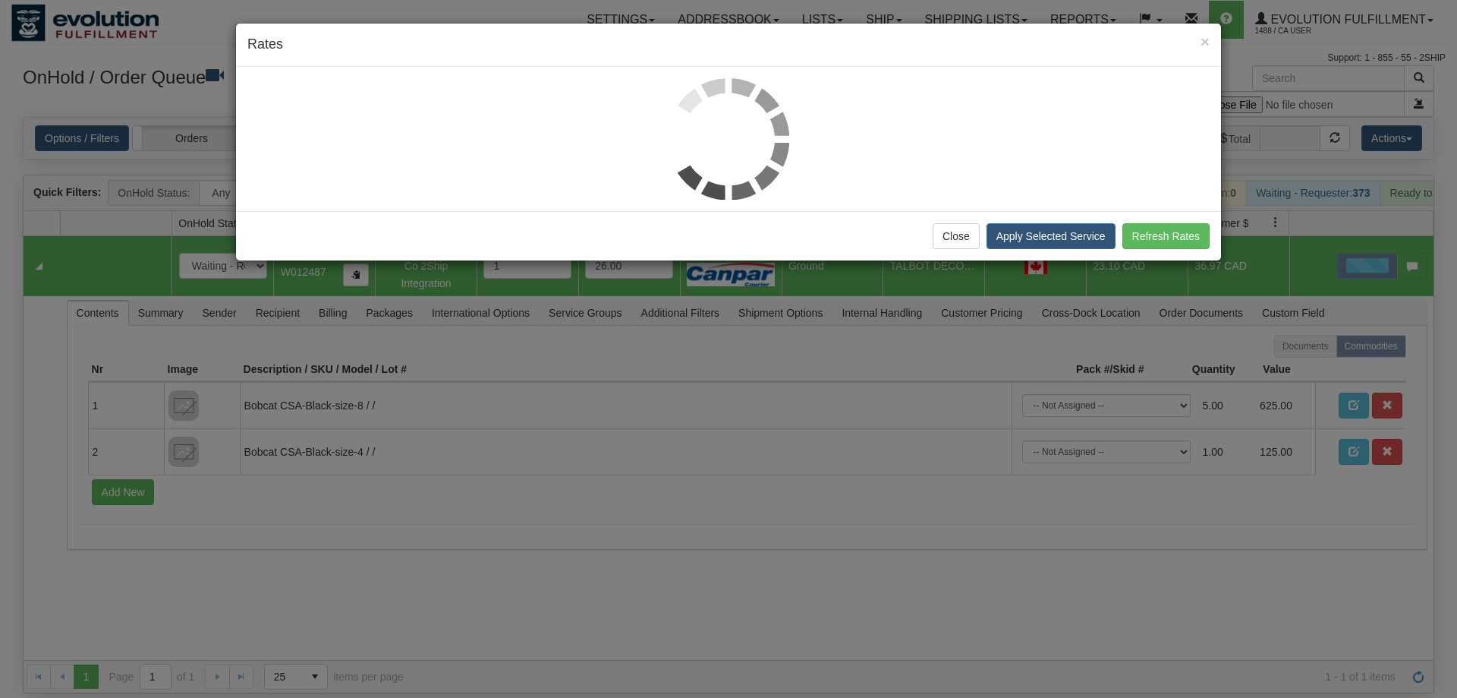
click at [354, 178] on div at bounding box center [728, 138] width 963 height 121
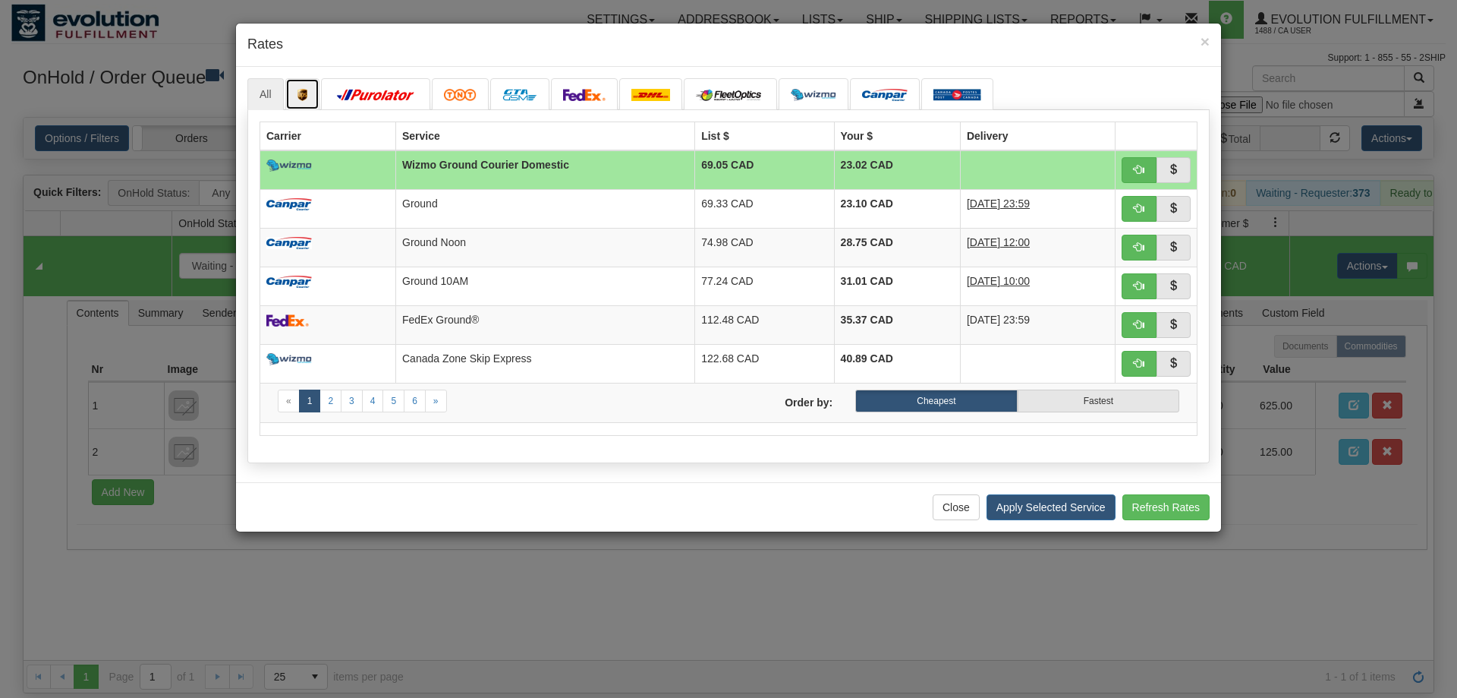
click at [298, 85] on link at bounding box center [302, 94] width 35 height 32
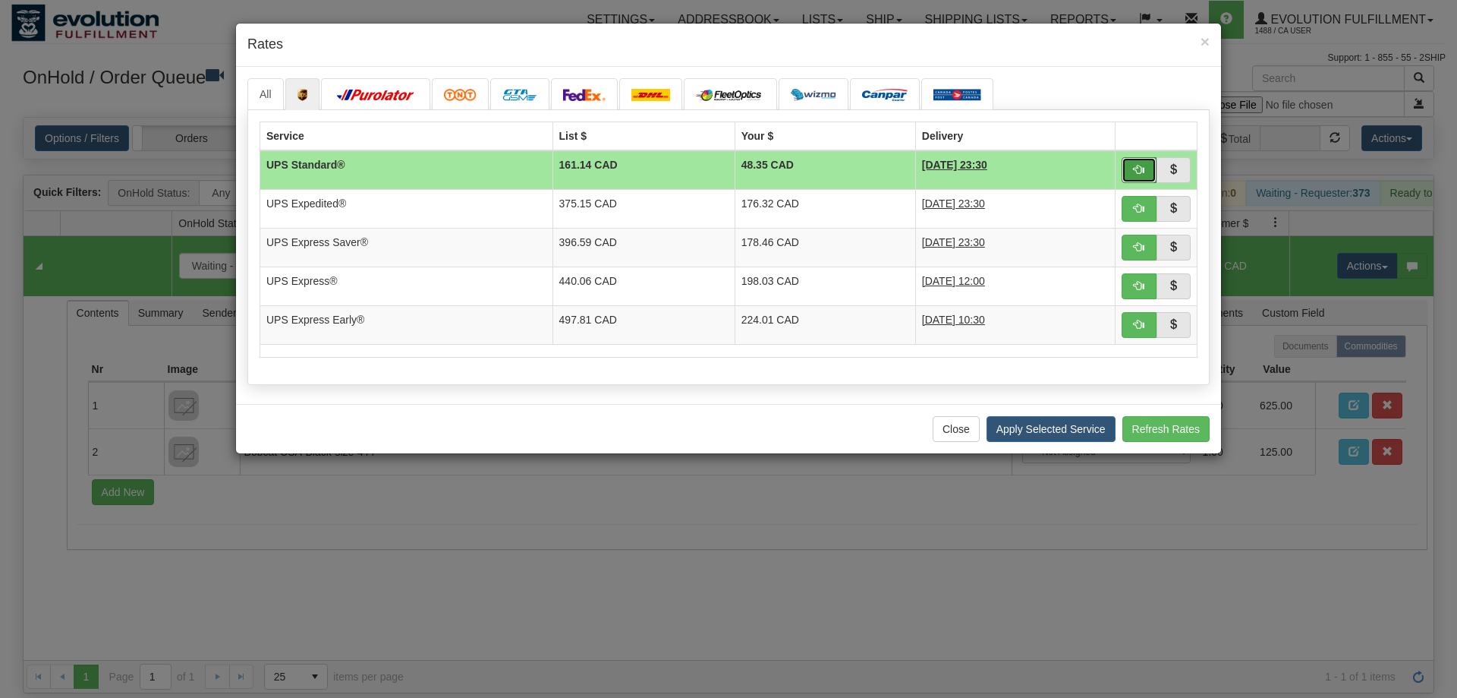
click at [1145, 164] on button "button" at bounding box center [1139, 170] width 35 height 26
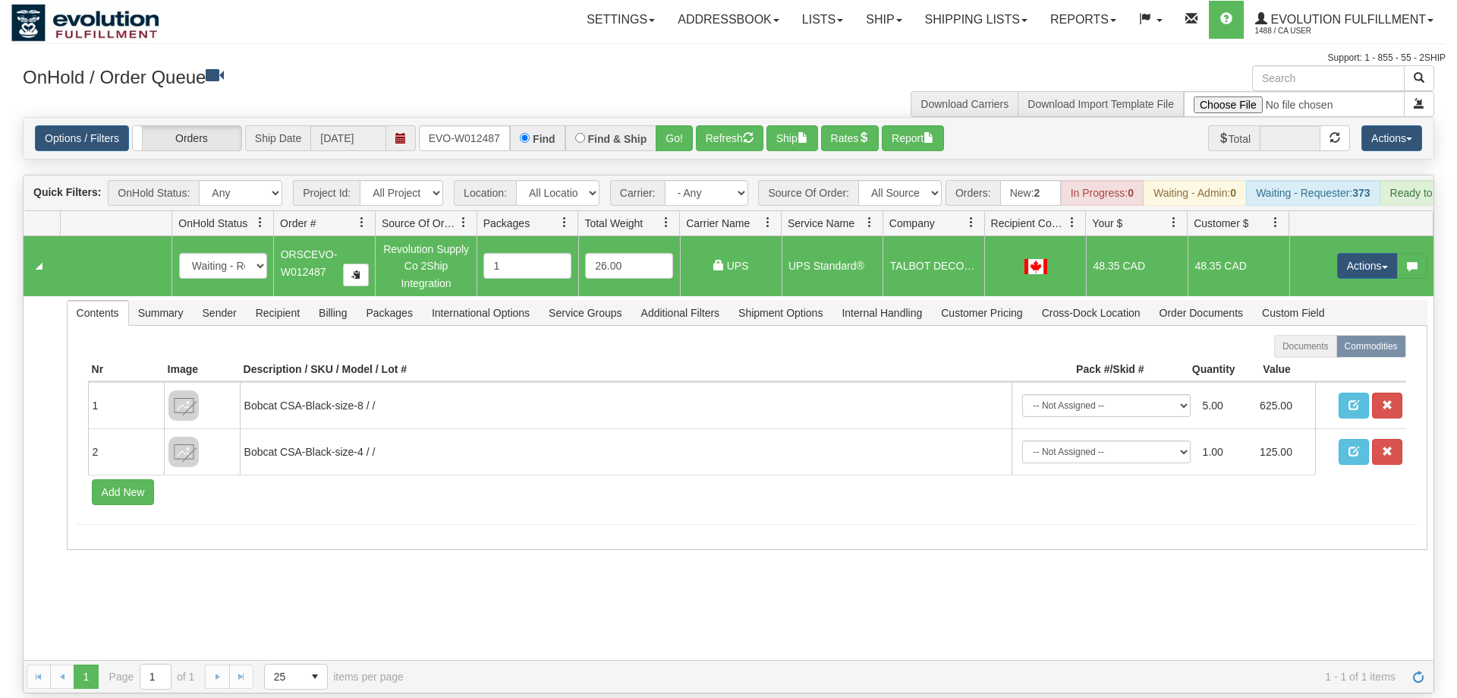
click at [446, 29] on div "Settings Shipping Preferences Fields Preferences New Addressbook Recipients" at bounding box center [854, 20] width 1183 height 38
click at [355, 42] on div at bounding box center [728, 42] width 1435 height 1
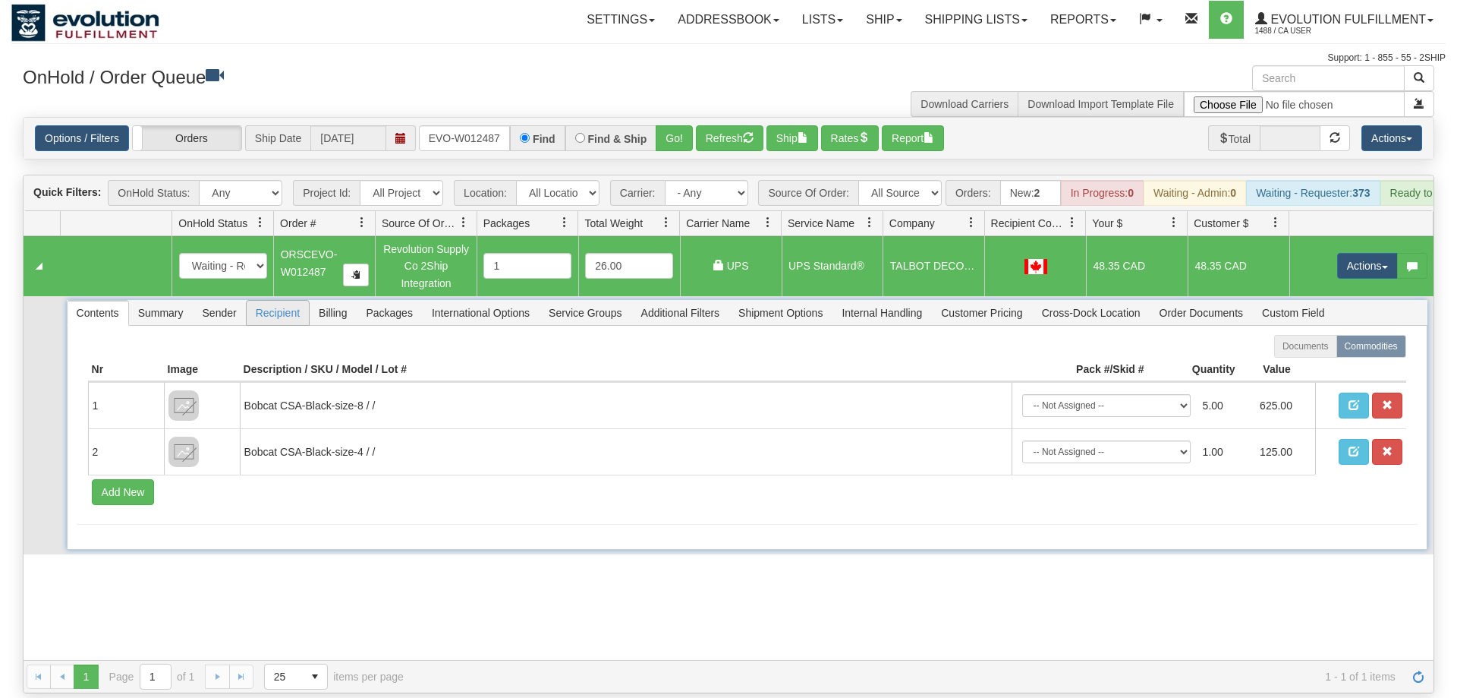
click at [271, 301] on span "Recipient" at bounding box center [278, 313] width 62 height 24
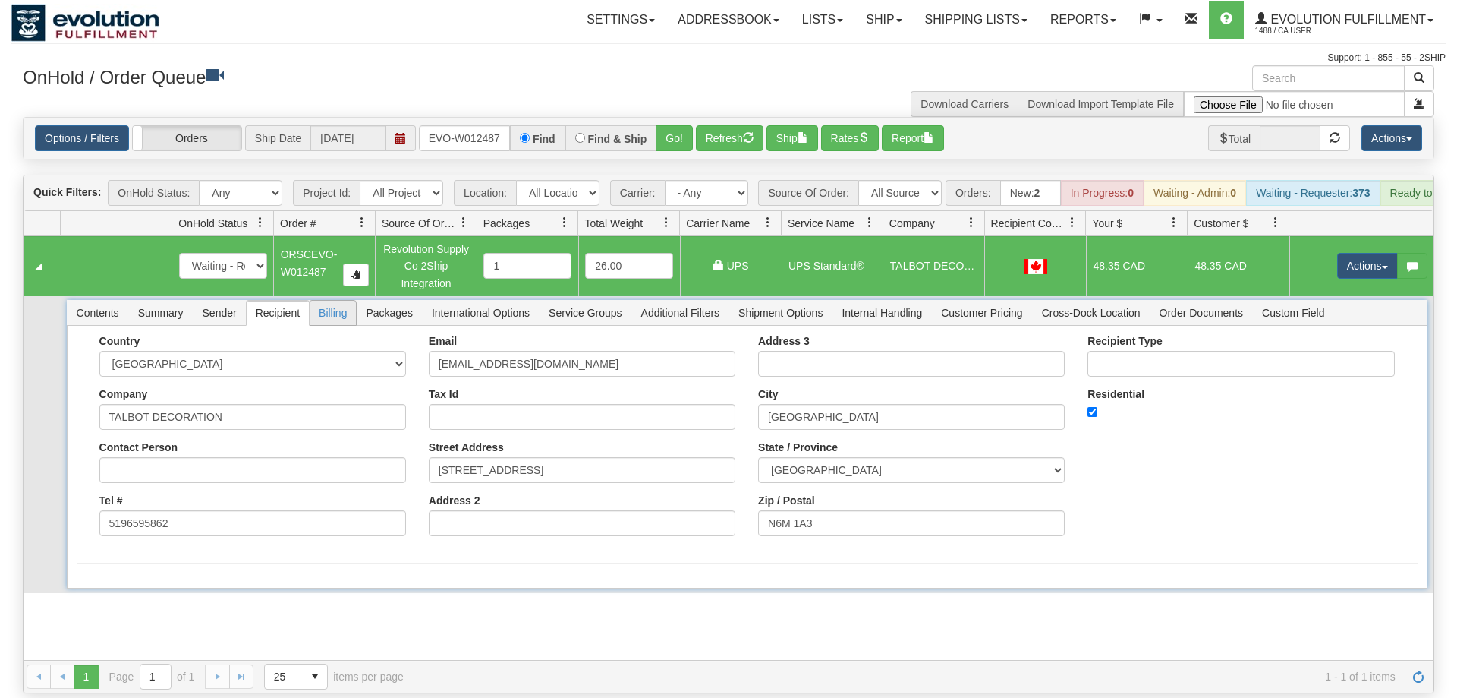
click at [320, 301] on span "Billing" at bounding box center [333, 313] width 46 height 24
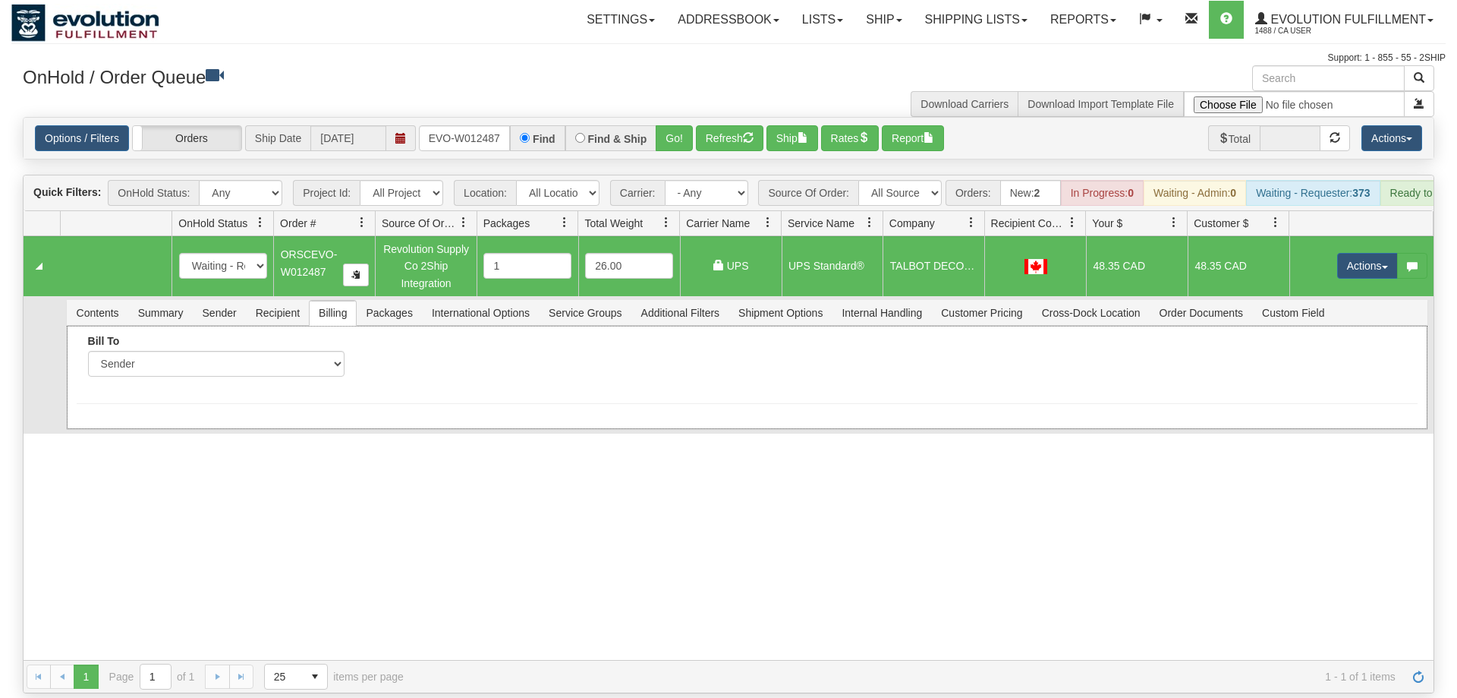
click at [260, 356] on div "Bill To Sender Recipient Third Party Collect" at bounding box center [216, 361] width 279 height 53
click at [88, 351] on select "Sender Recipient Third Party Collect" at bounding box center [216, 364] width 257 height 26
select select "2"
click option "Recipient" at bounding box center [0, 0] width 0 height 0
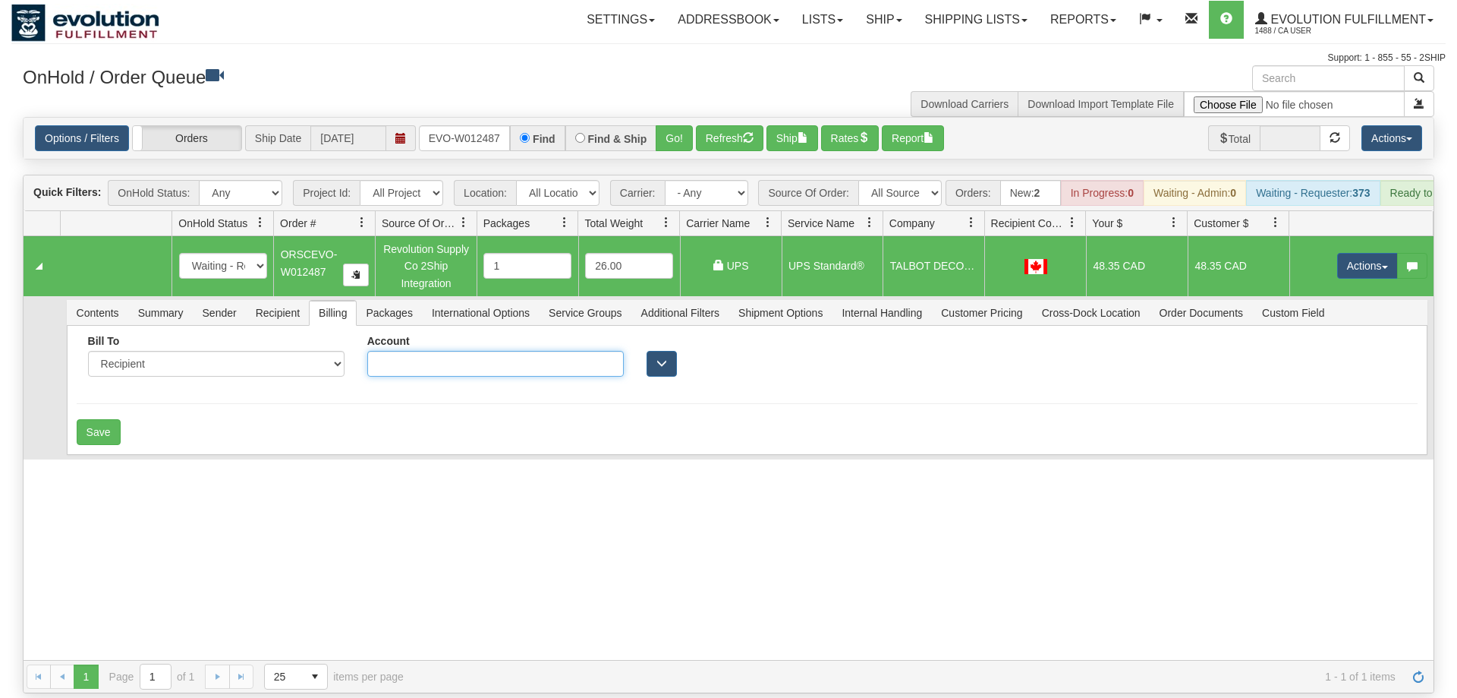
click at [432, 351] on input "Account" at bounding box center [495, 364] width 257 height 26
type input "0115E9"
drag, startPoint x: 353, startPoint y: 404, endPoint x: 337, endPoint y: 410, distance: 17.1
click at [352, 419] on div "Save" at bounding box center [747, 432] width 1341 height 26
click at [111, 419] on button "Save" at bounding box center [99, 432] width 44 height 26
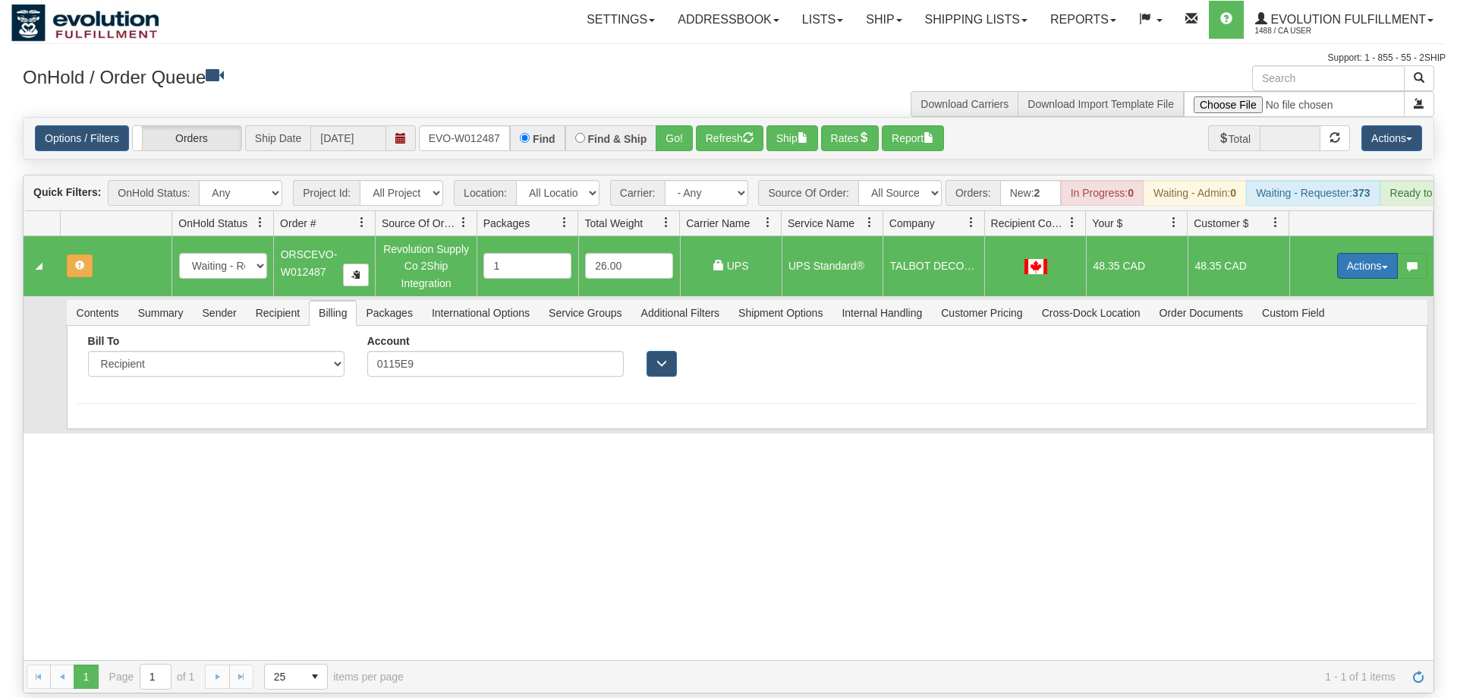
click at [1341, 253] on button "Actions" at bounding box center [1368, 266] width 61 height 26
click at [1324, 308] on span "Refresh Rates" at bounding box center [1330, 314] width 78 height 12
click at [1373, 253] on button "Actions" at bounding box center [1368, 266] width 61 height 26
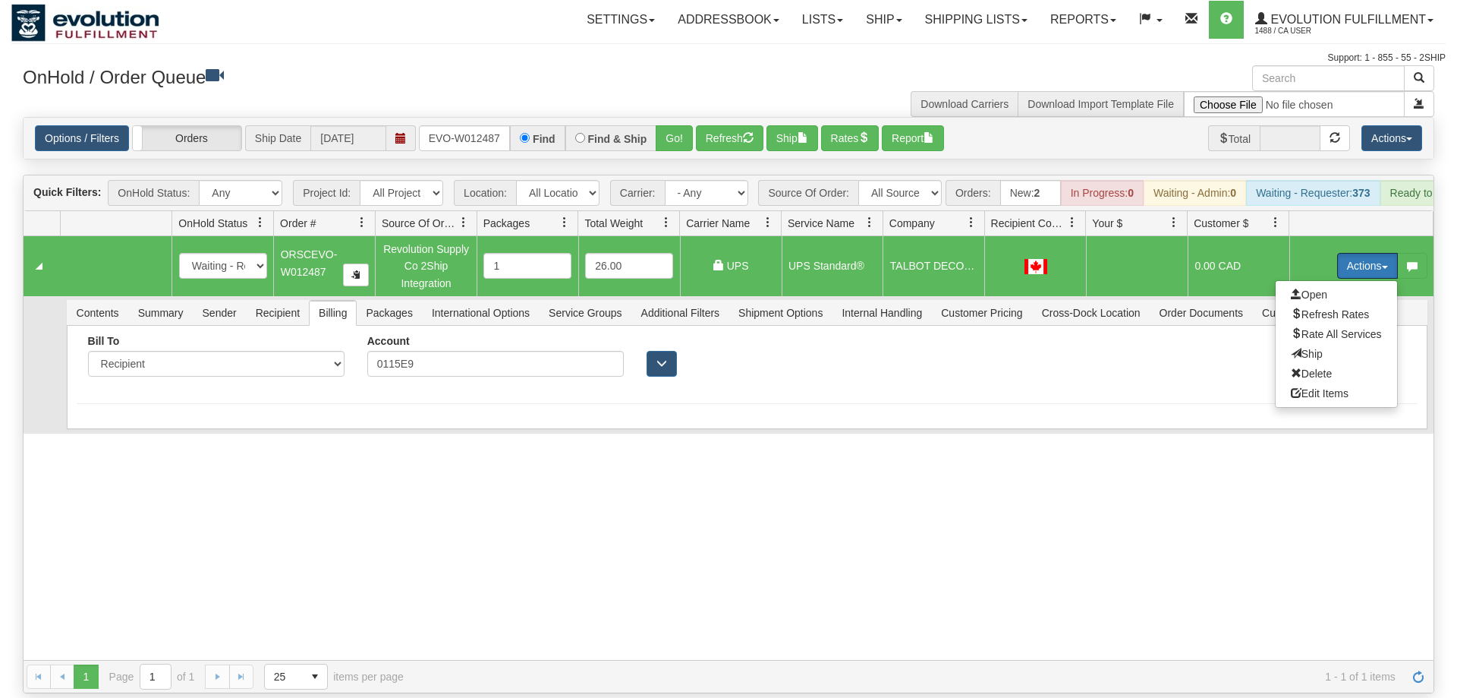
click at [1373, 253] on button "Actions" at bounding box center [1368, 266] width 61 height 26
click at [1370, 253] on button "Actions" at bounding box center [1368, 266] width 61 height 26
click at [1094, 391] on div "Bill To Sender Recipient Third Party Collect Account 0115E9 Country" at bounding box center [747, 377] width 1361 height 103
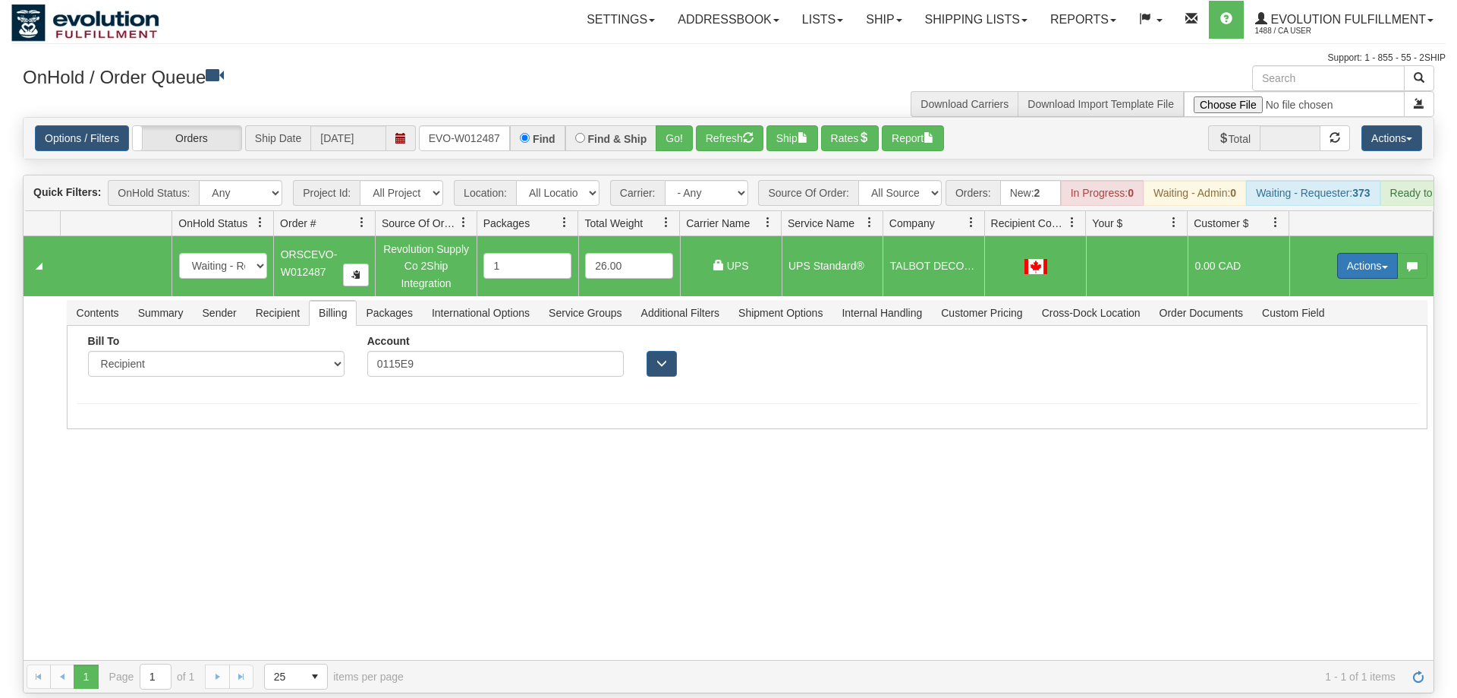
click at [1371, 253] on button "Actions" at bounding box center [1368, 266] width 61 height 26
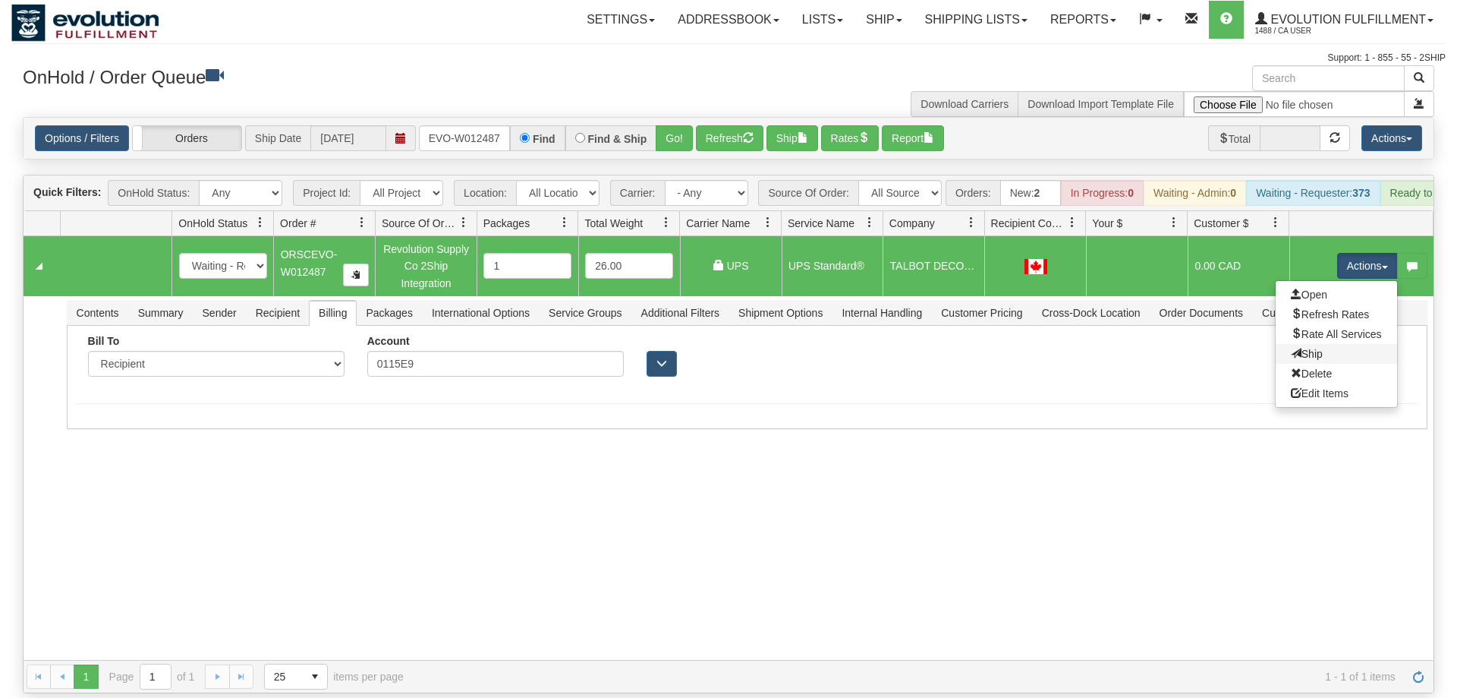
click at [1349, 344] on link "Ship" at bounding box center [1336, 354] width 121 height 20
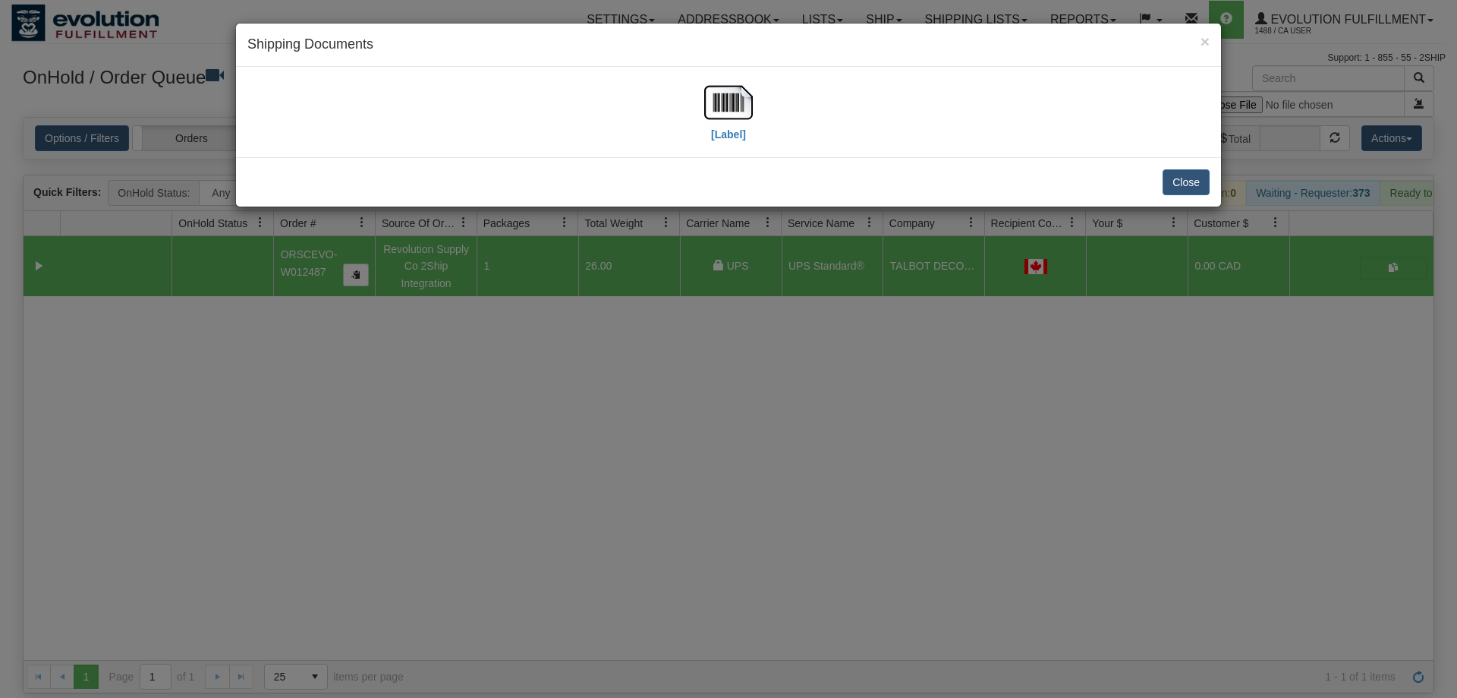
click at [700, 93] on div "[Label]" at bounding box center [728, 112] width 963 height 68
click at [715, 101] on img at bounding box center [728, 102] width 49 height 49
click at [525, 597] on div "× Shipping Documents [Label] Close" at bounding box center [728, 349] width 1457 height 698
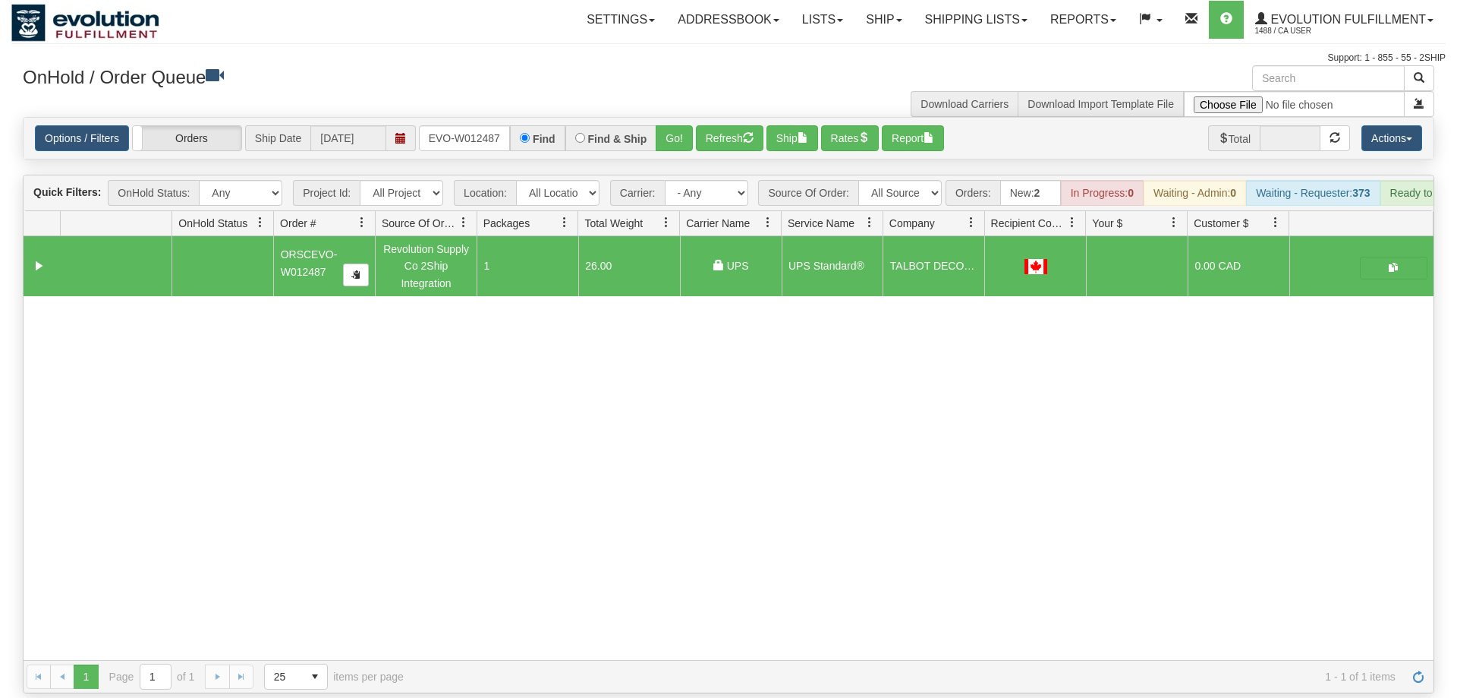
click at [442, 408] on div "31505569 EVOLUTION V3 90788965 90788974 ORSCEVO-W012487 Revolution Supply Co 2S…" at bounding box center [729, 448] width 1410 height 424
click at [484, 125] on input "ORSCEVO-W012487" at bounding box center [464, 138] width 91 height 26
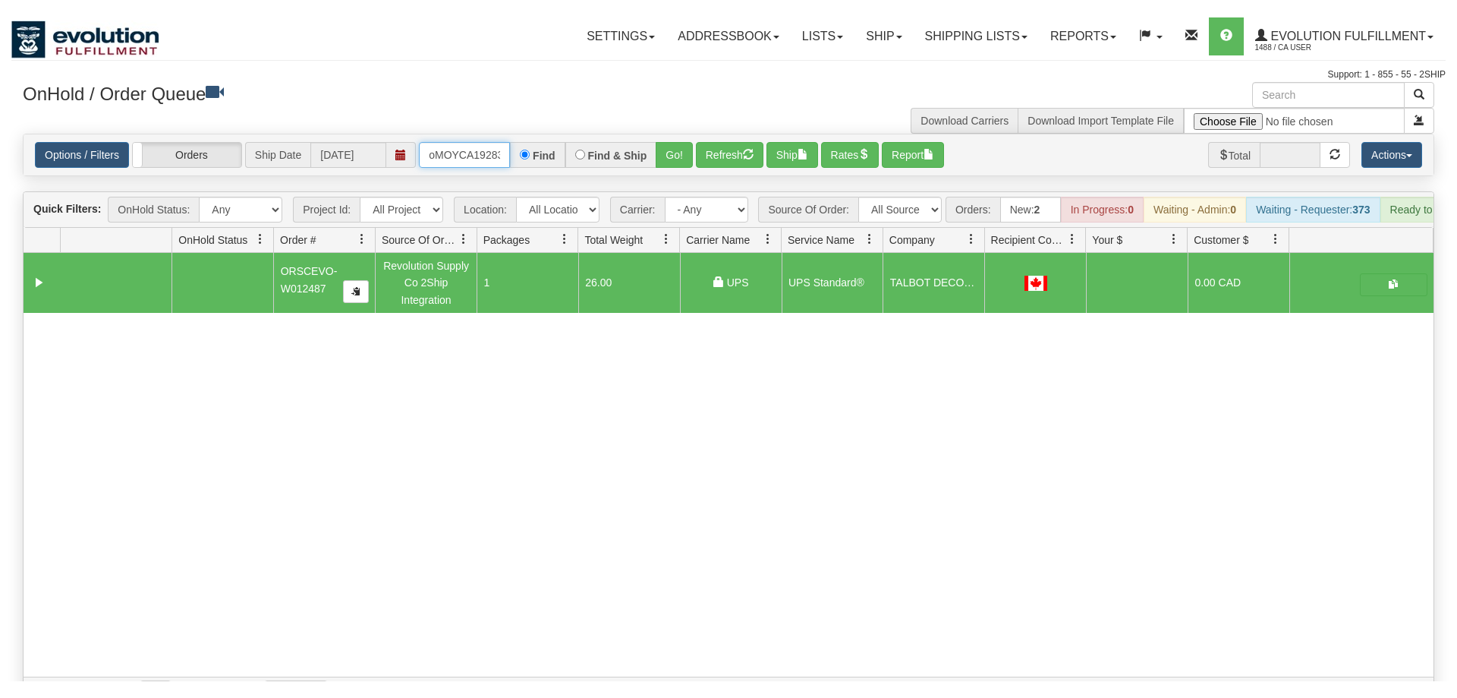
scroll to position [0, 13]
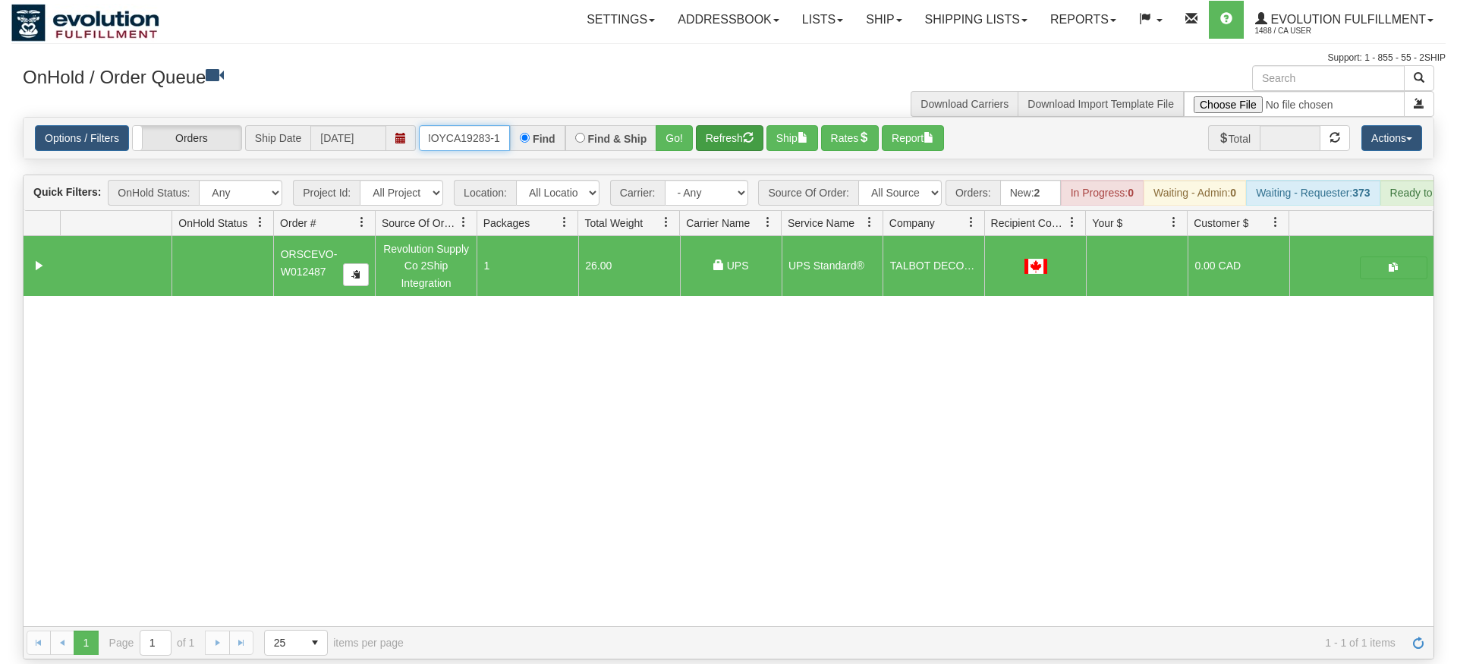
type input "oMOYCA19283-1"
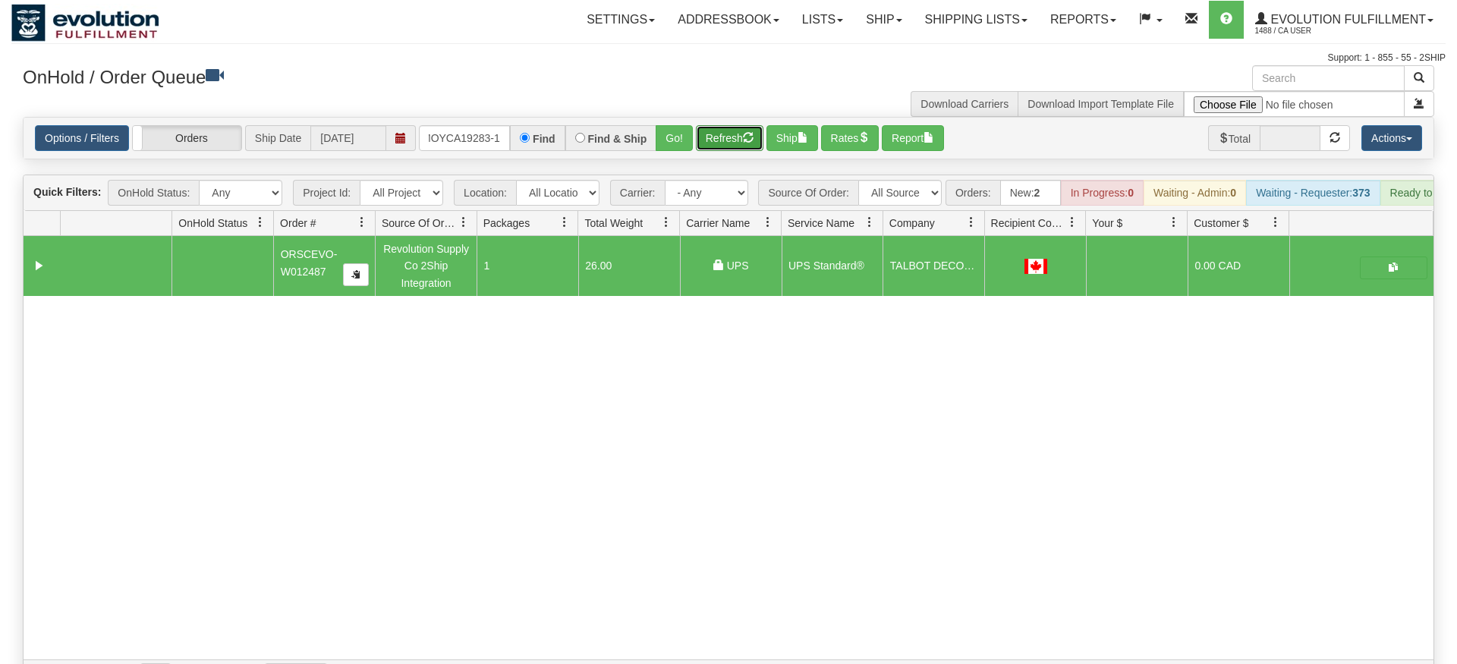
click at [704, 140] on div "Is equal to Is not equal to Contains Does not contains CAD USD EUR ZAR [PERSON_…" at bounding box center [728, 405] width 1435 height 576
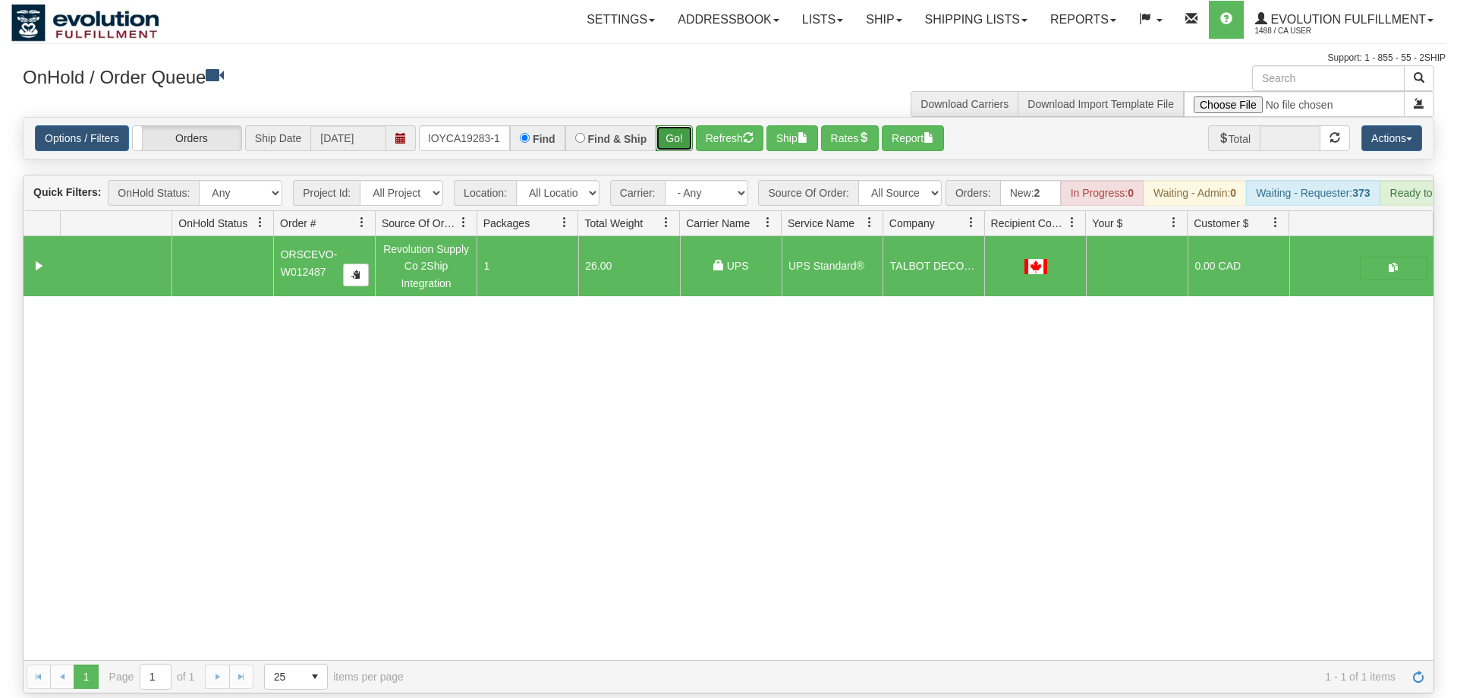
click at [673, 125] on button "Go!" at bounding box center [674, 138] width 37 height 26
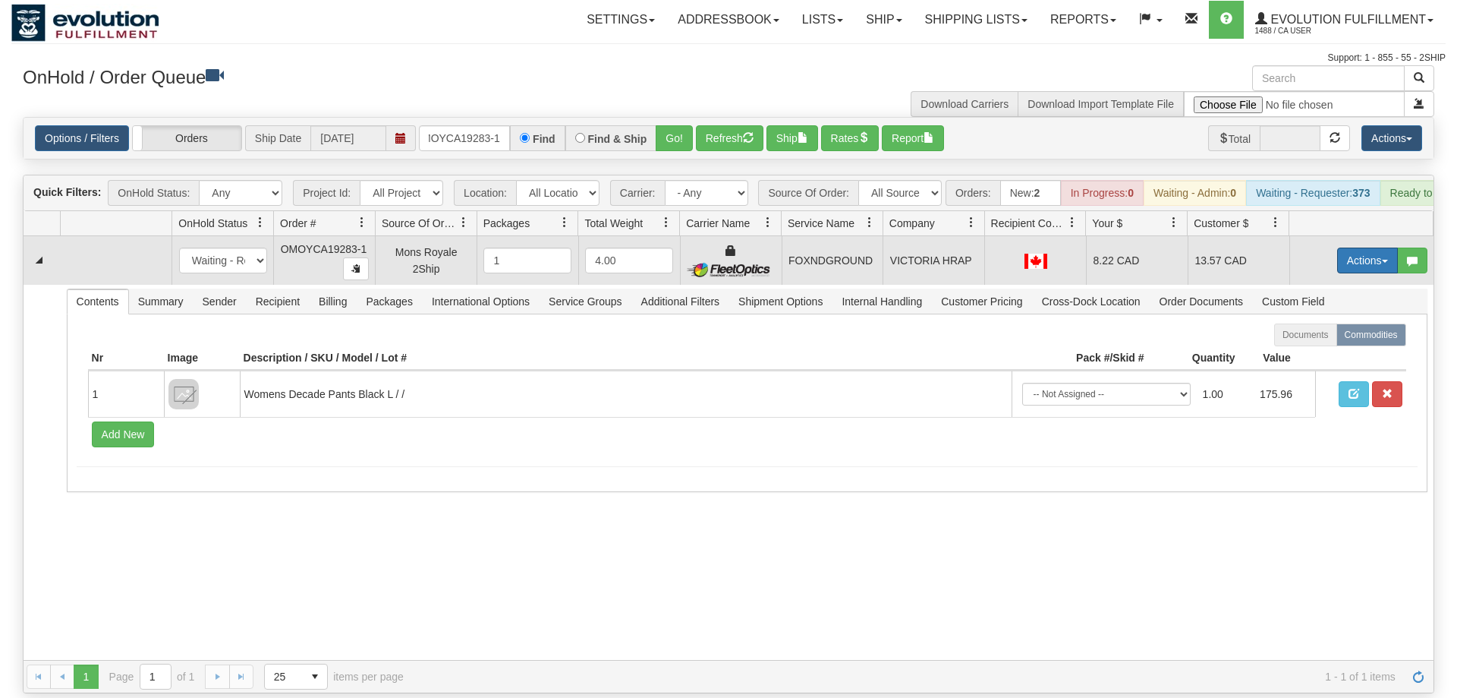
click at [1360, 247] on button "Actions" at bounding box center [1368, 260] width 61 height 26
click at [1306, 342] on span "Ship" at bounding box center [1307, 348] width 32 height 12
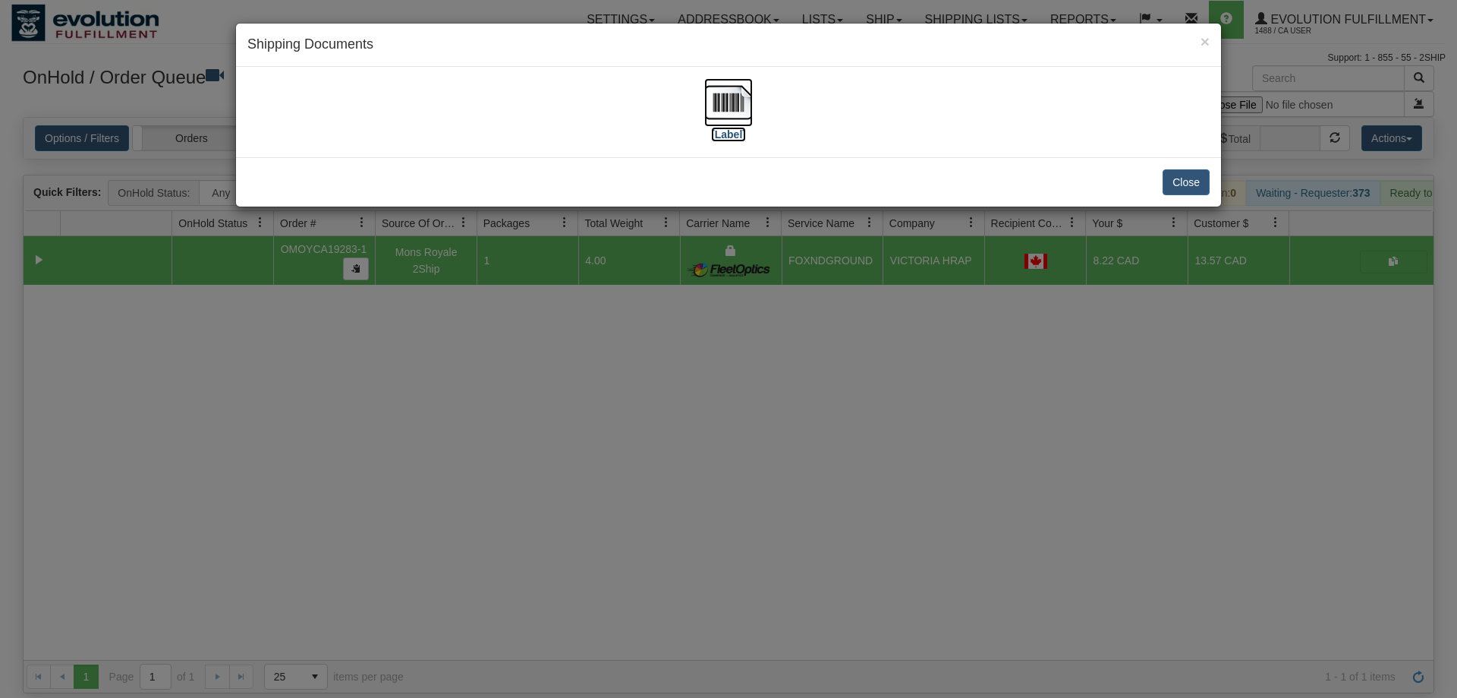
click at [733, 124] on img at bounding box center [728, 102] width 49 height 49
click at [449, 390] on div "× Shipping Documents [Label] Close" at bounding box center [728, 349] width 1457 height 698
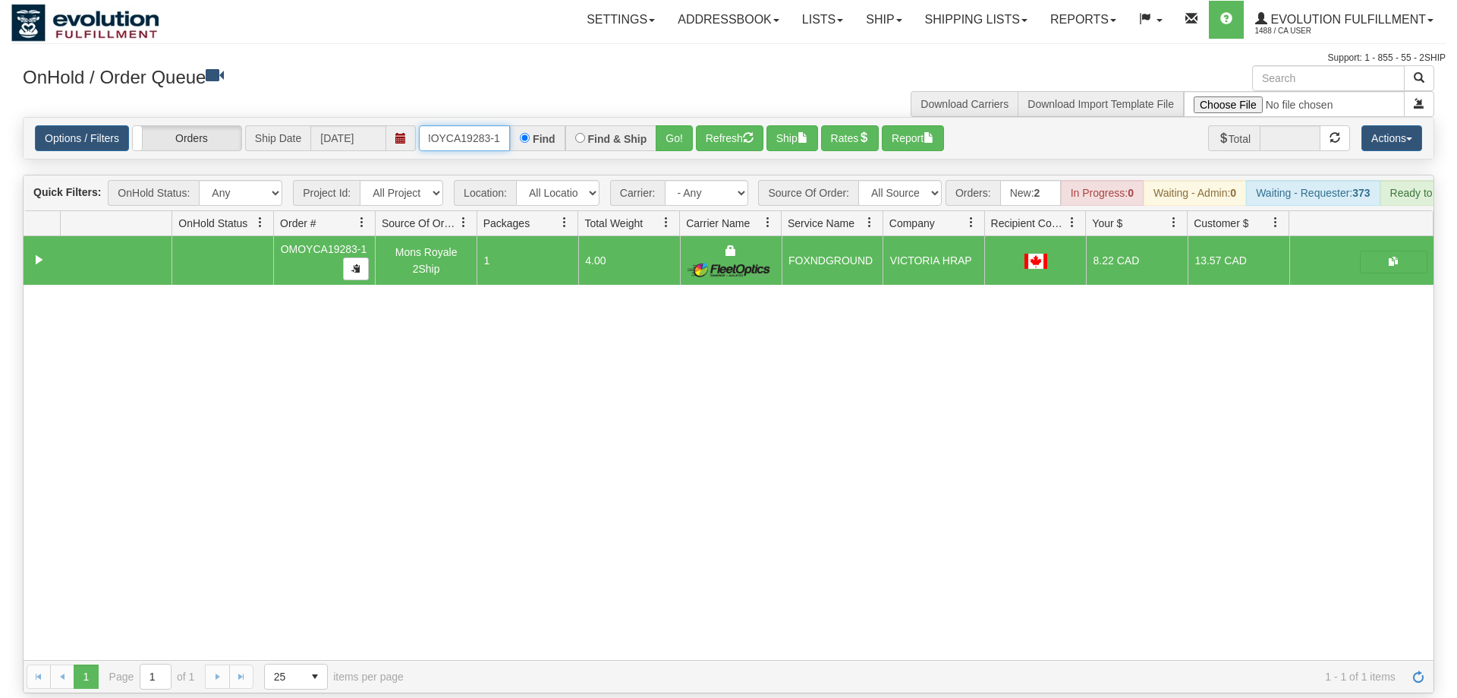
click at [457, 125] on input "oMOYCA19283-1" at bounding box center [464, 138] width 91 height 26
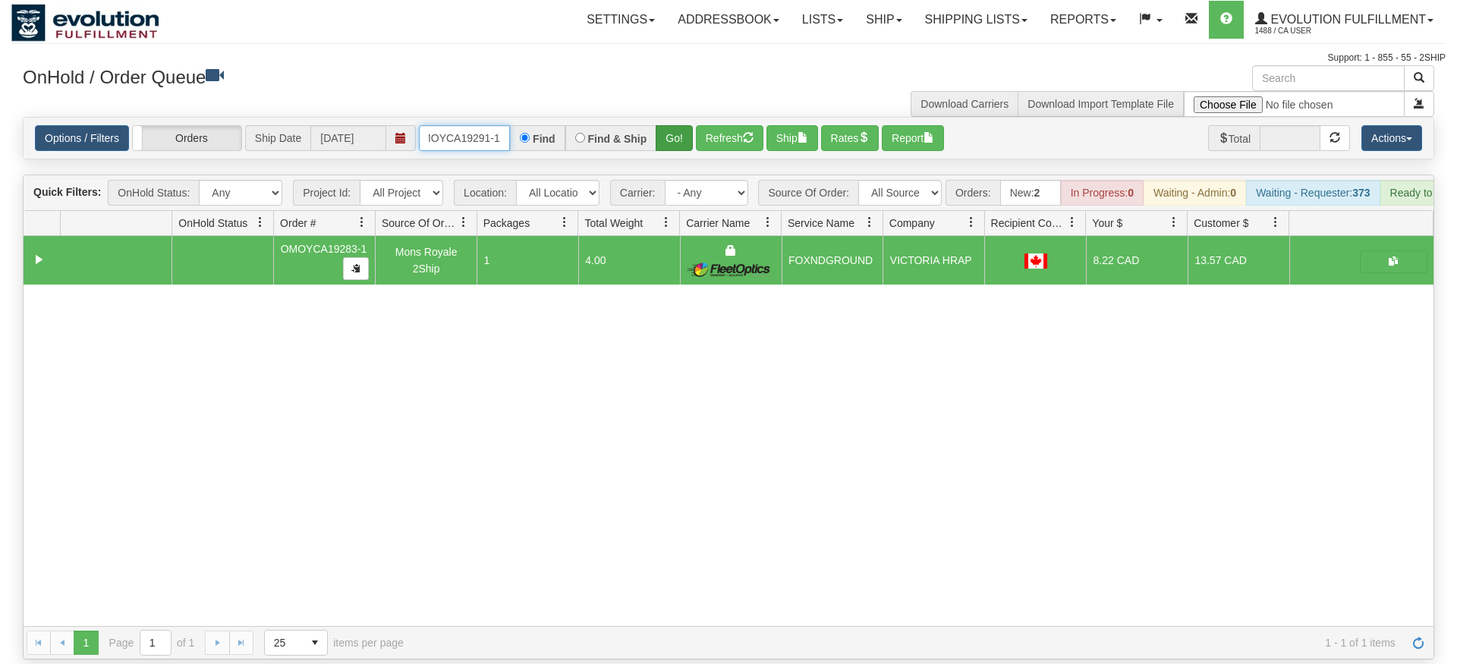
type input "OMOYCA19291-1"
drag, startPoint x: 682, startPoint y: 119, endPoint x: 670, endPoint y: 149, distance: 32.3
click at [676, 152] on div "Is equal to Is not equal to Contains Does not contains CAD USD EUR ZAR [PERSON_…" at bounding box center [728, 388] width 1435 height 543
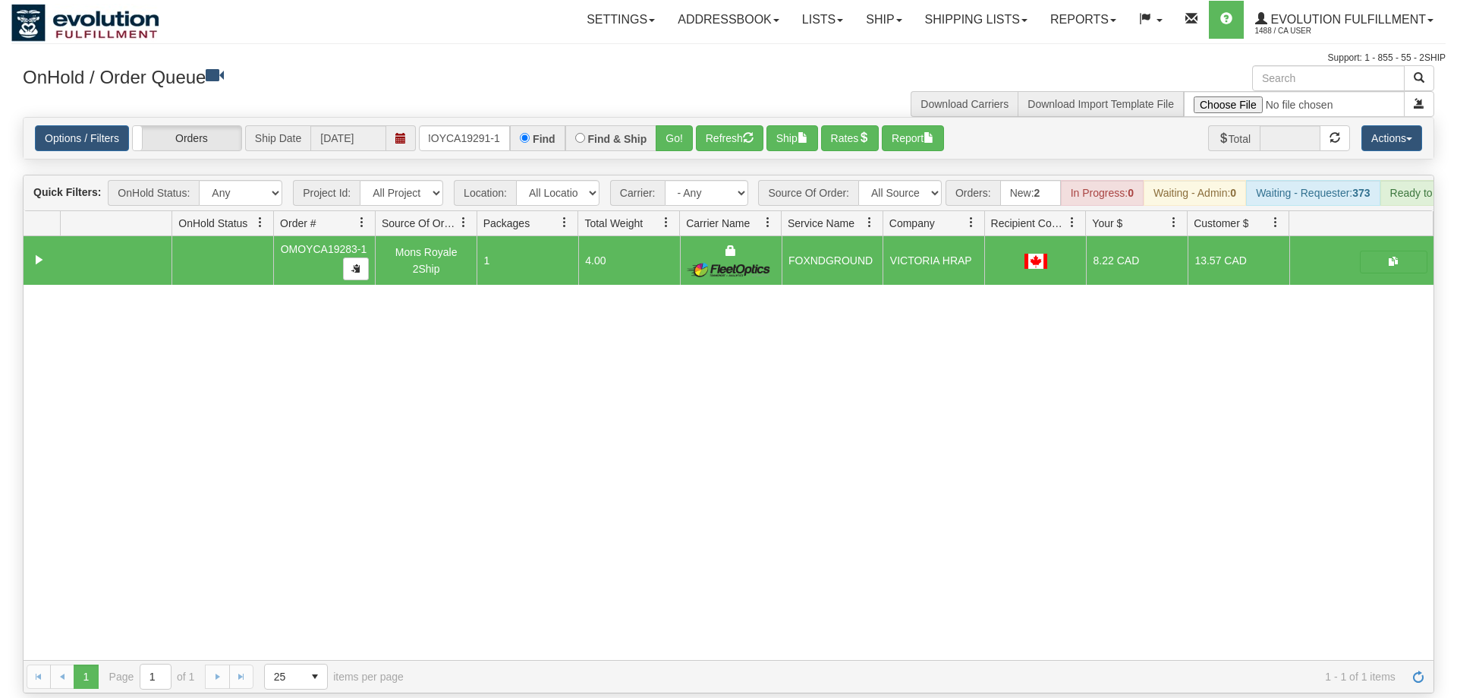
click at [671, 129] on div "Options / Filters Group Shipments Orders Ship Date [DATE] OMOYCA19291-1 Find Fi…" at bounding box center [729, 138] width 1410 height 41
click at [669, 125] on button "Go!" at bounding box center [674, 138] width 37 height 26
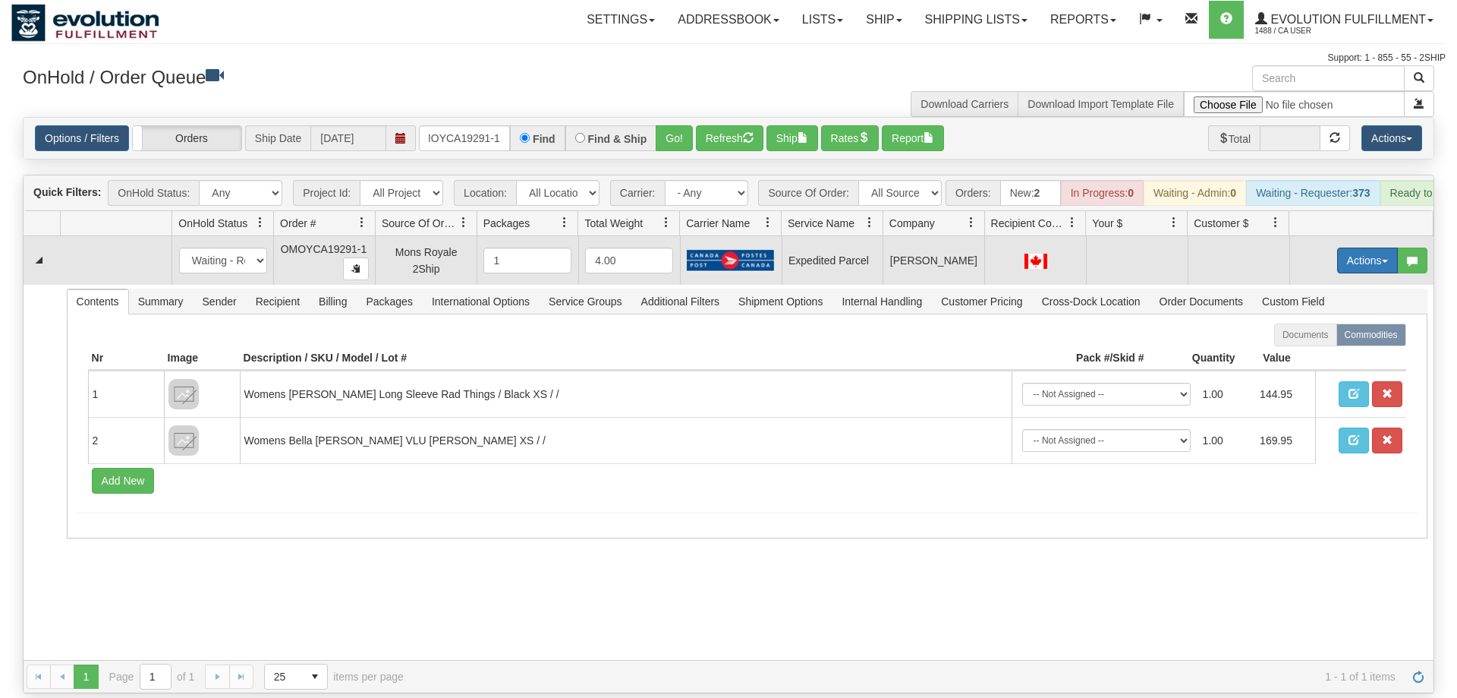
click at [1344, 247] on button "Actions" at bounding box center [1368, 260] width 61 height 26
click at [1314, 323] on span "Rate All Services" at bounding box center [1336, 329] width 91 height 12
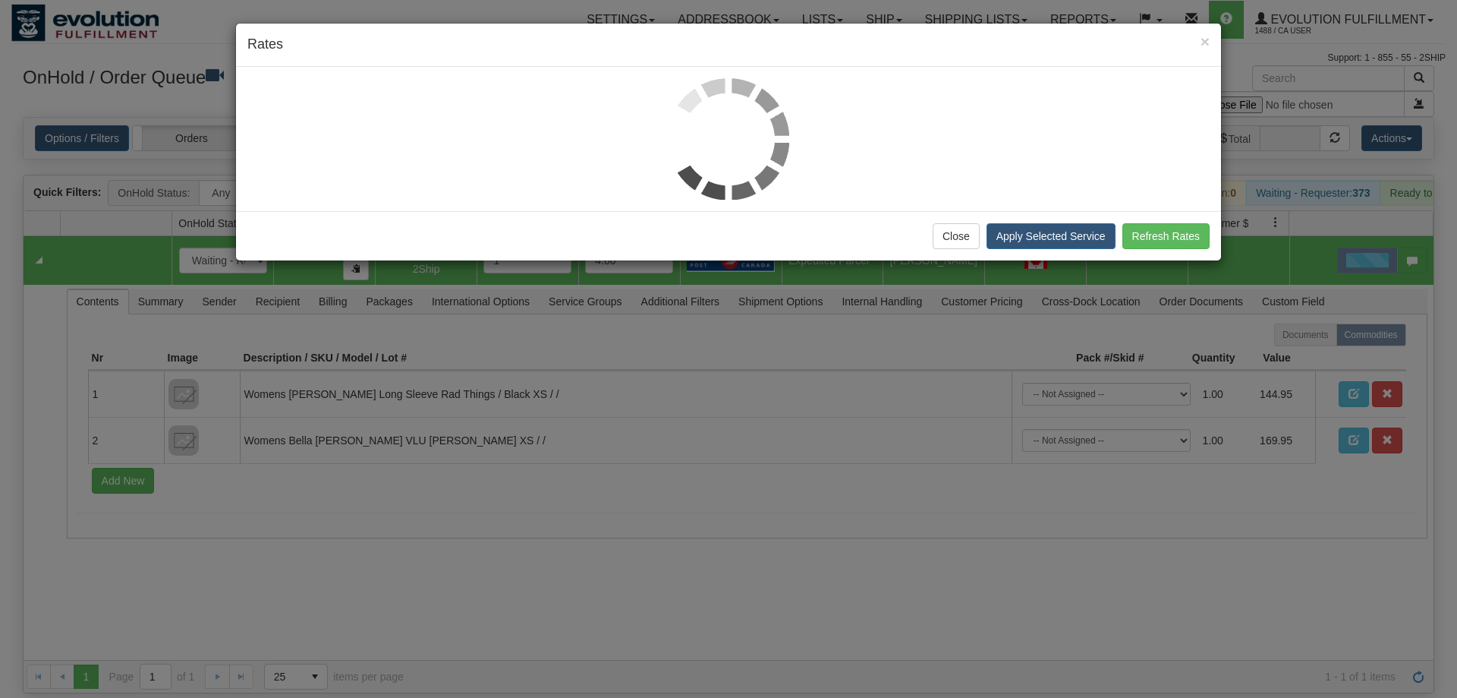
click at [485, 228] on div "Close Apply Selected Service Refresh Rates" at bounding box center [728, 235] width 985 height 49
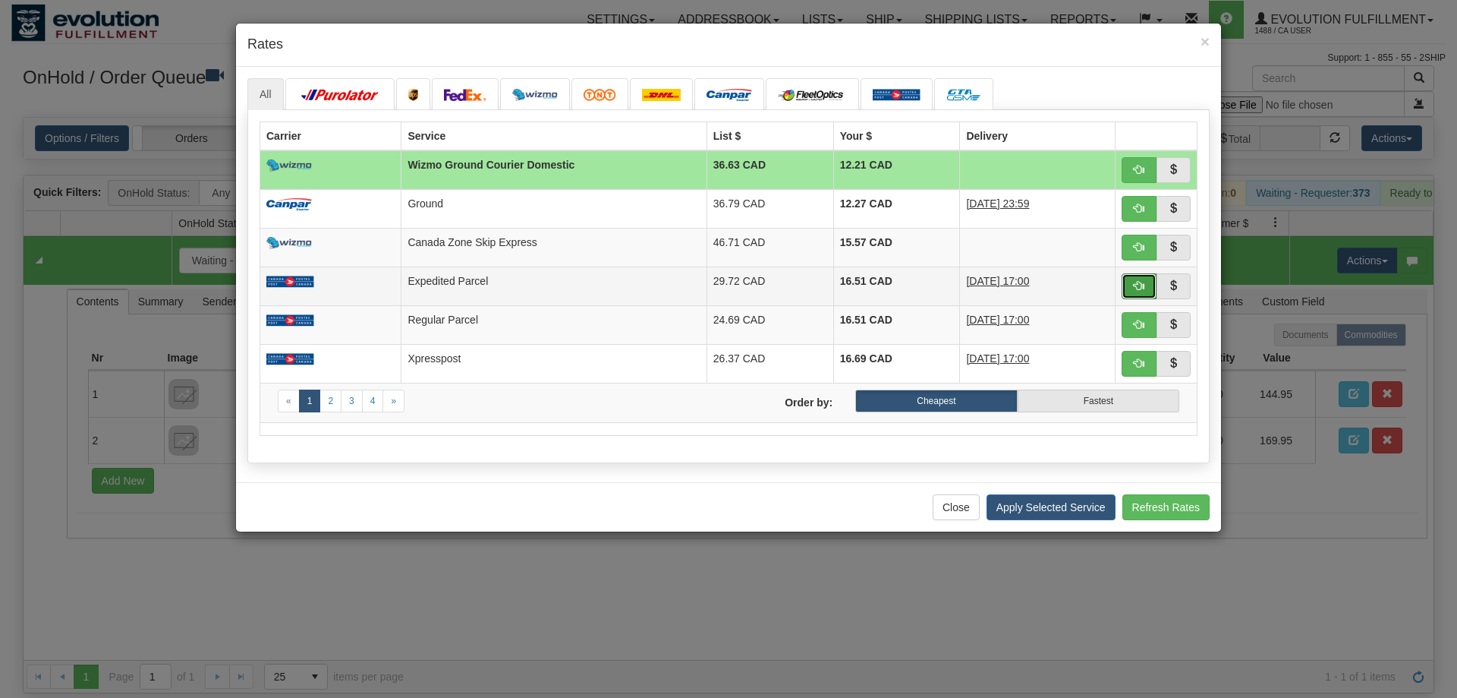
click at [1141, 295] on button "button" at bounding box center [1139, 286] width 35 height 26
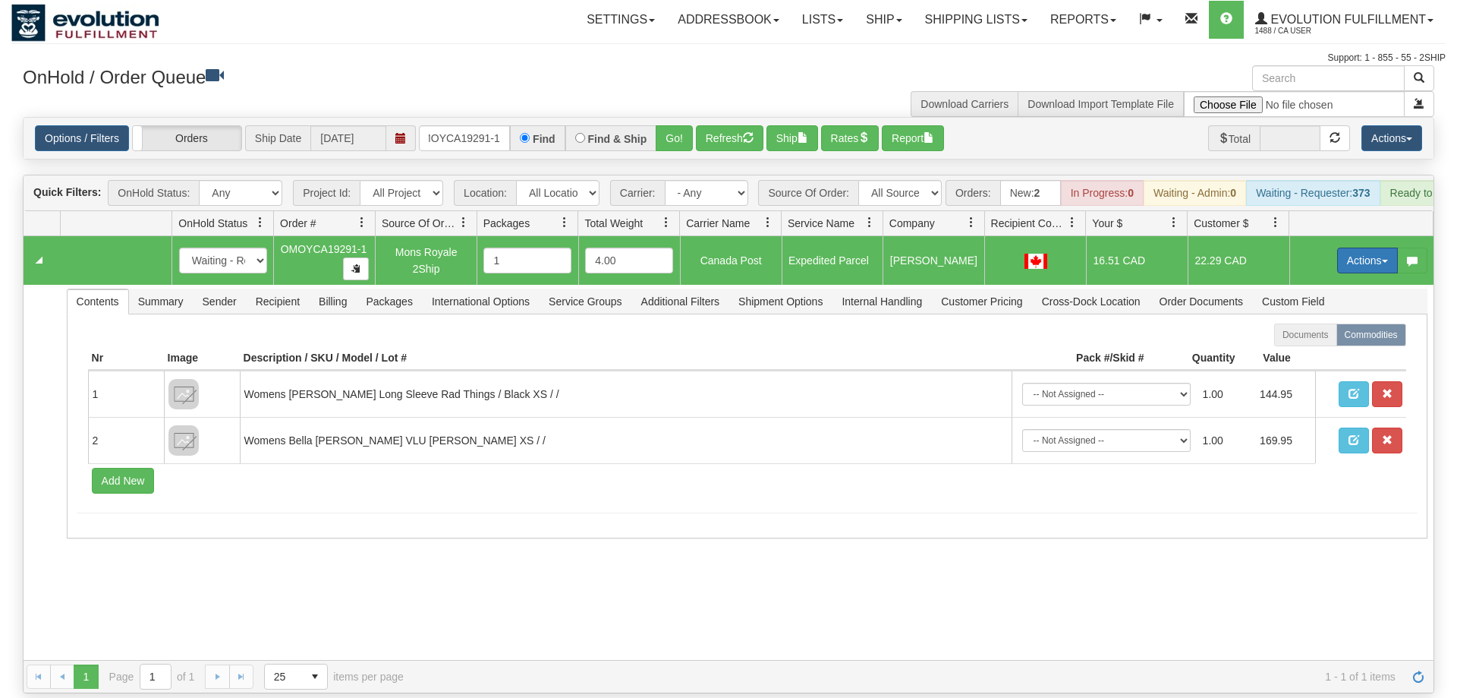
click at [1347, 247] on button "Actions" at bounding box center [1368, 260] width 61 height 26
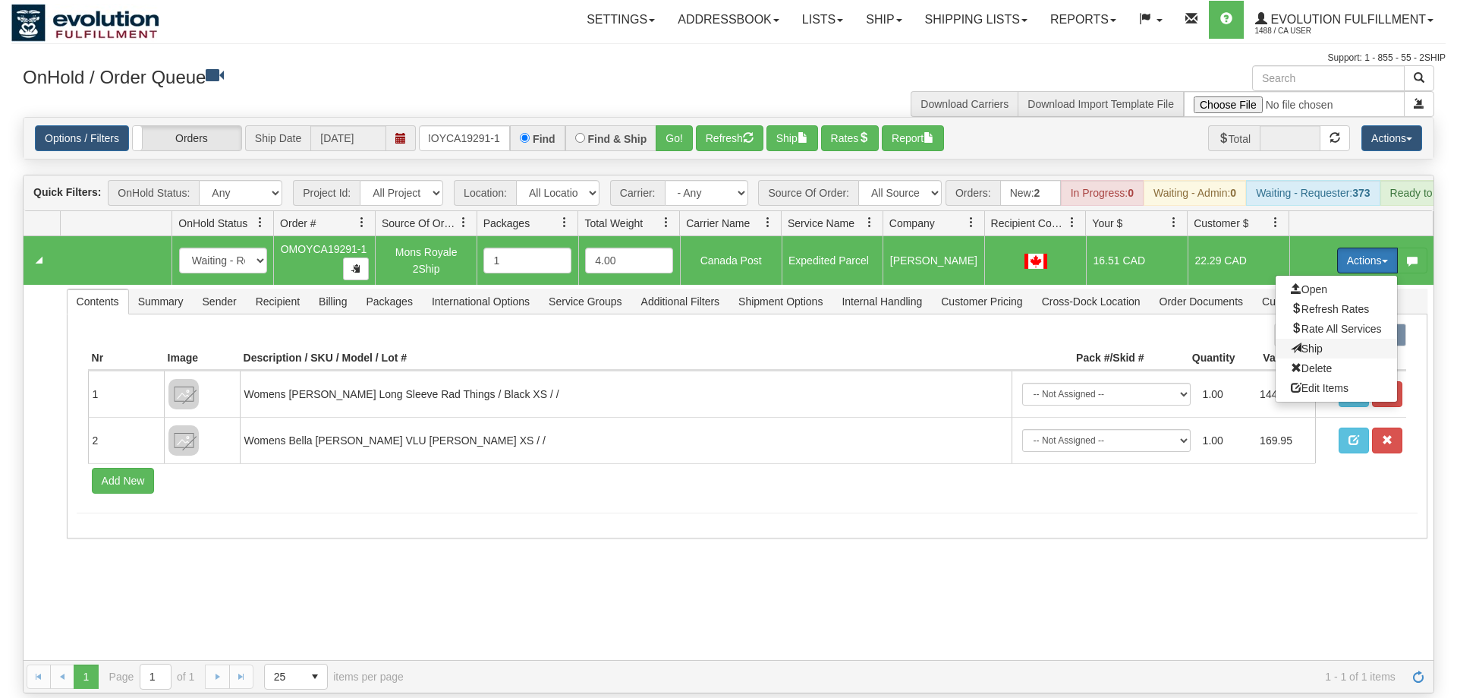
click at [1311, 342] on span "Ship" at bounding box center [1307, 348] width 32 height 12
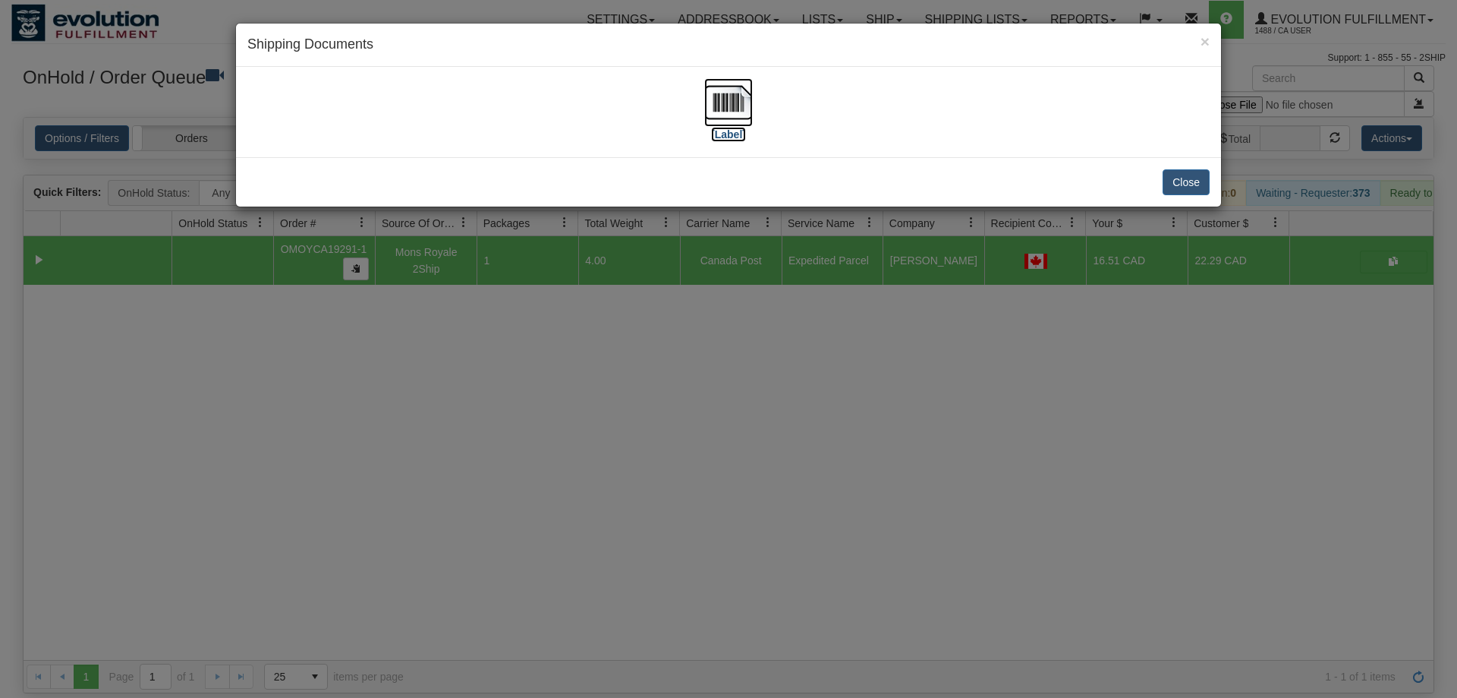
click at [704, 90] on img at bounding box center [728, 102] width 49 height 49
drag, startPoint x: 475, startPoint y: 369, endPoint x: 482, endPoint y: 143, distance: 225.6
click at [482, 358] on div "× Shipping Documents [Label] Close" at bounding box center [728, 349] width 1457 height 698
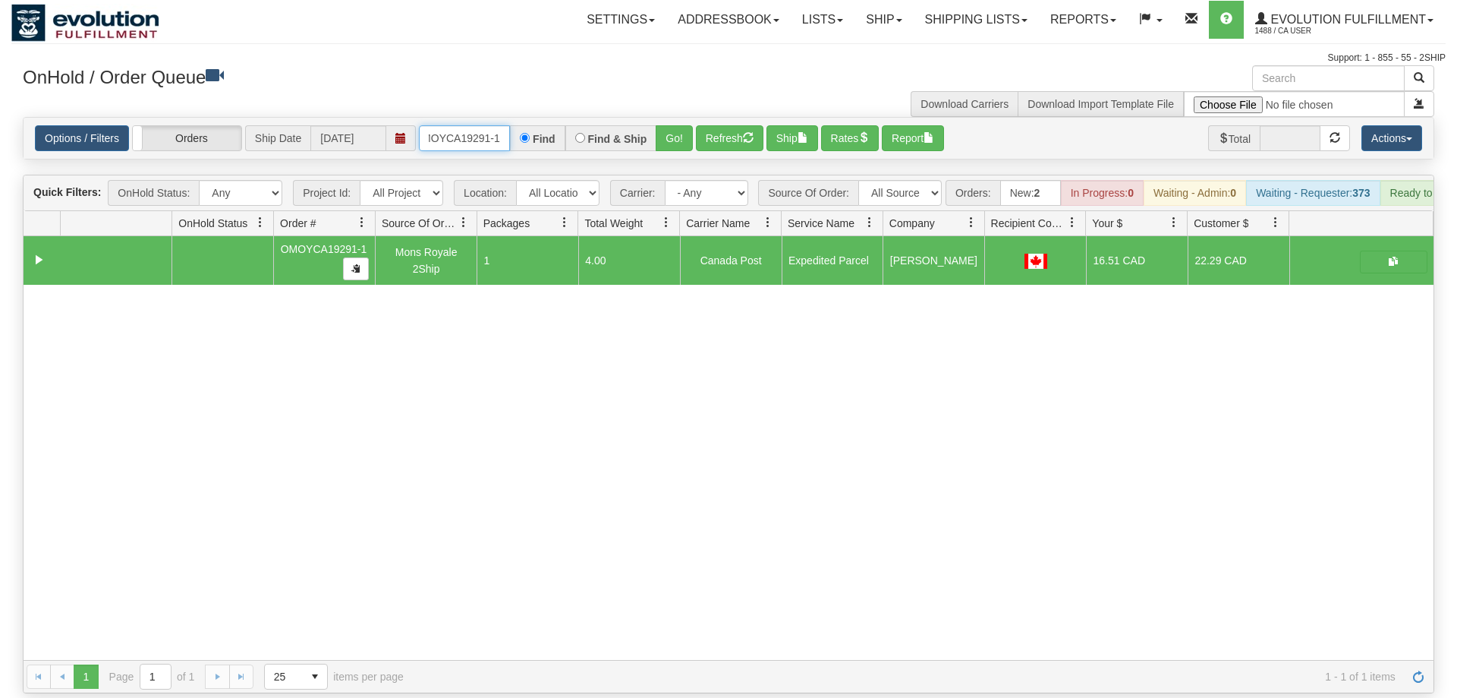
click at [470, 125] on input "OMOYCA19291-1" at bounding box center [464, 138] width 91 height 26
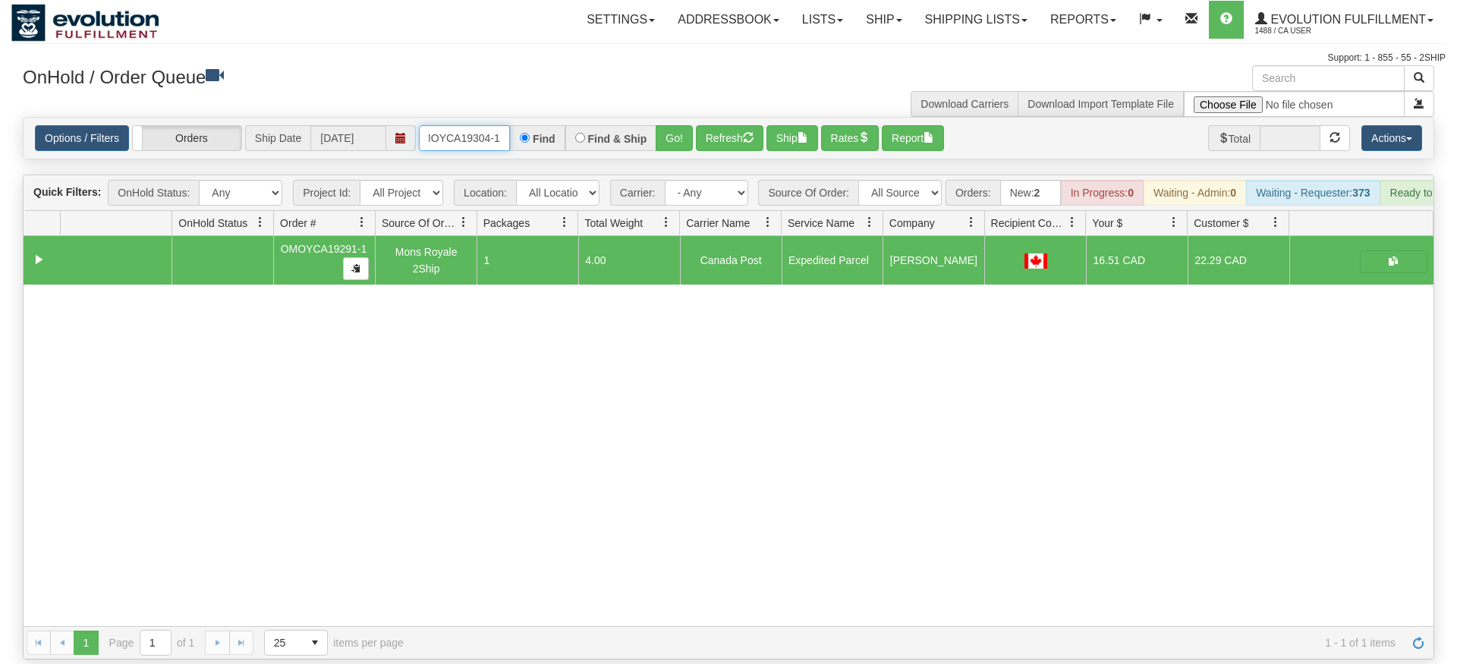
type input "OMOYCA19304-1"
drag, startPoint x: 666, startPoint y: 133, endPoint x: 677, endPoint y: 138, distance: 12.6
click at [666, 164] on div "Is equal to Is not equal to Contains Does not contains CAD USD EUR ZAR [PERSON_…" at bounding box center [728, 388] width 1435 height 543
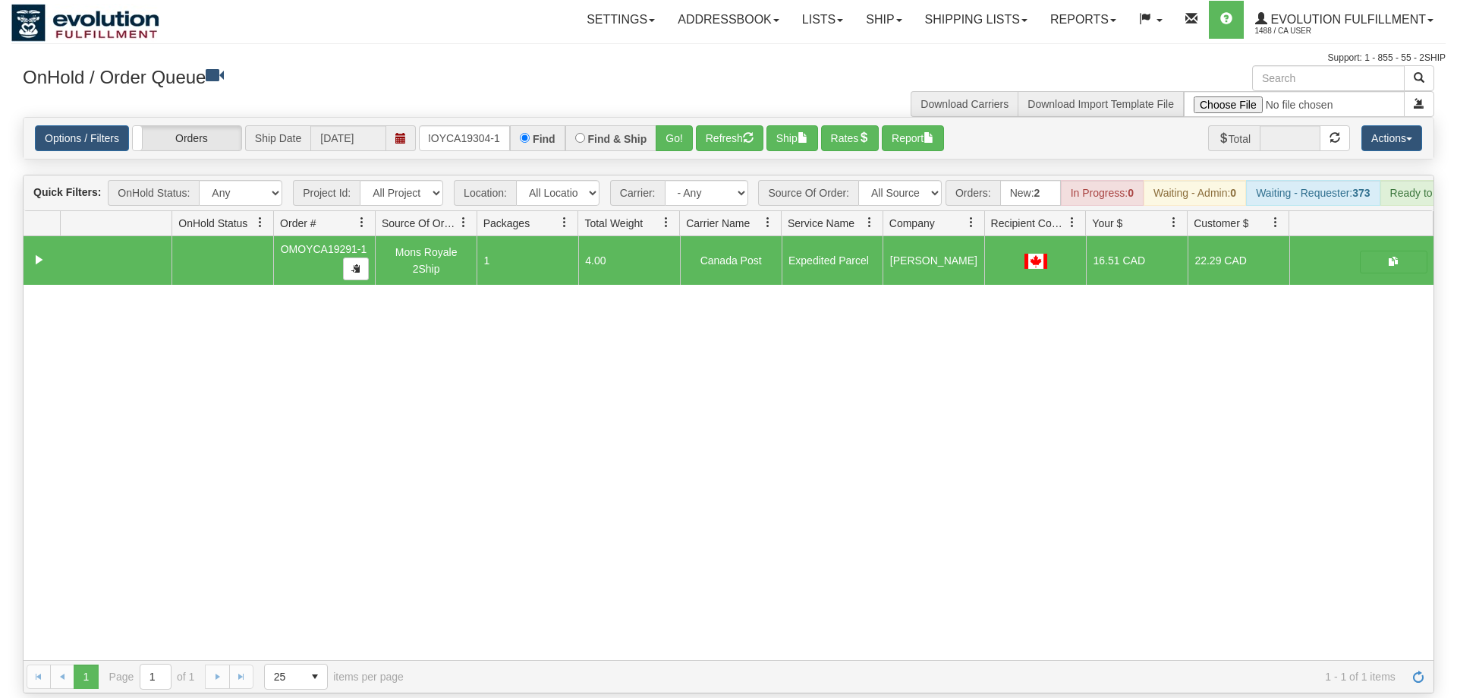
drag, startPoint x: 677, startPoint y: 138, endPoint x: 677, endPoint y: 102, distance: 35.7
click at [677, 135] on div "Is equal to Is not equal to Contains Does not contains CAD USD EUR ZAR [PERSON_…" at bounding box center [728, 405] width 1435 height 576
click at [677, 118] on div "Options / Filters Group Shipments Orders Ship Date [DATE] OMOYCA19304-1 Find Fi…" at bounding box center [729, 138] width 1410 height 41
click at [676, 125] on button "Go!" at bounding box center [674, 138] width 37 height 26
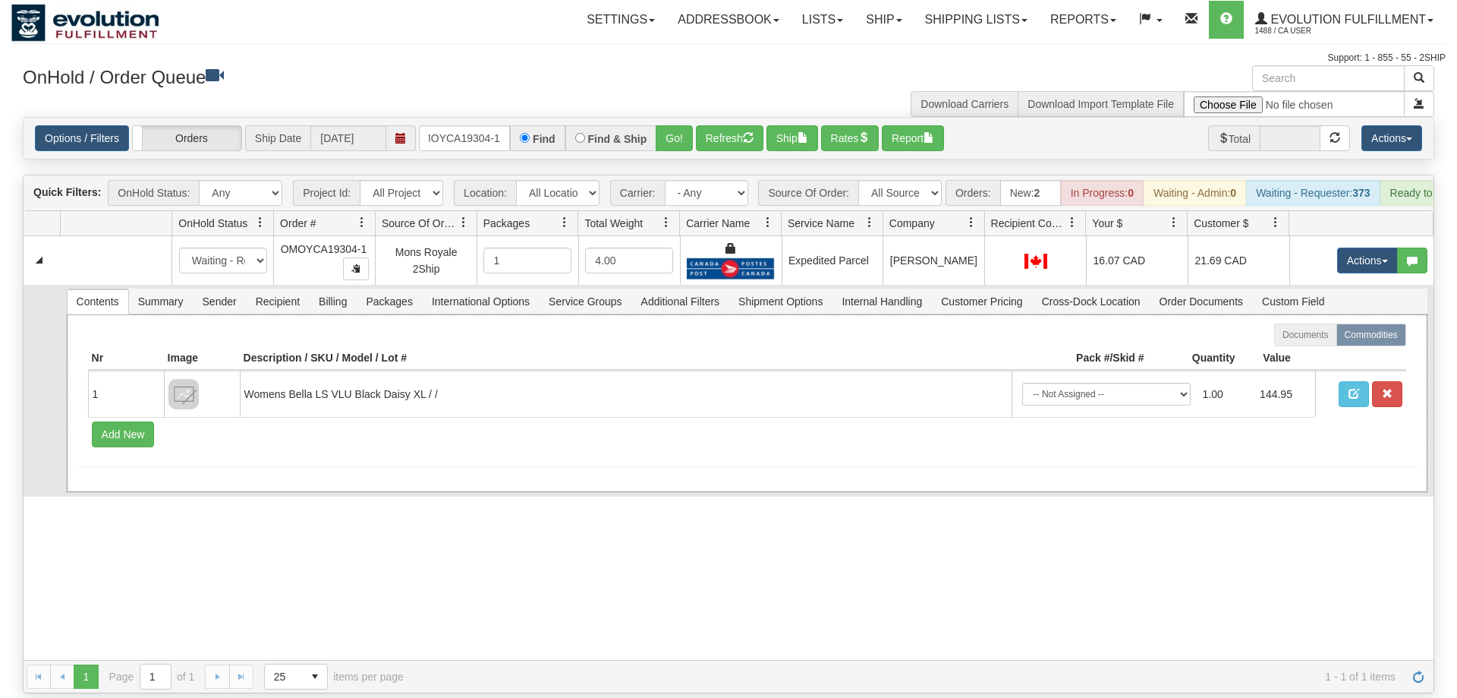
click at [394, 454] on div "Documents Commodities Nr Image Description / SKU / Model / Lot # Pack #/Skid # …" at bounding box center [747, 403] width 1361 height 178
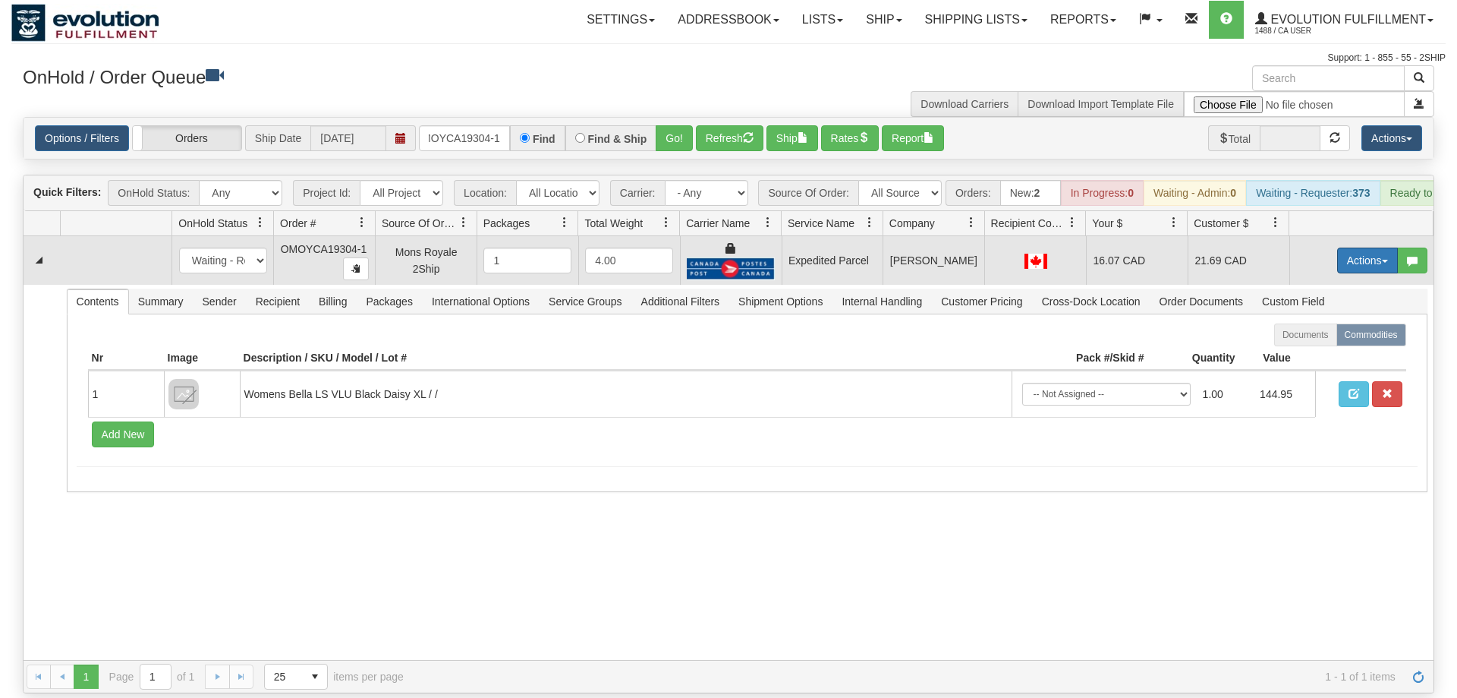
click at [1360, 247] on button "Actions" at bounding box center [1368, 260] width 61 height 26
click at [1309, 342] on span "Ship" at bounding box center [1307, 348] width 32 height 12
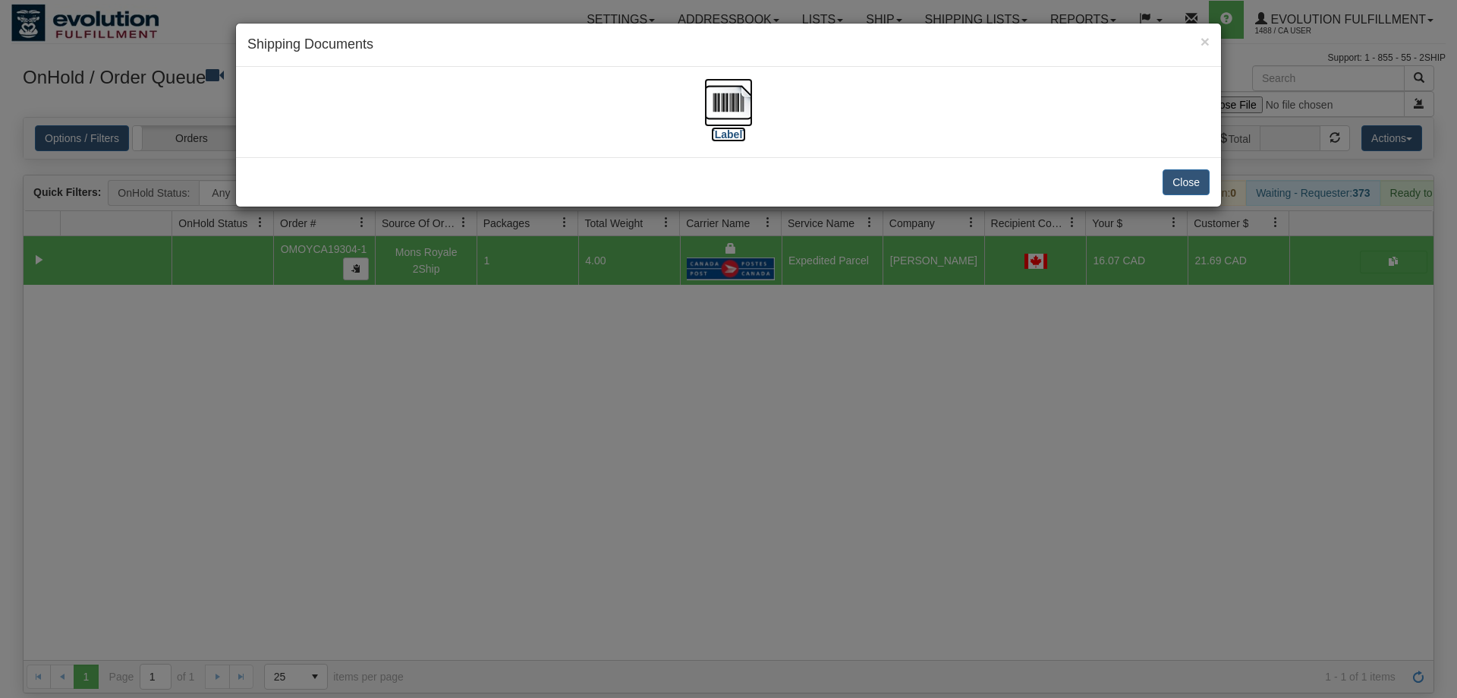
click at [732, 97] on img at bounding box center [728, 102] width 49 height 49
drag, startPoint x: 493, startPoint y: 436, endPoint x: 434, endPoint y: 129, distance: 312.3
click at [493, 421] on div "× Shipping Documents [Label] Close" at bounding box center [728, 349] width 1457 height 698
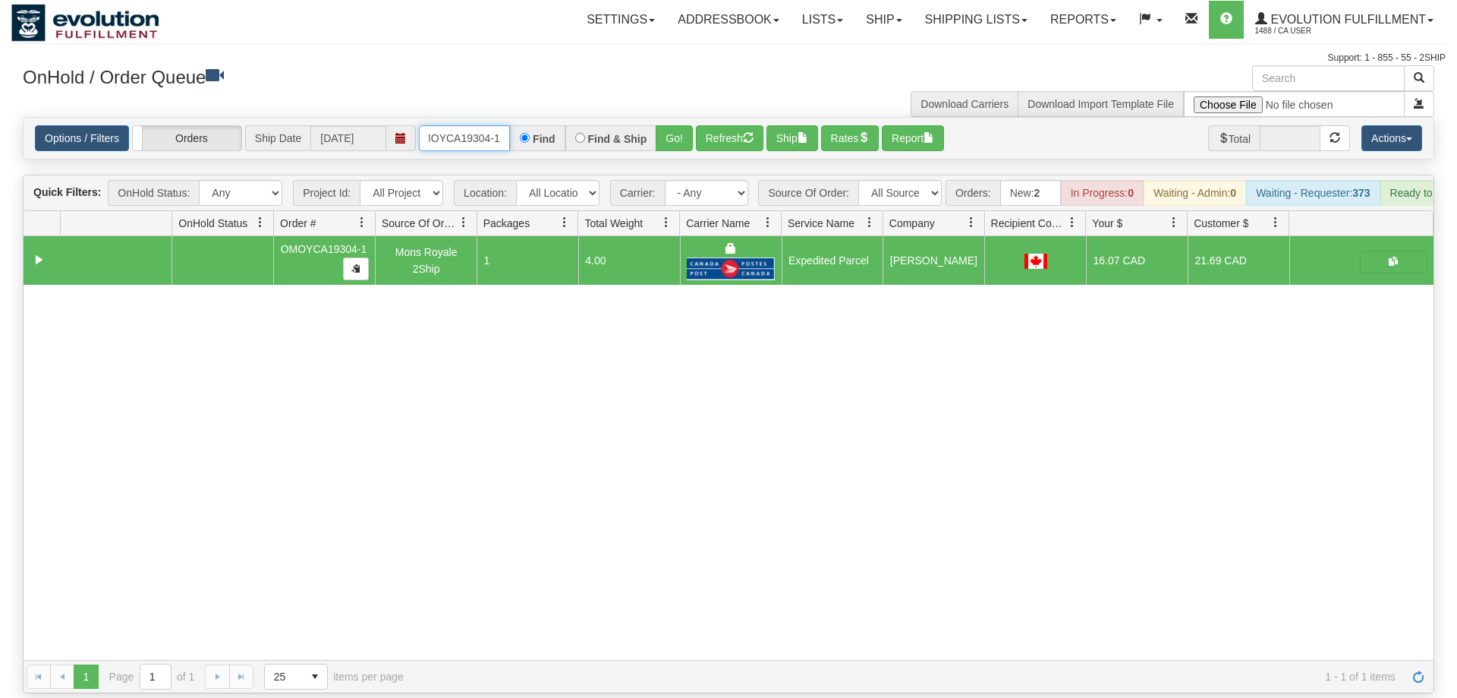
click at [448, 125] on input "OMOYCA19304-1" at bounding box center [464, 138] width 91 height 26
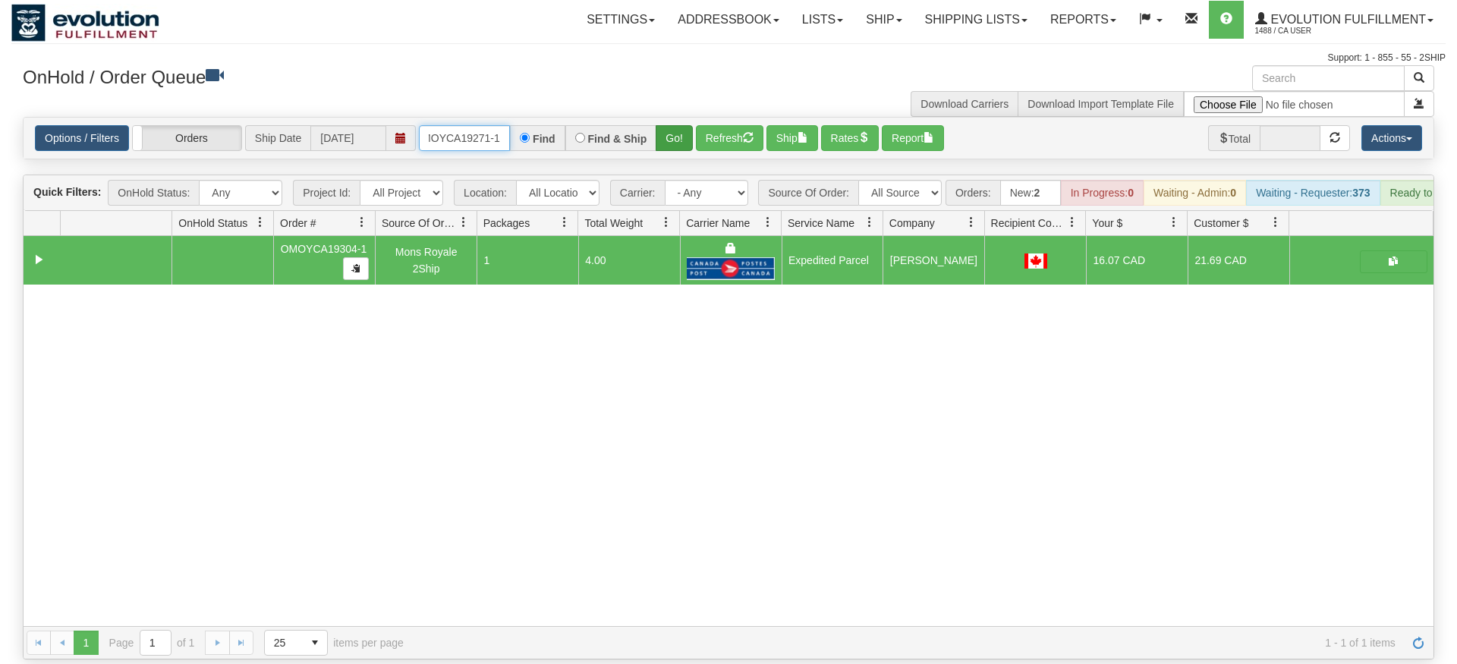
type input "OMOYCA19271-1"
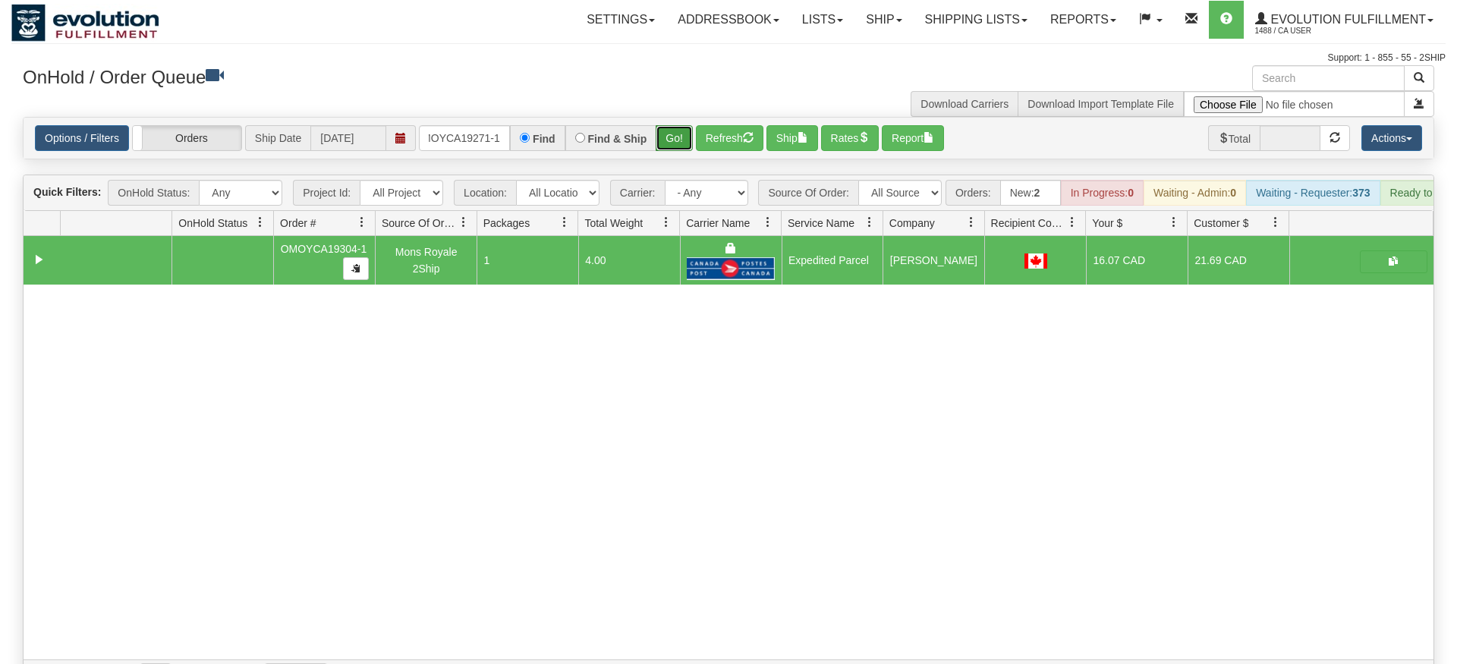
click at [672, 150] on div "Is equal to Is not equal to Contains Does not contains CAD USD EUR ZAR [PERSON_…" at bounding box center [728, 405] width 1435 height 576
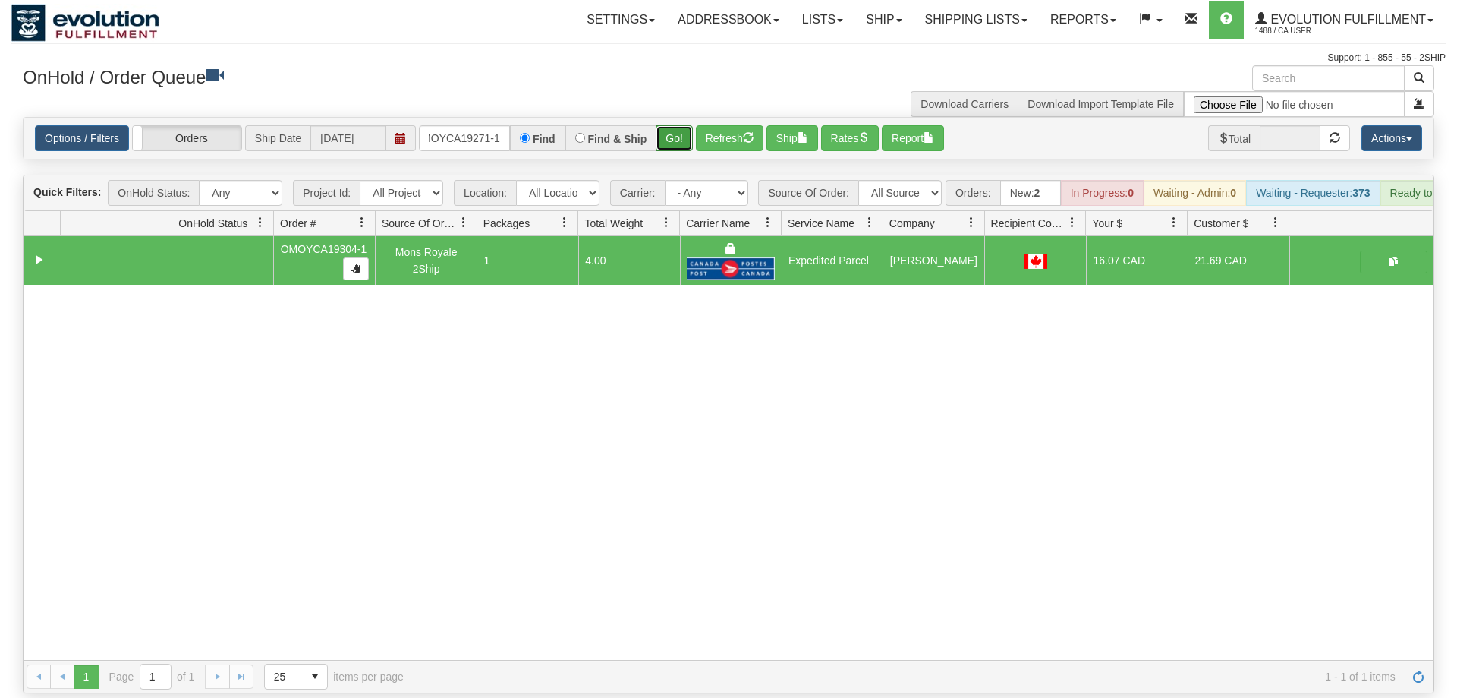
click at [680, 125] on button "Go!" at bounding box center [674, 138] width 37 height 26
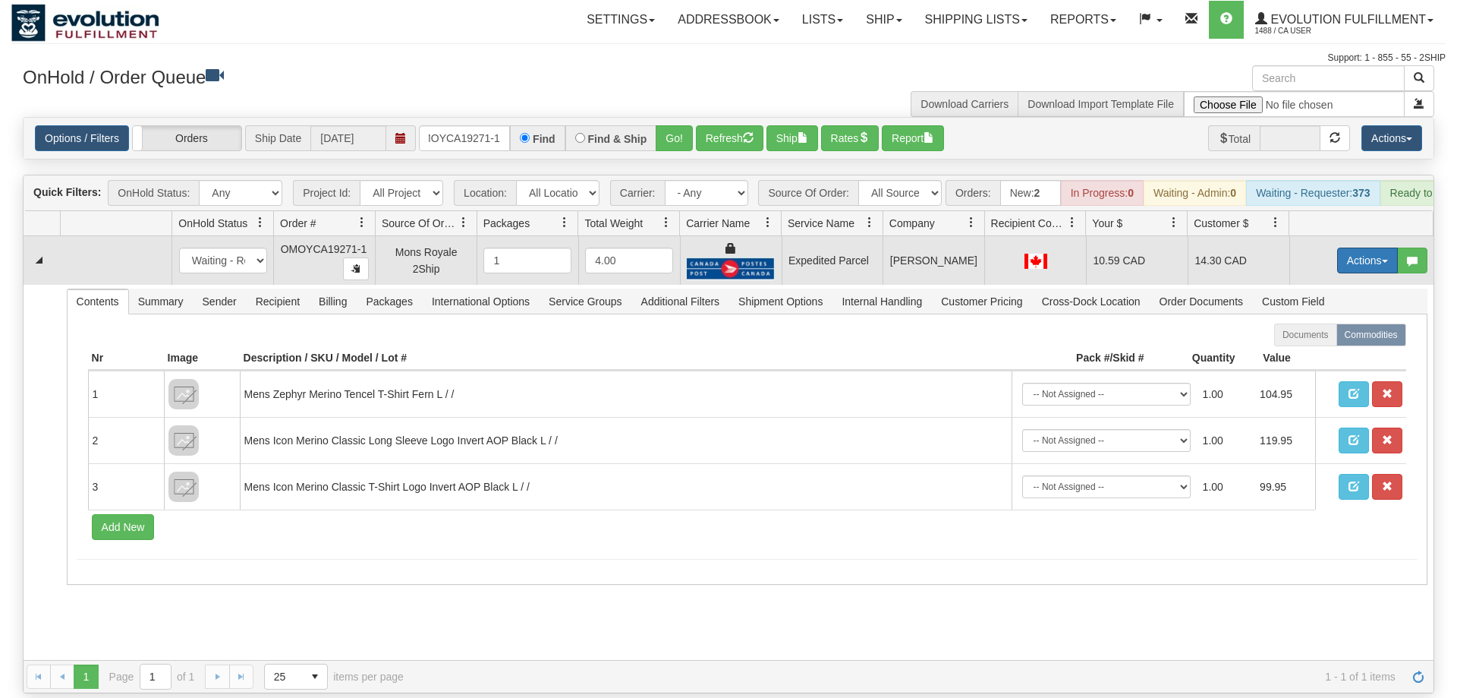
click at [1353, 247] on button "Actions" at bounding box center [1368, 260] width 61 height 26
click at [1319, 342] on span "Ship" at bounding box center [1307, 348] width 32 height 12
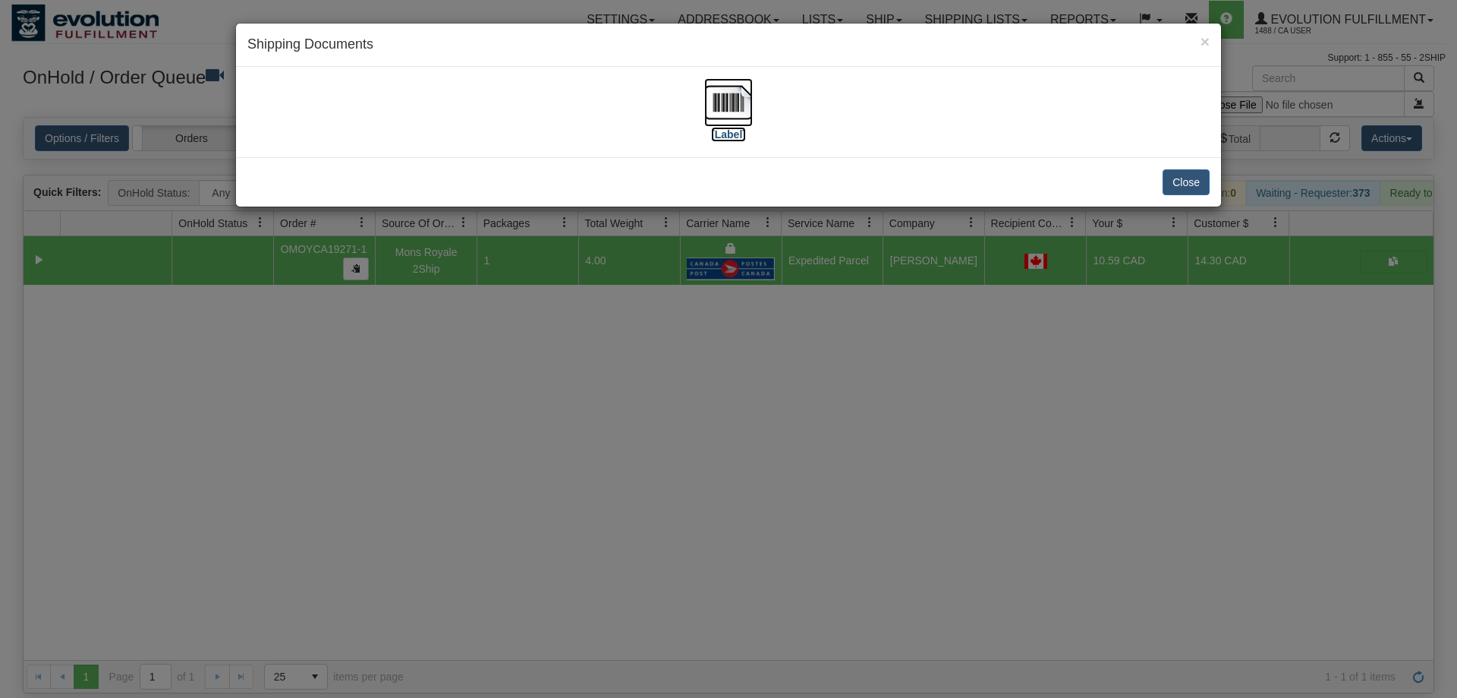
click at [726, 103] on img at bounding box center [728, 102] width 49 height 49
drag, startPoint x: 465, startPoint y: 474, endPoint x: 465, endPoint y: 462, distance: 12.9
click at [465, 468] on div "× Shipping Documents [Label] Close" at bounding box center [728, 349] width 1457 height 698
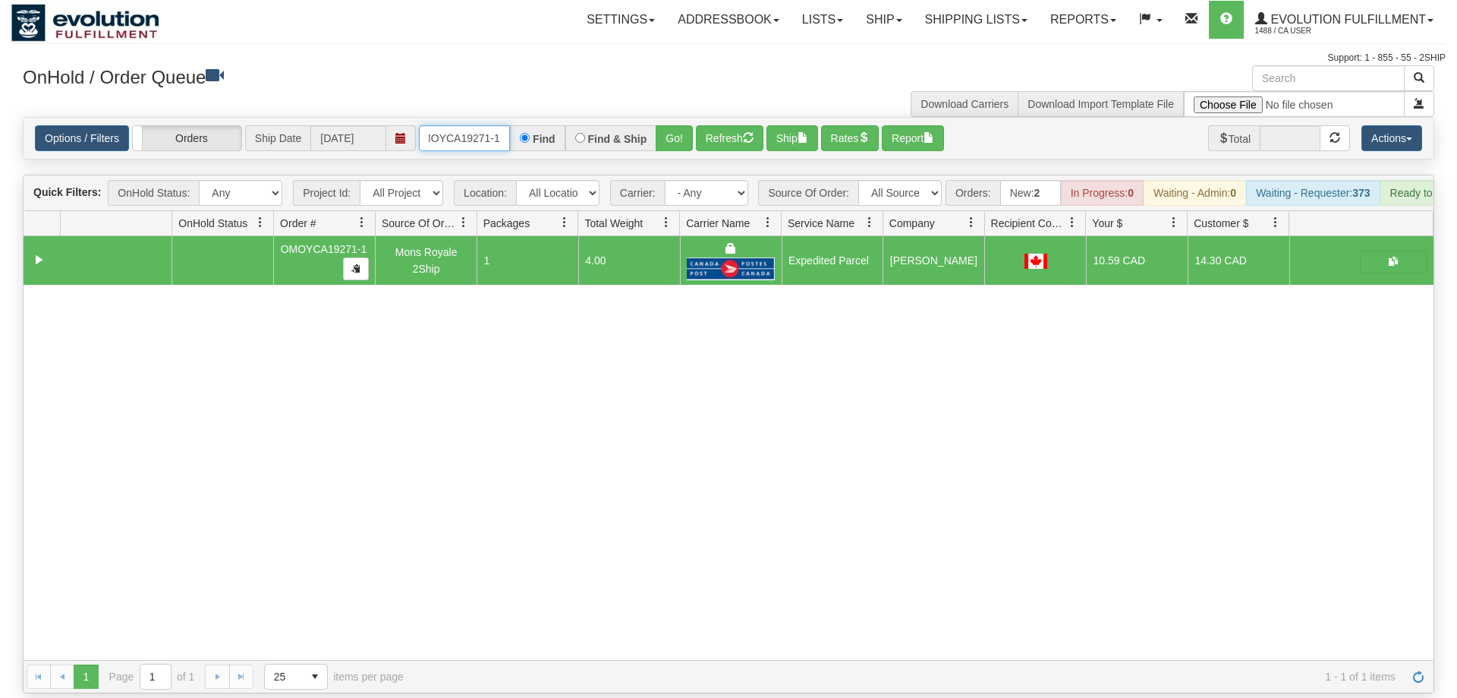
click at [442, 125] on input "OMOYCA19271-1" at bounding box center [464, 138] width 91 height 26
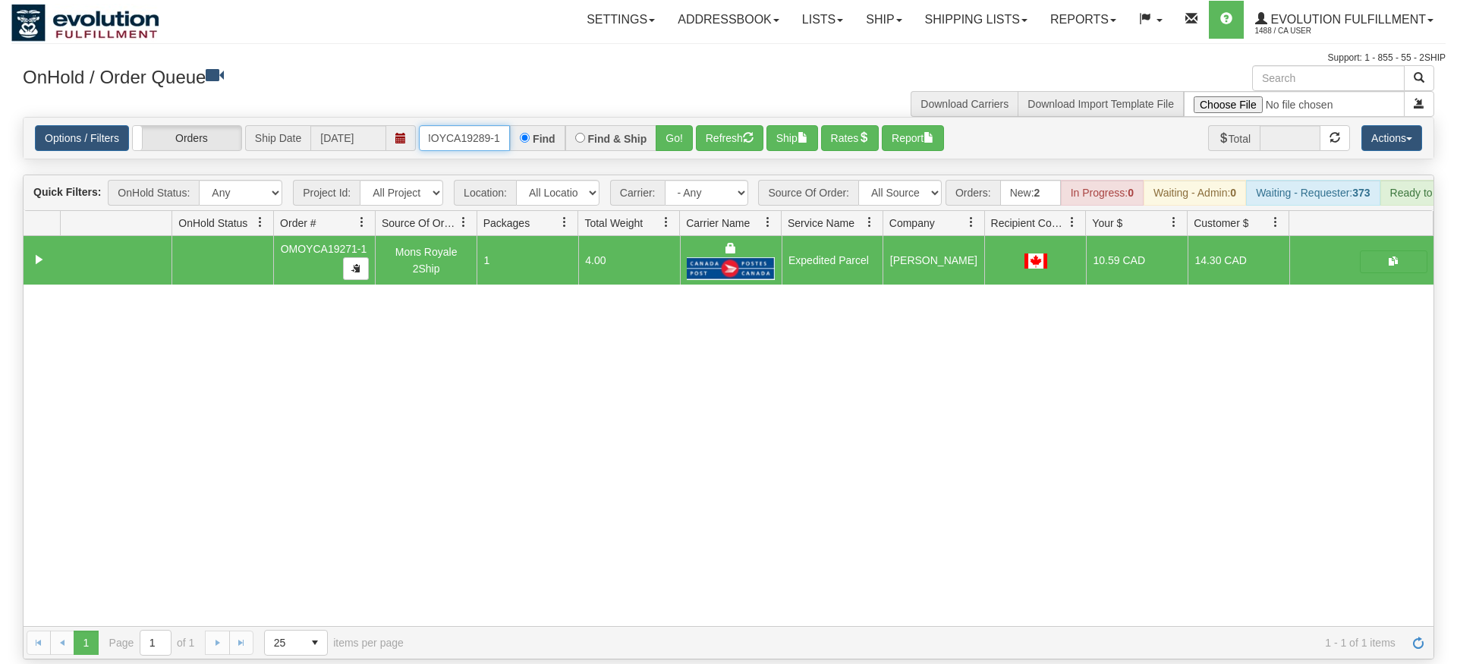
type input "OMOYCA19289-1"
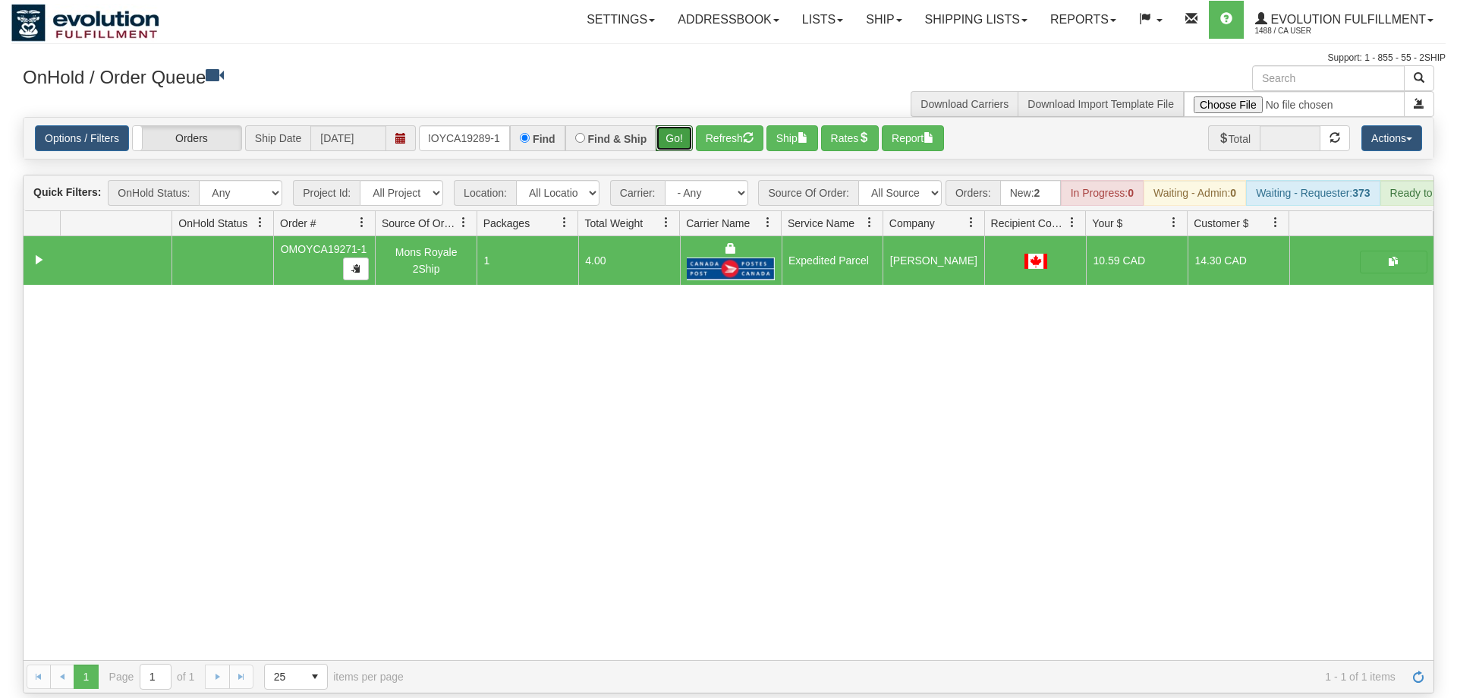
click at [672, 150] on div "Is equal to Is not equal to Contains Does not contains CAD USD EUR ZAR [PERSON_…" at bounding box center [728, 405] width 1435 height 576
click at [682, 125] on button "Go!" at bounding box center [674, 138] width 37 height 26
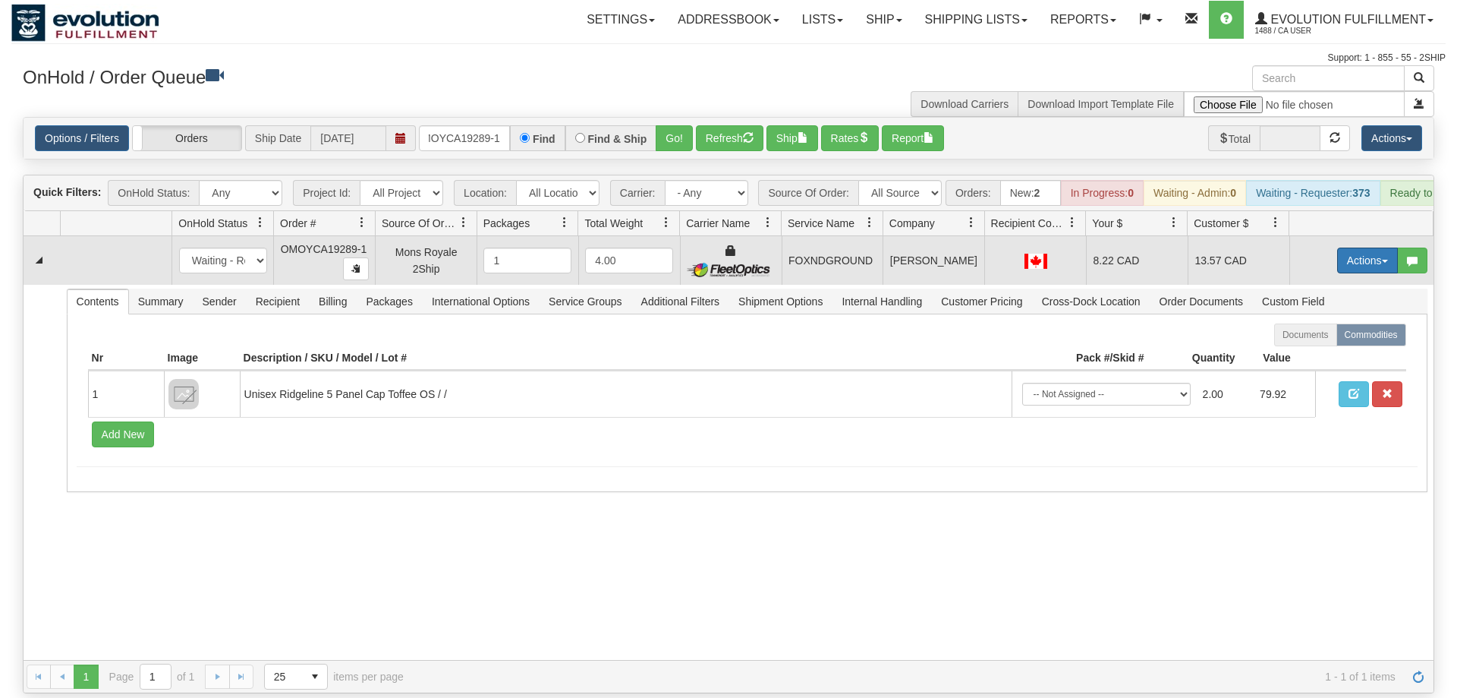
click at [1371, 247] on button "Actions" at bounding box center [1368, 260] width 61 height 26
click at [1321, 339] on link "Ship" at bounding box center [1336, 349] width 121 height 20
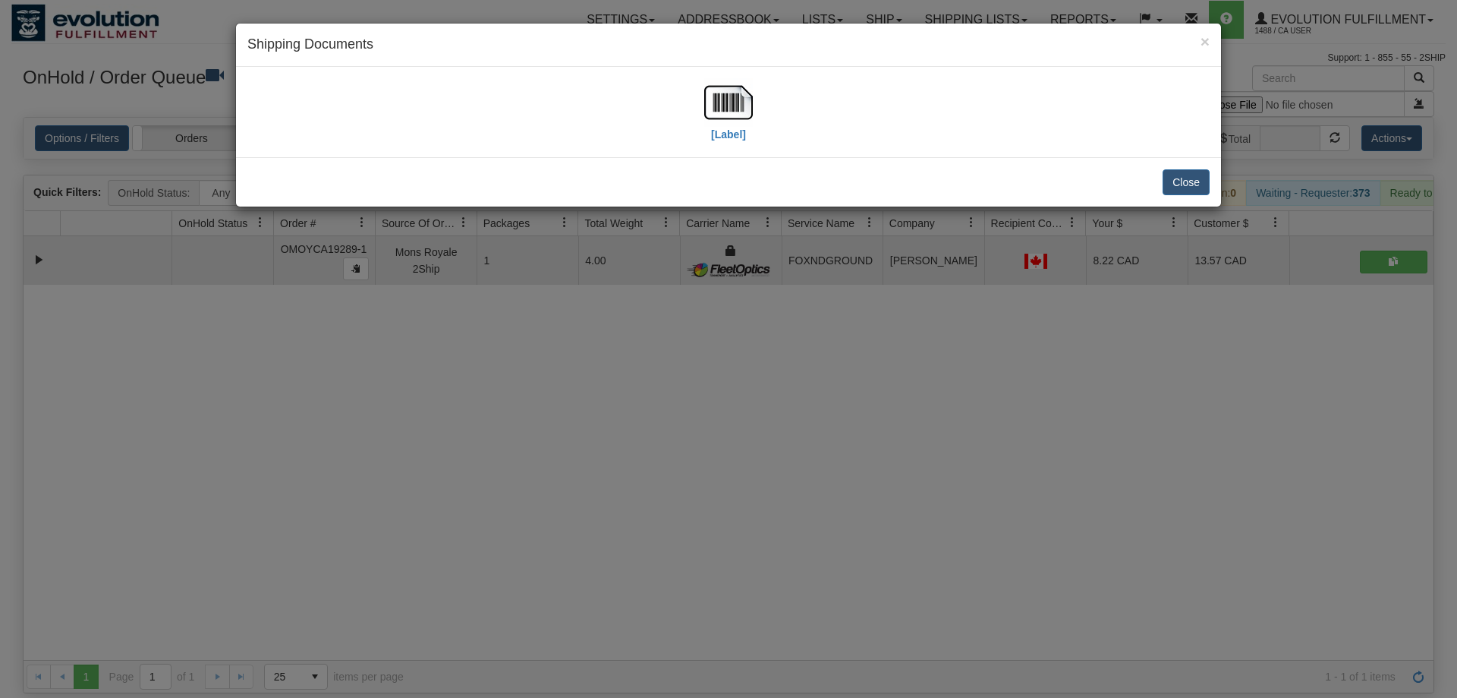
click at [430, 131] on div "[Label]" at bounding box center [728, 112] width 963 height 68
click at [715, 105] on img at bounding box center [728, 102] width 49 height 49
click at [310, 121] on div "[Label]" at bounding box center [728, 112] width 963 height 68
click at [669, 363] on div "× Shipping Documents [Label] Close" at bounding box center [728, 349] width 1457 height 698
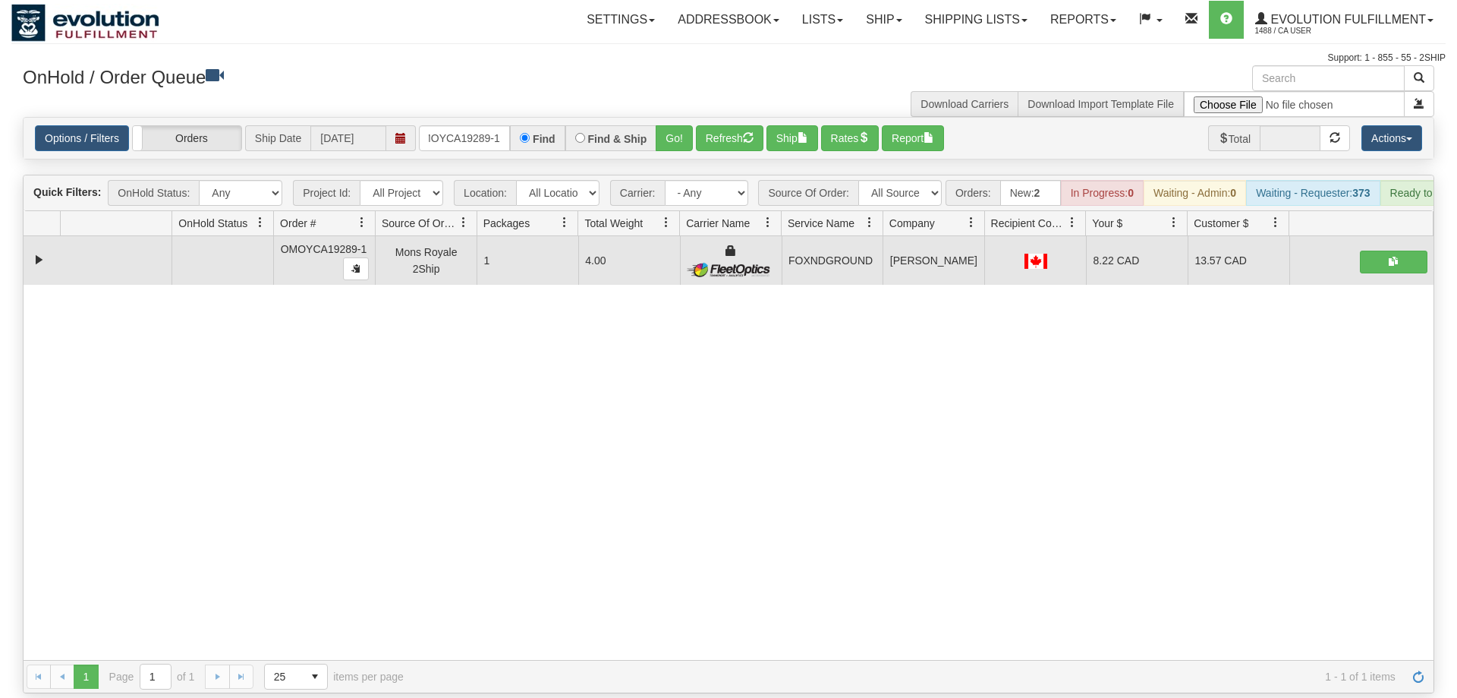
click at [476, 477] on div "31505661 EVOLUTION V3 90789324 90789325 OMOYCA19289-1 Mons Royale 2Ship 1 4.00 …" at bounding box center [729, 448] width 1410 height 424
